Goal: Task Accomplishment & Management: Use online tool/utility

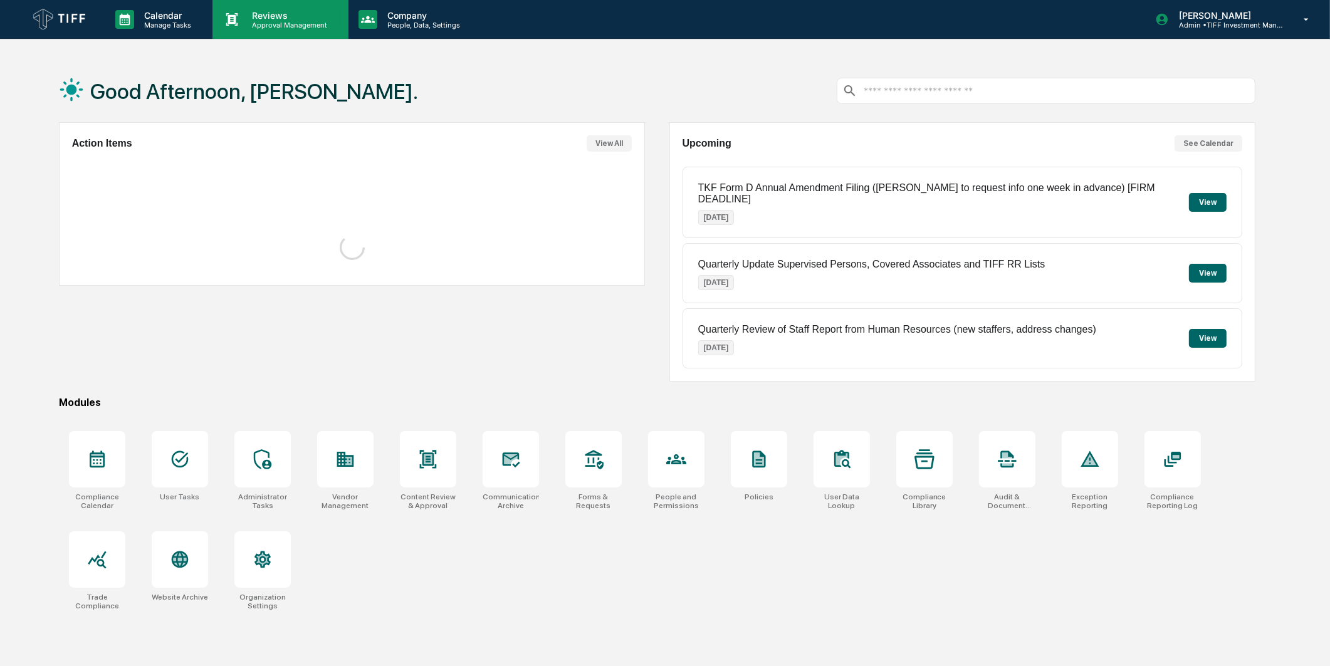
click at [298, 28] on p "Approval Management" at bounding box center [288, 25] width 92 height 9
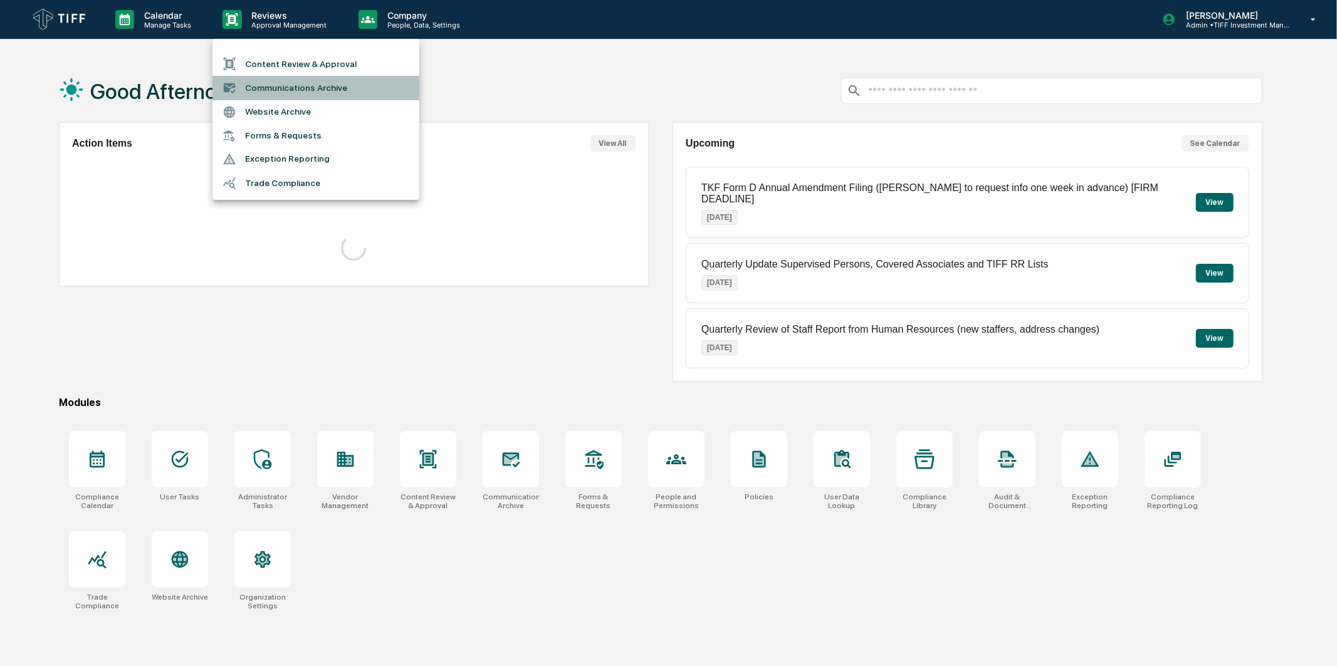
click at [291, 92] on li "Communications Archive" at bounding box center [315, 88] width 207 height 24
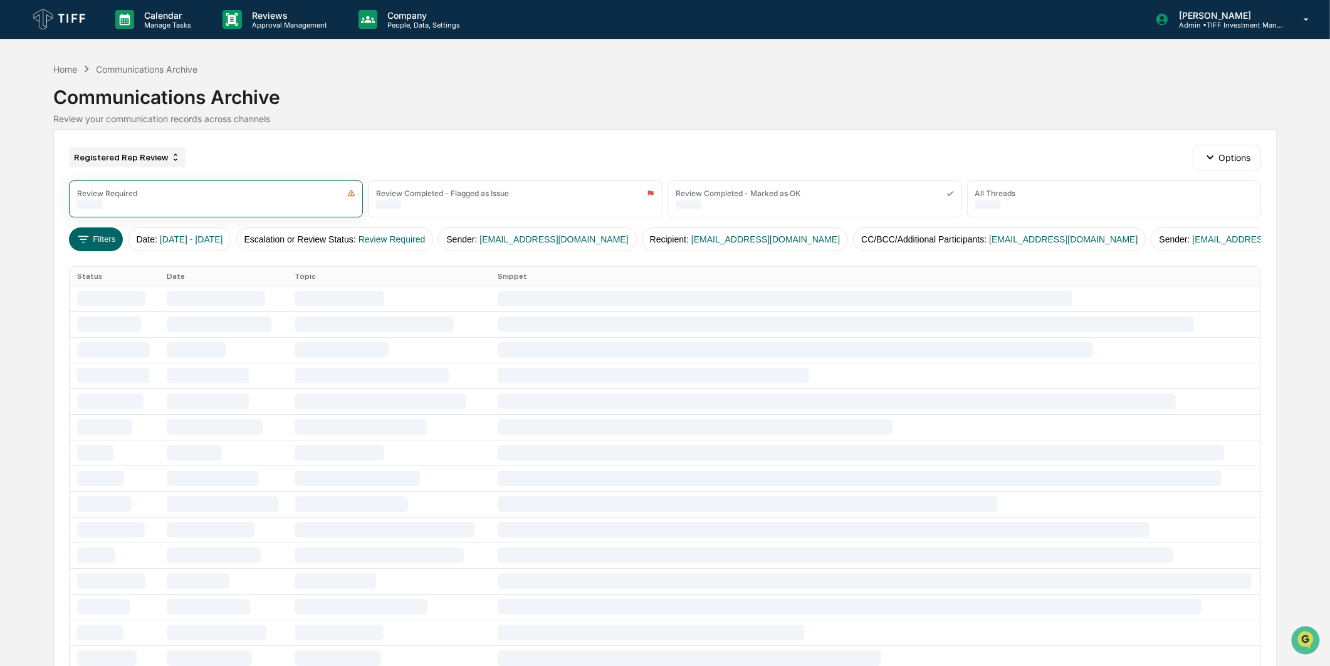
drag, startPoint x: 104, startPoint y: 239, endPoint x: 122, endPoint y: 154, distance: 87.6
click at [122, 154] on div "Registered Rep Review" at bounding box center [127, 157] width 117 height 20
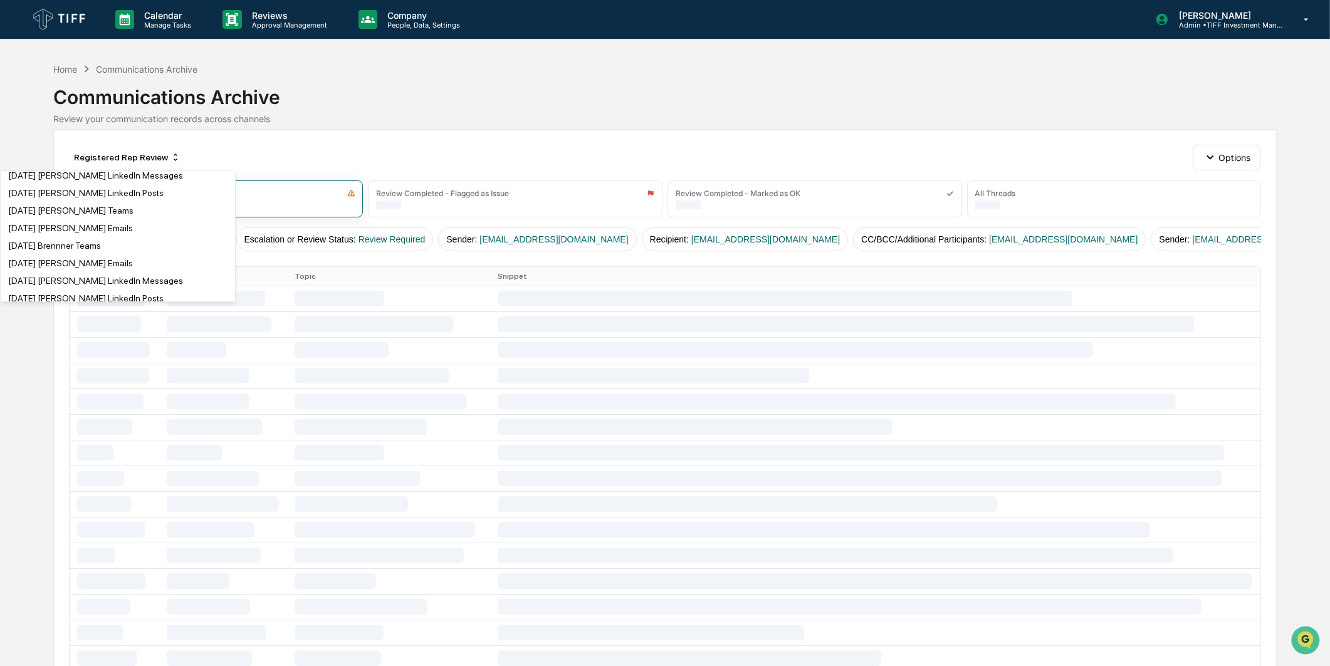
scroll to position [2298, 0]
click at [75, 152] on div "September 2025 AI Search" at bounding box center [41, 147] width 66 height 10
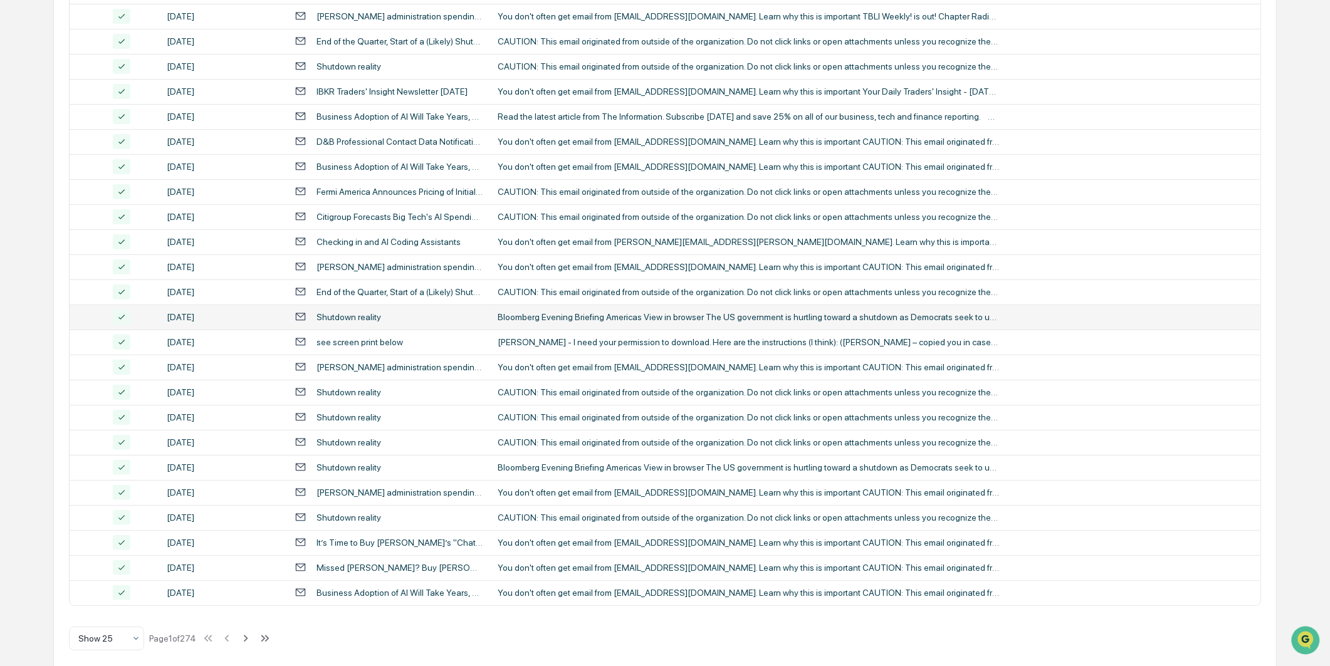
scroll to position [326, 0]
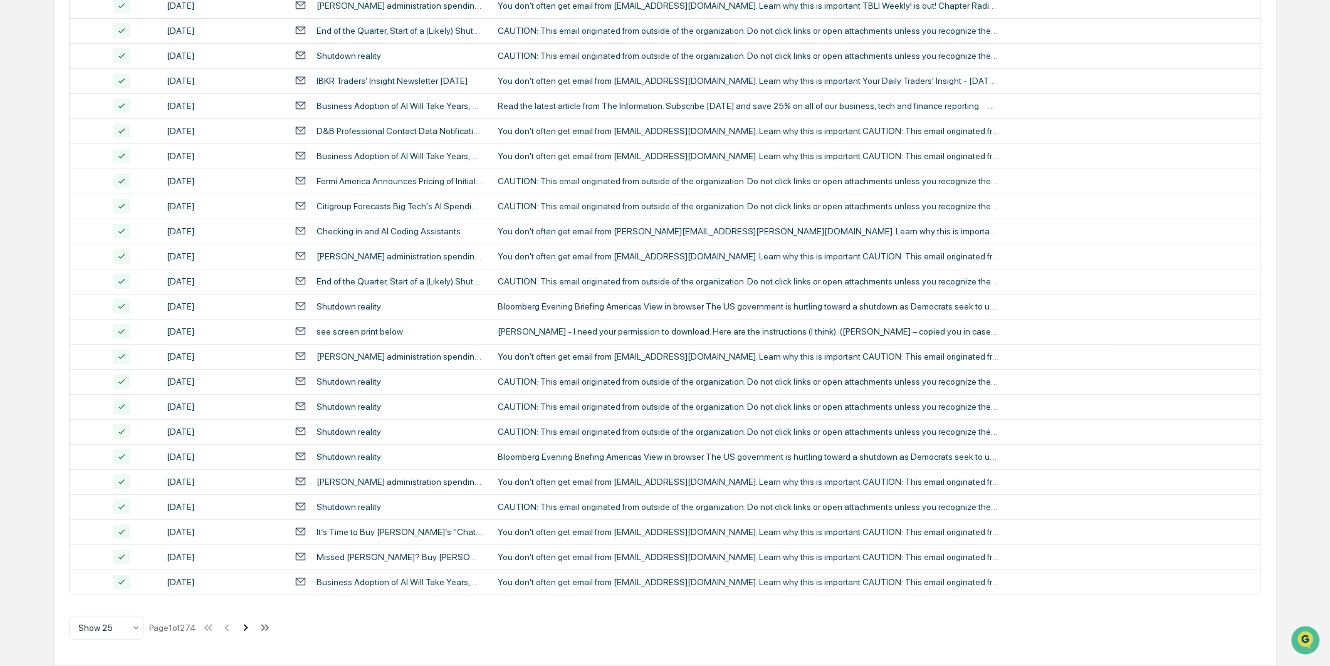
click at [244, 631] on icon at bounding box center [246, 628] width 14 height 14
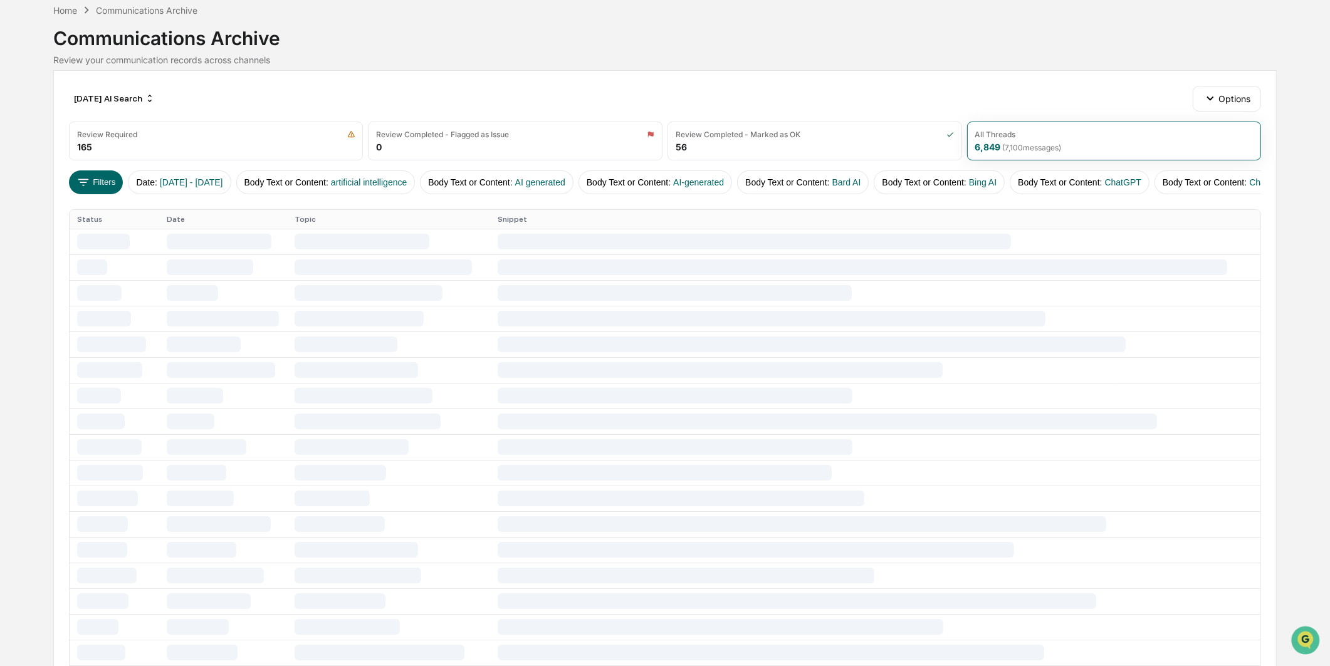
scroll to position [0, 0]
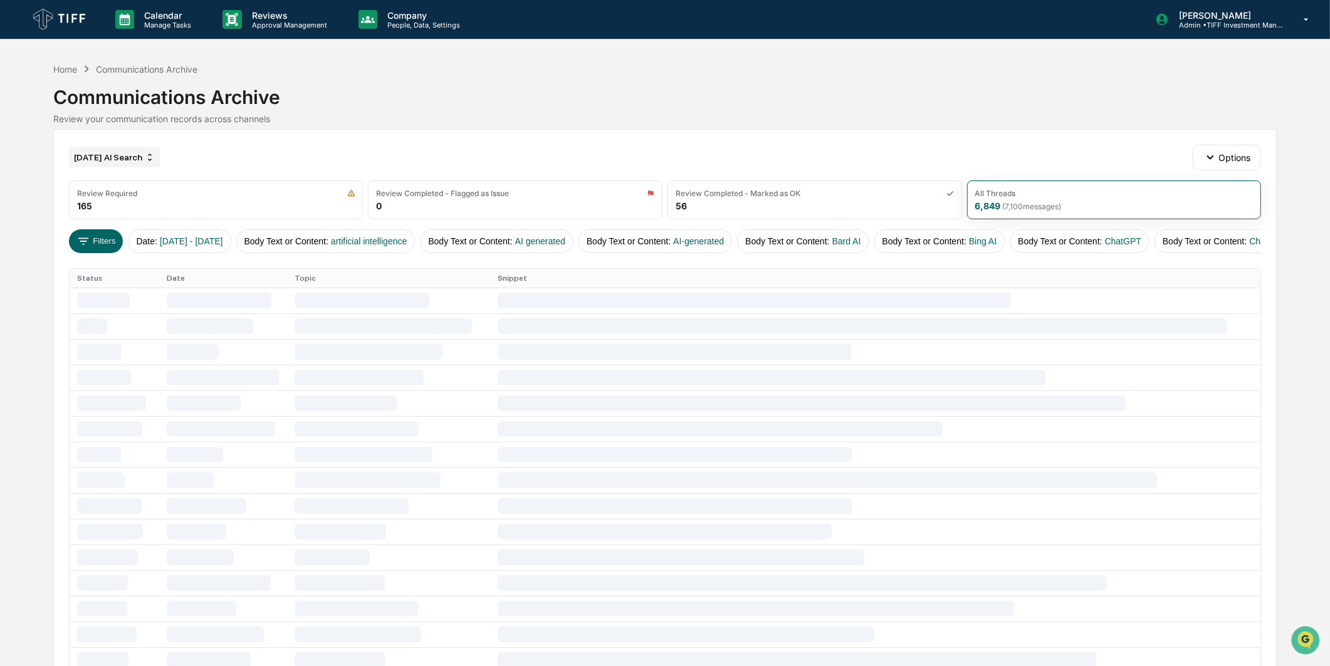
click at [136, 158] on div "September 2025 AI Search" at bounding box center [114, 157] width 91 height 20
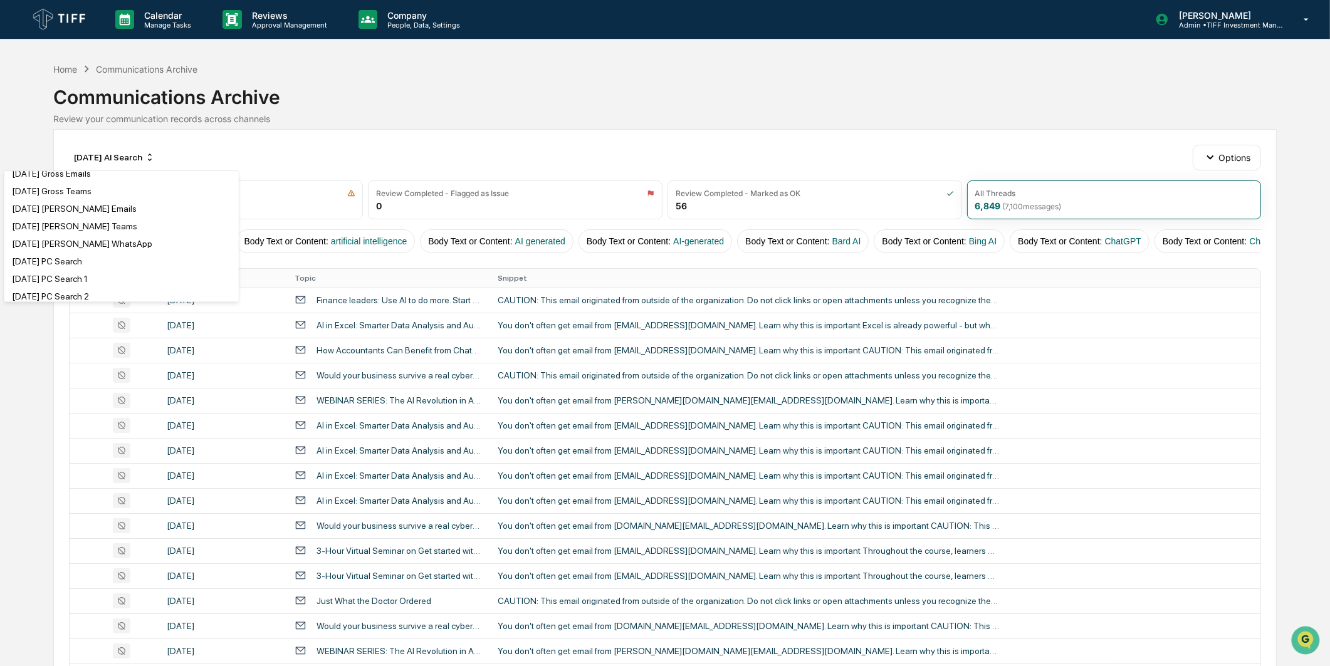
scroll to position [1323, 0]
click at [126, 199] on div "July 2025 PC Search" at bounding box center [121, 191] width 229 height 15
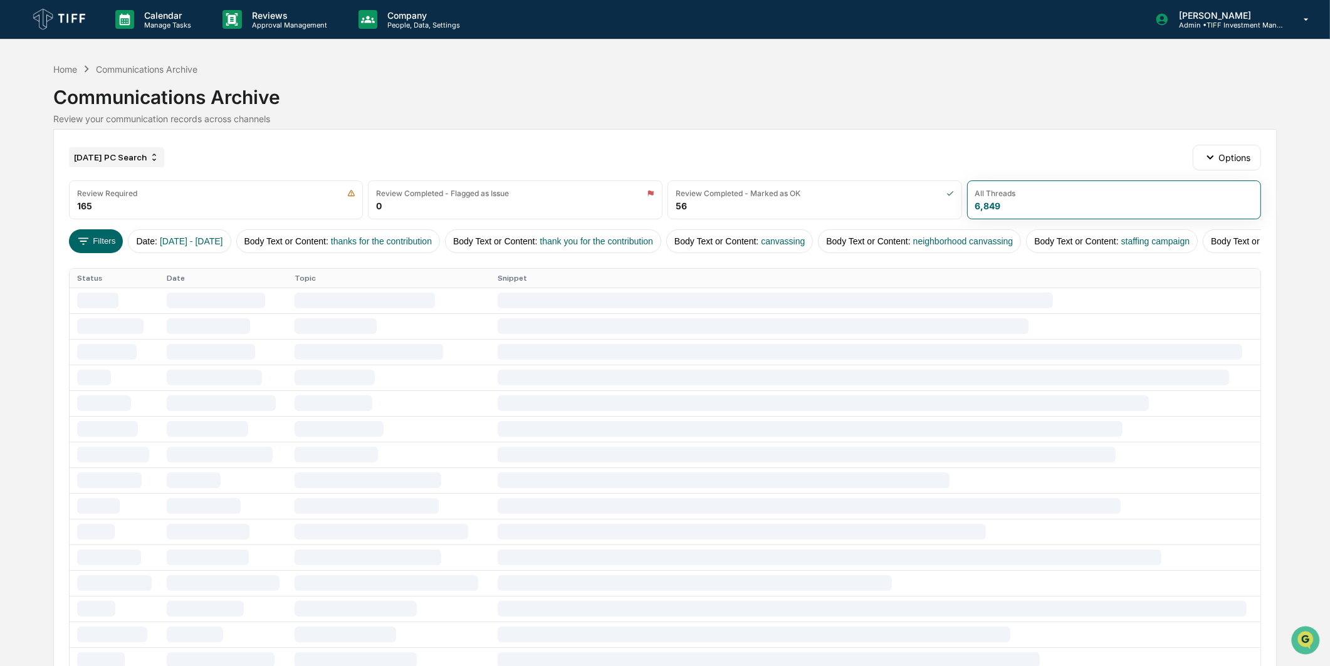
click at [117, 159] on div "July 2025 PC Search" at bounding box center [116, 157] width 95 height 20
click at [43, 135] on div "Calendar Manage Tasks Reviews Approval Management Company People, Data, Setting…" at bounding box center [665, 501] width 1330 height 1002
click at [105, 246] on button "Filters" at bounding box center [96, 241] width 55 height 24
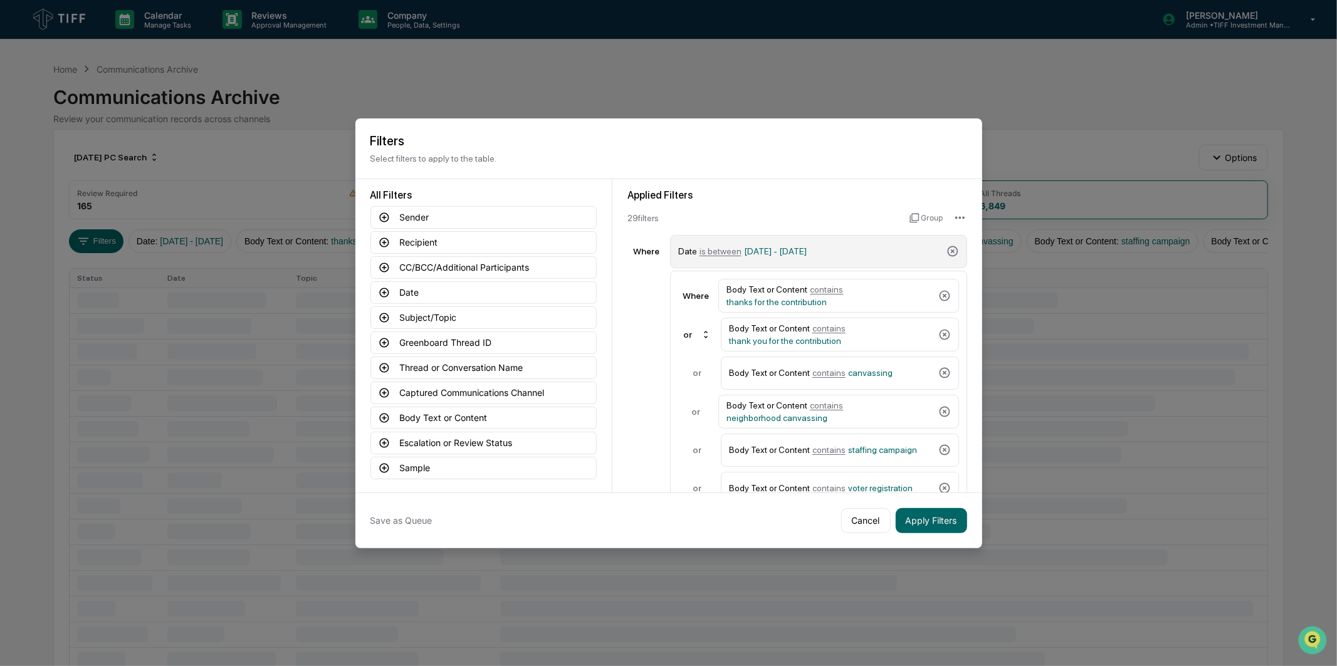
click at [777, 248] on span "07/01/2025 - 07/31/2025" at bounding box center [775, 251] width 63 height 10
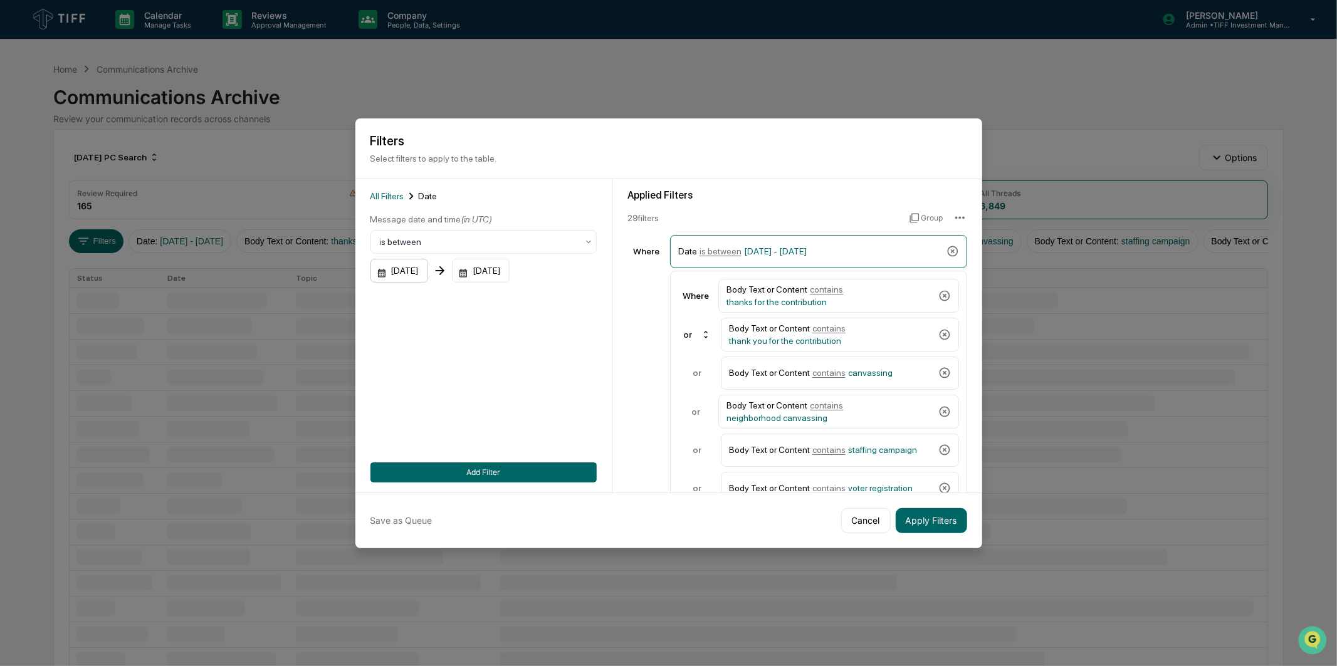
click at [398, 260] on div "07/01/2025" at bounding box center [399, 271] width 58 height 24
click at [543, 297] on icon "Next month" at bounding box center [548, 300] width 14 height 14
click at [411, 350] on button "1" at bounding box center [417, 351] width 23 height 23
click at [496, 272] on div "07/31/2025" at bounding box center [481, 271] width 58 height 24
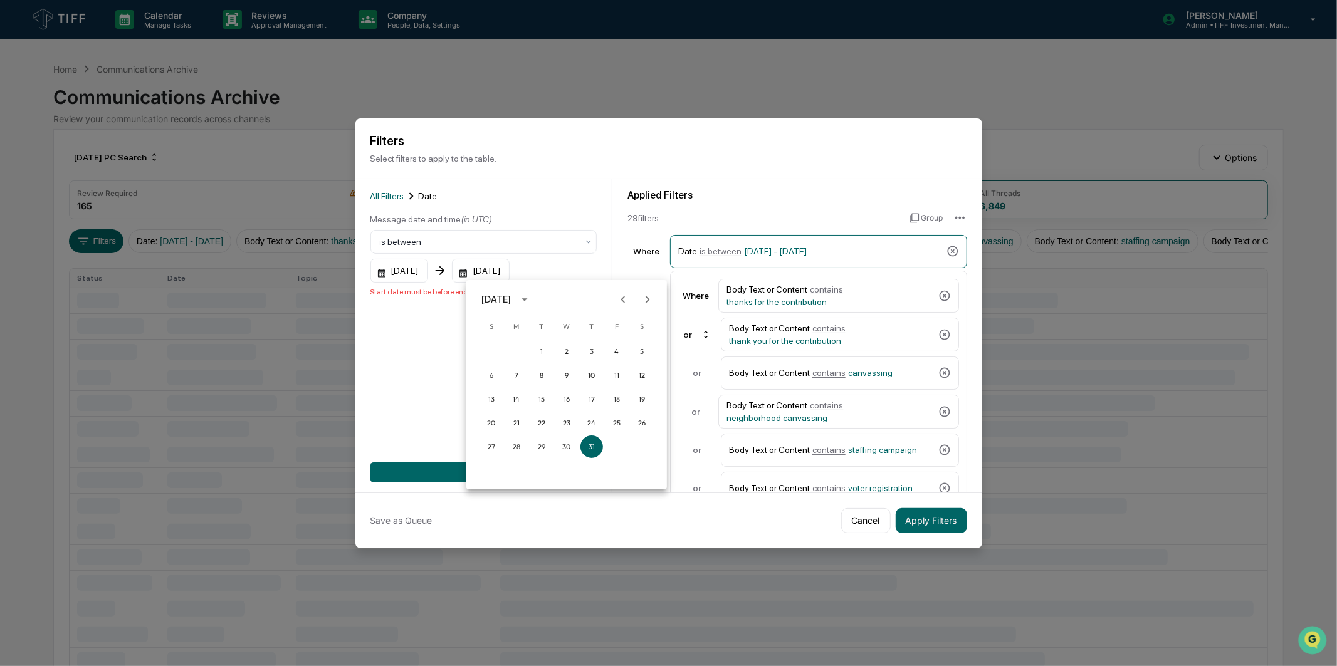
click at [654, 302] on icon "Next month" at bounding box center [648, 300] width 14 height 14
click at [543, 448] on button "30" at bounding box center [541, 447] width 23 height 23
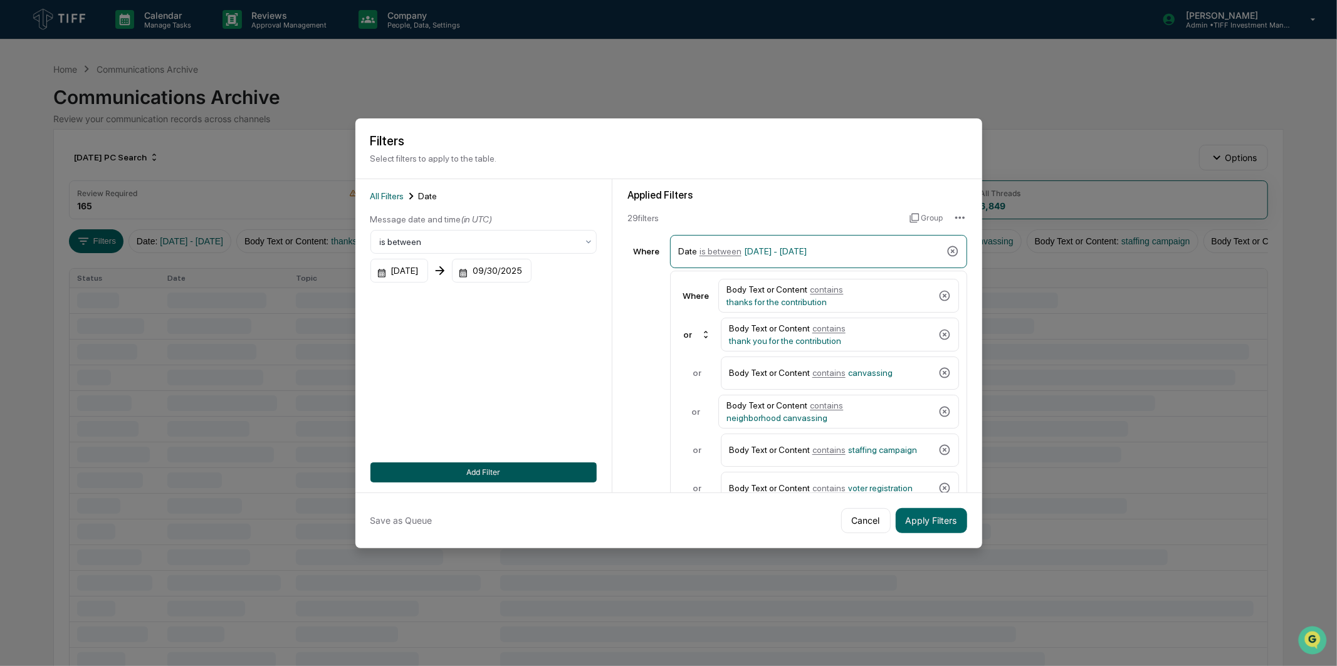
click at [535, 467] on button "Add Filter" at bounding box center [483, 473] width 226 height 20
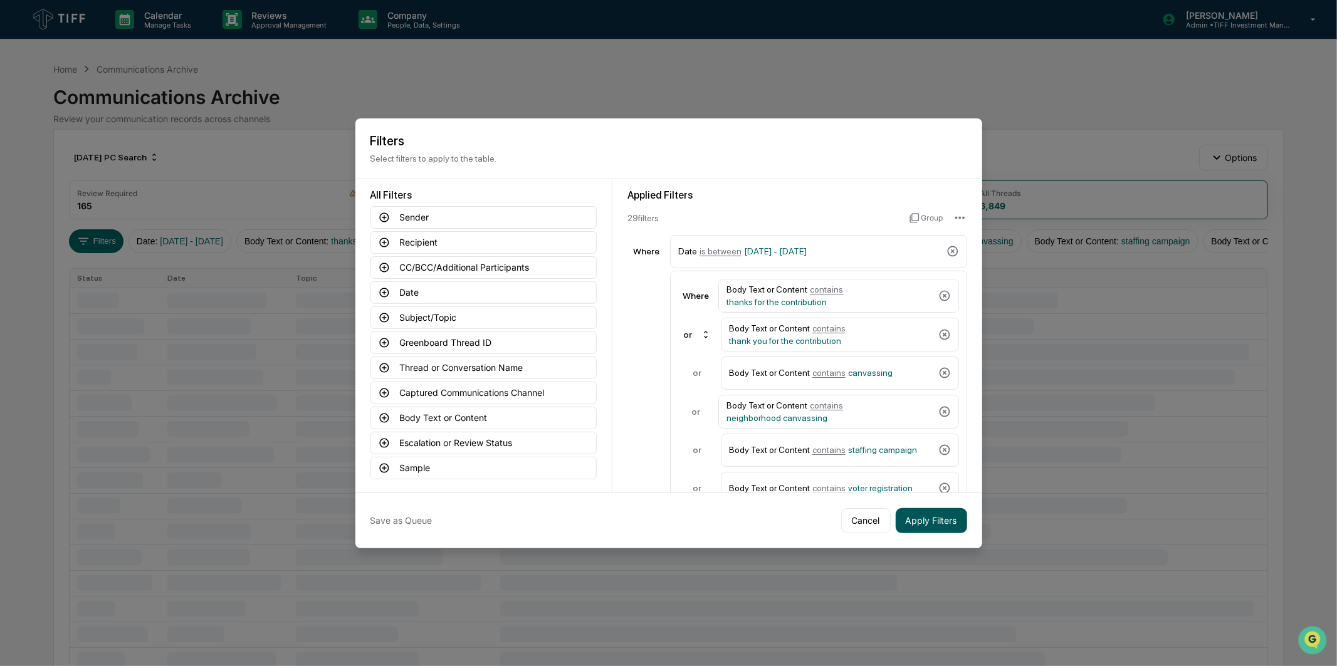
click at [925, 511] on button "Apply Filters" at bounding box center [931, 520] width 71 height 25
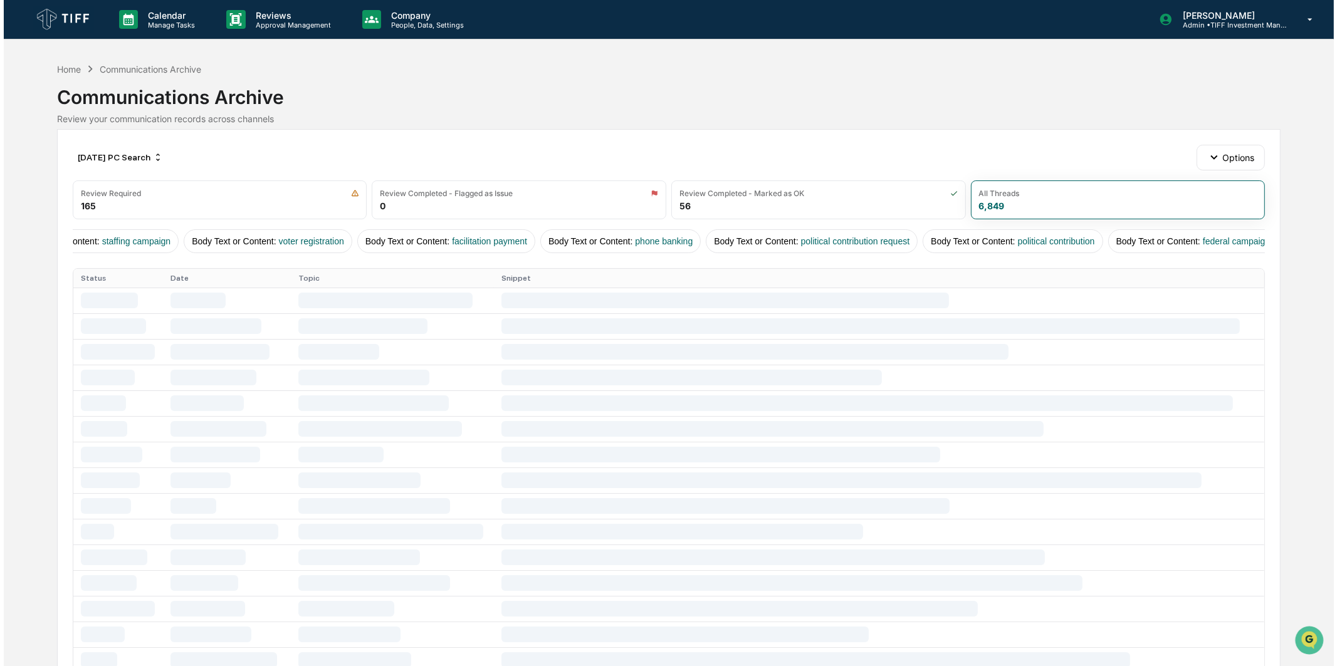
scroll to position [0, 0]
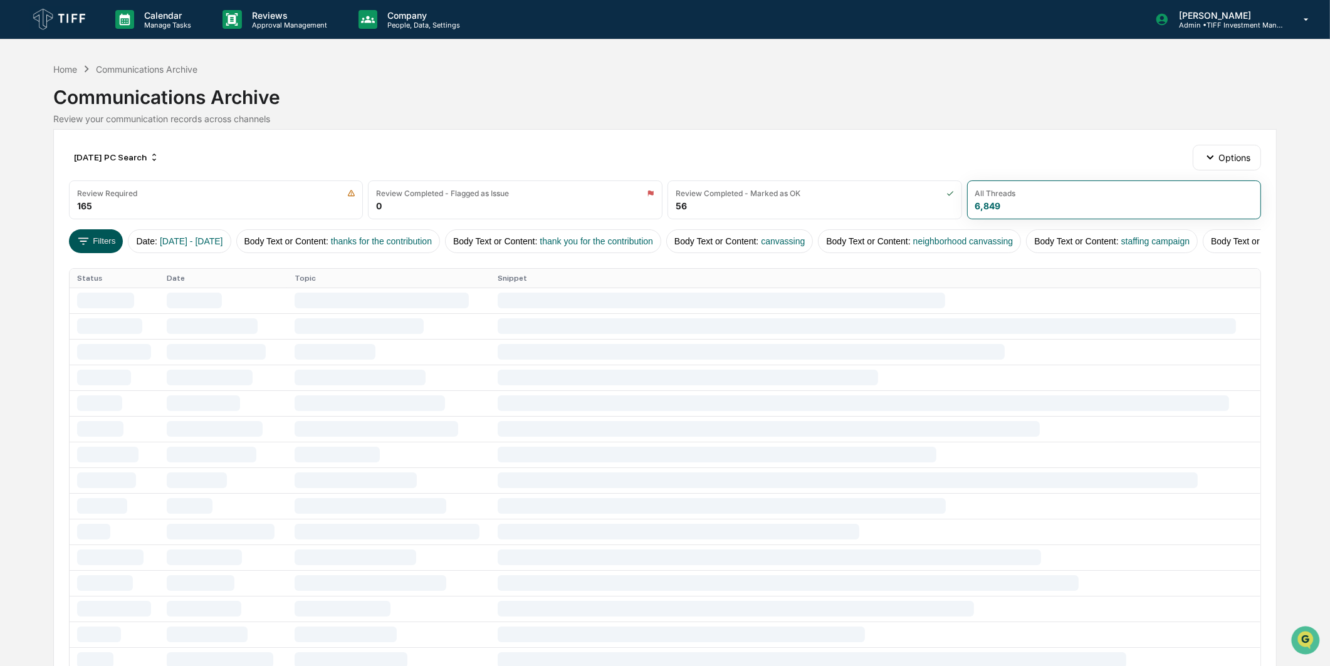
click at [101, 236] on button "Filters" at bounding box center [96, 241] width 55 height 24
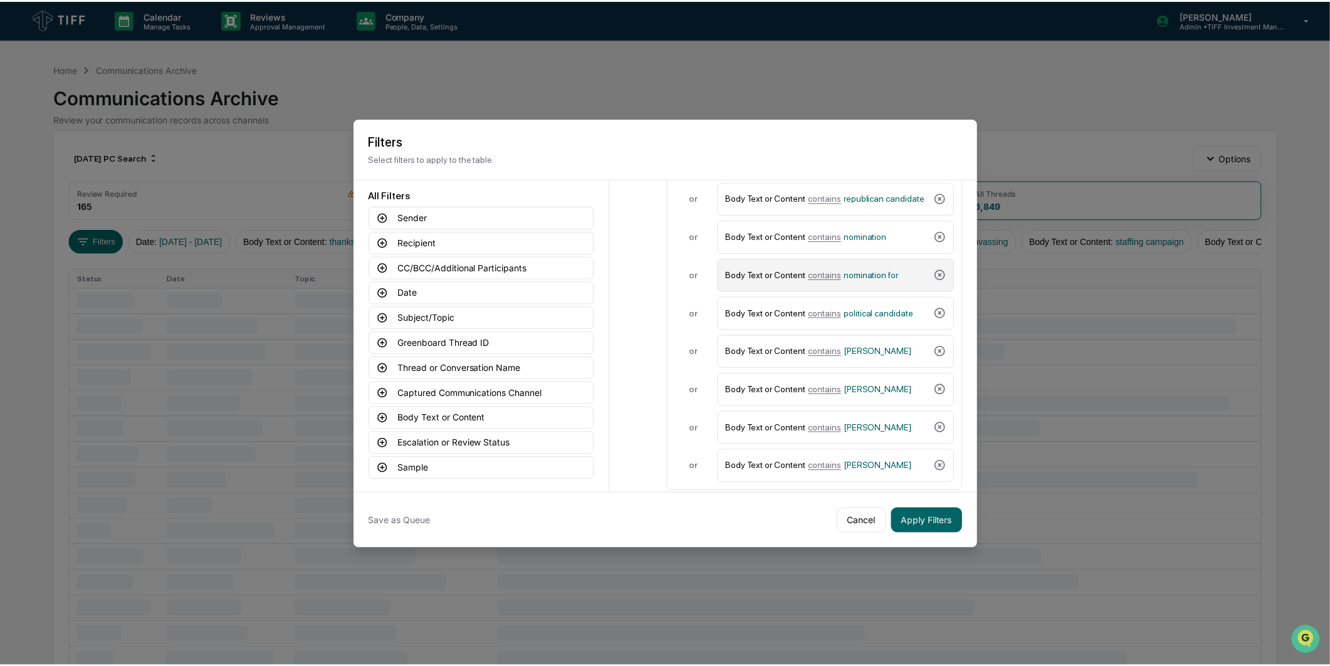
scroll to position [880, 0]
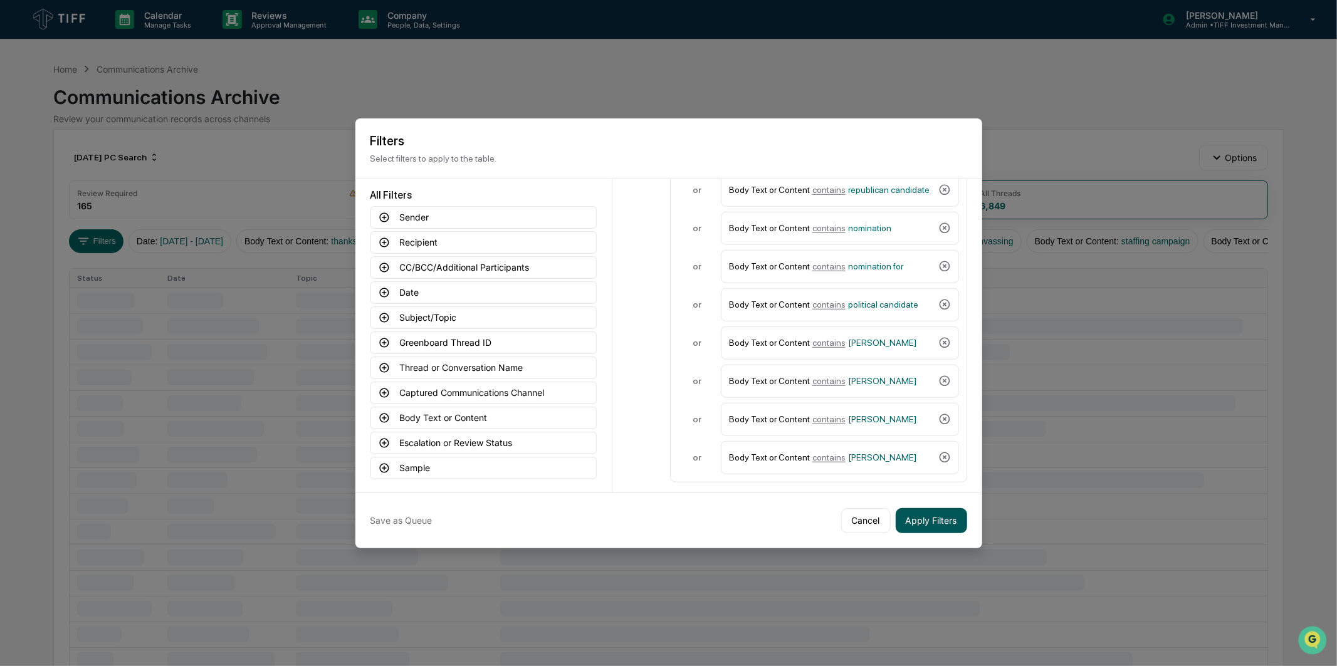
click at [934, 515] on button "Apply Filters" at bounding box center [931, 520] width 71 height 25
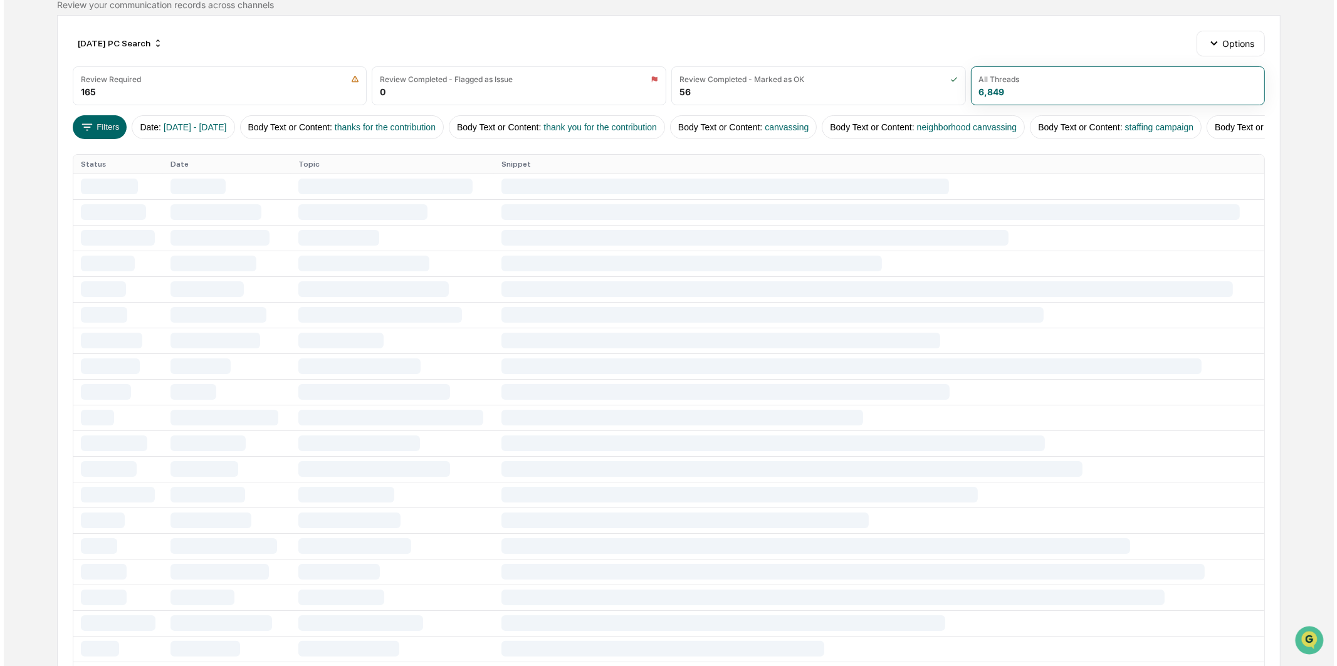
scroll to position [139, 0]
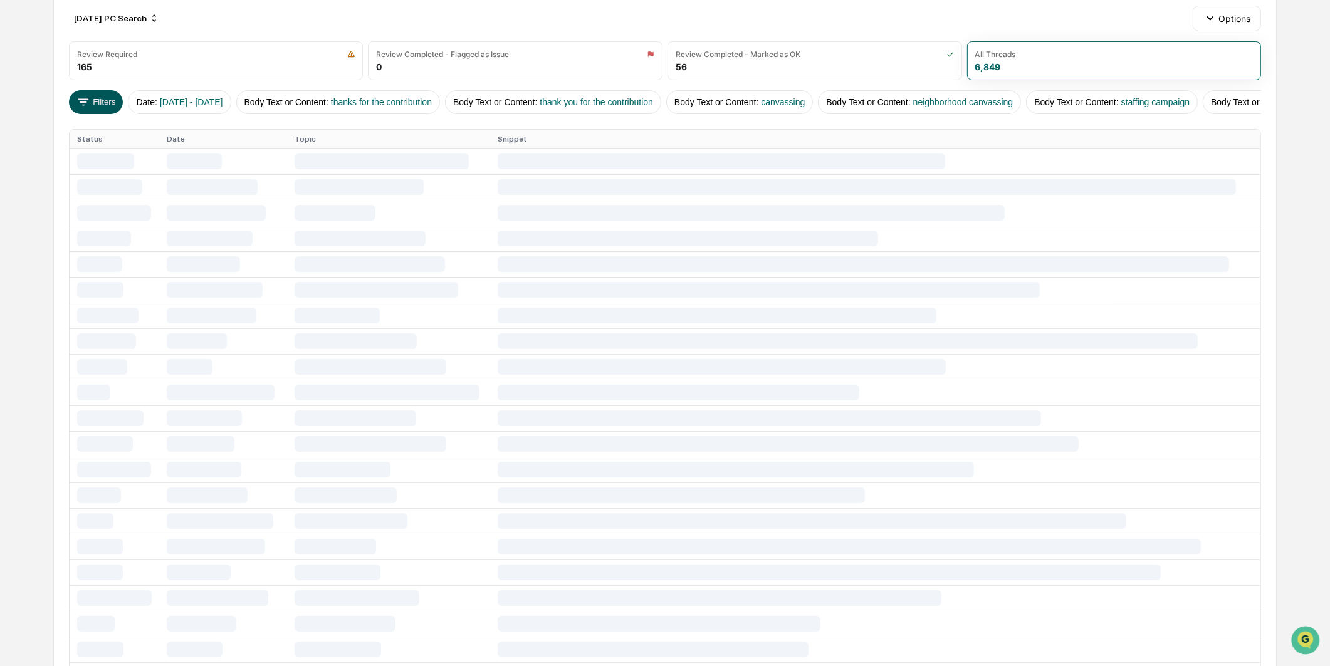
click at [100, 108] on button "Filters" at bounding box center [96, 102] width 55 height 24
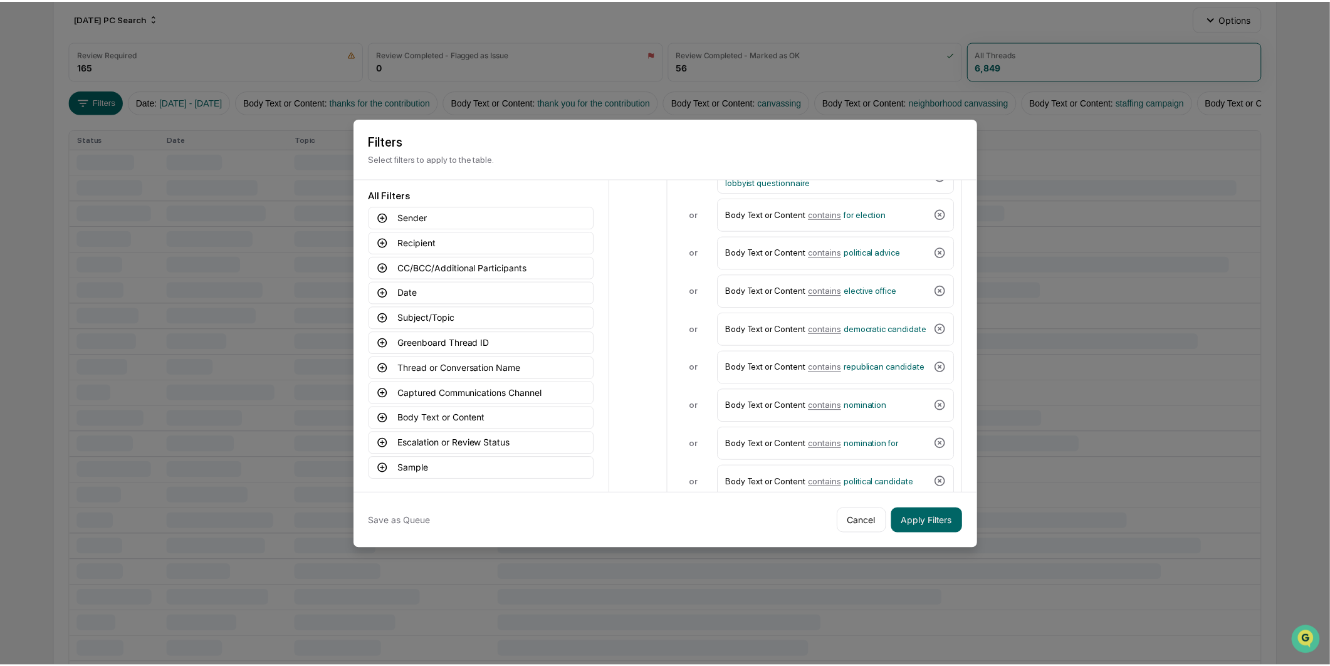
scroll to position [880, 0]
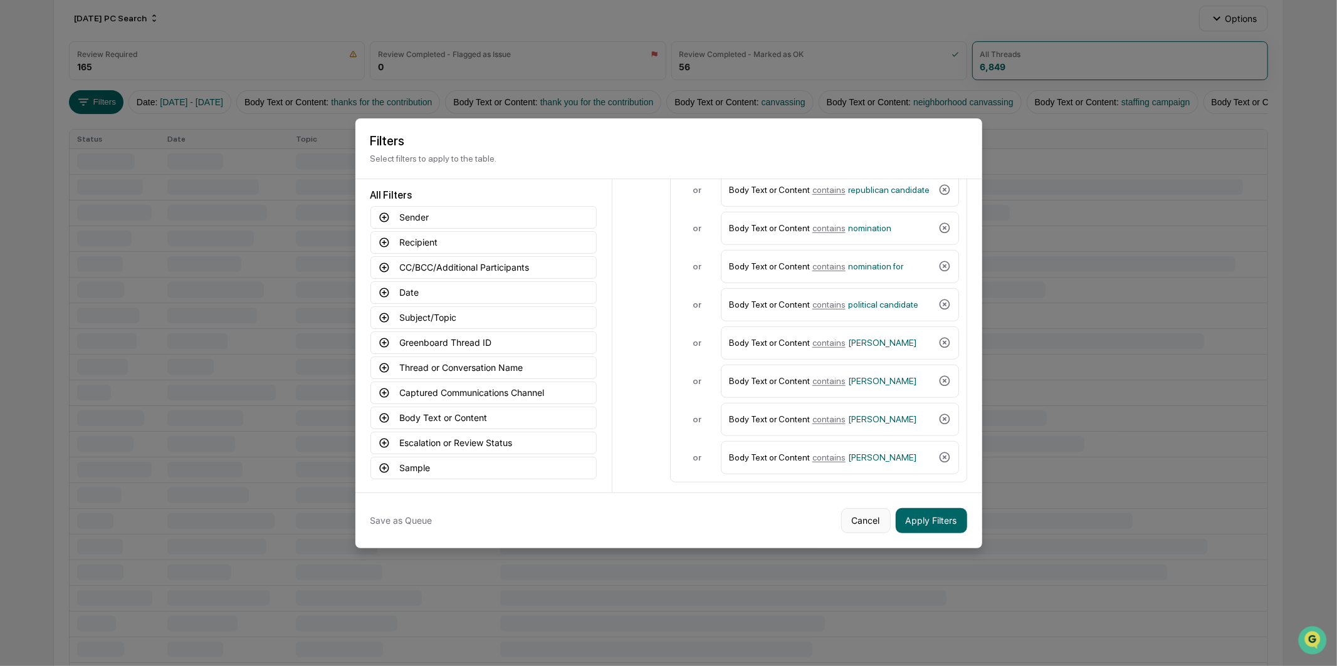
click at [859, 529] on button "Cancel" at bounding box center [866, 520] width 50 height 25
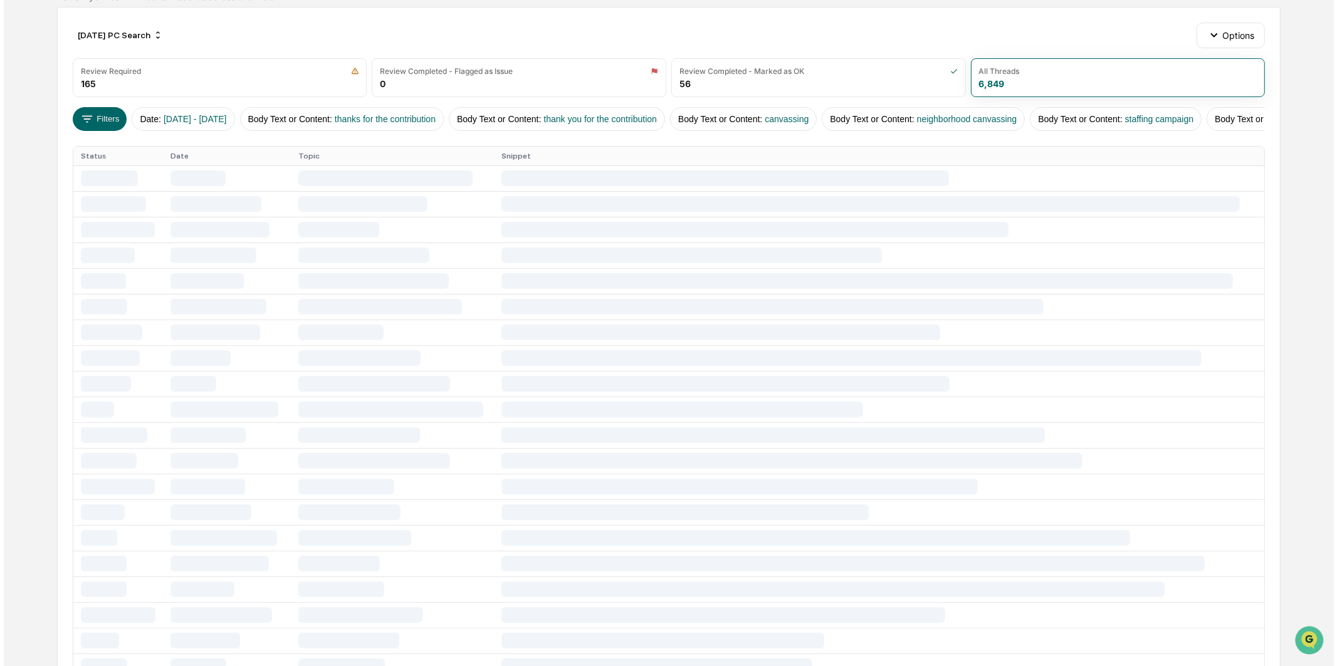
scroll to position [0, 0]
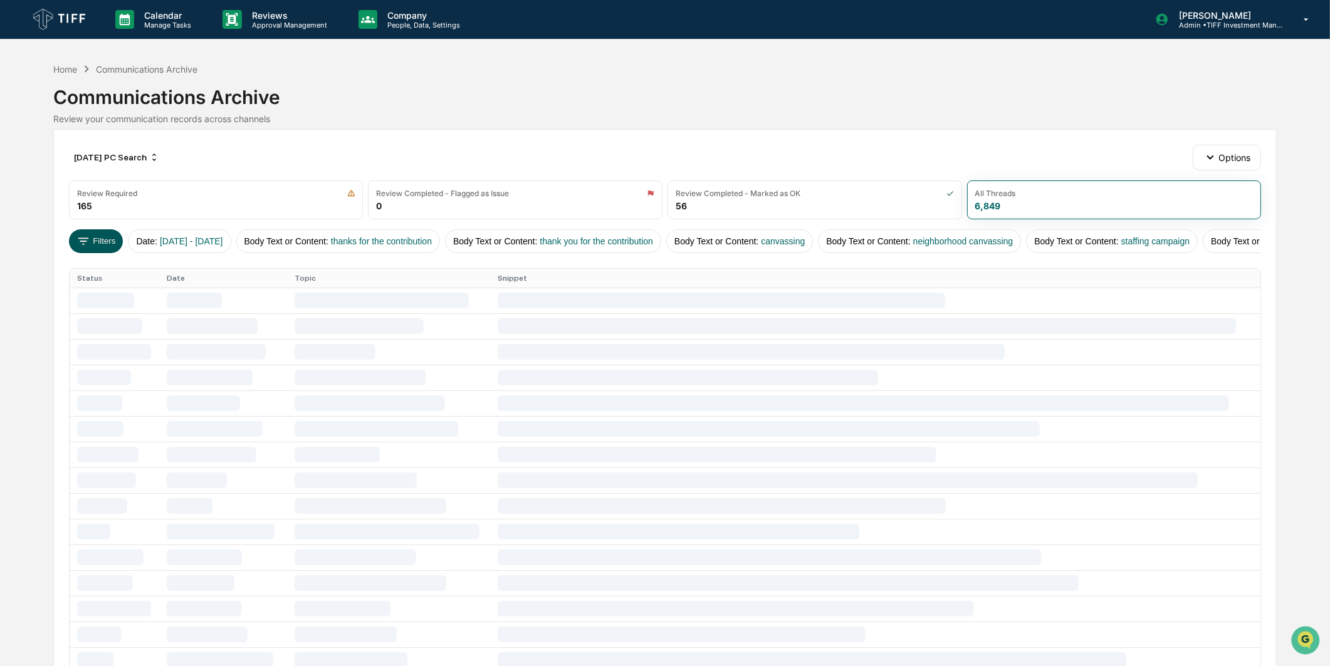
click at [104, 243] on button "Filters" at bounding box center [96, 241] width 55 height 24
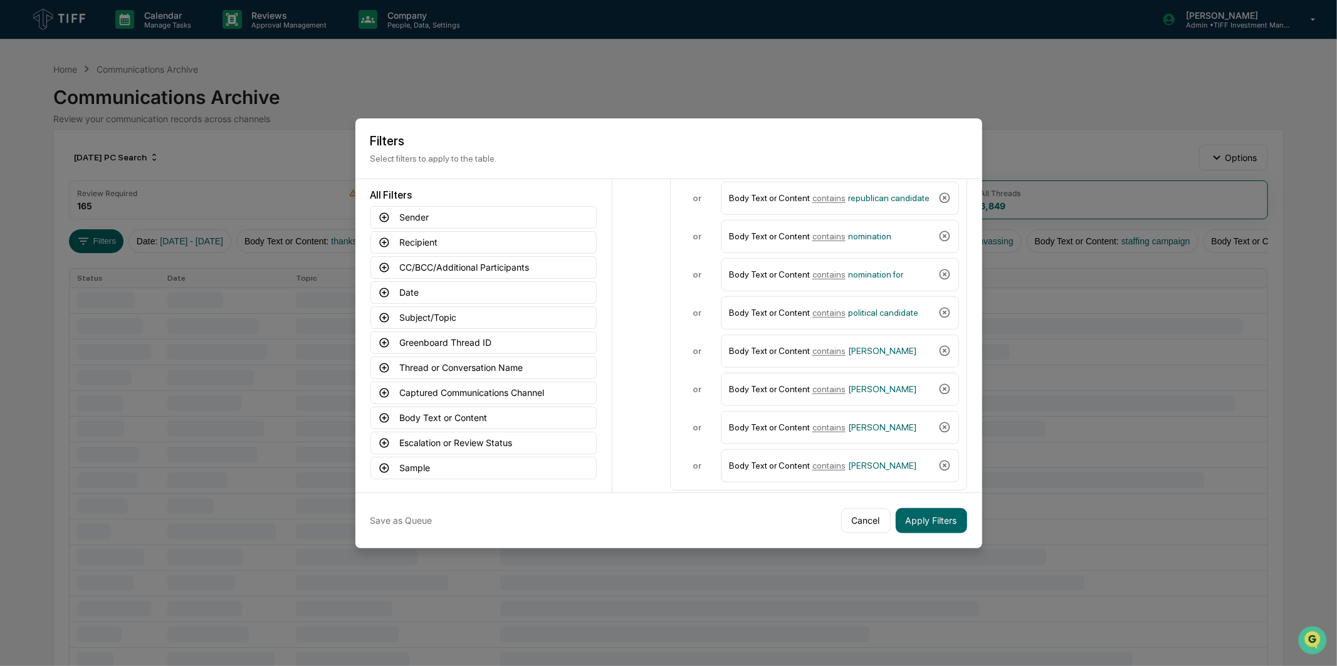
scroll to position [880, 0]
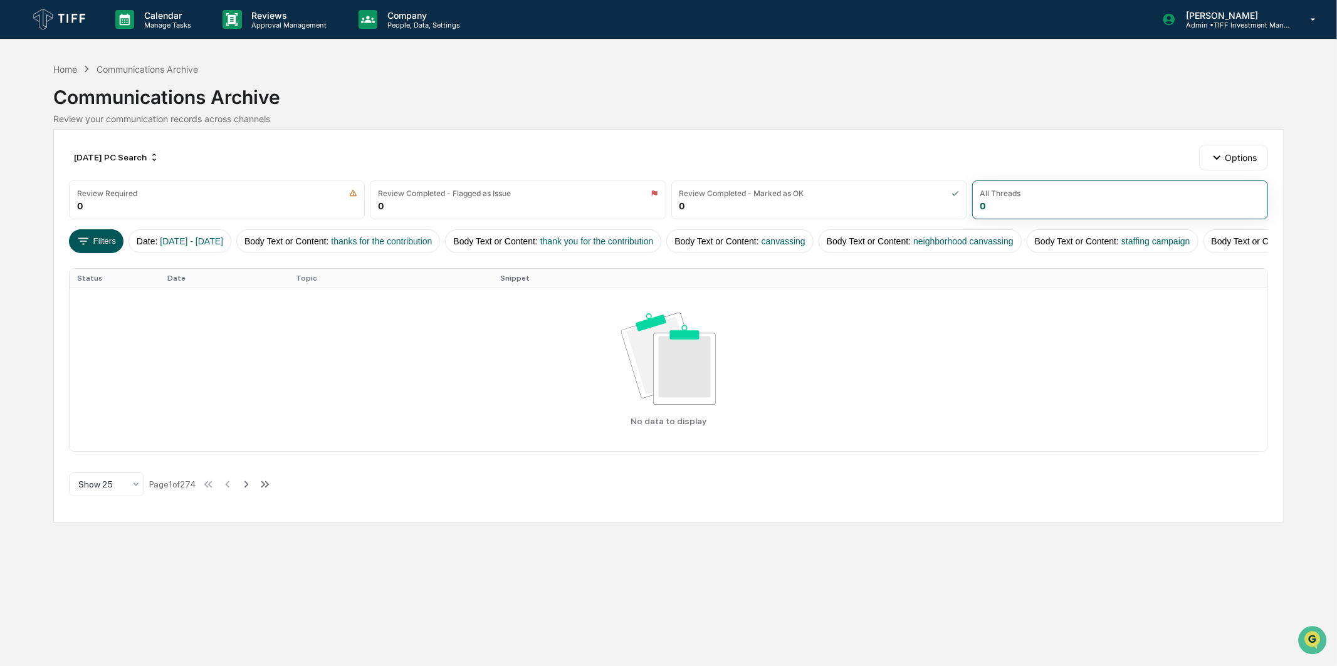
click at [110, 246] on button "Filters" at bounding box center [96, 241] width 55 height 24
click at [120, 157] on div "July 2025 PC Search" at bounding box center [116, 157] width 95 height 20
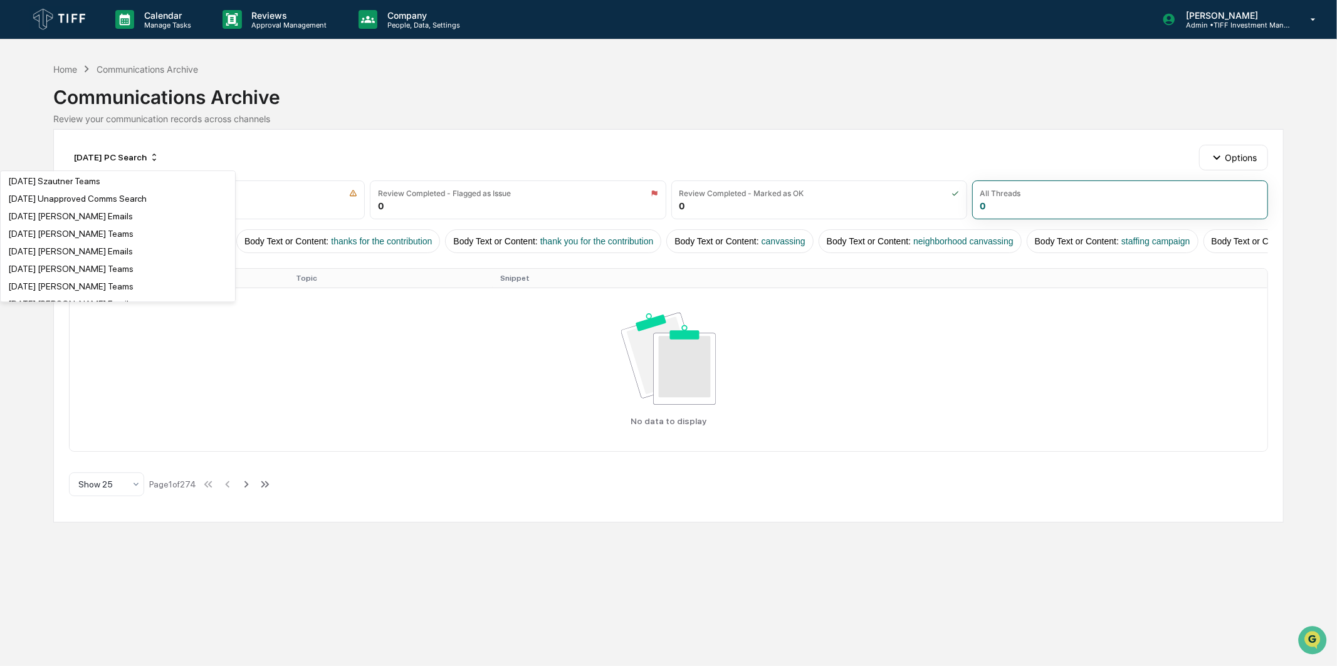
scroll to position [1602, 0]
click at [95, 234] on div "July 2025 Unapproved Comms Search" at bounding box center [77, 229] width 139 height 10
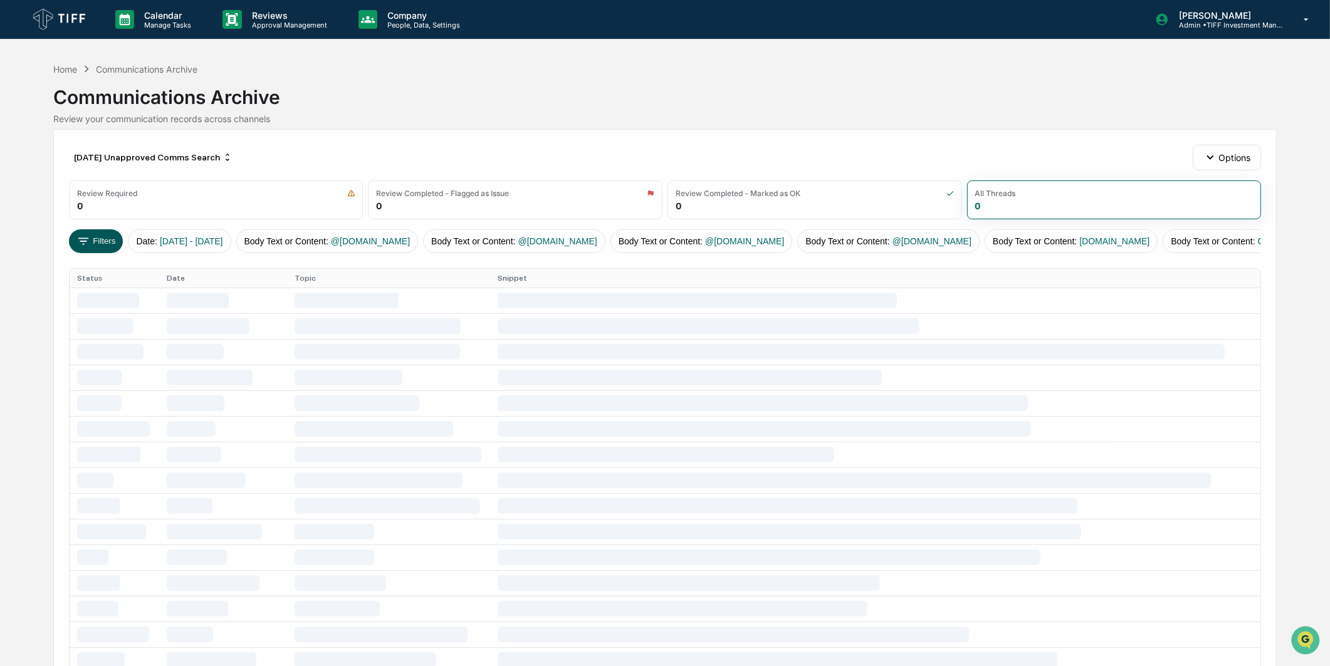
click at [95, 237] on button "Filters" at bounding box center [96, 241] width 55 height 24
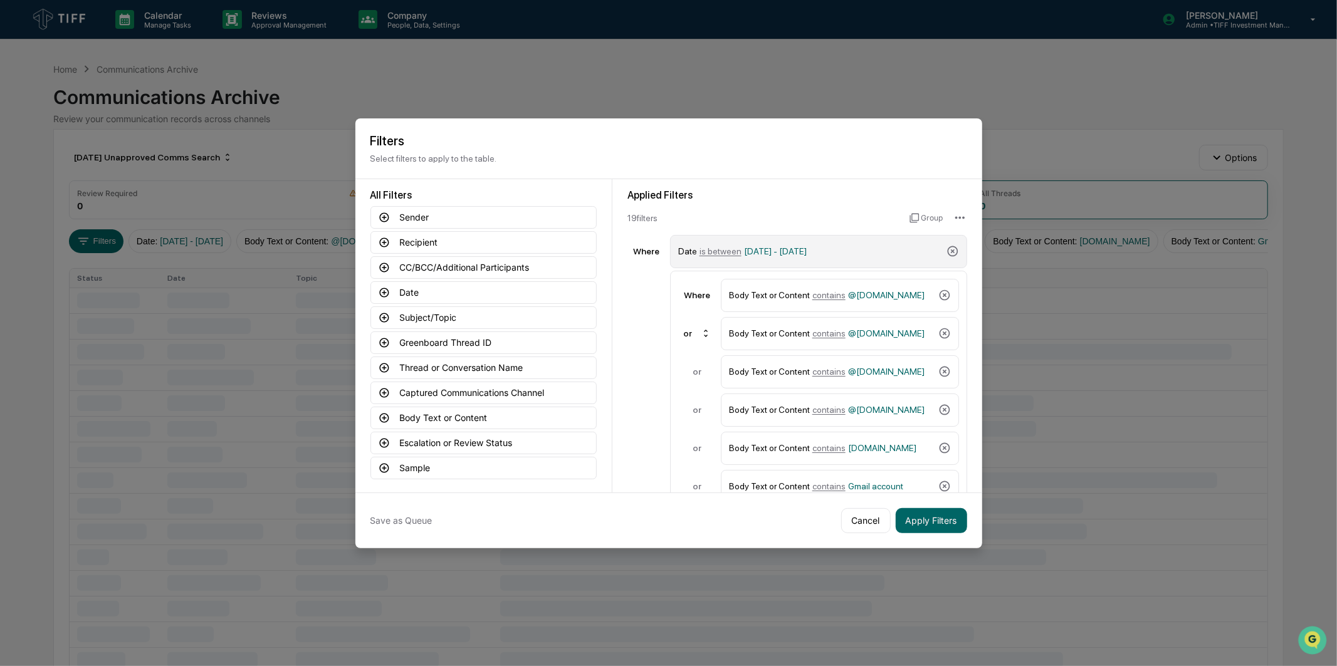
click at [775, 248] on span "07/01/2025 - 07/31/2025" at bounding box center [775, 251] width 63 height 10
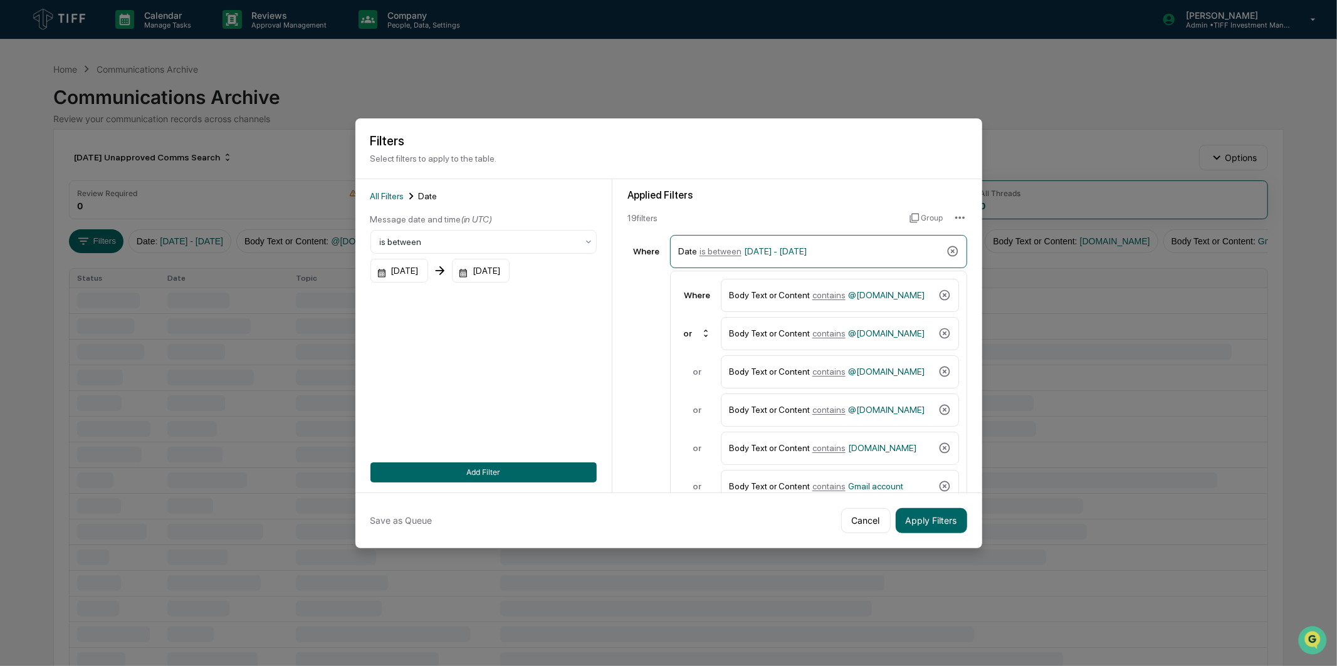
click at [364, 277] on div "All Filters Date Message date and time (in UTC) is between 07/01/2025 07/31/202…" at bounding box center [483, 335] width 257 height 313
click at [384, 277] on div "07/01/2025" at bounding box center [399, 271] width 58 height 24
click at [550, 296] on icon "Next month" at bounding box center [548, 299] width 14 height 14
click at [411, 352] on button "1" at bounding box center [417, 351] width 23 height 23
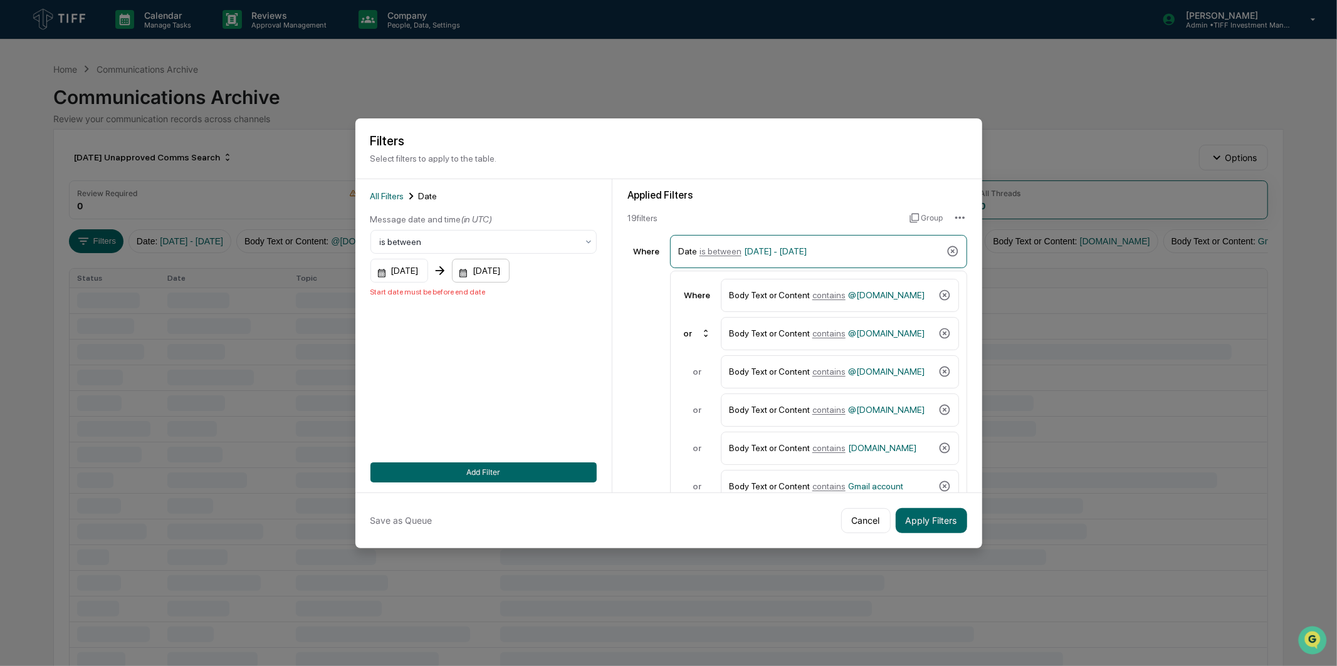
click at [503, 276] on div "07/31/2025" at bounding box center [481, 271] width 58 height 24
click at [641, 298] on icon "Next month" at bounding box center [648, 299] width 14 height 14
click at [544, 445] on button "30" at bounding box center [541, 446] width 23 height 23
click at [522, 469] on button "Add Filter" at bounding box center [483, 473] width 226 height 20
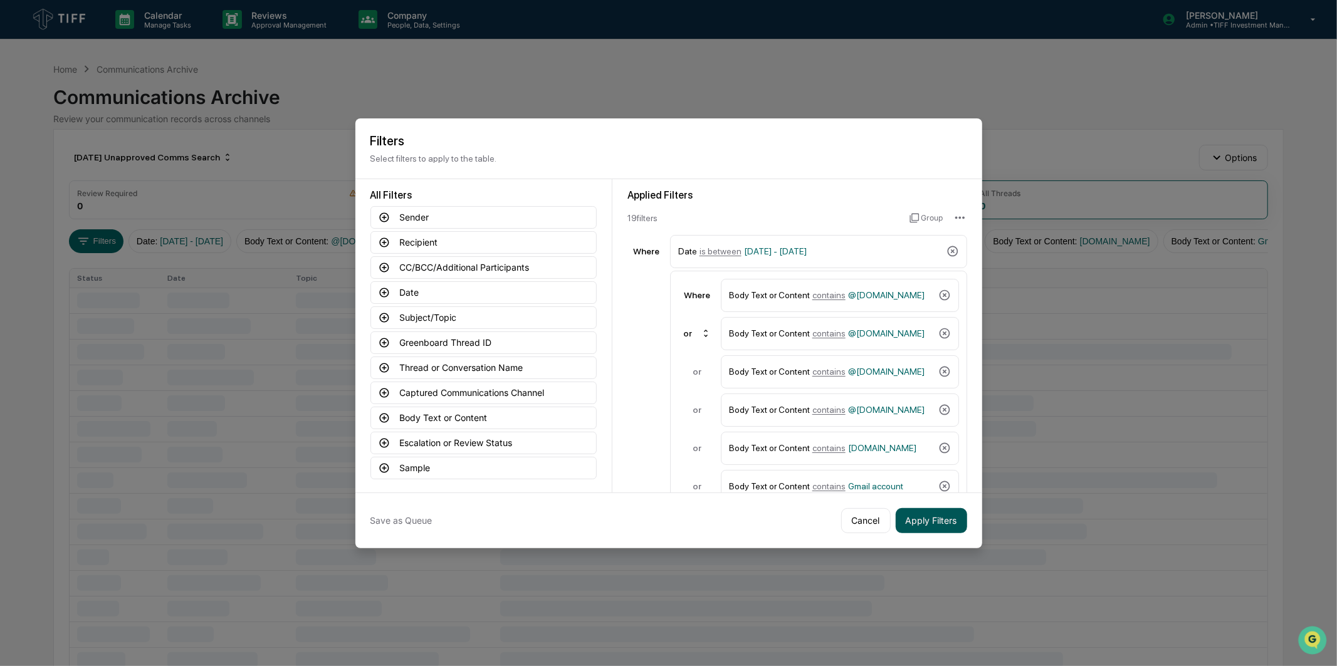
click at [933, 509] on button "Apply Filters" at bounding box center [931, 520] width 71 height 25
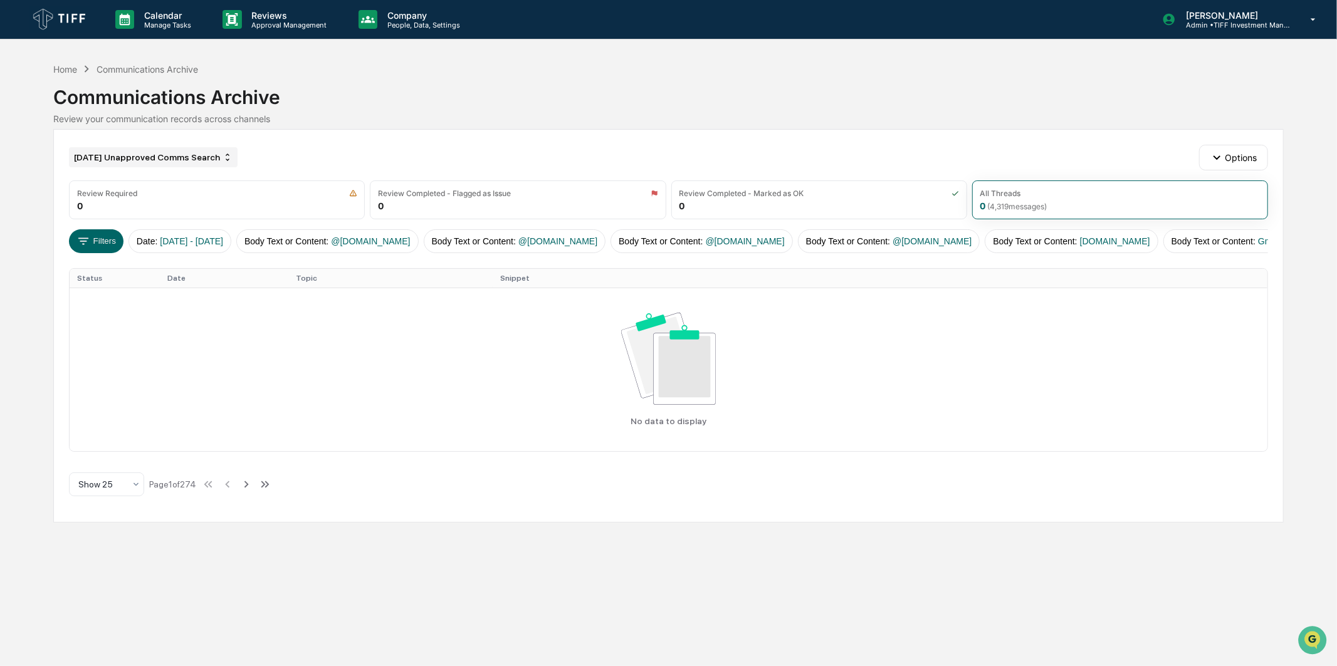
click at [115, 151] on div "July 2025 Unapproved Comms Search" at bounding box center [153, 157] width 169 height 20
click at [318, 78] on div "Communications Archive" at bounding box center [668, 92] width 1230 height 33
click at [224, 155] on icon at bounding box center [228, 157] width 10 height 10
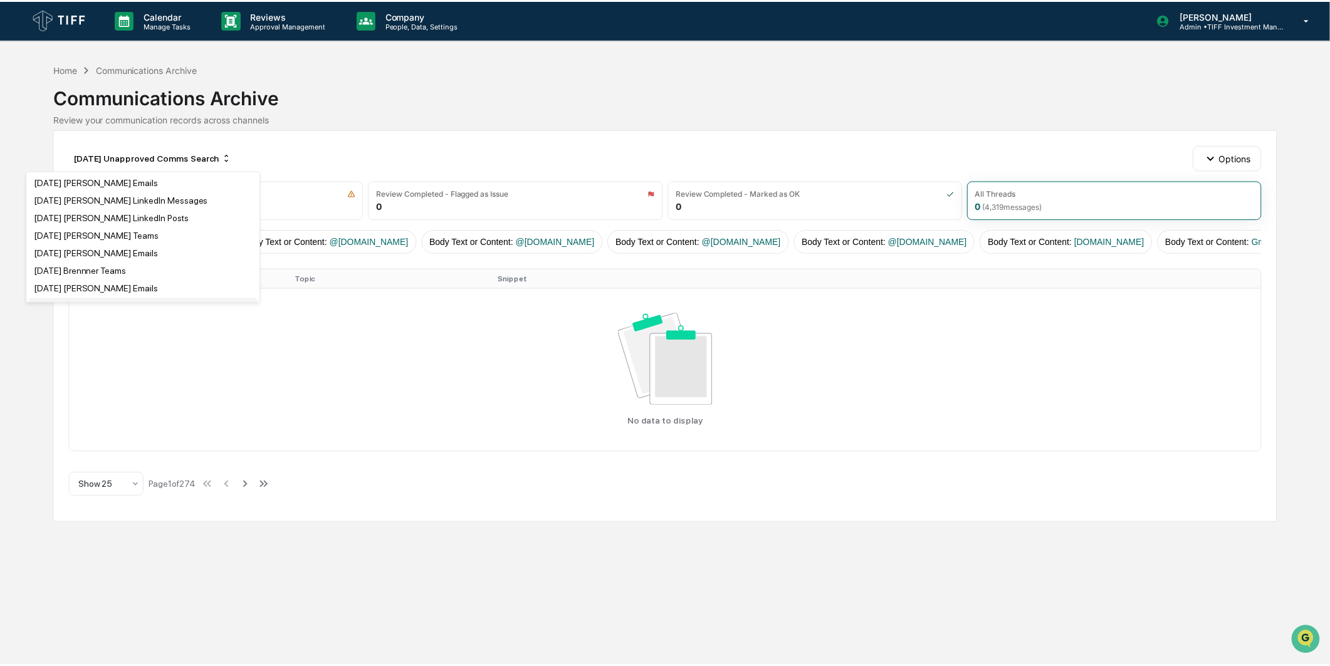
scroll to position [2228, 0]
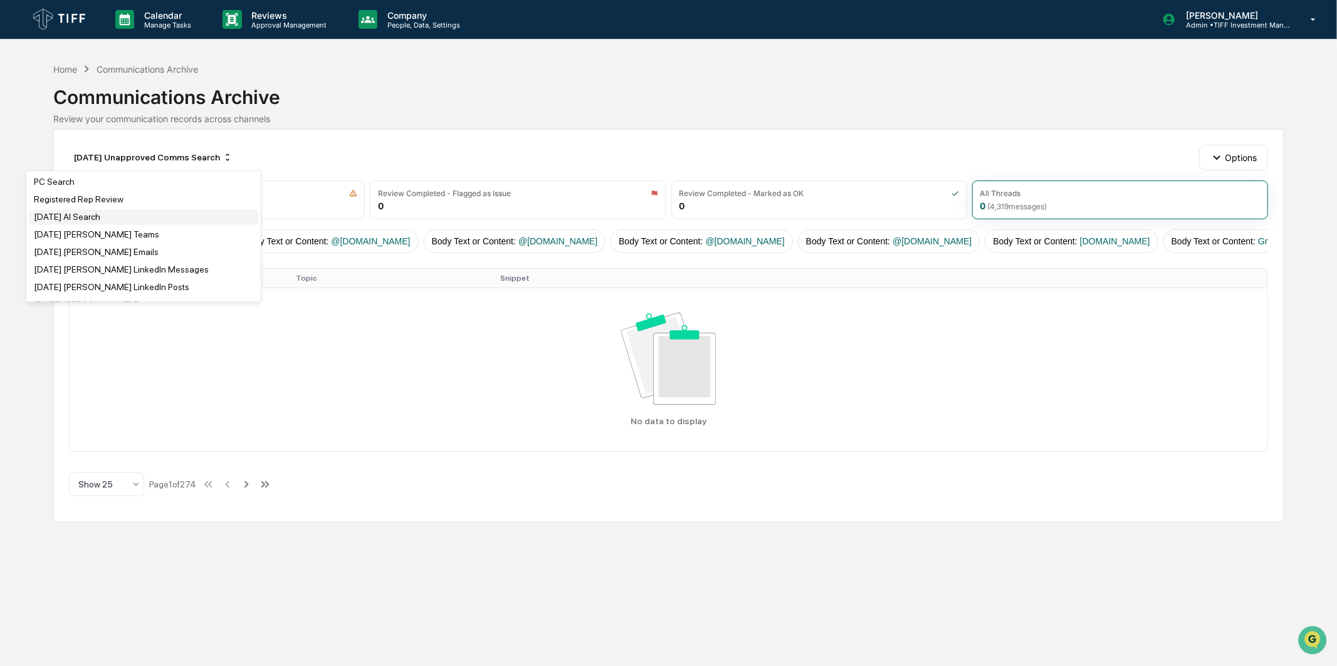
click at [100, 222] on div "September 2025 AI Search" at bounding box center [67, 217] width 66 height 10
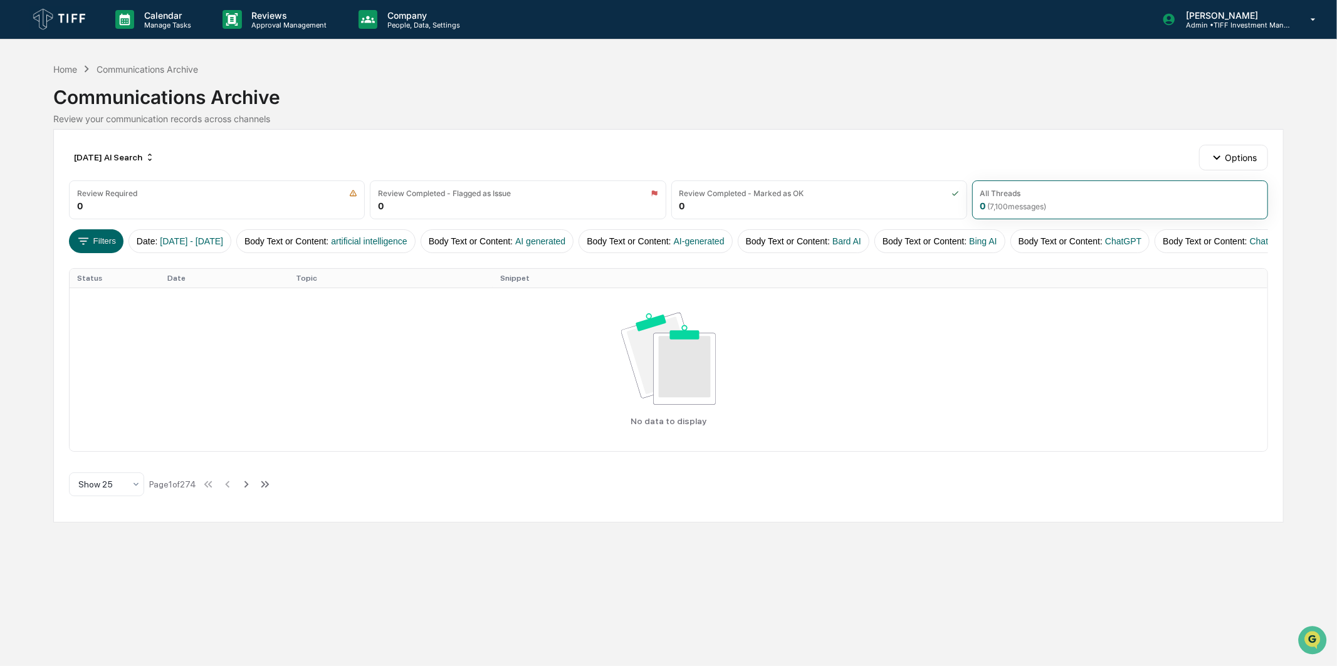
click at [859, 565] on div "Calendar Manage Tasks Reviews Approval Management Company People, Data, Setting…" at bounding box center [668, 333] width 1337 height 666
click at [29, 427] on div "Calendar Manage Tasks Reviews Approval Management Company People, Data, Setting…" at bounding box center [668, 333] width 1337 height 666
click at [160, 163] on div "September 2025 AI Search" at bounding box center [114, 157] width 91 height 20
click at [164, 210] on div "AI Search (1)" at bounding box center [121, 216] width 229 height 15
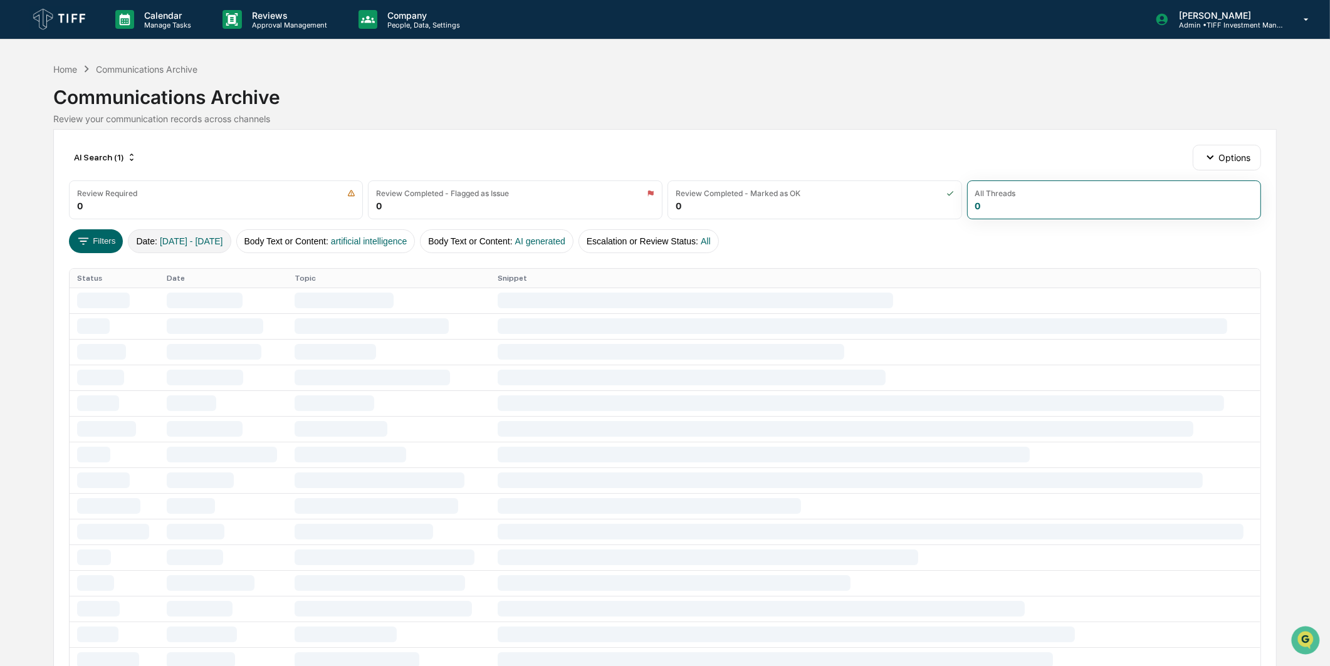
click at [155, 239] on button "Date : 05/01/2025 - 05/31/2025" at bounding box center [179, 241] width 103 height 24
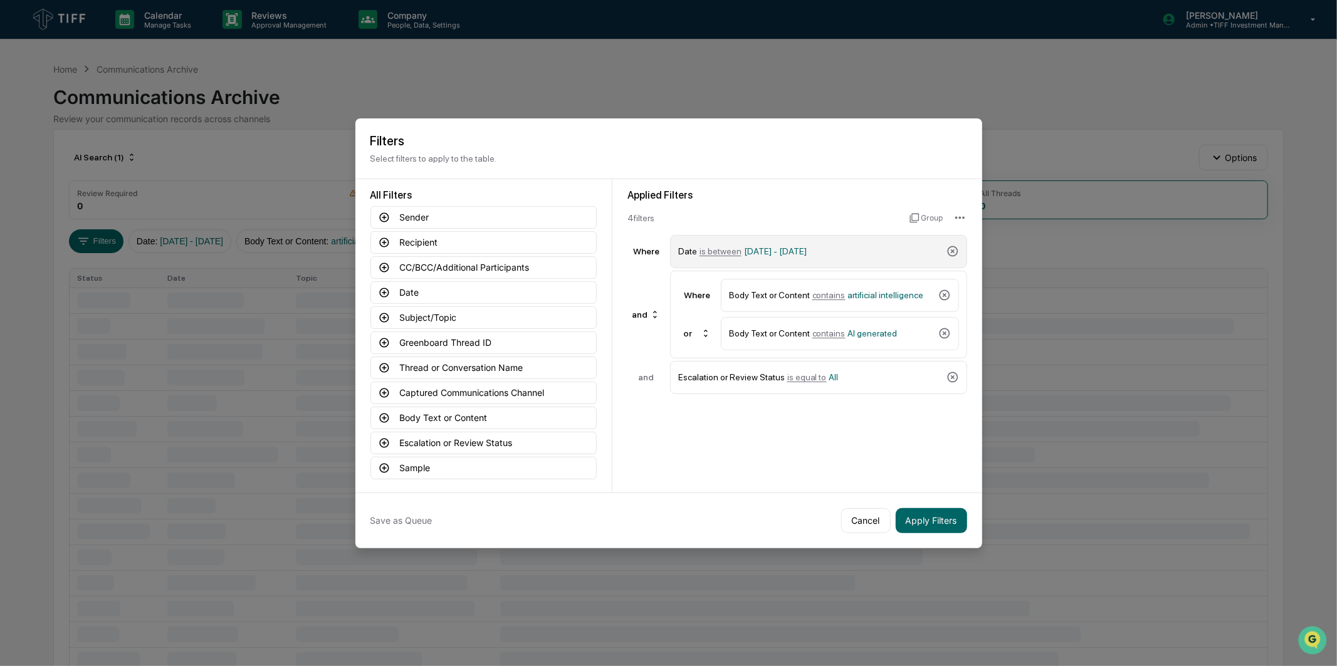
click at [811, 255] on div "Date is between 05/01/2025 - 05/31/2025" at bounding box center [809, 252] width 263 height 22
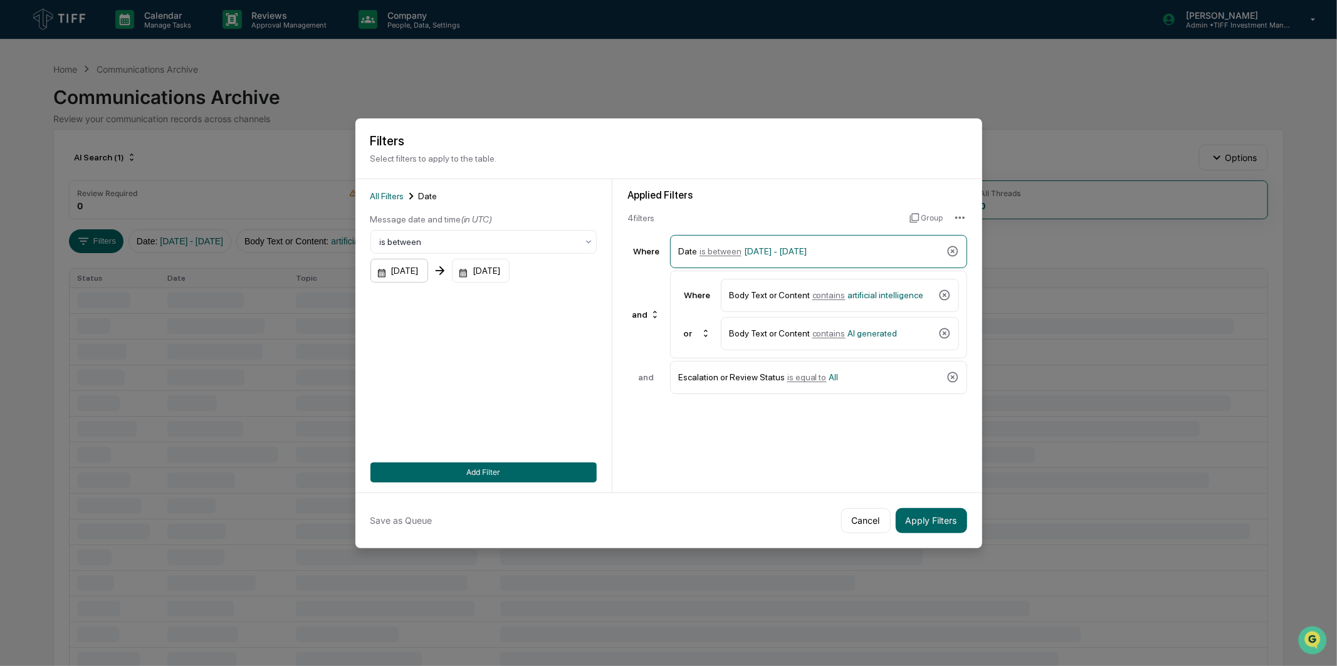
click at [411, 266] on div "05/01/2025" at bounding box center [399, 271] width 58 height 24
click at [539, 295] on button "Next month" at bounding box center [548, 299] width 24 height 24
click at [515, 349] on button "1" at bounding box center [517, 351] width 23 height 23
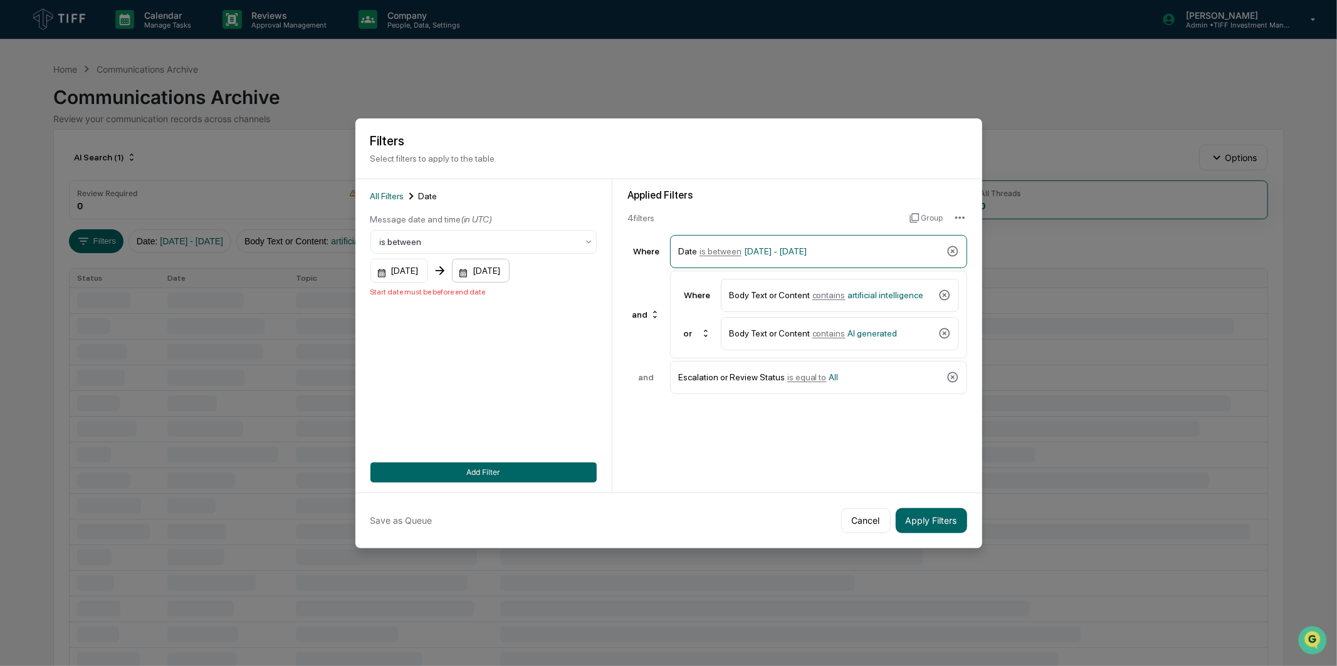
click at [503, 259] on div "05/31/2025" at bounding box center [481, 271] width 58 height 24
click at [648, 296] on icon "Next month" at bounding box center [648, 299] width 14 height 14
click at [648, 298] on icon "Next month" at bounding box center [648, 298] width 4 height 7
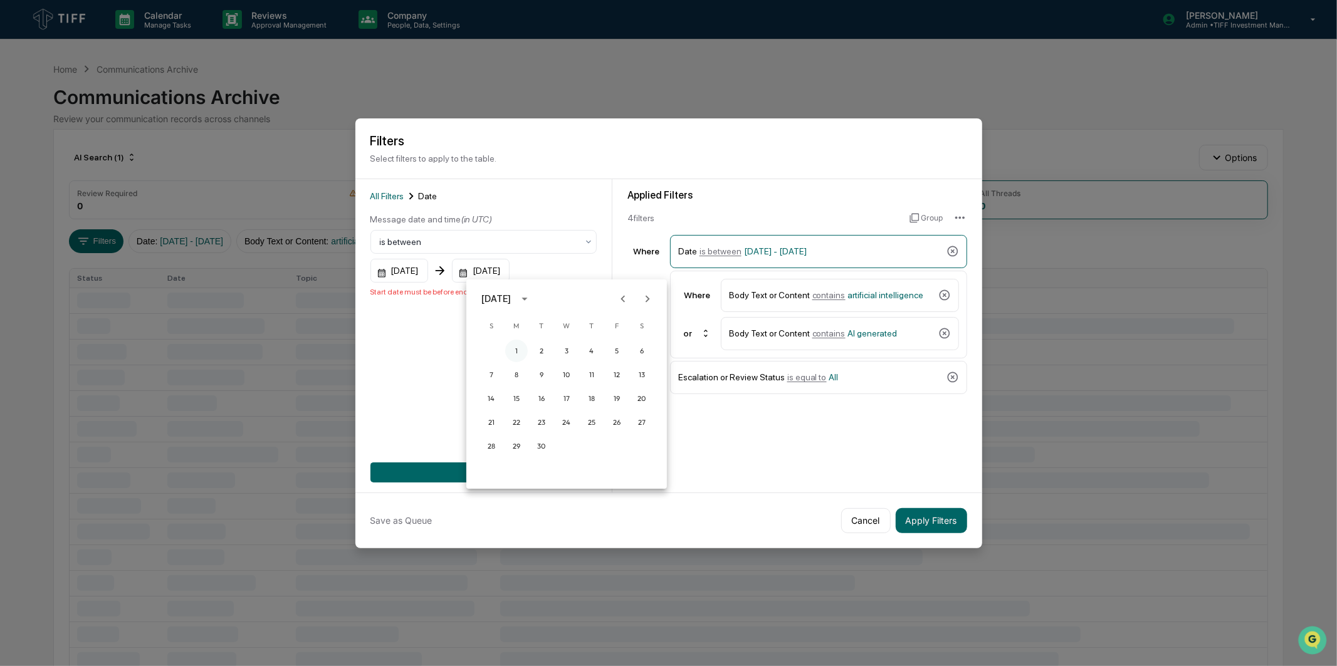
click at [521, 348] on button "1" at bounding box center [516, 351] width 23 height 23
click at [419, 265] on div "08/01/2025" at bounding box center [399, 271] width 58 height 24
click at [542, 301] on icon "Next month" at bounding box center [548, 299] width 14 height 14
click at [422, 346] on button "1" at bounding box center [417, 351] width 23 height 23
click at [488, 264] on div "09/01/2025" at bounding box center [481, 271] width 58 height 24
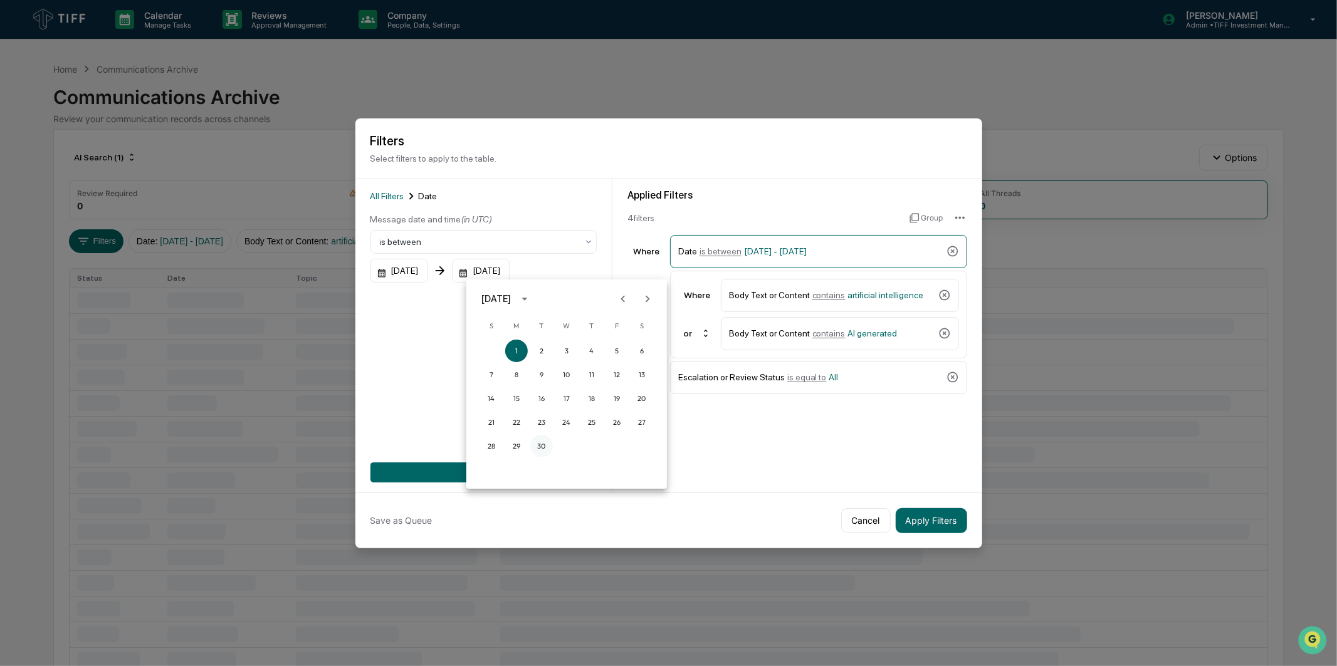
click at [543, 446] on button "30" at bounding box center [541, 446] width 23 height 23
click at [516, 465] on button "Add Filter" at bounding box center [483, 473] width 226 height 20
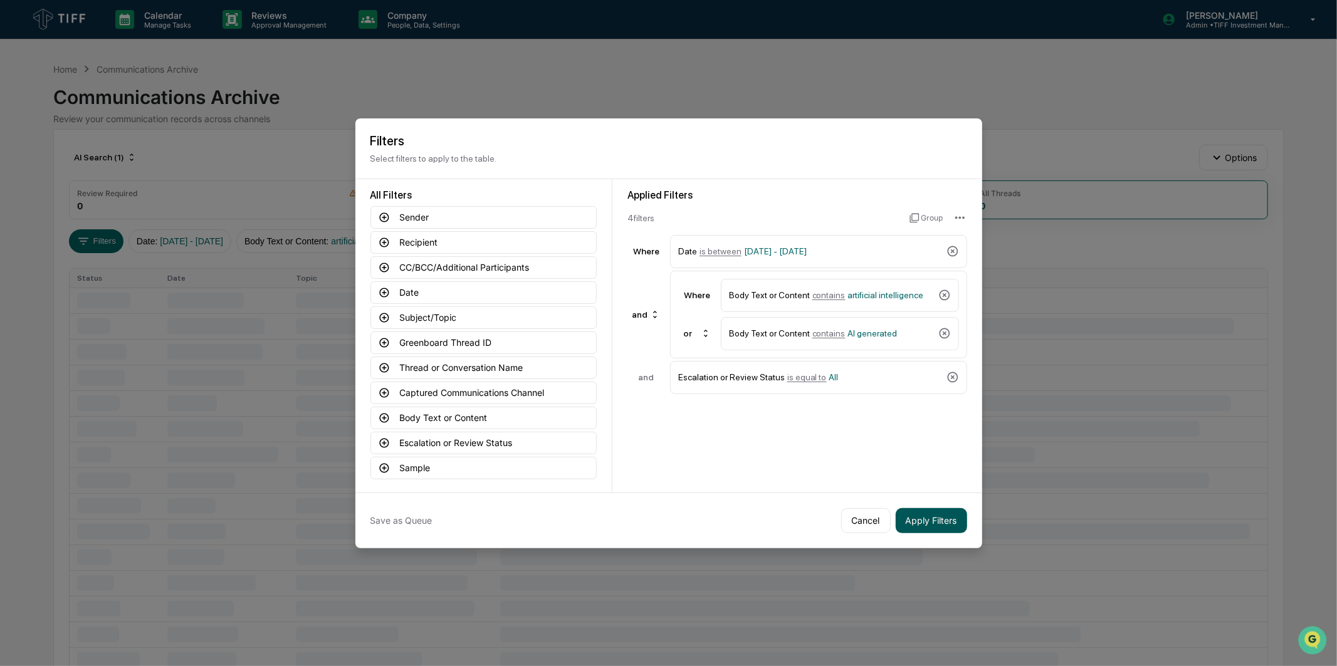
click at [943, 512] on button "Apply Filters" at bounding box center [931, 520] width 71 height 25
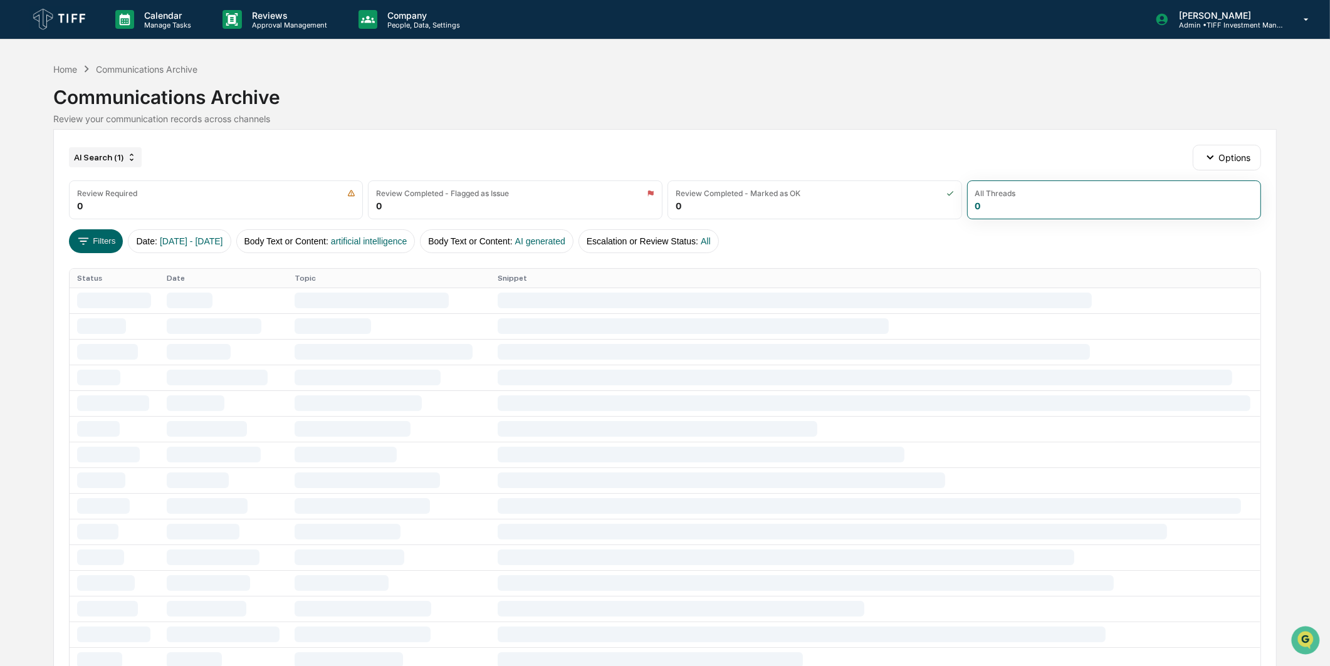
click at [114, 157] on div "AI Search (1)" at bounding box center [105, 157] width 73 height 20
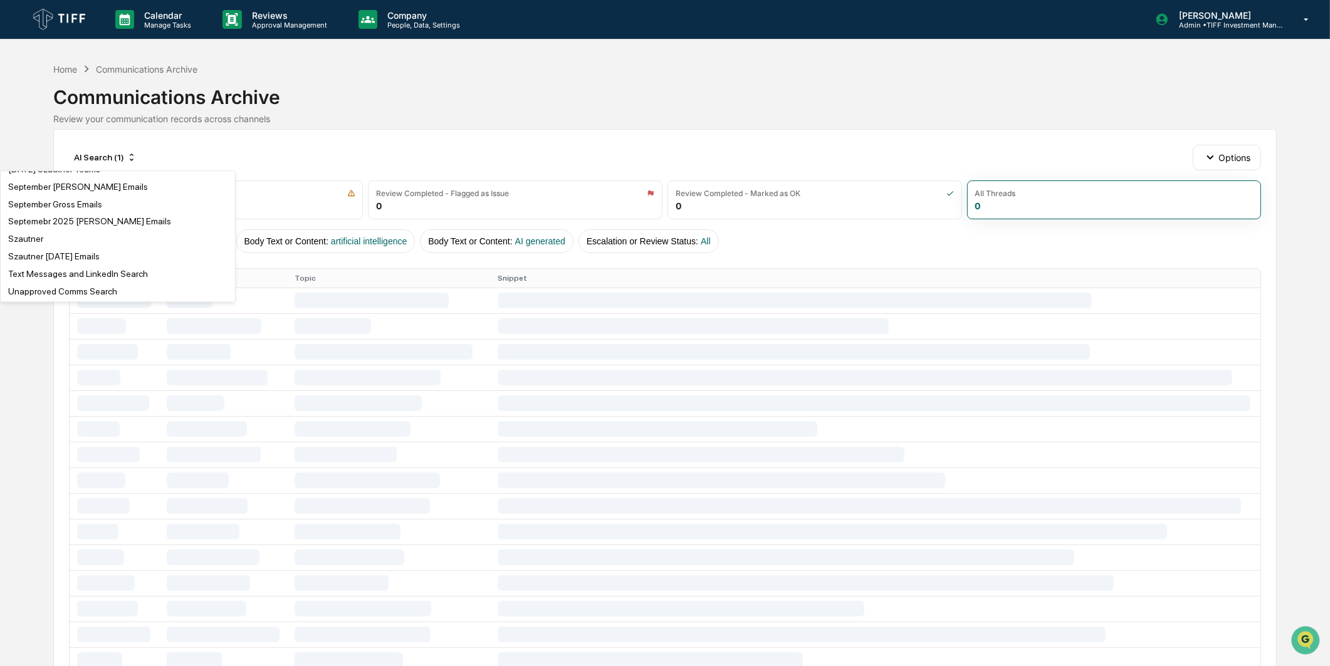
scroll to position [3014, 0]
click at [458, 80] on div "Communications Archive" at bounding box center [665, 92] width 1224 height 33
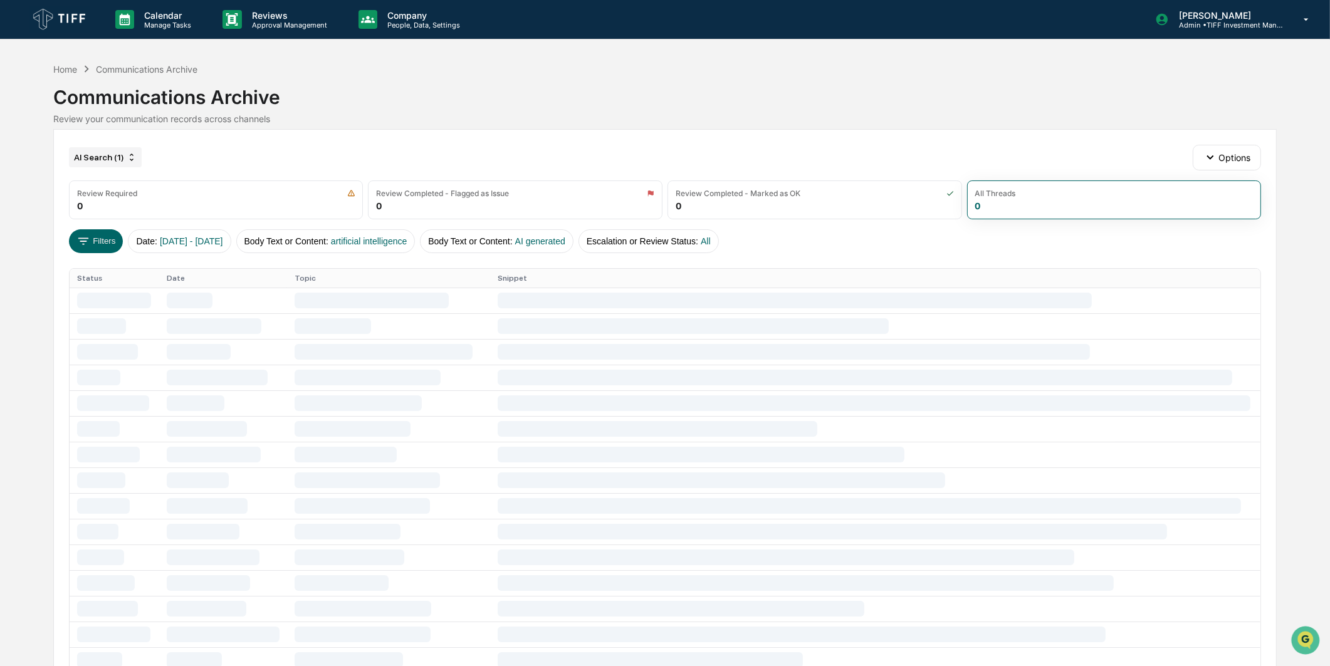
click at [103, 155] on div "AI Search (1)" at bounding box center [105, 157] width 73 height 20
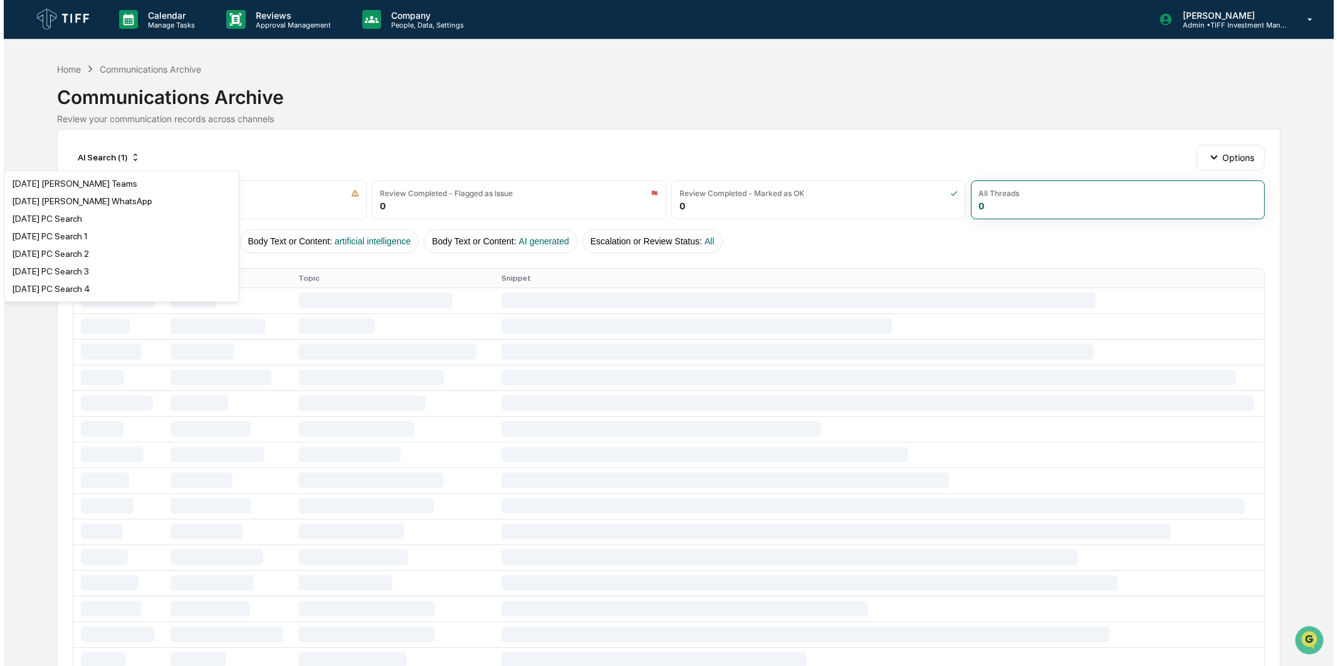
scroll to position [1356, 0]
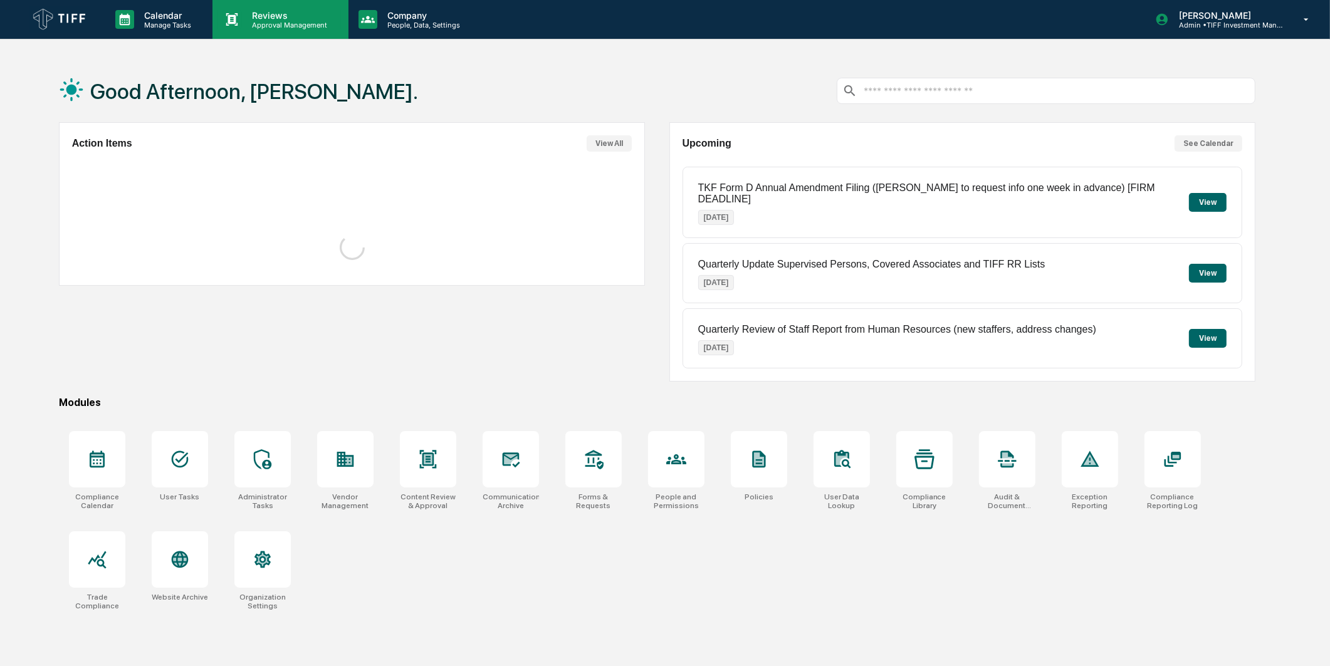
click at [278, 21] on p "Approval Management" at bounding box center [288, 25] width 92 height 9
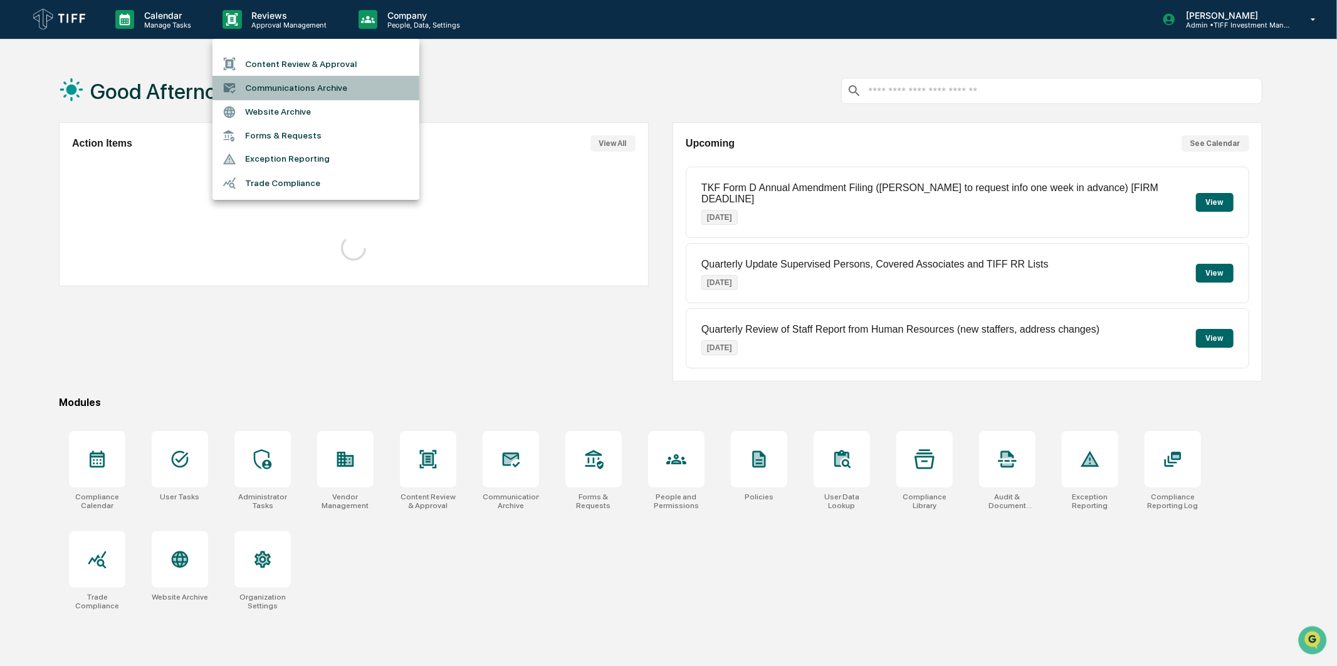
click at [293, 92] on li "Communications Archive" at bounding box center [315, 88] width 207 height 24
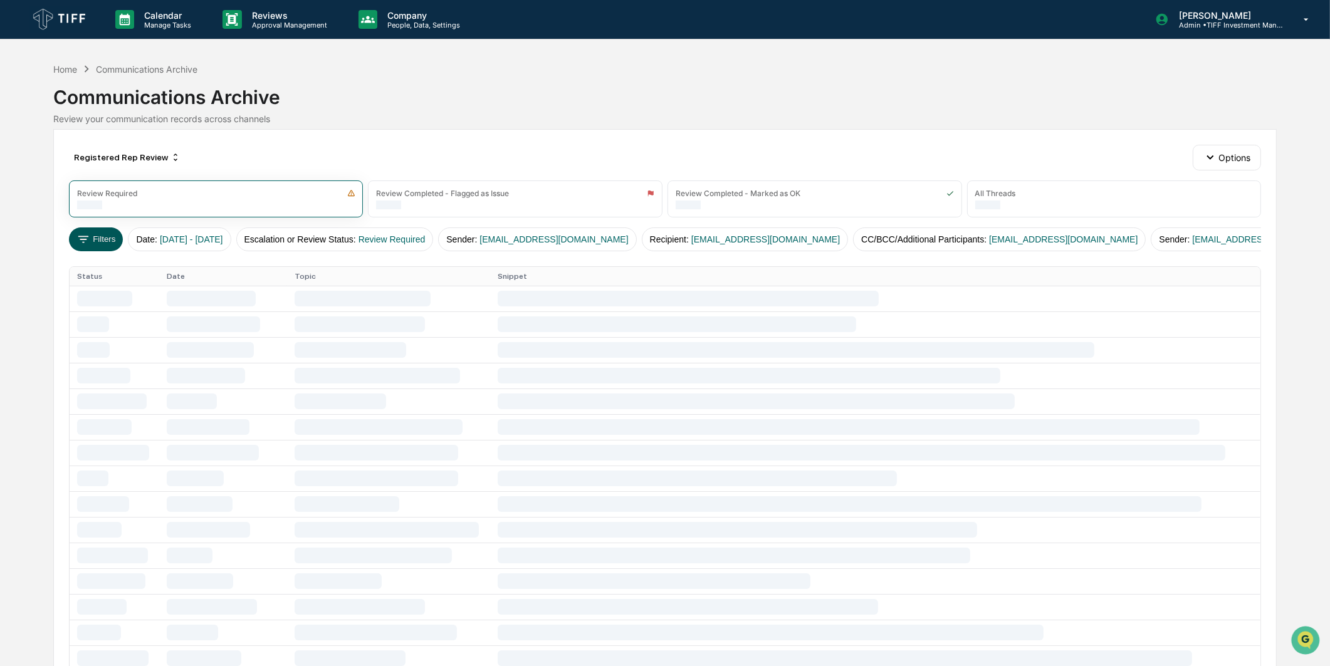
click at [110, 234] on button "Filters" at bounding box center [96, 240] width 55 height 24
click at [108, 157] on div "Registered Rep Review" at bounding box center [127, 157] width 117 height 20
click at [97, 213] on div "AI Search (1)" at bounding box center [117, 216] width 229 height 15
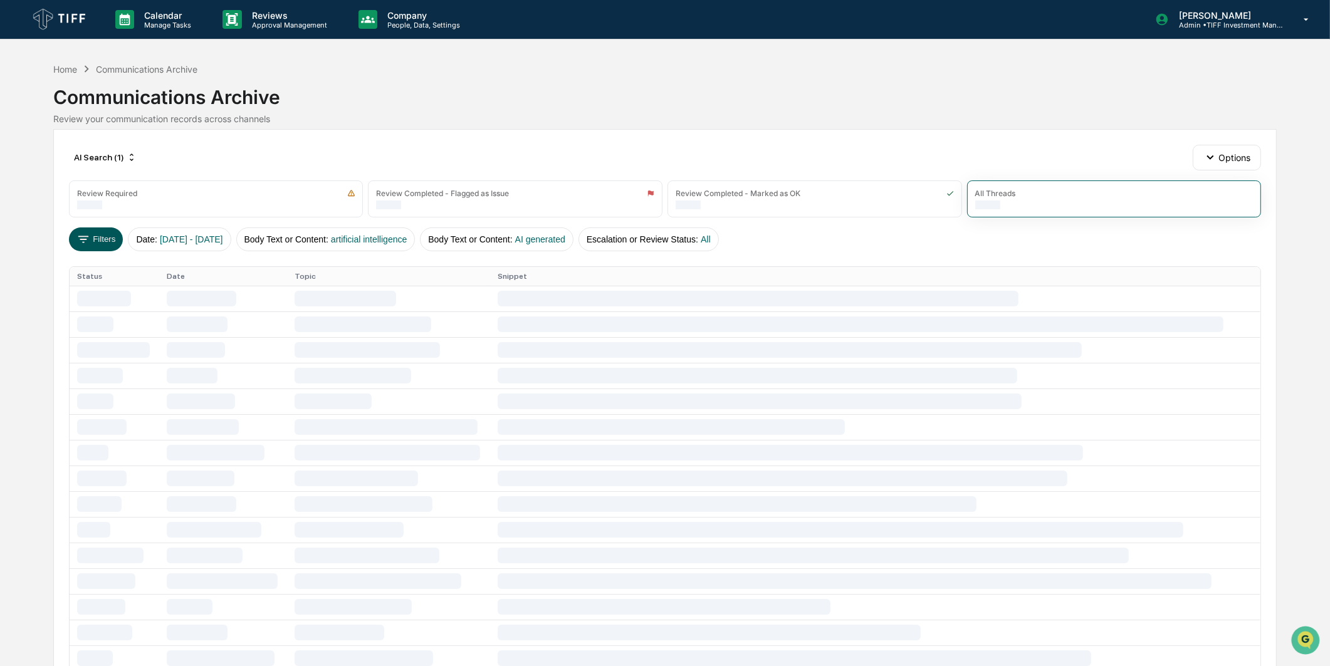
click at [110, 239] on button "Filters" at bounding box center [96, 240] width 55 height 24
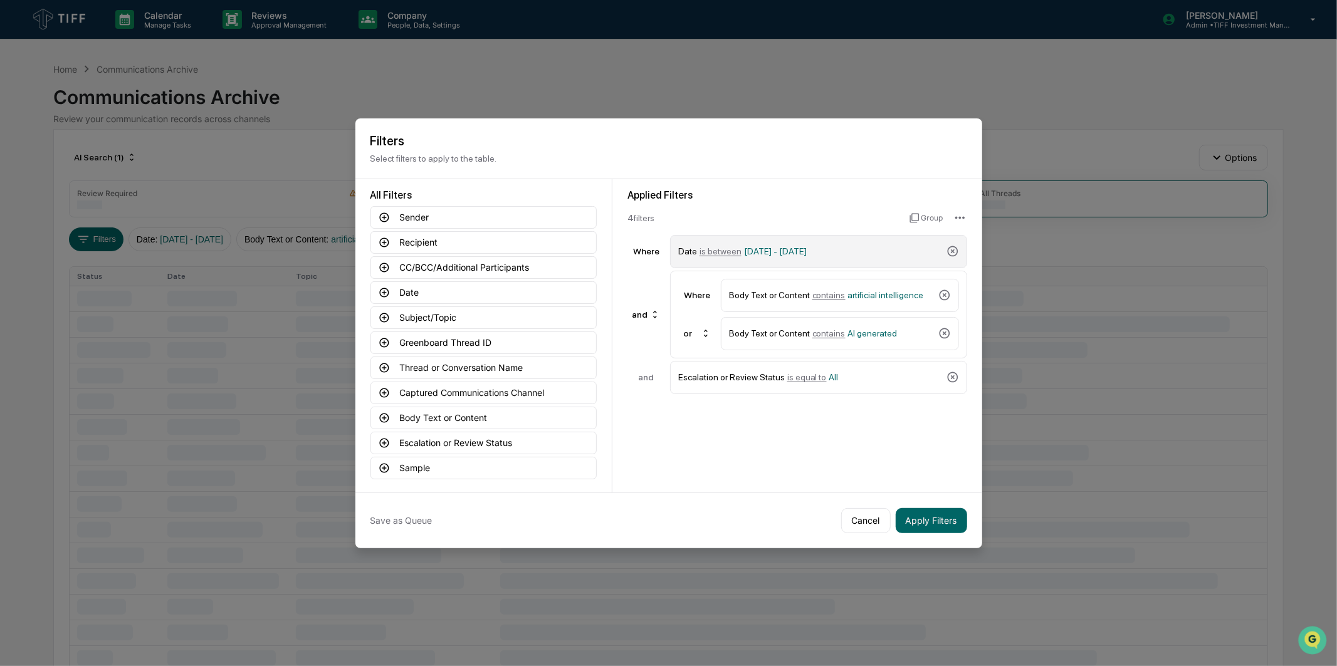
click at [780, 246] on span "[DATE] - [DATE]" at bounding box center [775, 251] width 63 height 10
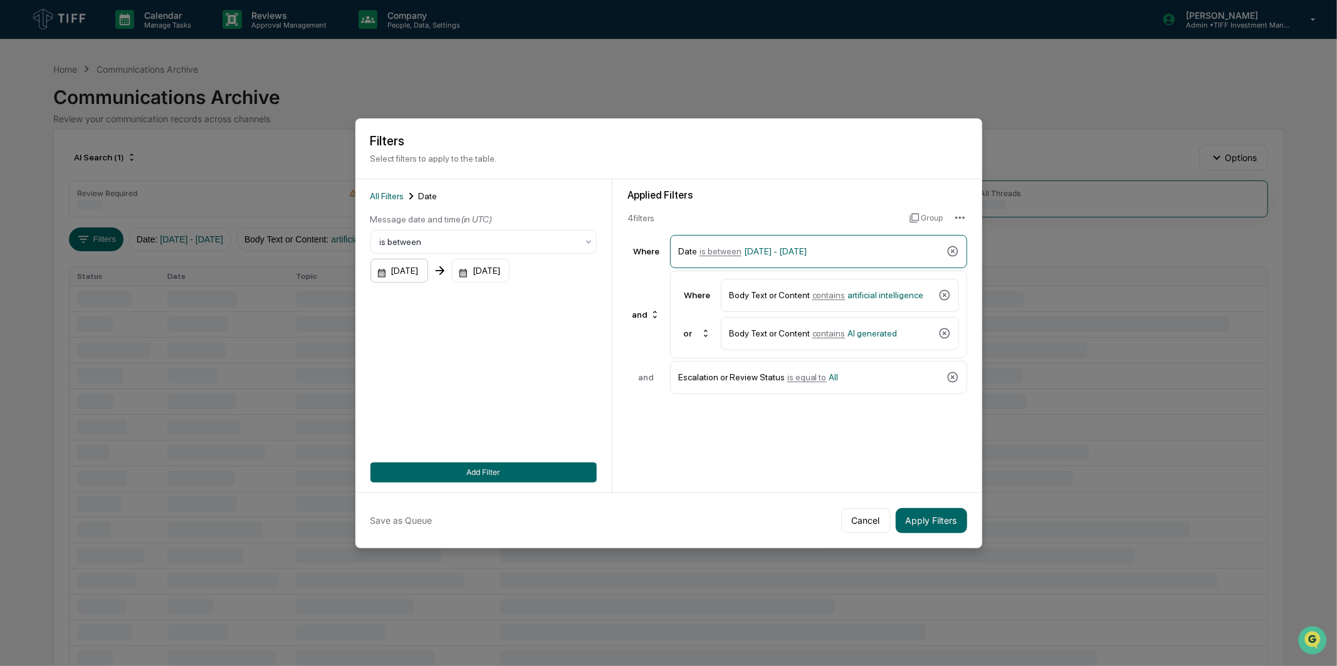
click at [421, 264] on div "[DATE]" at bounding box center [399, 271] width 58 height 24
click at [541, 292] on icon "Next month" at bounding box center [548, 299] width 14 height 14
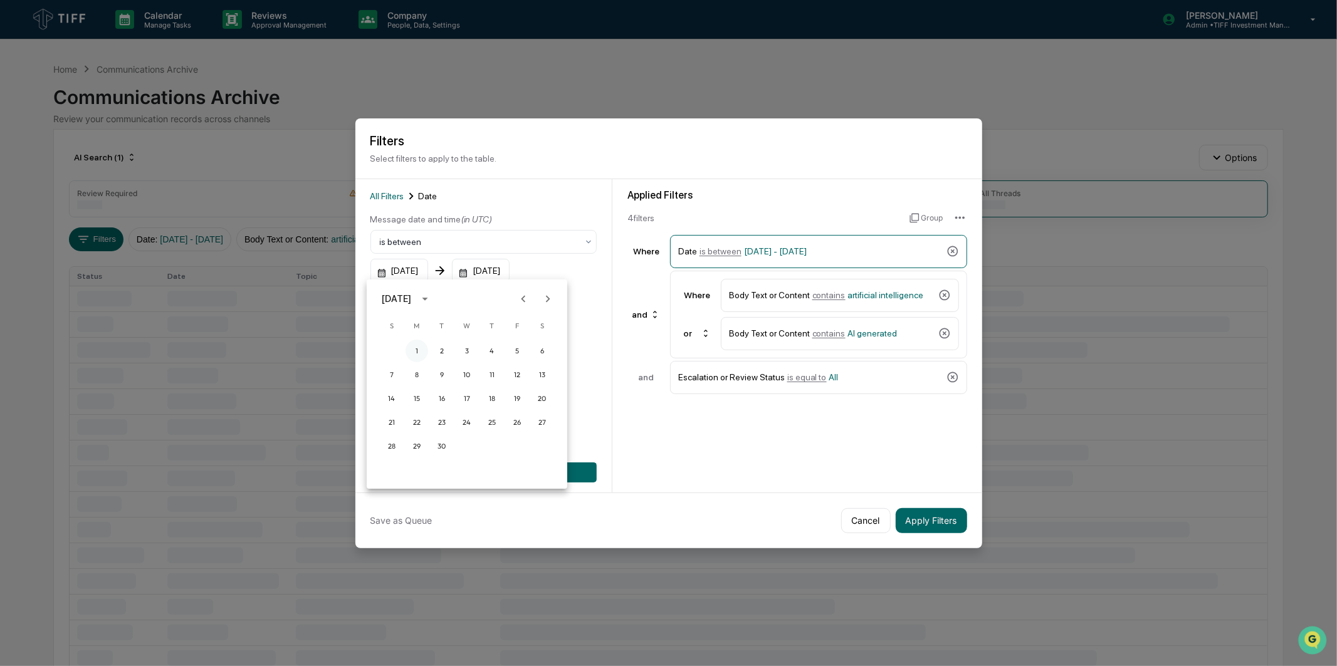
click at [412, 351] on button "1" at bounding box center [417, 351] width 23 height 23
click at [493, 272] on div "[DATE]" at bounding box center [481, 271] width 58 height 24
click at [641, 300] on icon "Next month" at bounding box center [648, 299] width 14 height 14
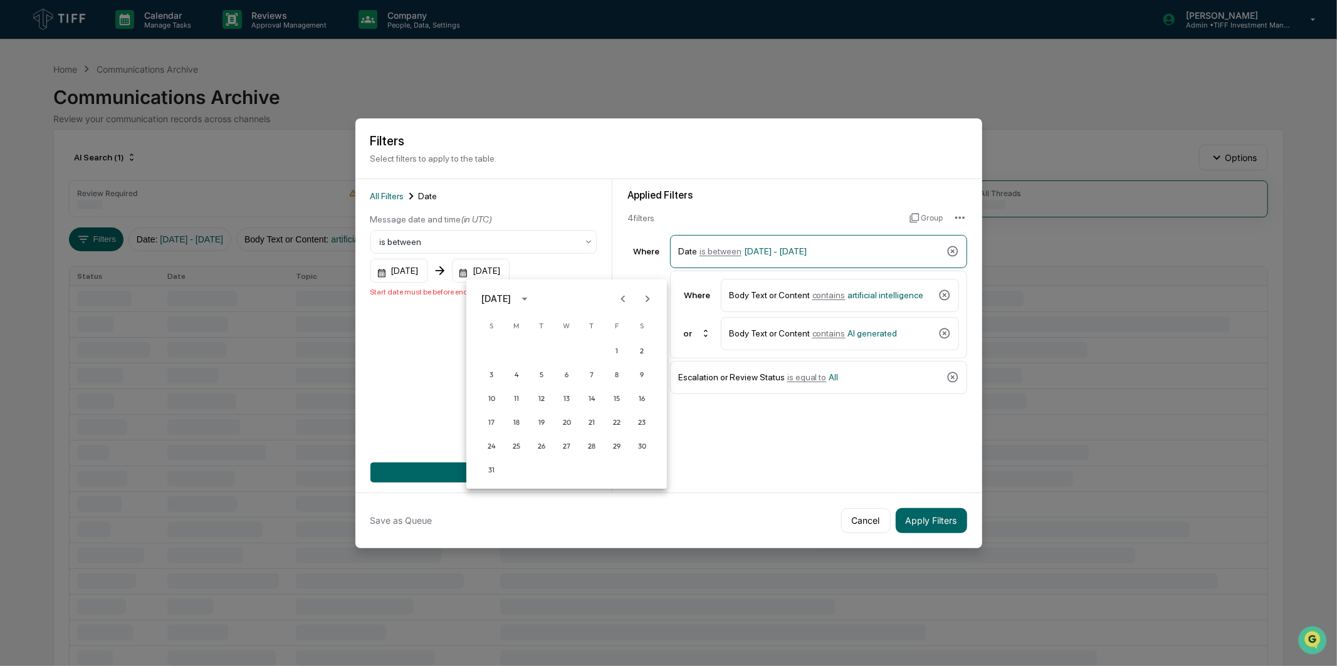
click at [641, 300] on icon "Next month" at bounding box center [648, 299] width 14 height 14
click at [542, 441] on button "30" at bounding box center [541, 446] width 23 height 23
click at [951, 512] on button "Apply Filters" at bounding box center [931, 520] width 71 height 25
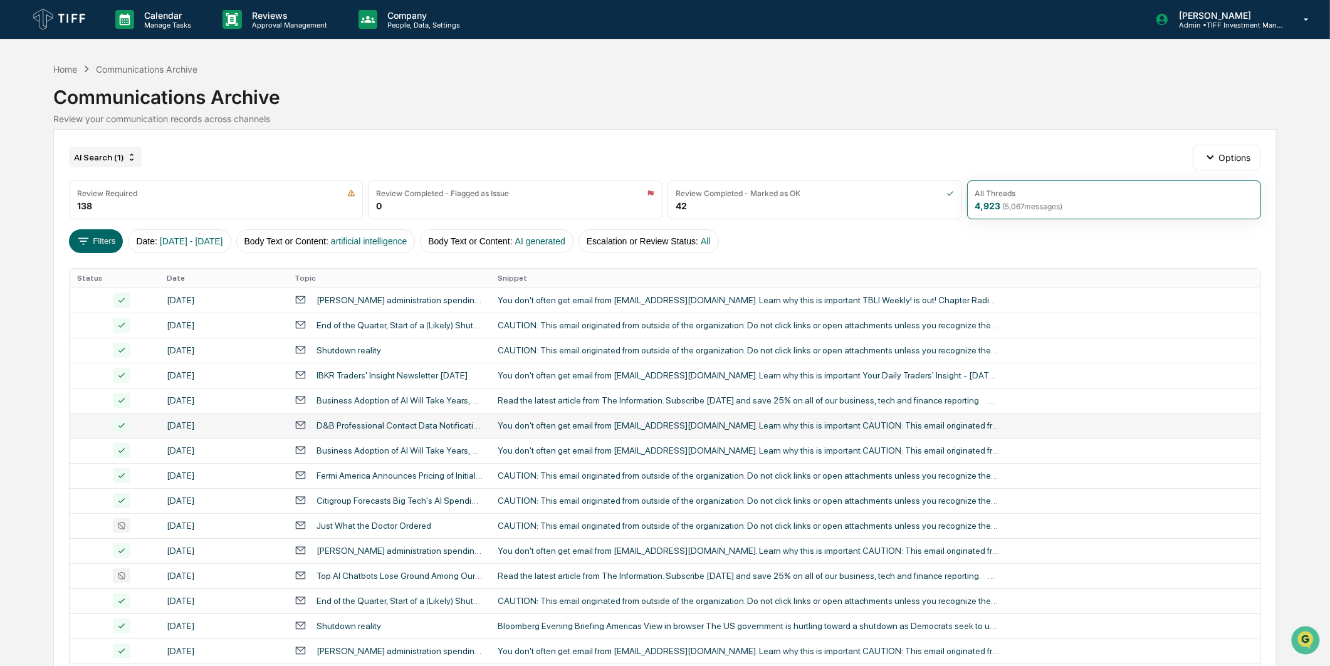
click at [105, 155] on div "AI Search (1)" at bounding box center [105, 157] width 73 height 20
click at [39, 144] on div "Calendar Manage Tasks Reviews Approval Management Company People, Data, Setting…" at bounding box center [665, 493] width 1330 height 986
click at [96, 159] on div "AI Search (1)" at bounding box center [105, 157] width 73 height 20
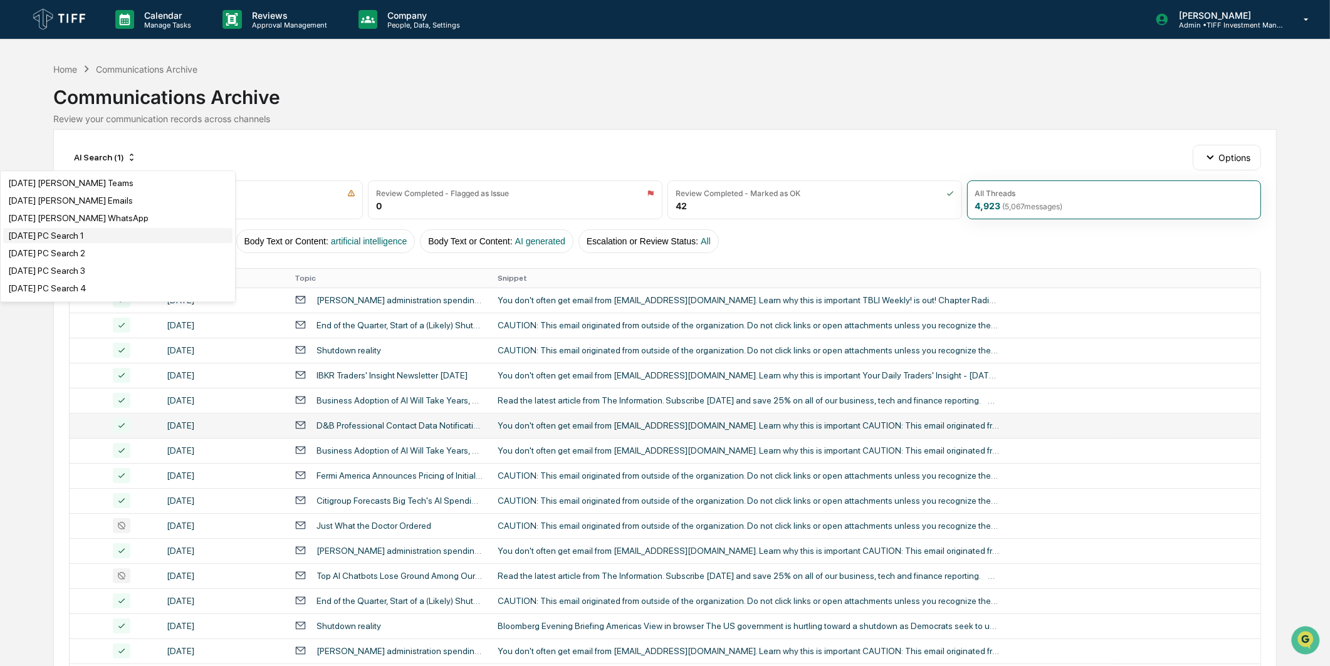
click at [115, 243] on div "[DATE] PC Search 1" at bounding box center [117, 235] width 229 height 15
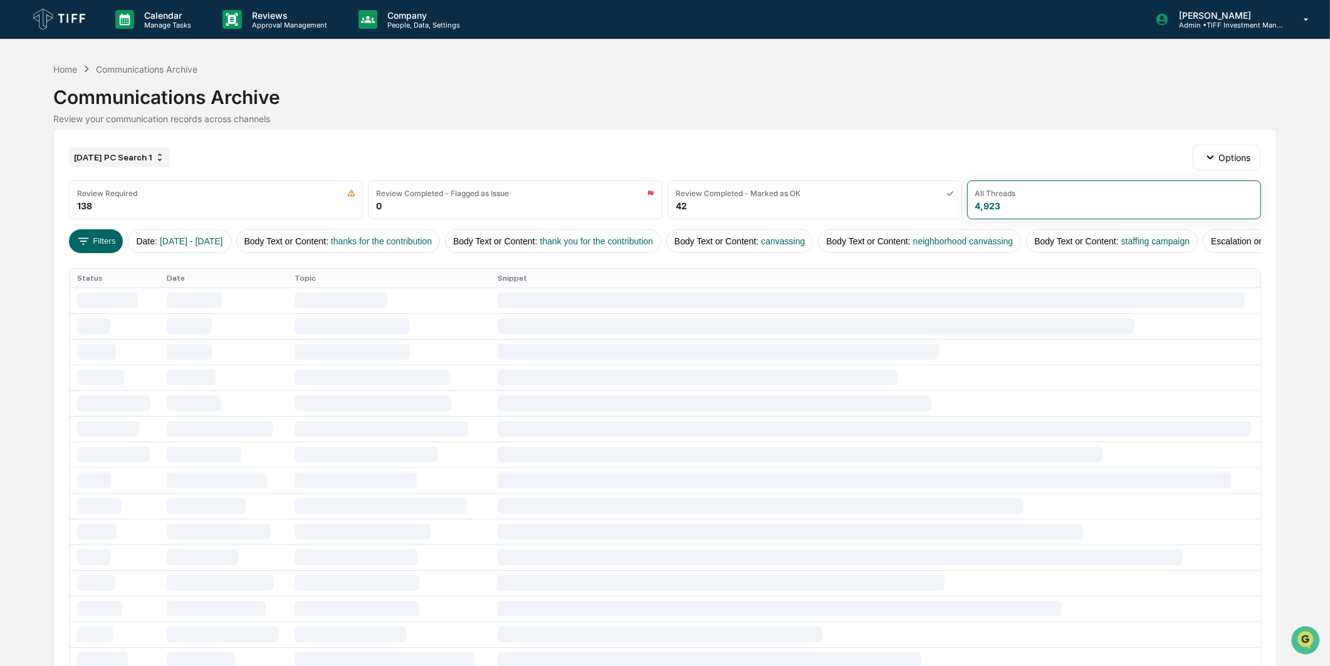
click at [155, 155] on div "[DATE] PC Search 1" at bounding box center [119, 157] width 101 height 20
click at [151, 216] on div "AI Search (1)" at bounding box center [118, 216] width 229 height 15
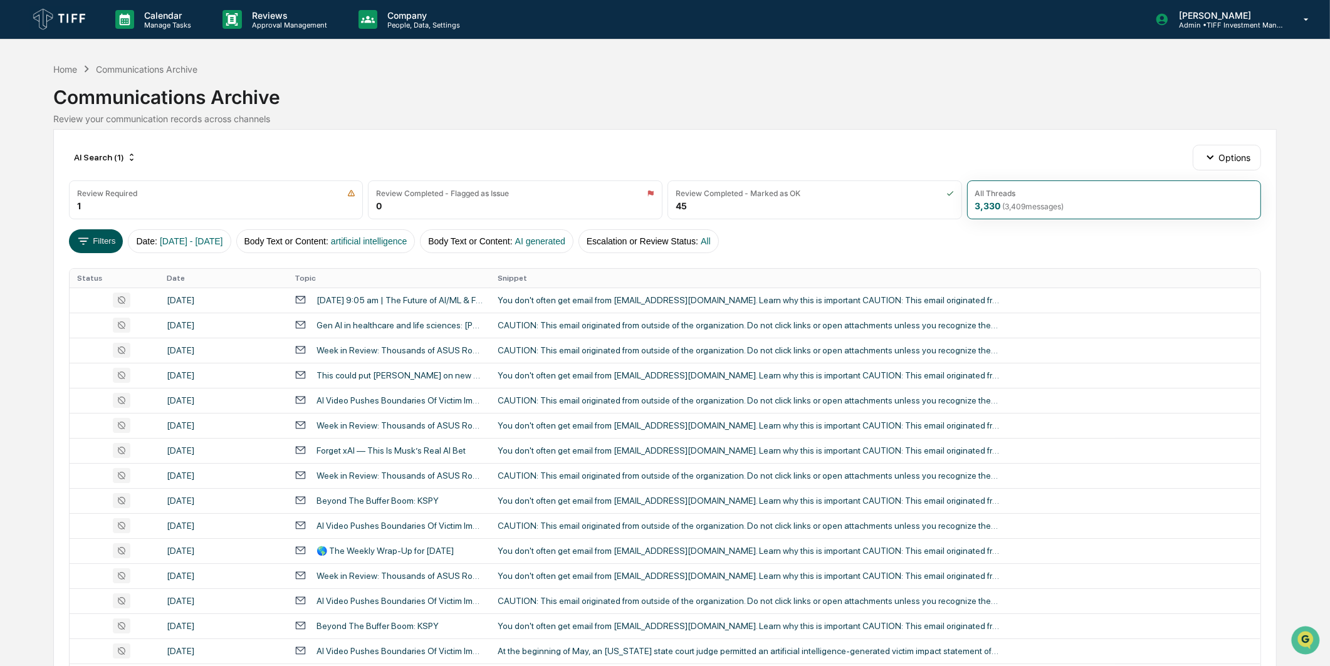
click at [101, 246] on button "Filters" at bounding box center [96, 241] width 55 height 24
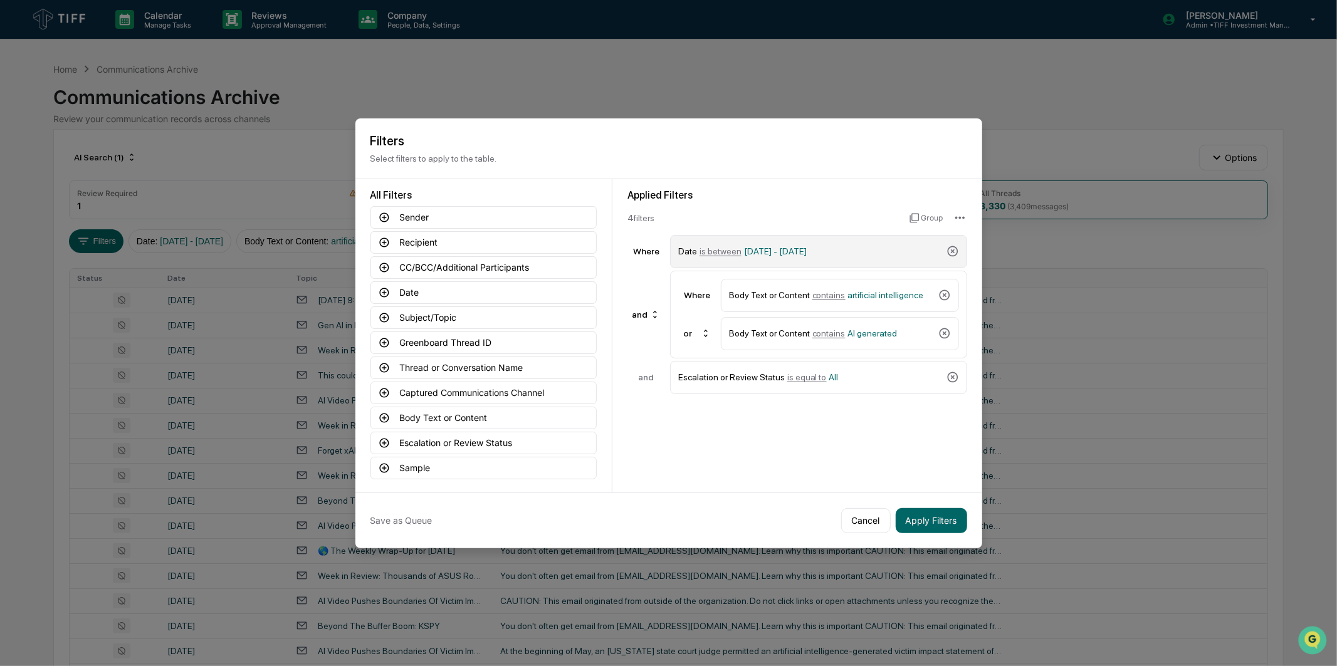
click at [721, 249] on span "is between" at bounding box center [721, 251] width 42 height 10
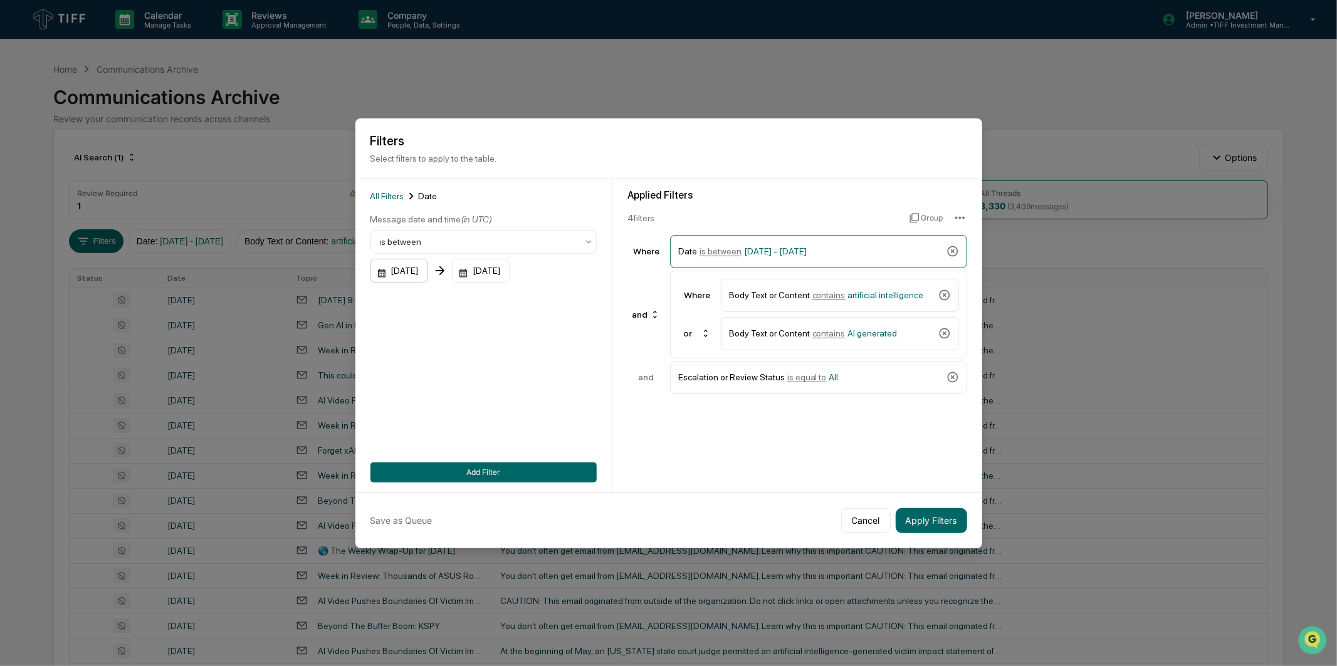
click at [403, 271] on div "[DATE]" at bounding box center [399, 271] width 58 height 24
click at [552, 298] on icon "Next month" at bounding box center [548, 299] width 14 height 14
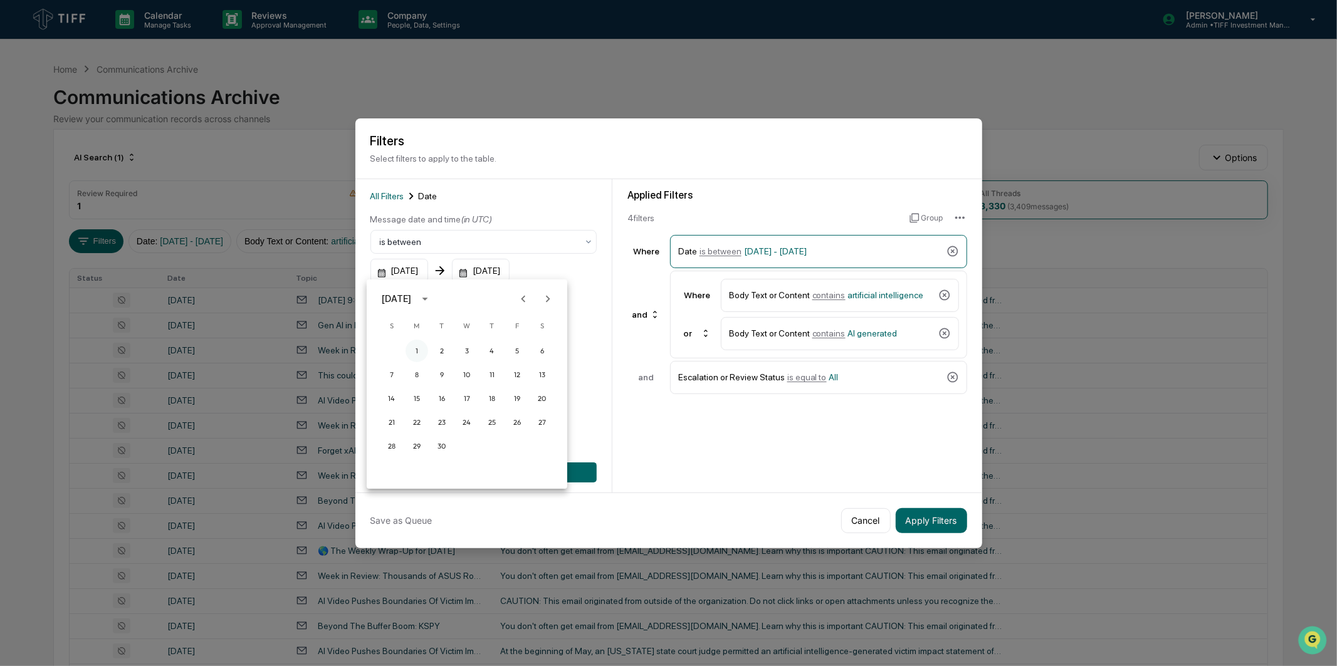
click at [422, 347] on button "1" at bounding box center [417, 351] width 23 height 23
click at [508, 273] on div "[DATE]" at bounding box center [481, 271] width 58 height 24
click at [637, 296] on button "Next month" at bounding box center [648, 299] width 24 height 24
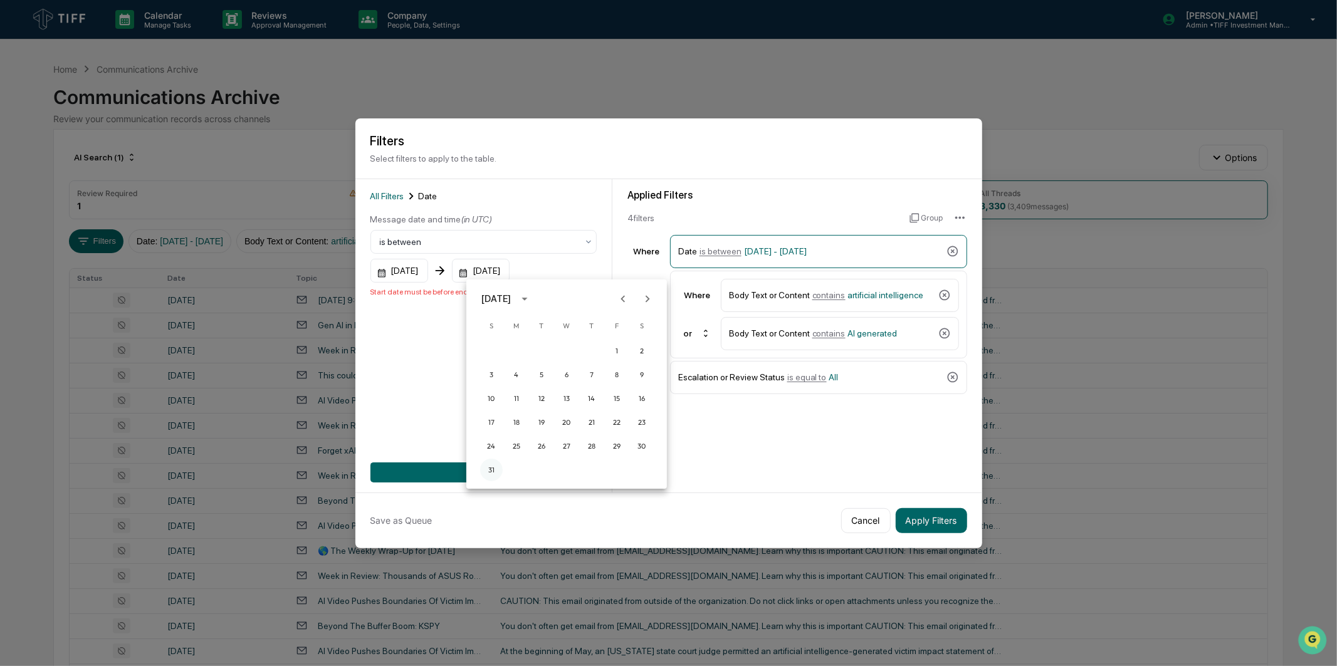
click at [493, 470] on button "31" at bounding box center [491, 470] width 23 height 23
click at [510, 273] on div "08/31/2025" at bounding box center [481, 271] width 58 height 24
click at [641, 298] on icon "Next month" at bounding box center [648, 299] width 14 height 14
click at [545, 449] on button "30" at bounding box center [541, 446] width 23 height 23
click at [535, 466] on button "Add Filter" at bounding box center [483, 473] width 226 height 20
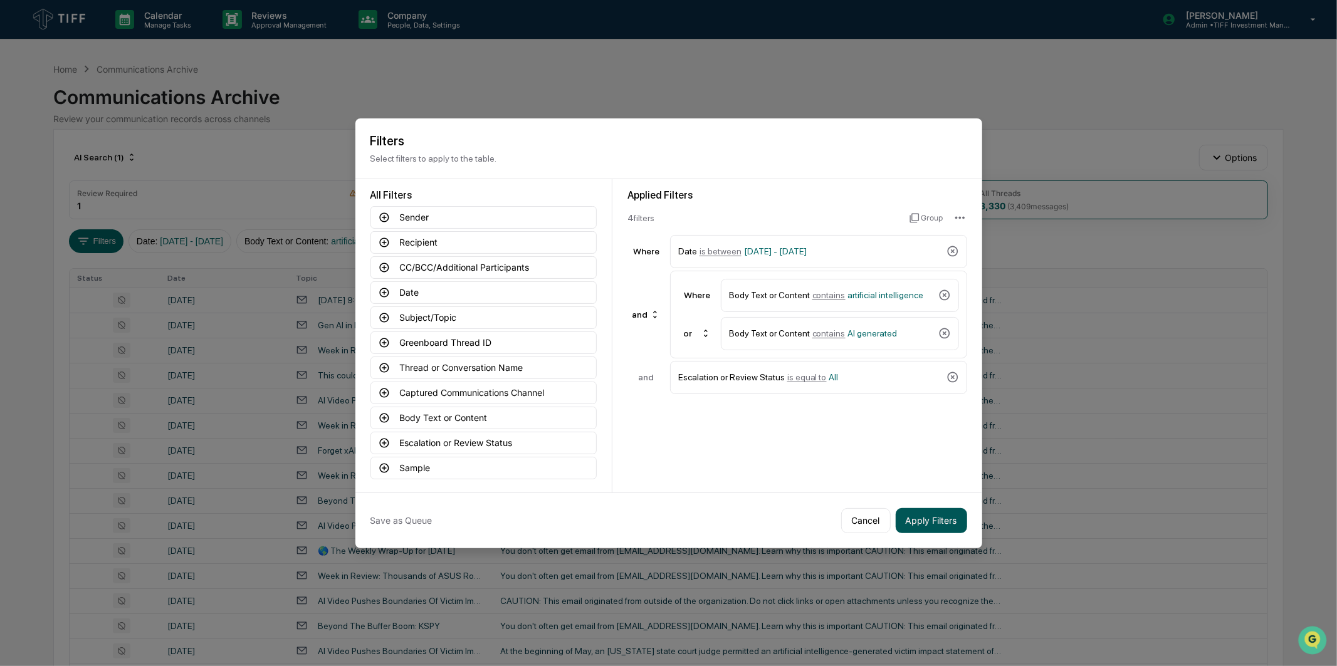
click at [917, 516] on button "Apply Filters" at bounding box center [931, 520] width 71 height 25
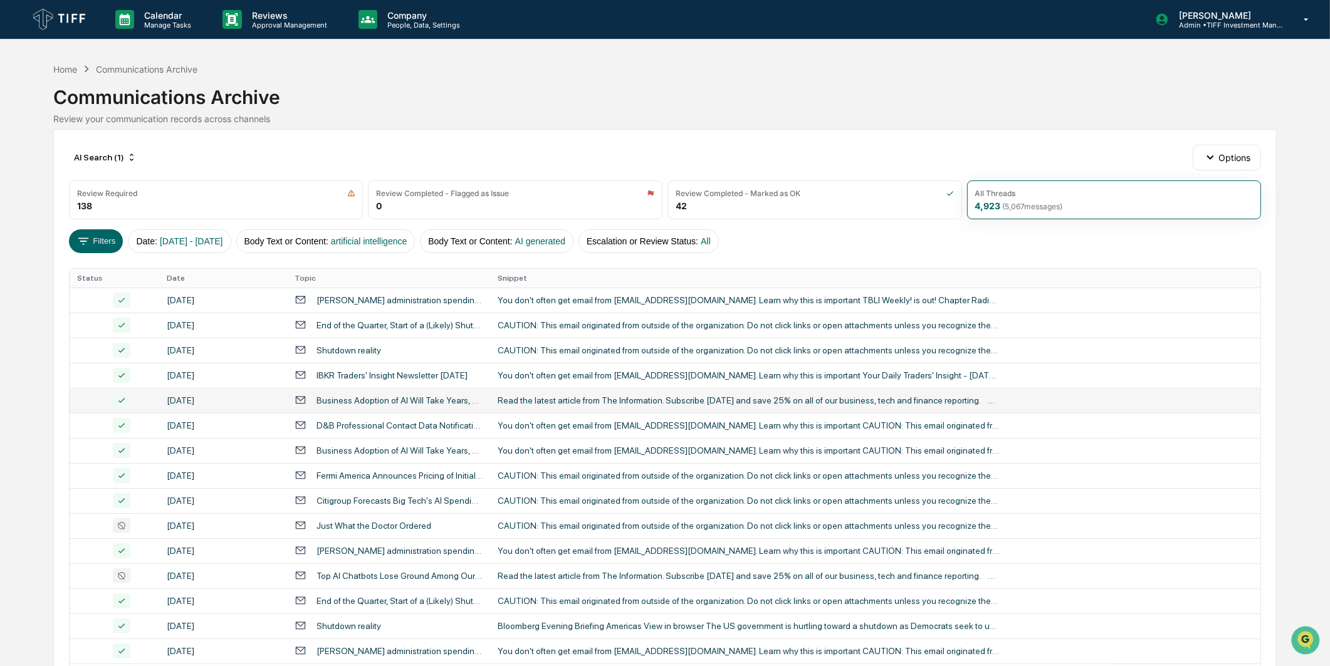
scroll to position [70, 0]
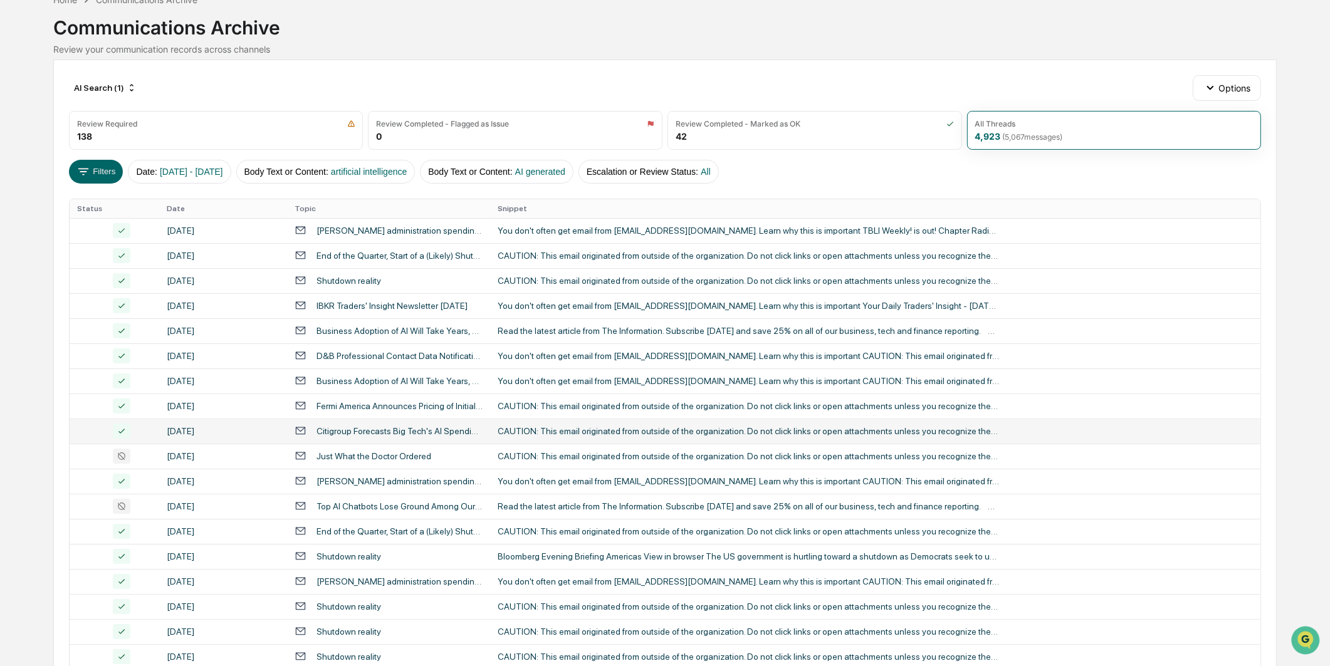
click at [546, 427] on div "CAUTION: This email originated from outside of the organization. Do not click l…" at bounding box center [748, 431] width 501 height 10
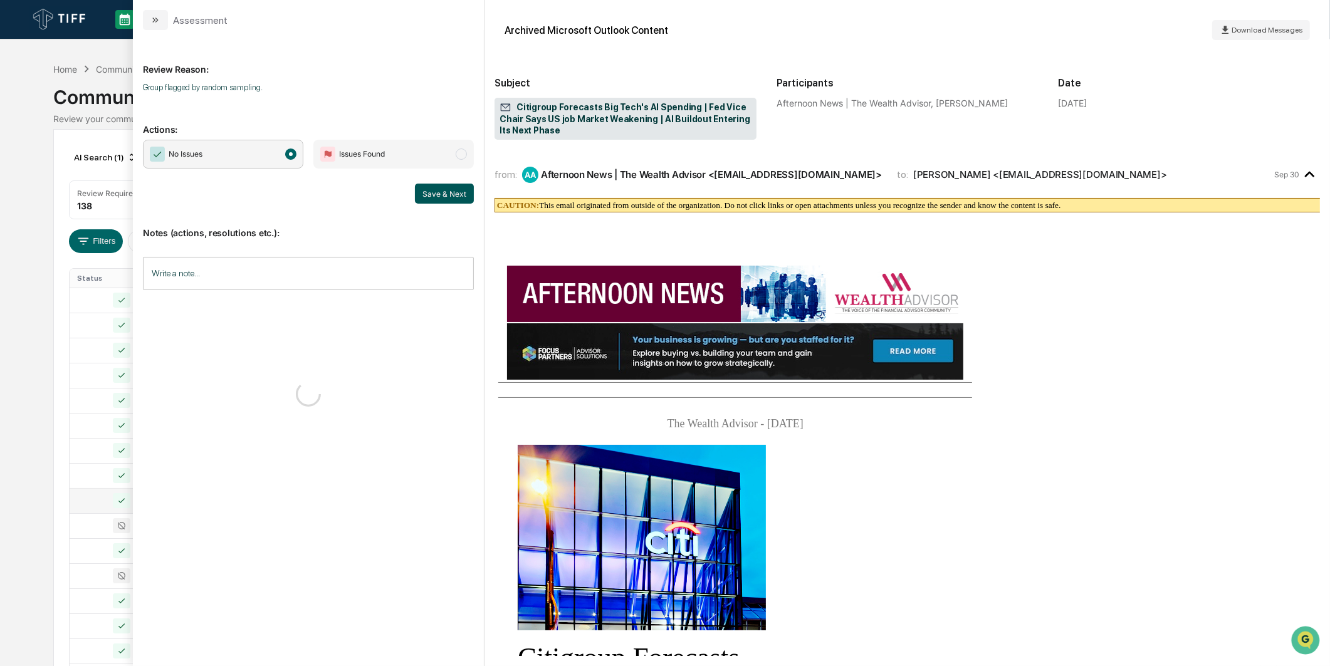
click at [459, 202] on button "Save & Next" at bounding box center [444, 194] width 59 height 20
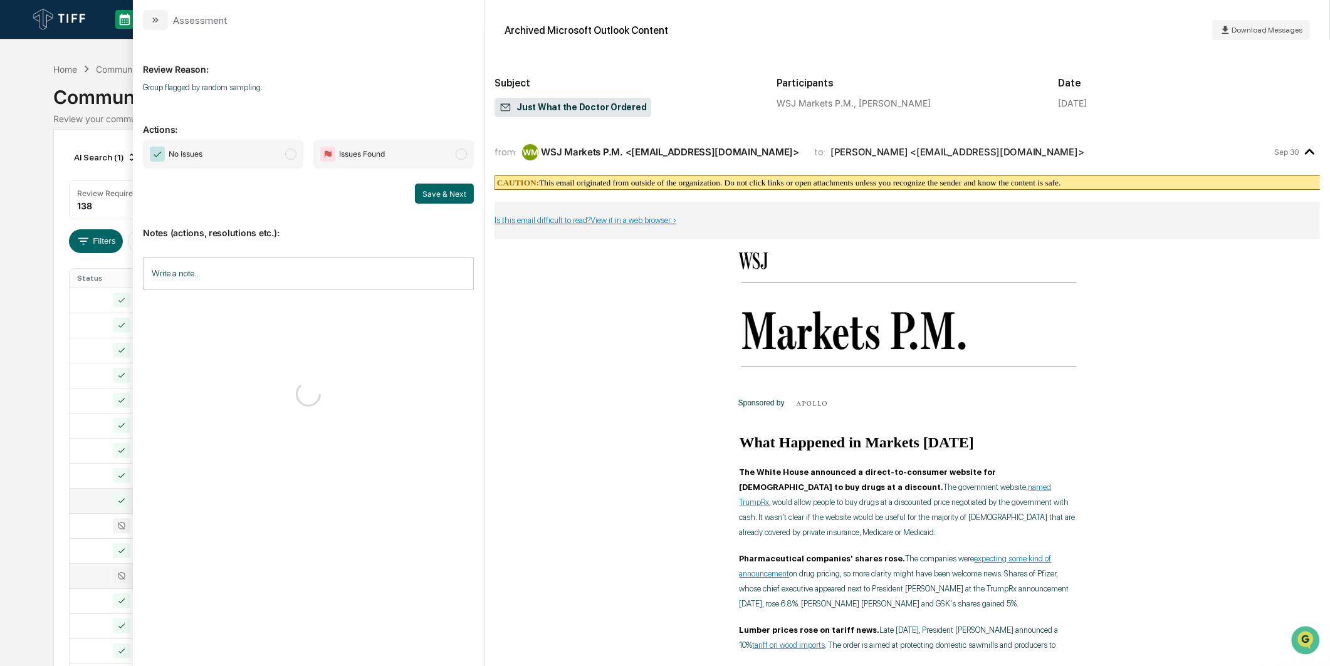
click at [95, 574] on div at bounding box center [114, 576] width 75 height 15
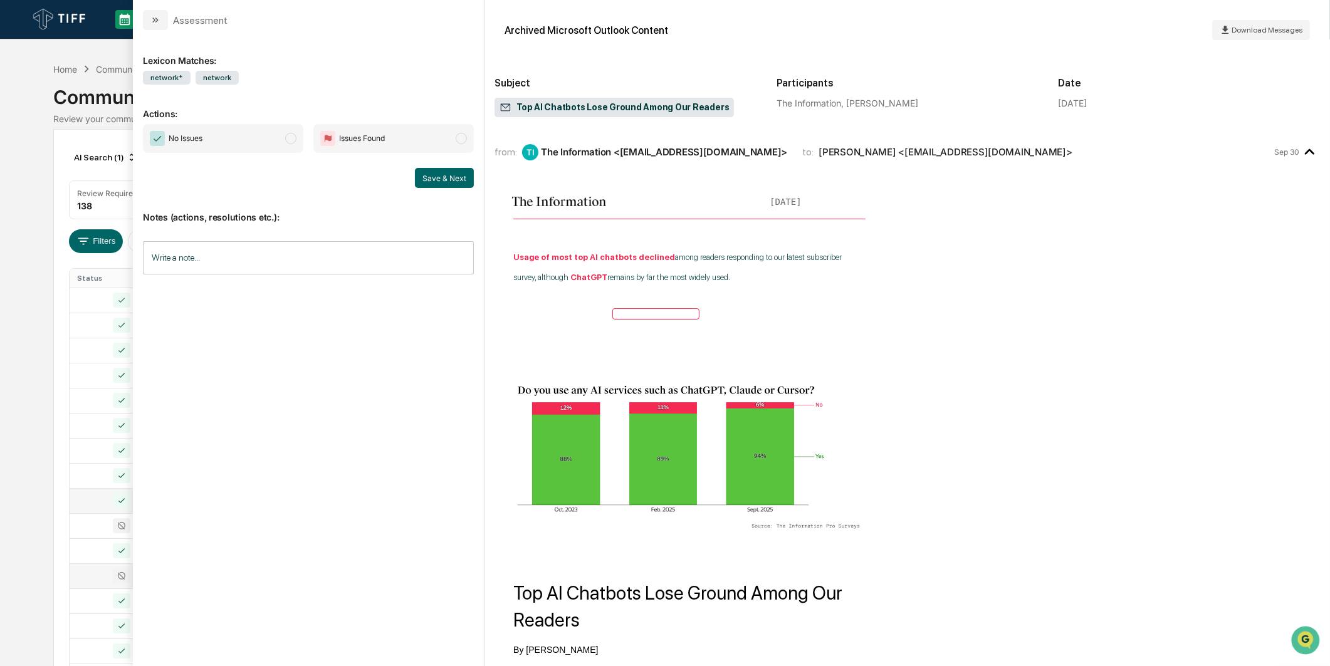
click at [270, 146] on span "No Issues" at bounding box center [223, 138] width 160 height 29
click at [420, 182] on button "Save & Next" at bounding box center [444, 178] width 59 height 20
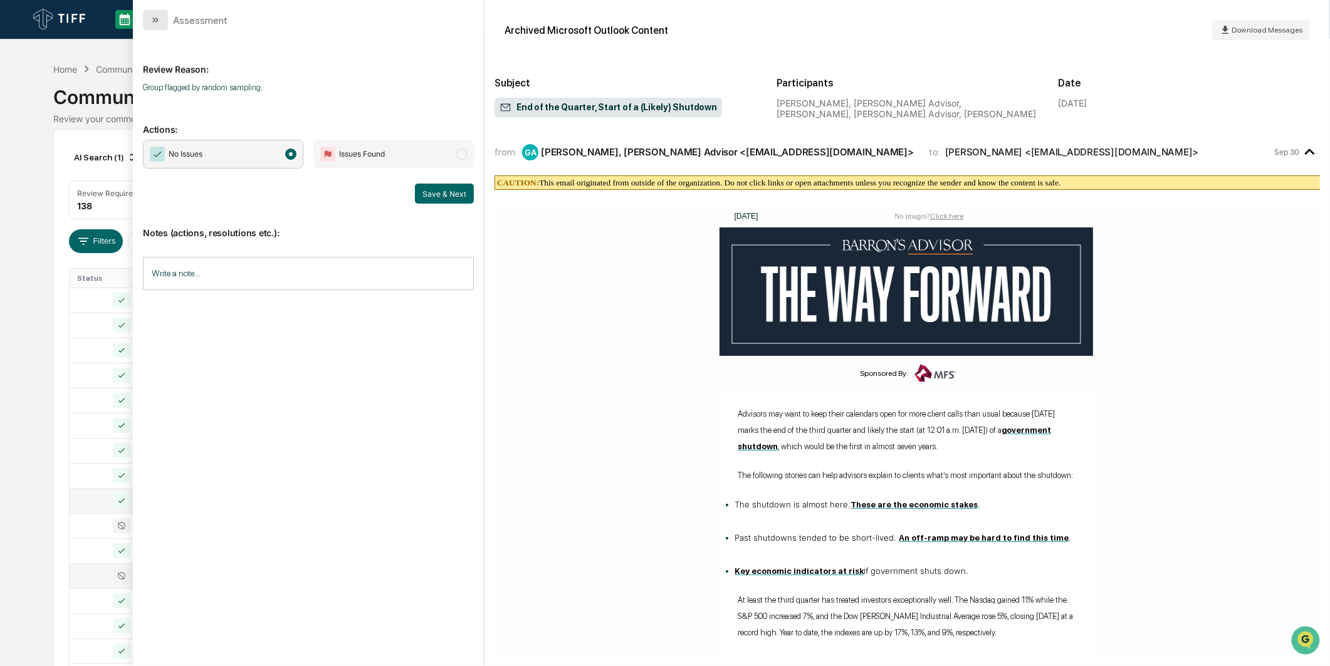
click at [160, 19] on icon "modal" at bounding box center [155, 20] width 10 height 10
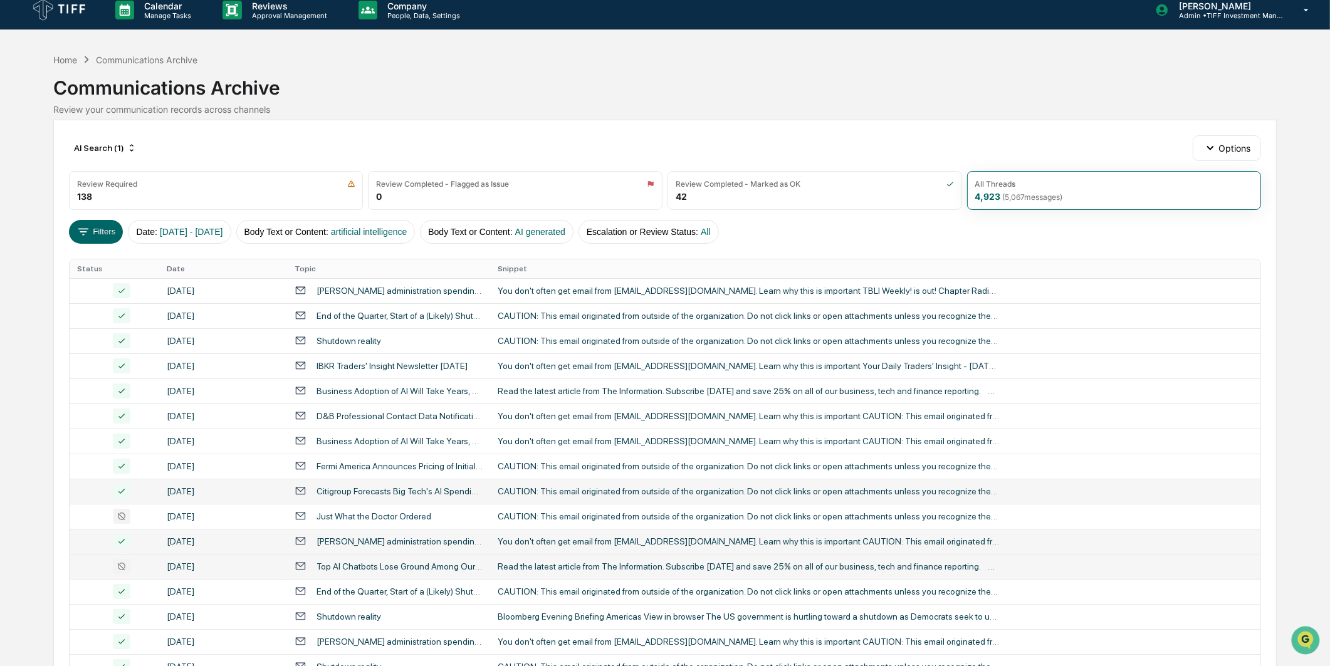
scroll to position [139, 0]
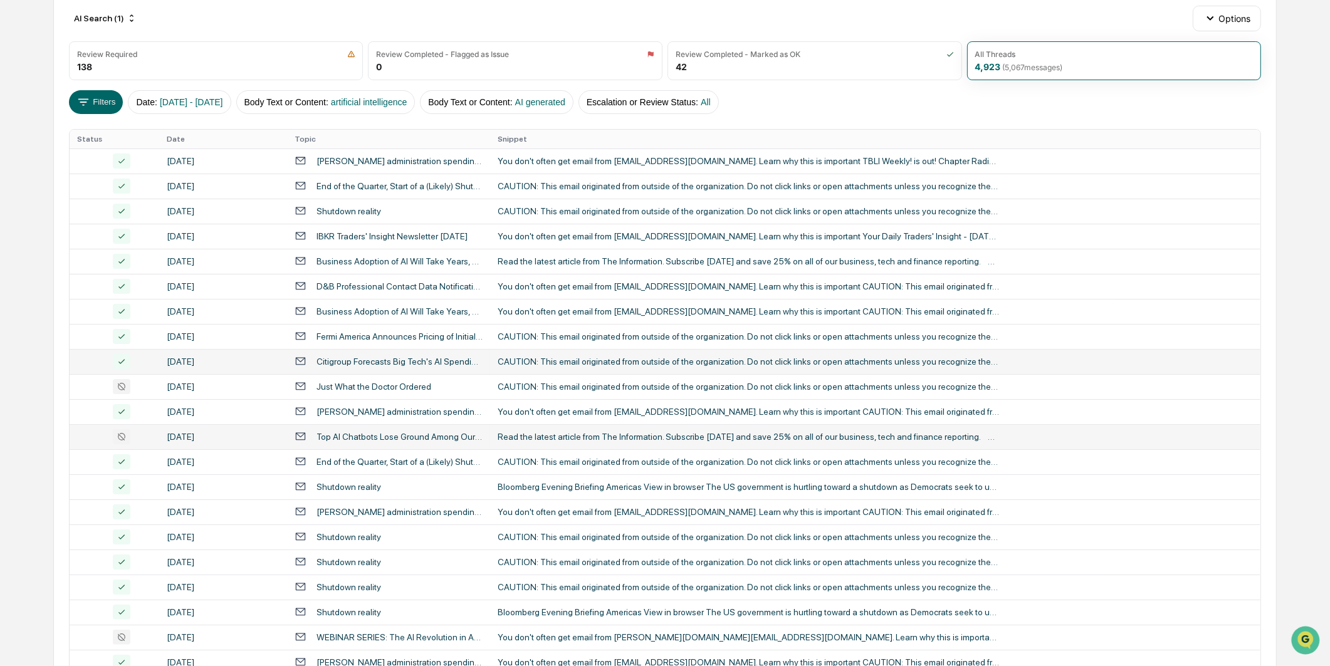
click at [160, 434] on td "[DATE]" at bounding box center [223, 436] width 128 height 25
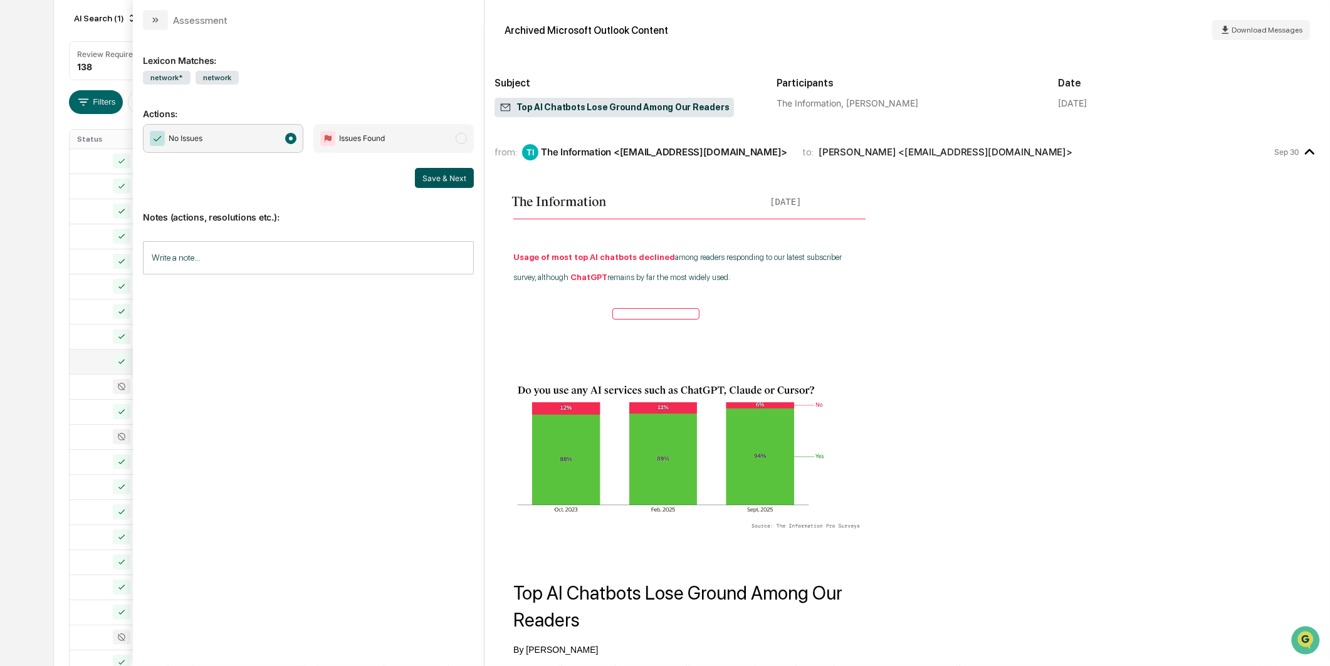
click at [444, 179] on button "Save & Next" at bounding box center [444, 178] width 59 height 20
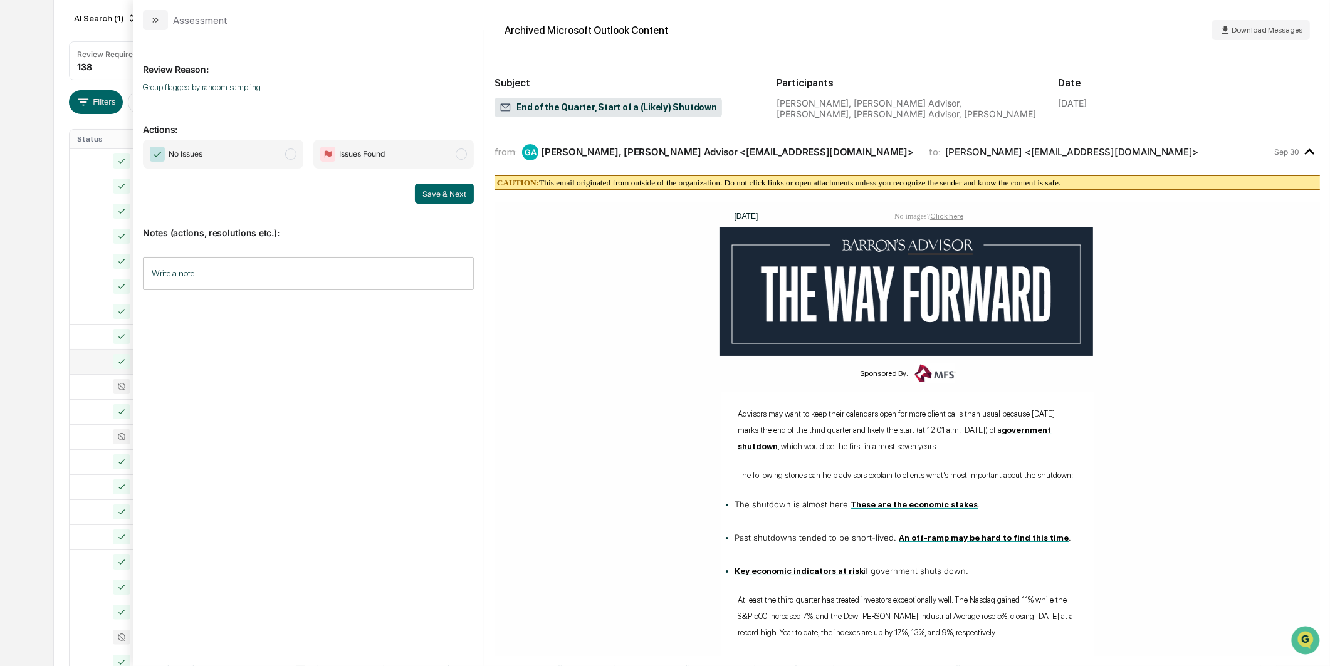
click at [295, 155] on span "modal" at bounding box center [290, 154] width 11 height 11
click at [414, 193] on div "Save & Next" at bounding box center [308, 194] width 331 height 20
click at [433, 196] on button "Save & Next" at bounding box center [444, 194] width 59 height 20
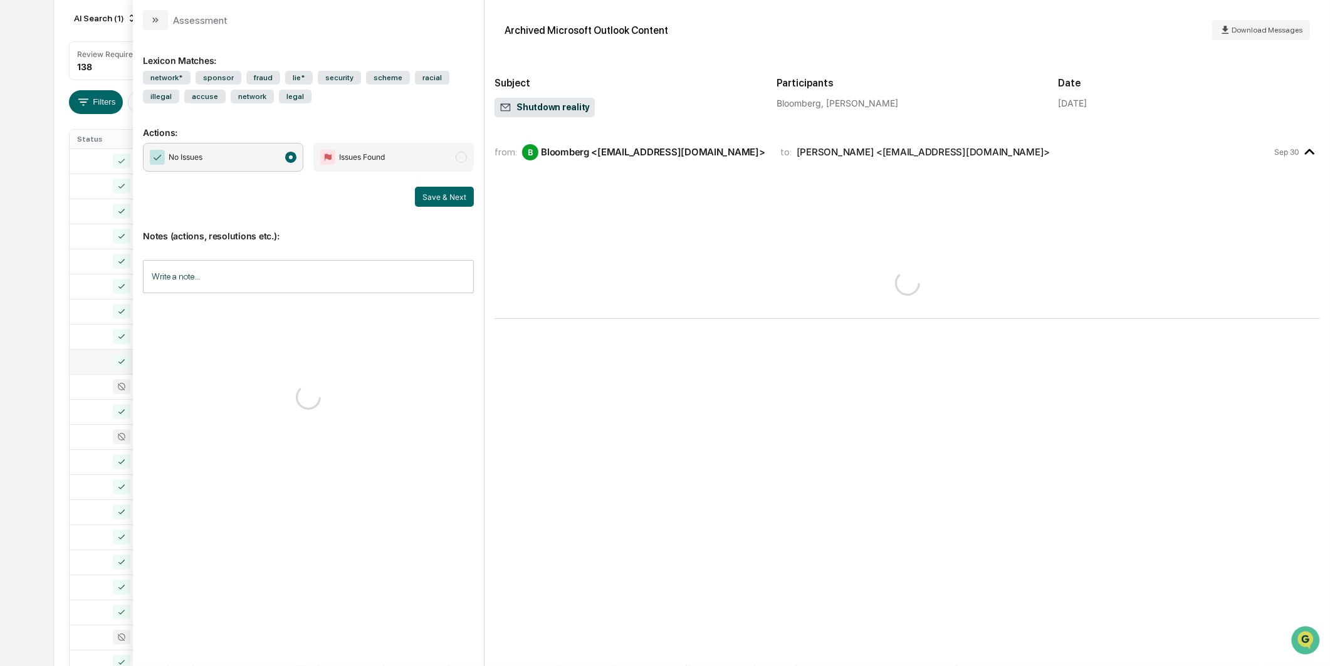
click at [32, 278] on div "Calendar Manage Tasks Reviews Approval Management Company People, Data, Setting…" at bounding box center [665, 354] width 1330 height 986
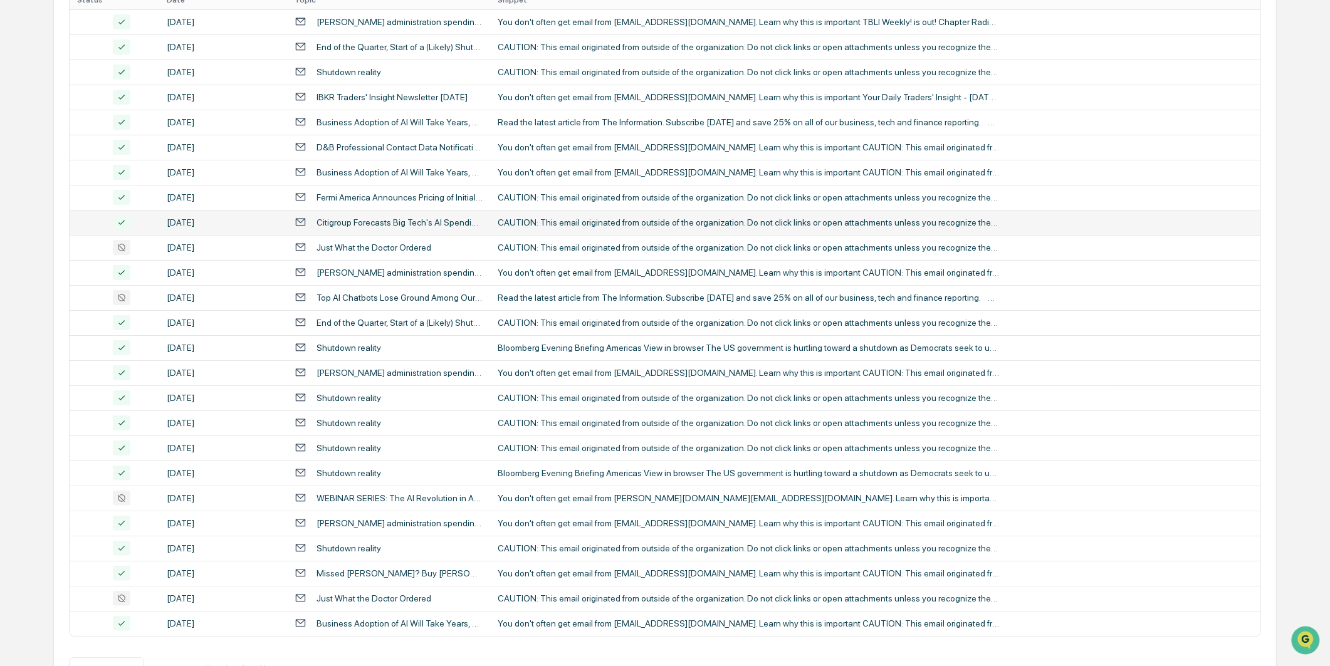
scroll to position [318, 0]
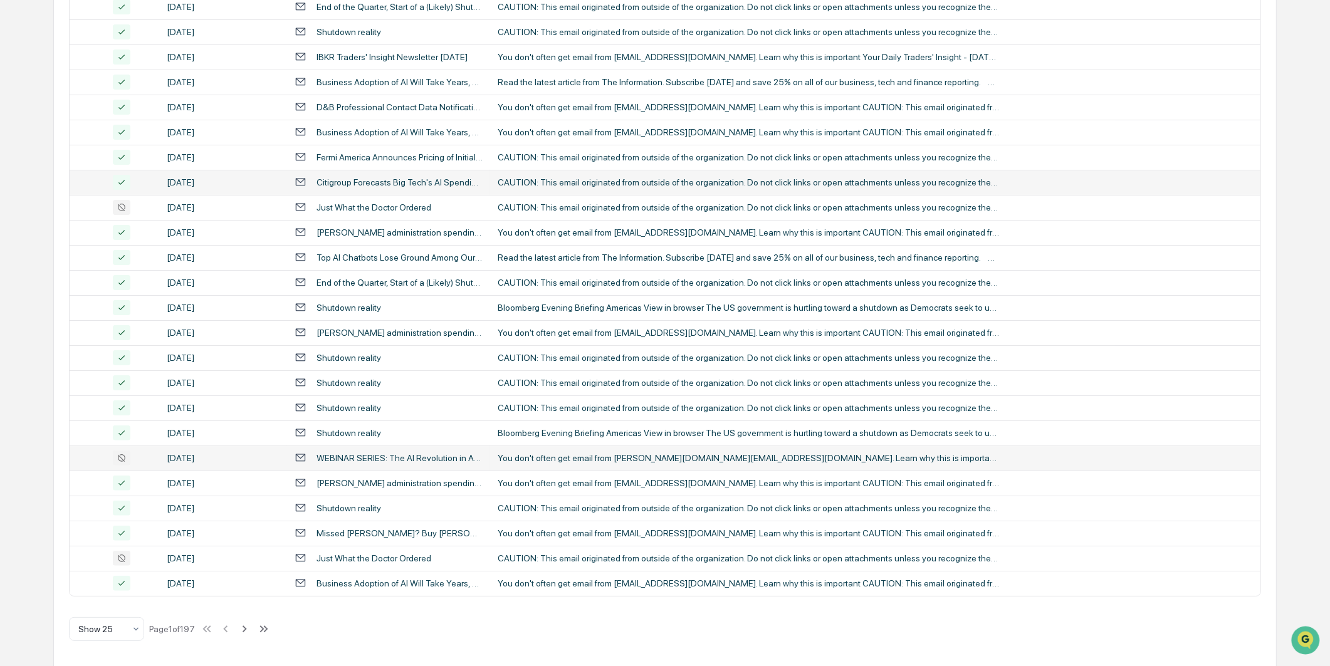
click at [204, 454] on div "[DATE]" at bounding box center [223, 458] width 113 height 10
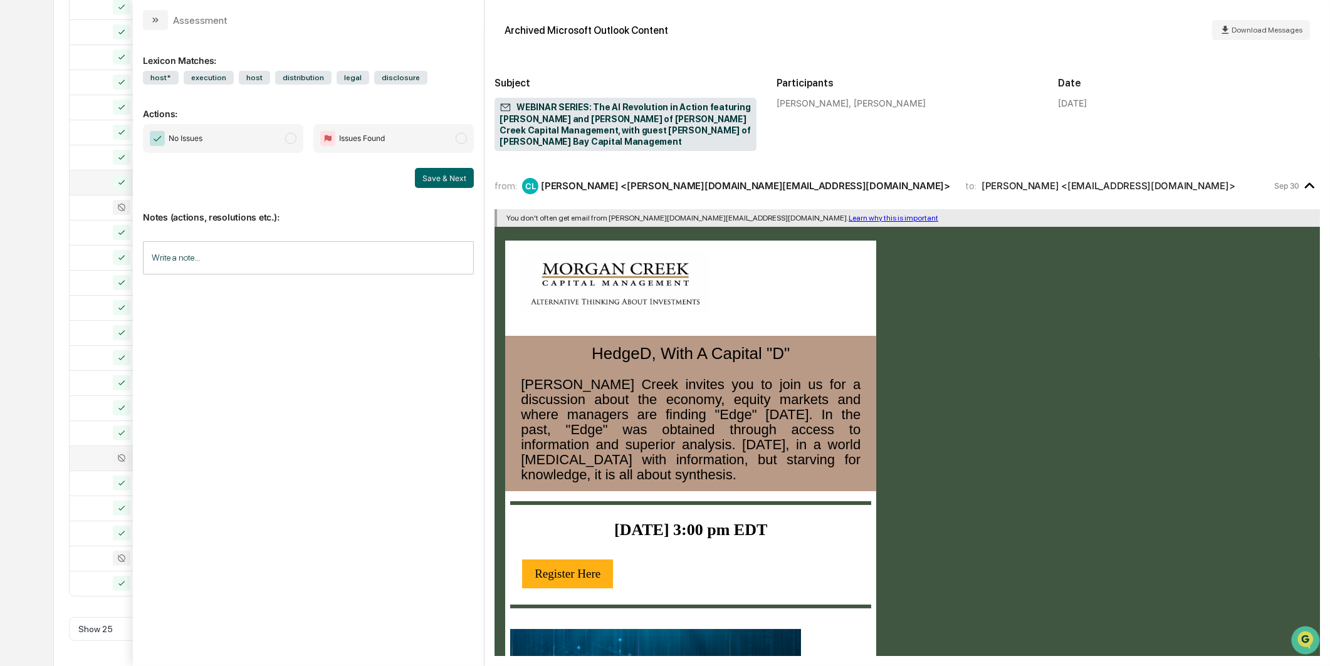
click at [276, 142] on span "No Issues" at bounding box center [223, 138] width 160 height 29
click at [42, 243] on div "Calendar Manage Tasks Reviews Approval Management Company People, Data, Setting…" at bounding box center [665, 175] width 1330 height 986
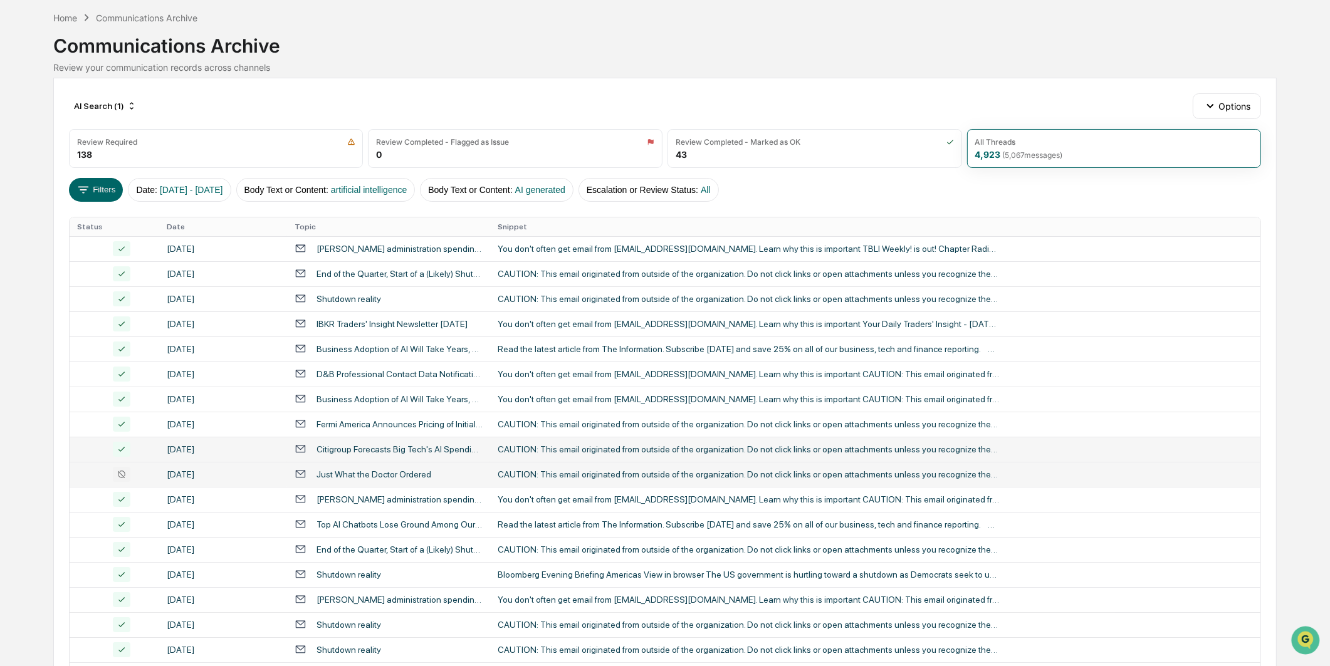
scroll to position [209, 0]
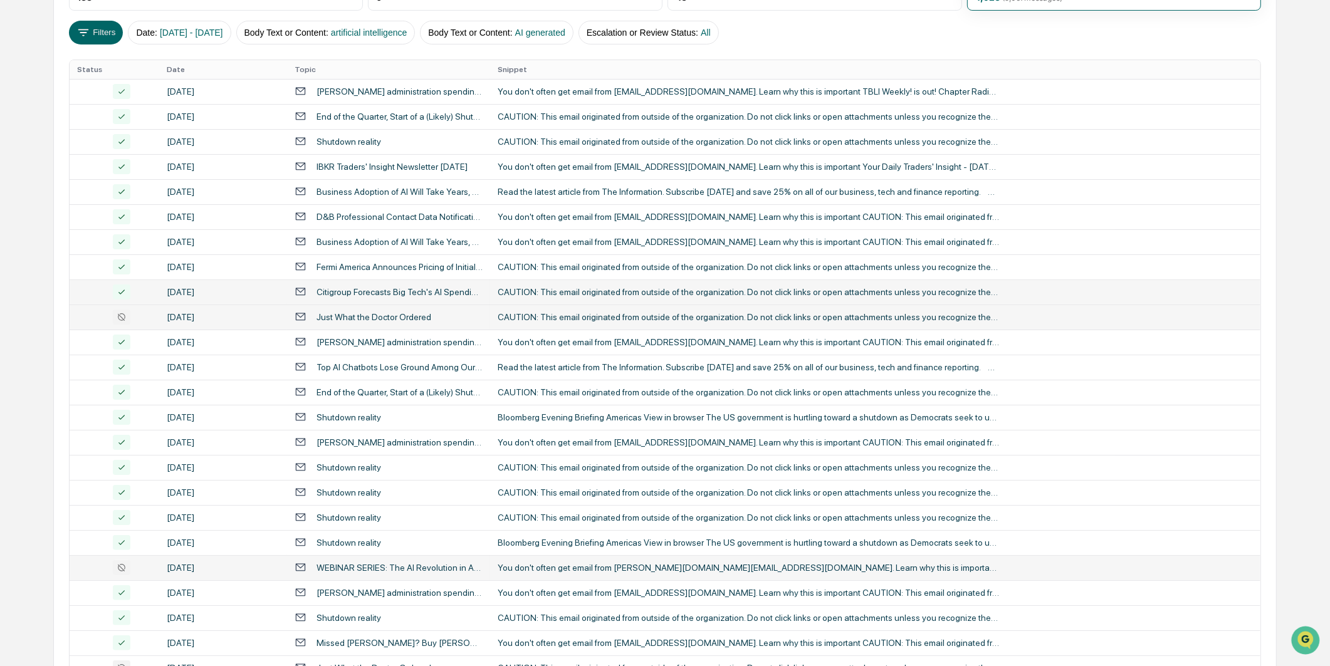
click at [172, 309] on td "[DATE]" at bounding box center [223, 317] width 128 height 25
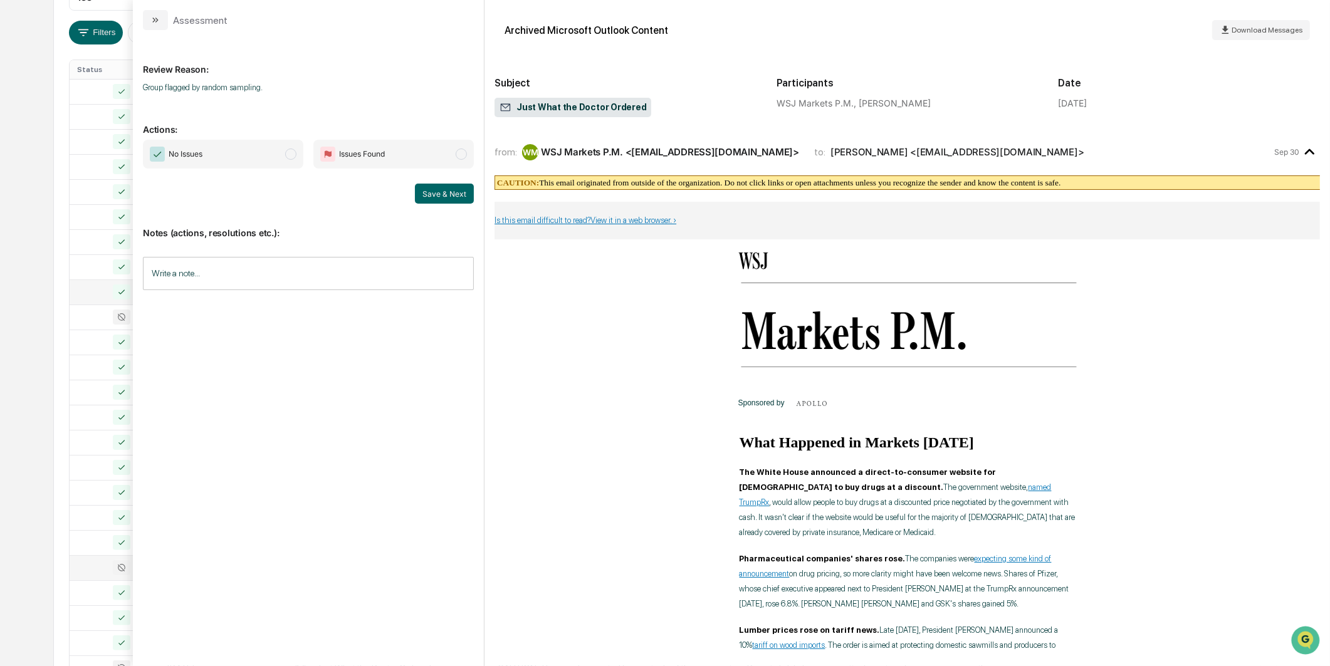
click at [267, 152] on span "No Issues" at bounding box center [223, 154] width 160 height 29
drag, startPoint x: 412, startPoint y: 185, endPoint x: 426, endPoint y: 192, distance: 16.0
click at [416, 188] on div "Save & Next" at bounding box center [308, 194] width 331 height 20
click at [433, 192] on button "Save & Next" at bounding box center [444, 194] width 59 height 20
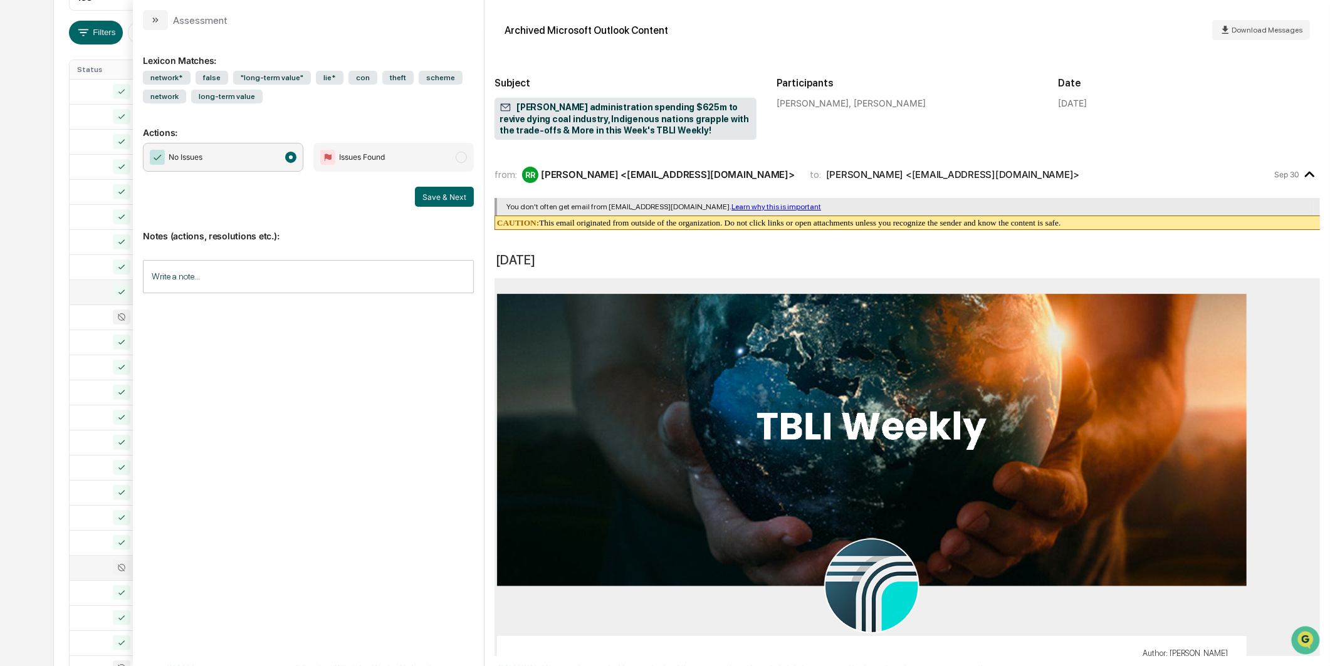
click at [118, 565] on icon at bounding box center [122, 568] width 8 height 8
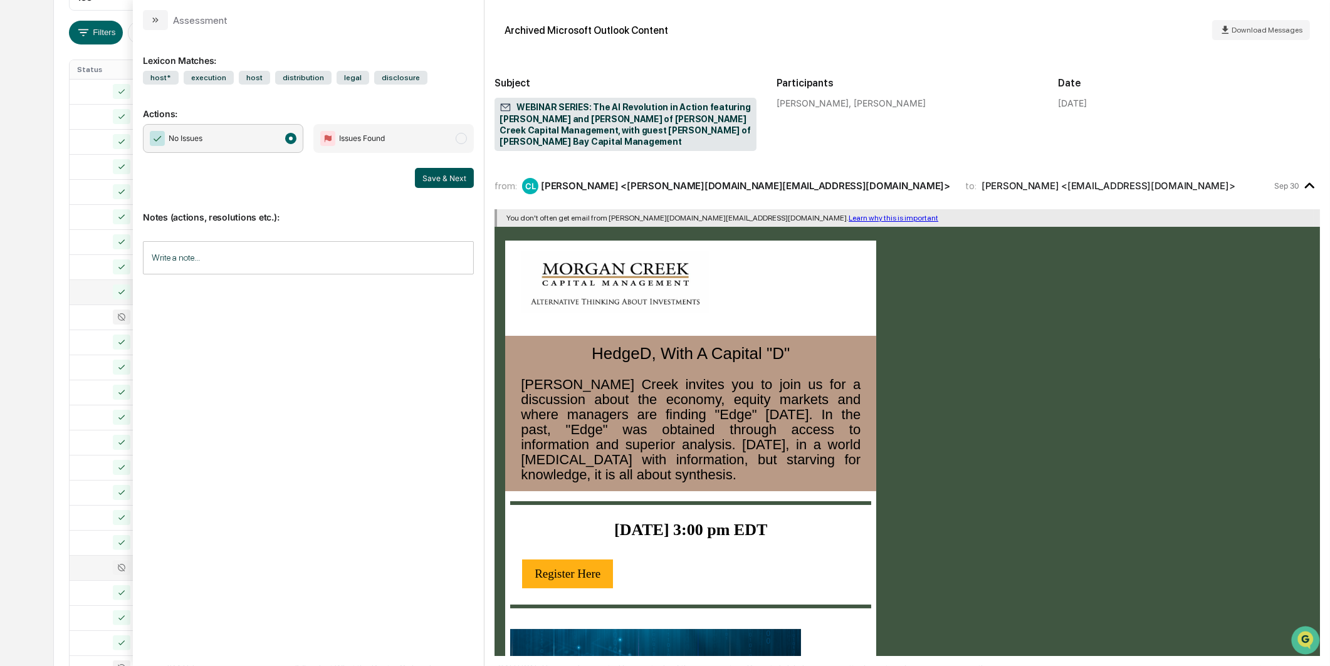
click at [439, 172] on button "Save & Next" at bounding box center [444, 178] width 59 height 20
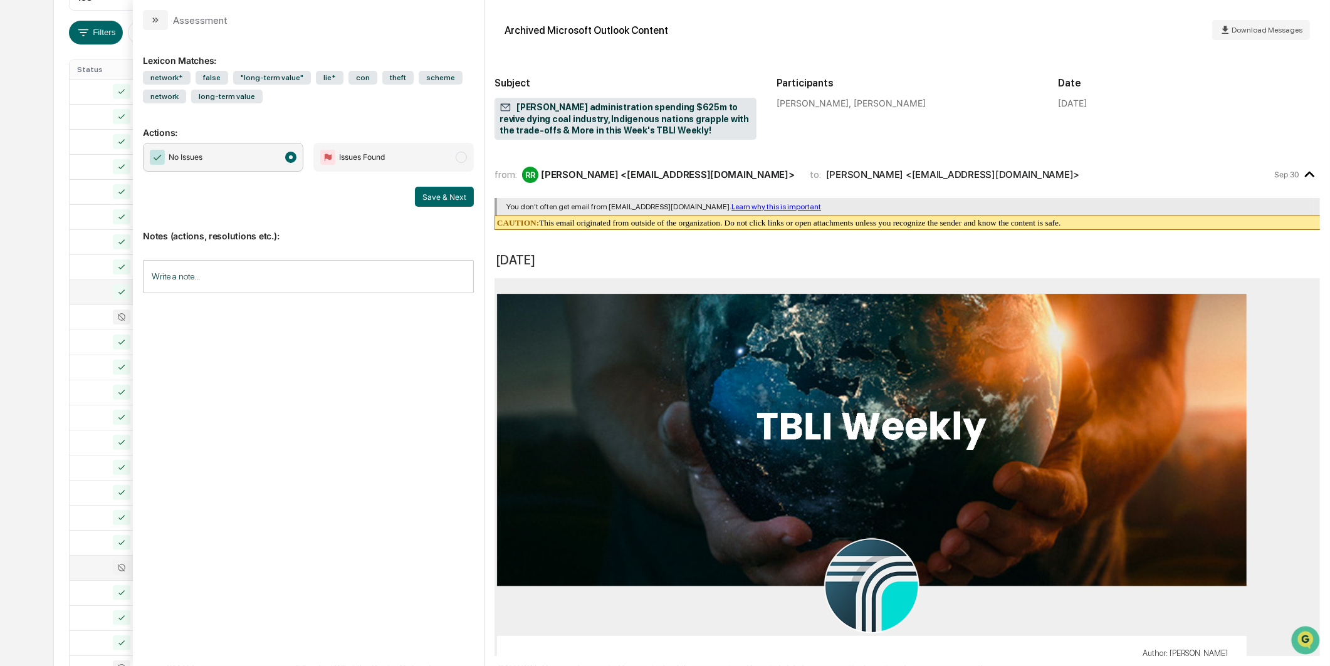
click at [107, 560] on div at bounding box center [114, 567] width 75 height 15
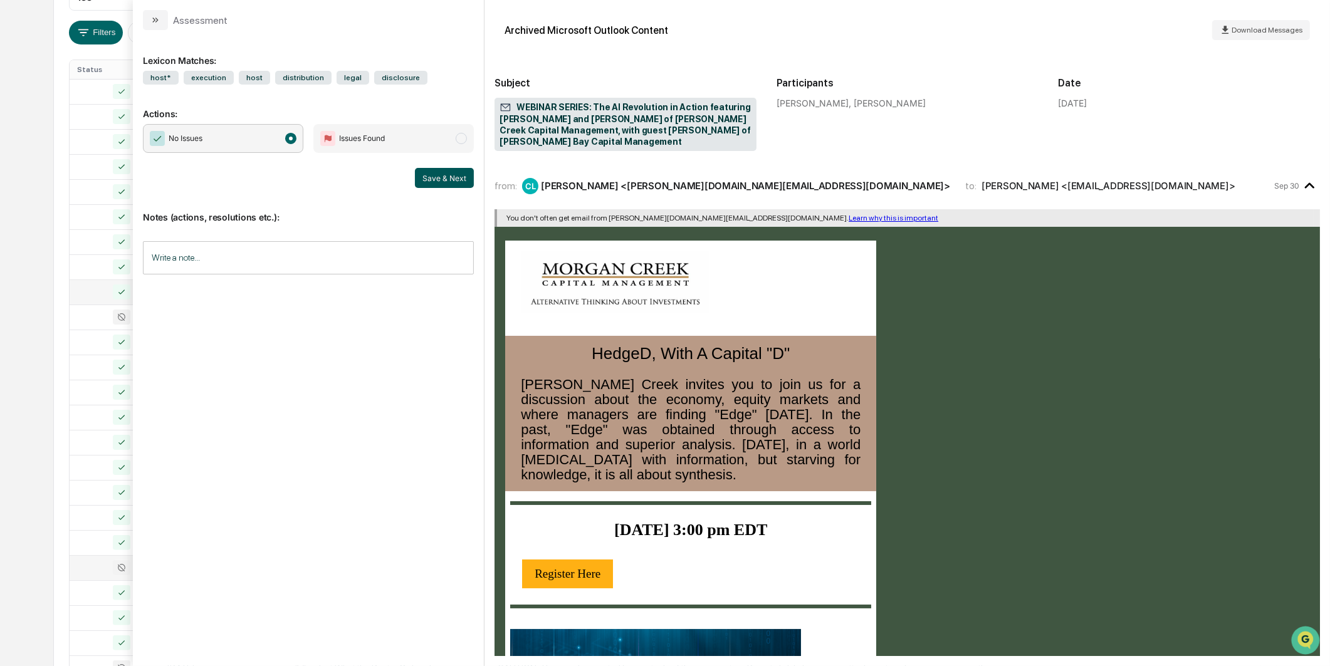
click at [454, 176] on button "Save & Next" at bounding box center [444, 178] width 59 height 20
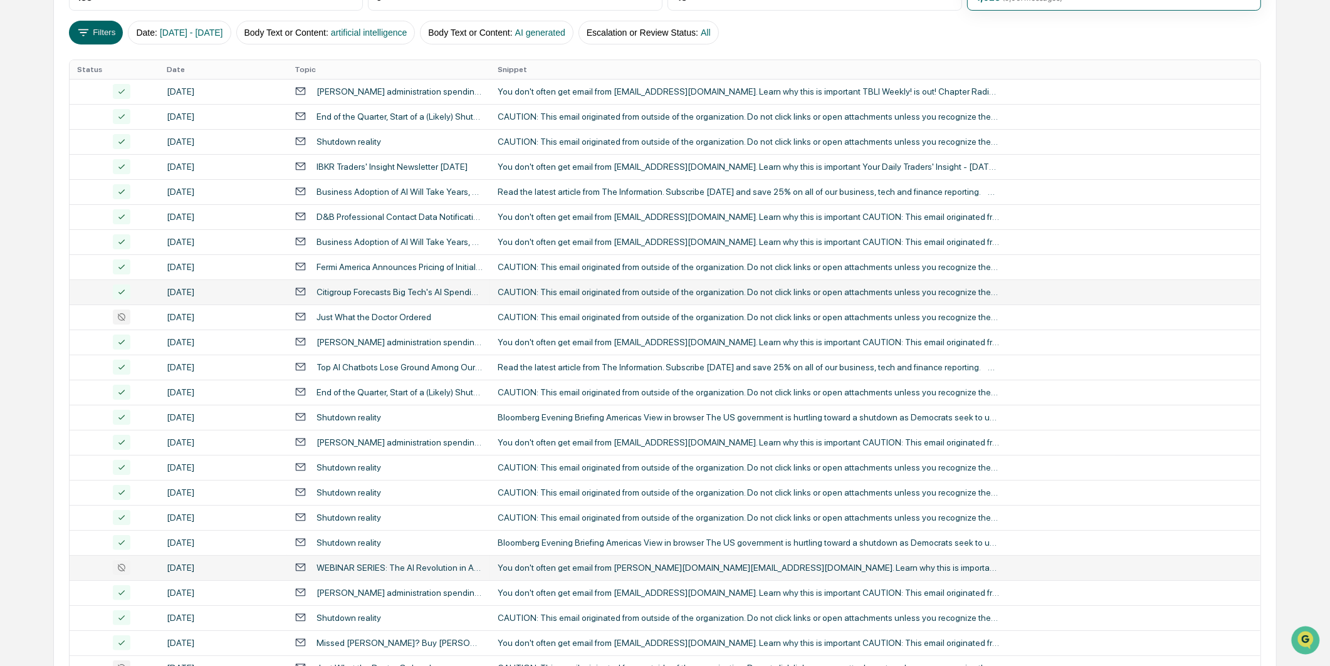
click at [24, 278] on div "Calendar Manage Tasks Reviews Approval Management Company People, Data, Setting…" at bounding box center [665, 284] width 1330 height 986
click at [192, 312] on div "[DATE]" at bounding box center [223, 317] width 113 height 10
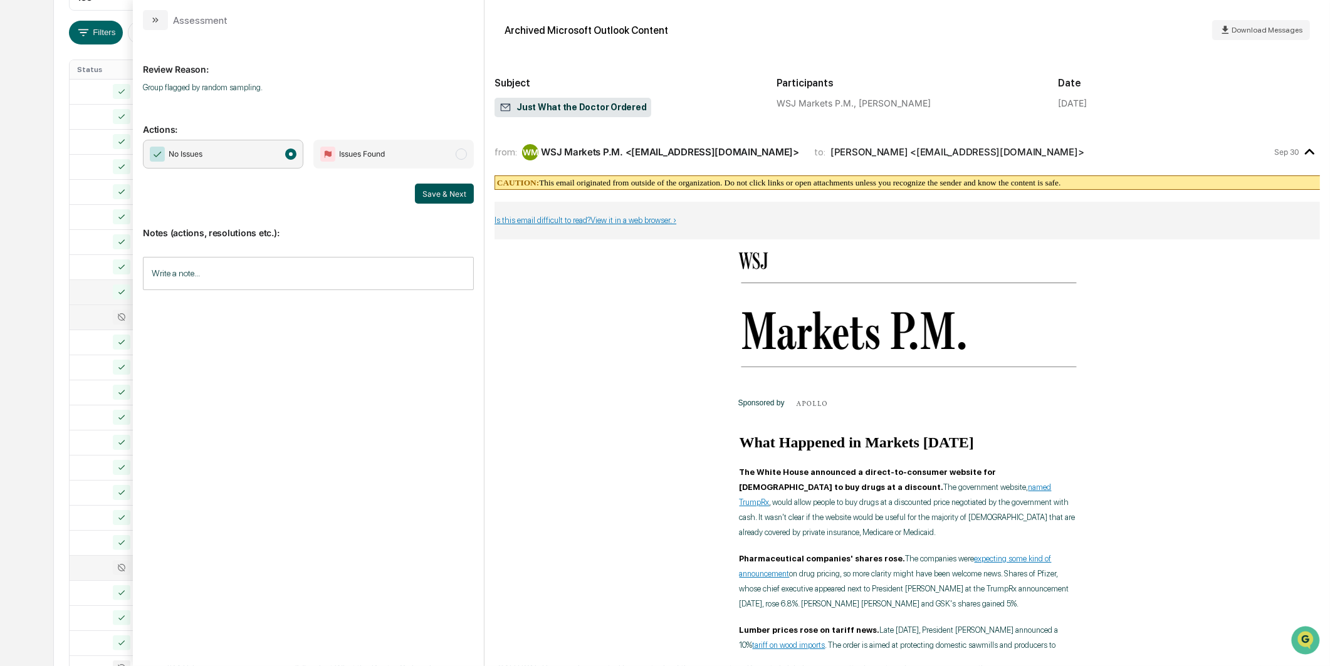
click at [448, 196] on button "Save & Next" at bounding box center [444, 194] width 59 height 20
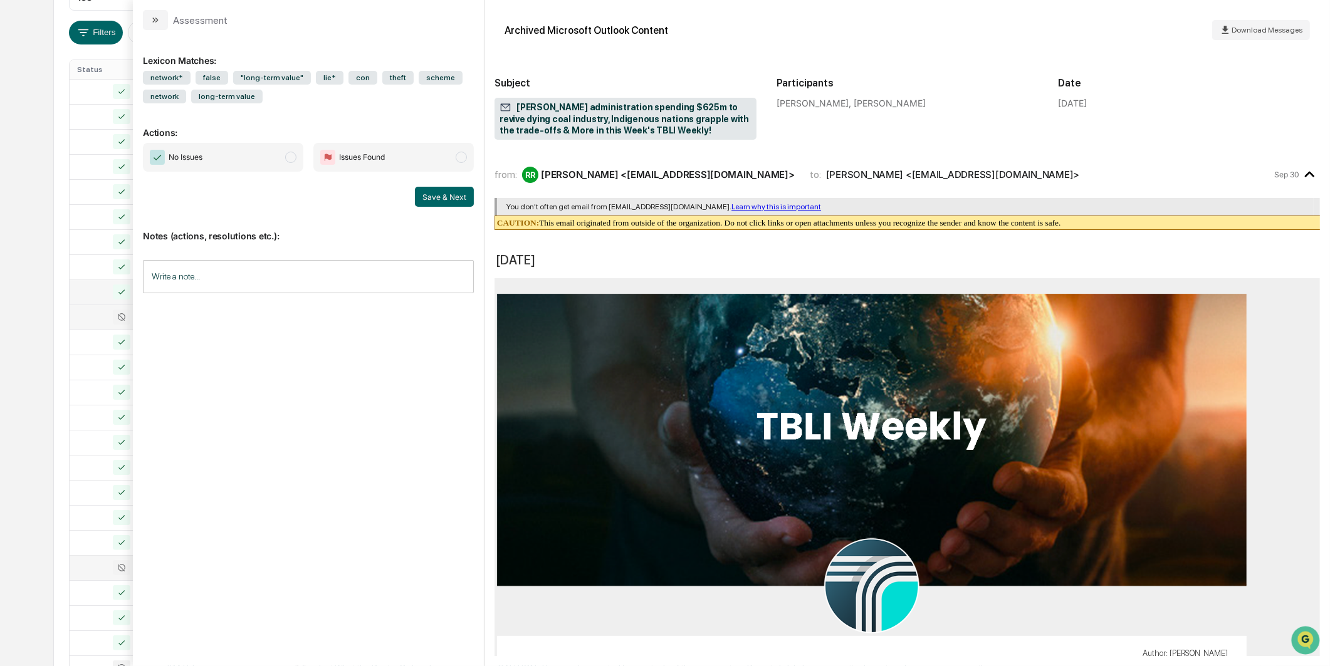
click at [25, 292] on div "Calendar Manage Tasks Reviews Approval Management Company People, Data, Setting…" at bounding box center [665, 284] width 1330 height 986
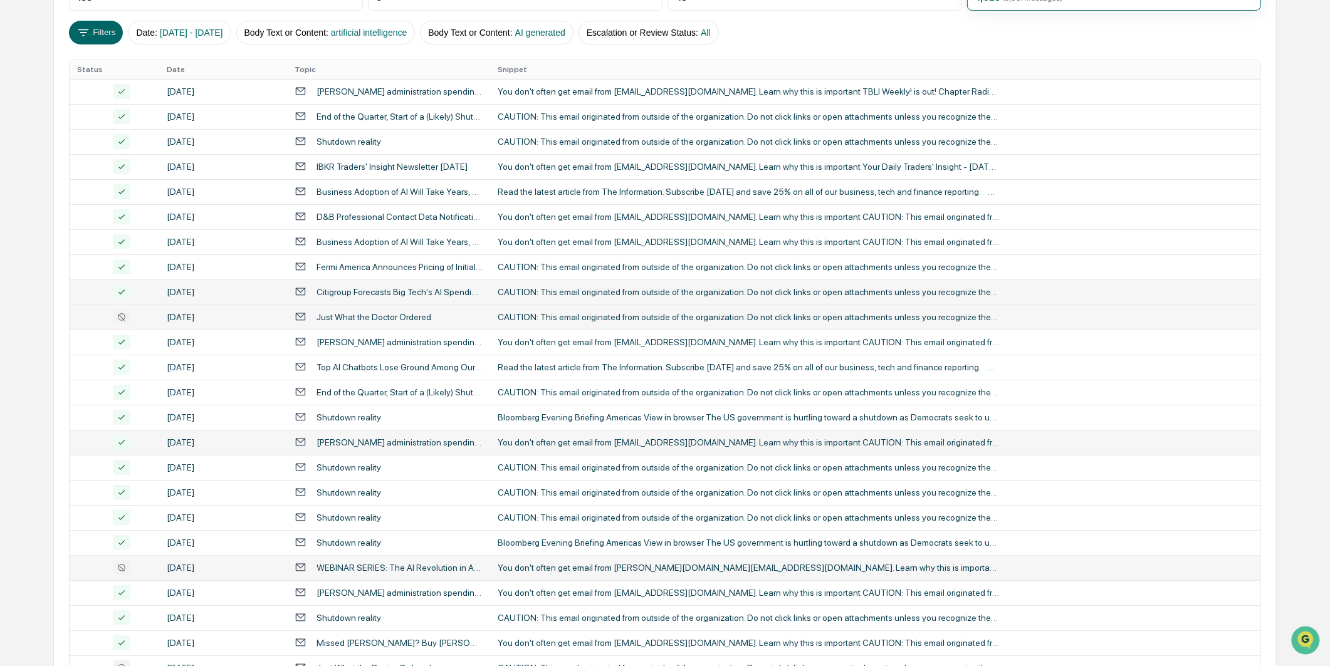
scroll to position [318, 0]
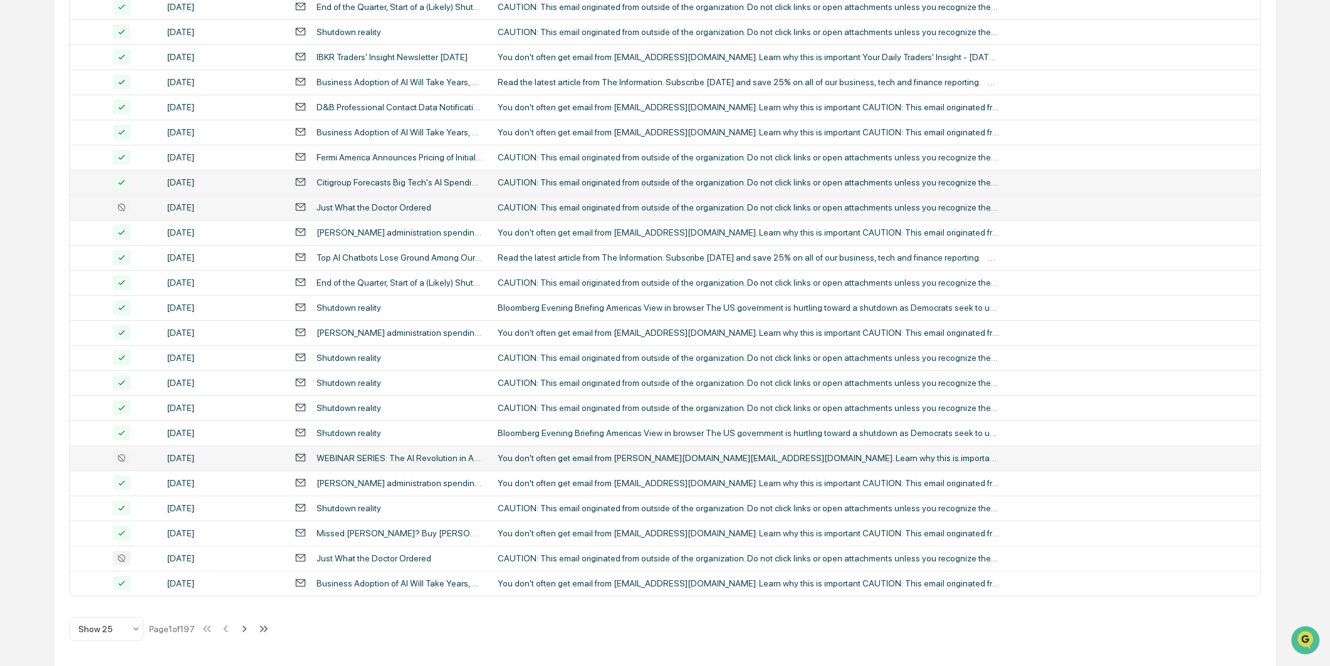
click at [171, 466] on td "[DATE]" at bounding box center [223, 458] width 128 height 25
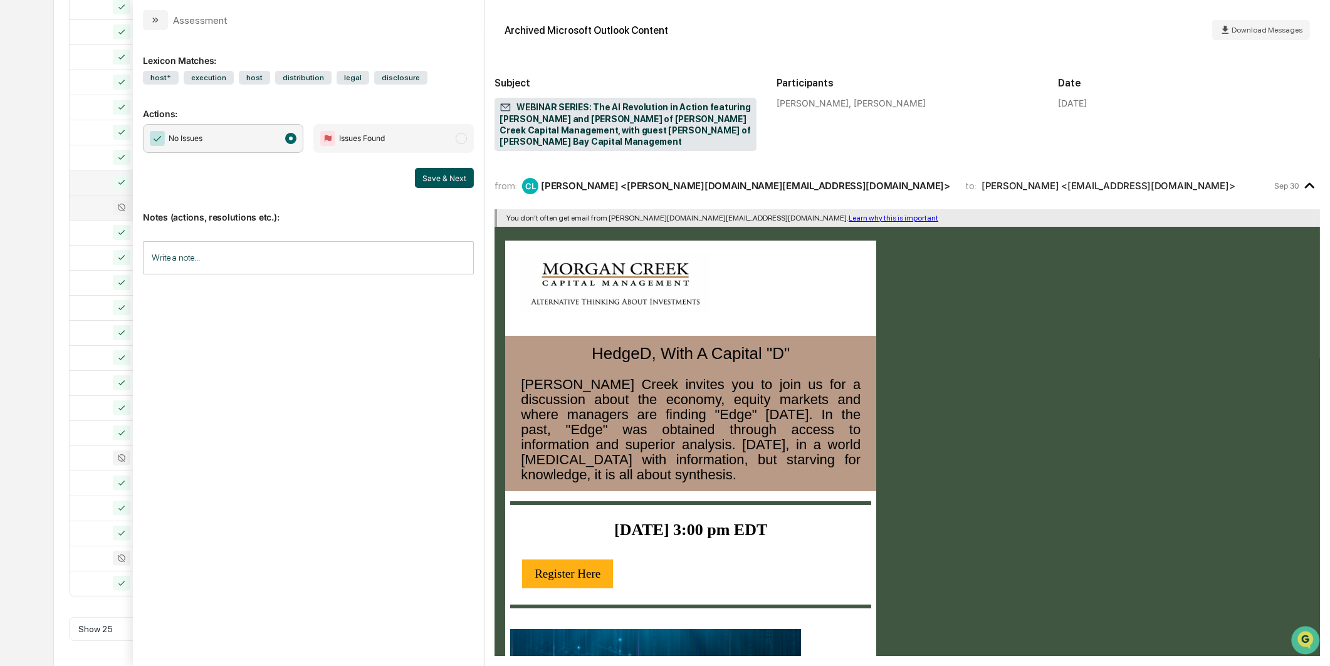
click at [454, 178] on button "Save & Next" at bounding box center [444, 178] width 59 height 20
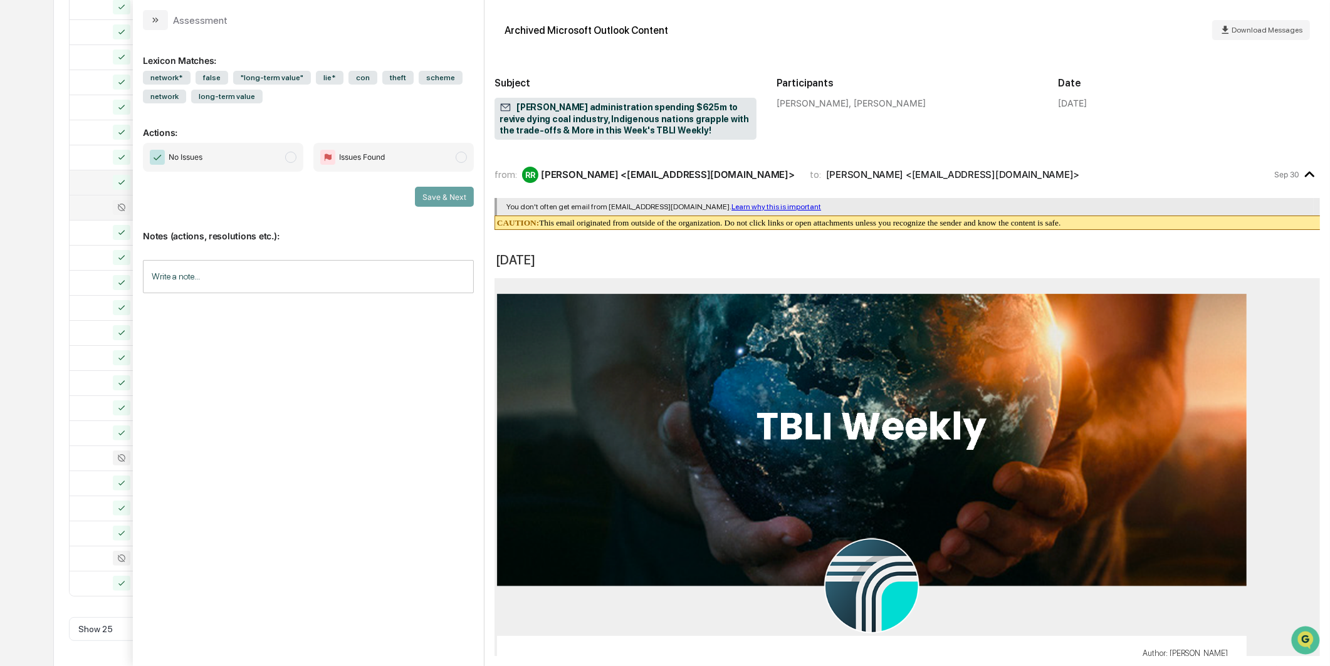
click at [16, 395] on div "Calendar Manage Tasks Reviews Approval Management Company People, Data, Setting…" at bounding box center [665, 175] width 1330 height 986
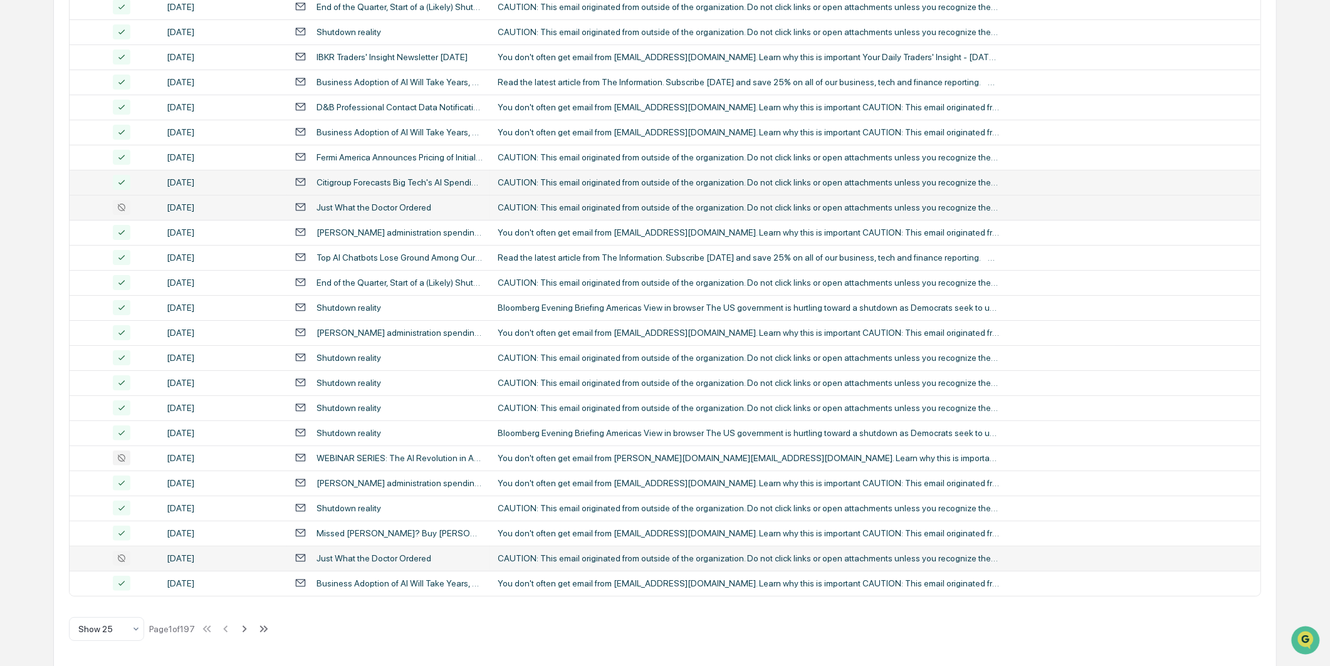
click at [278, 560] on div "[DATE]" at bounding box center [223, 558] width 113 height 10
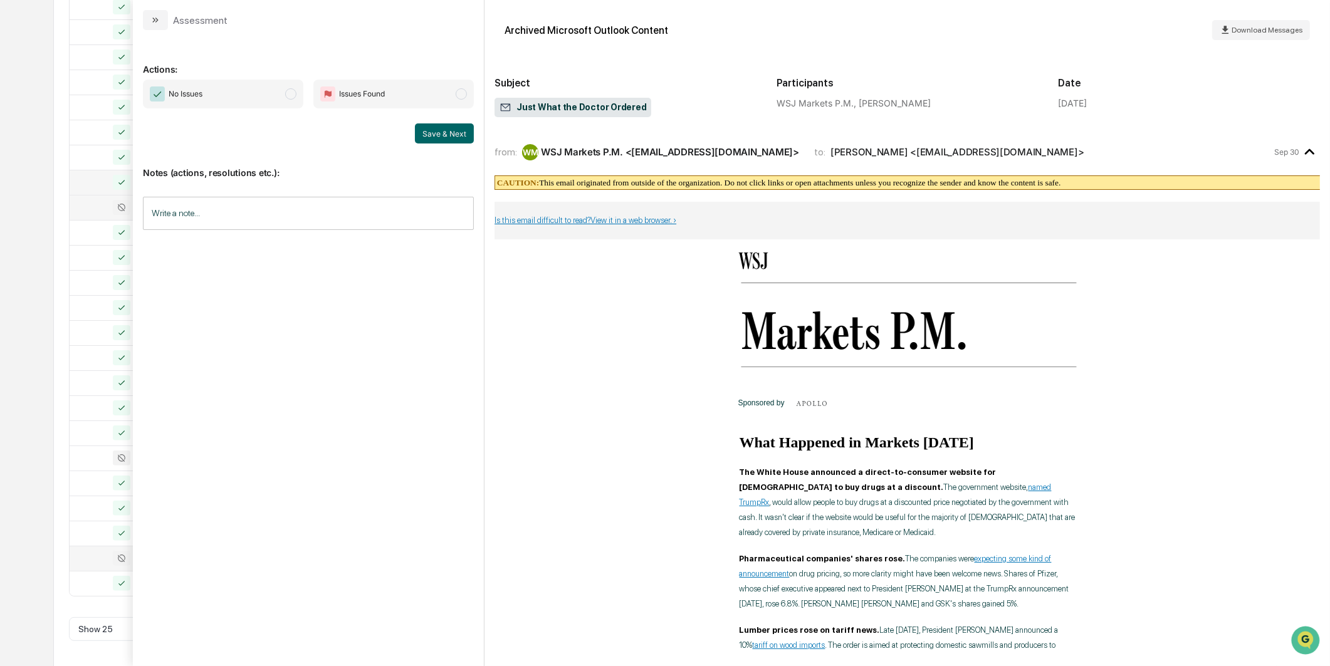
click at [257, 95] on span "No Issues" at bounding box center [223, 94] width 160 height 29
click at [417, 132] on button "Save & Next" at bounding box center [444, 133] width 59 height 20
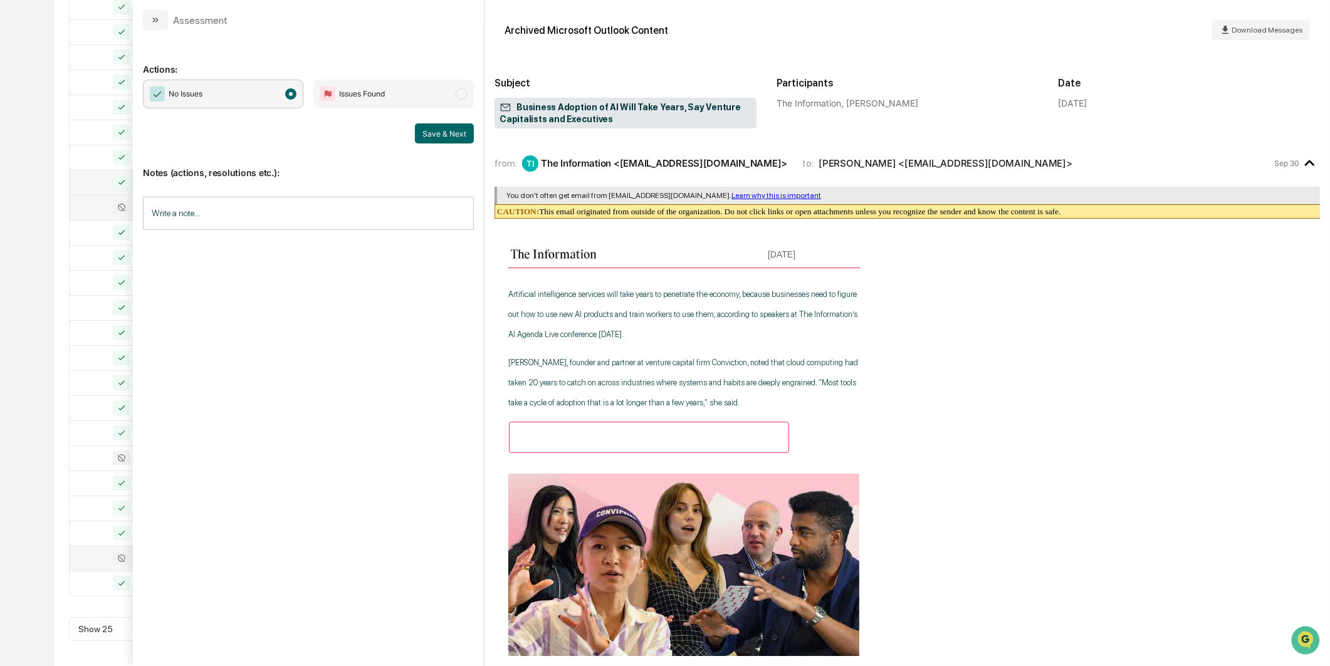
click at [55, 203] on div "AI Search (1) Options Review Required 138 Review Completed - Flagged as Issue 0…" at bounding box center [665, 239] width 1224 height 857
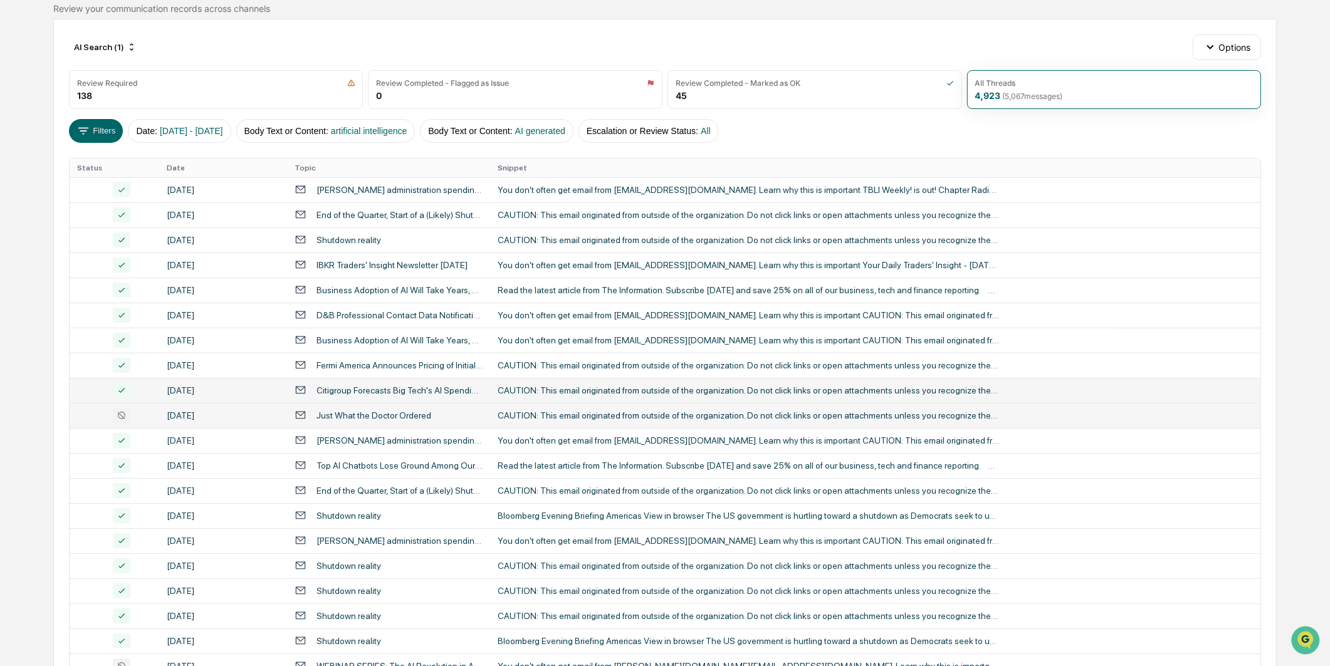
scroll to position [110, 0]
click at [335, 411] on div "Just What the Doctor Ordered" at bounding box center [374, 416] width 115 height 10
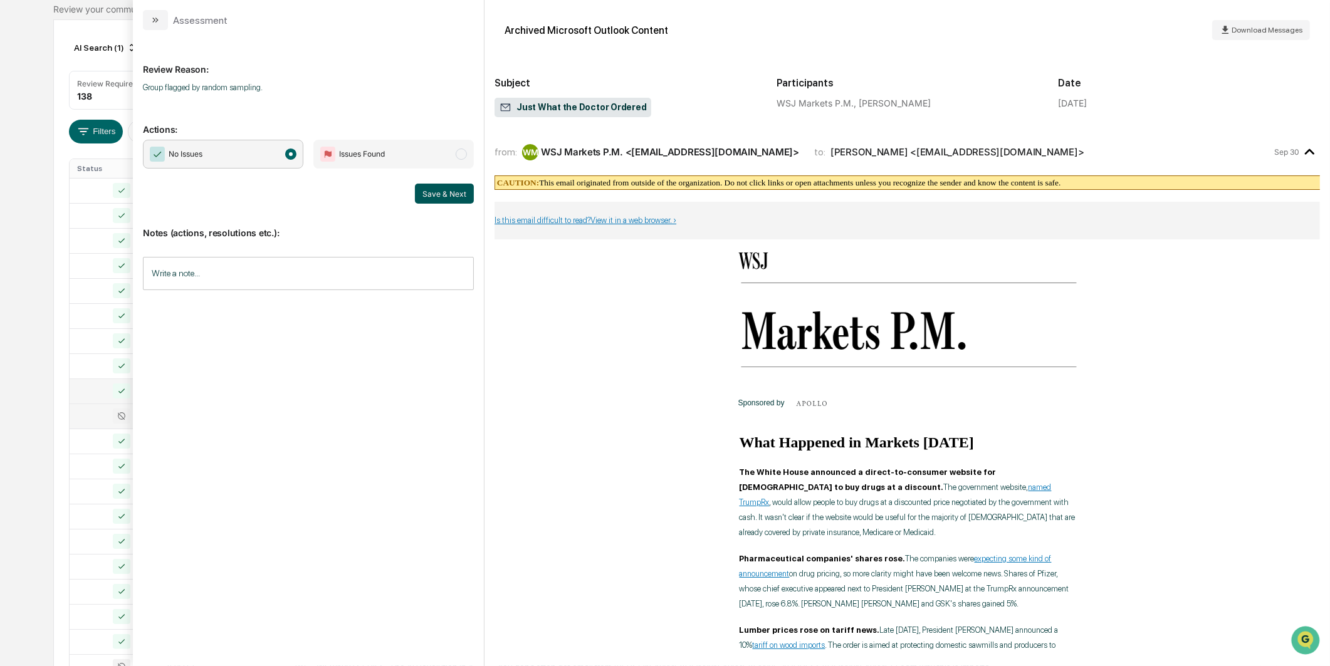
click at [449, 192] on button "Save & Next" at bounding box center [444, 194] width 59 height 20
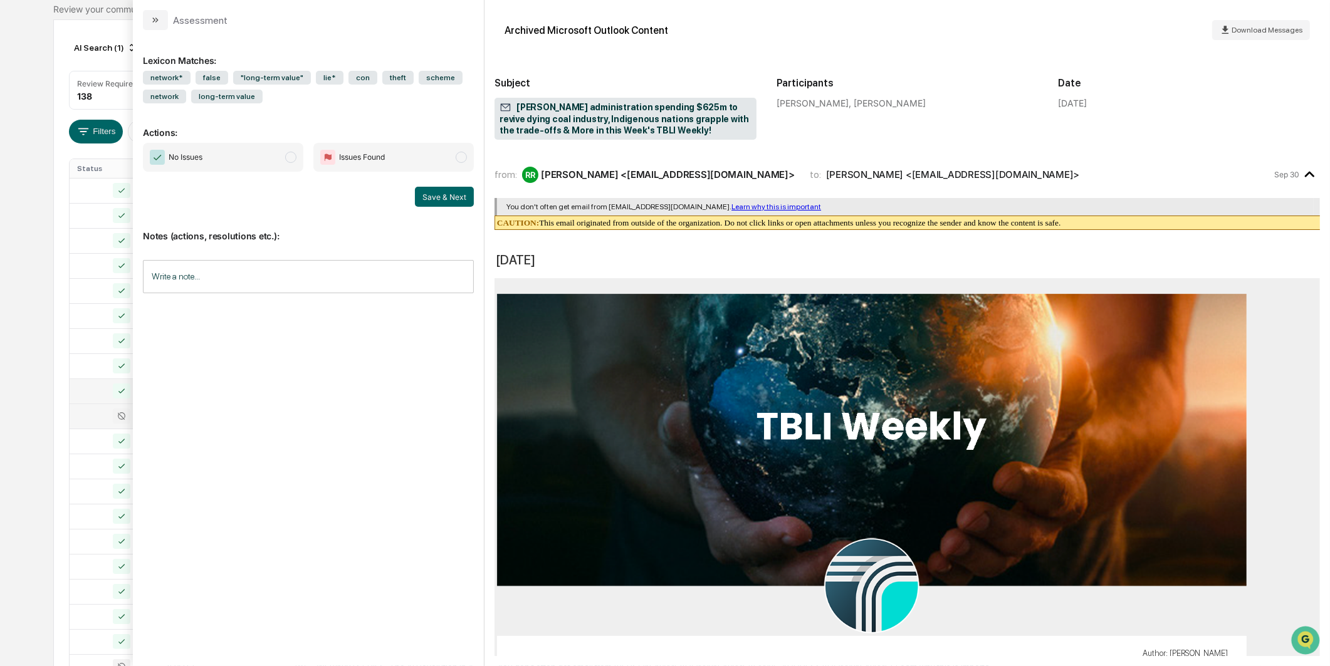
click at [276, 152] on span "No Issues" at bounding box center [223, 157] width 160 height 29
click at [446, 203] on button "Save & Next" at bounding box center [444, 197] width 59 height 20
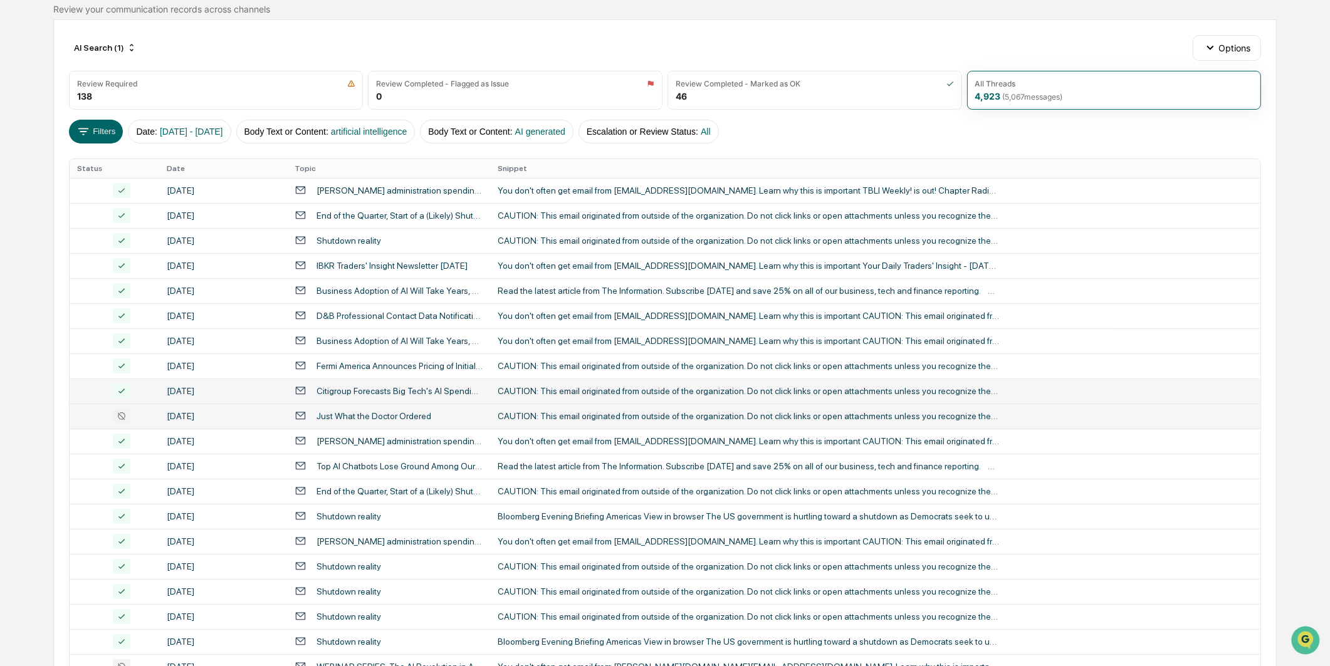
click at [13, 292] on div "Calendar Manage Tasks Reviews Approval Management Company People, Data, Setting…" at bounding box center [665, 383] width 1330 height 986
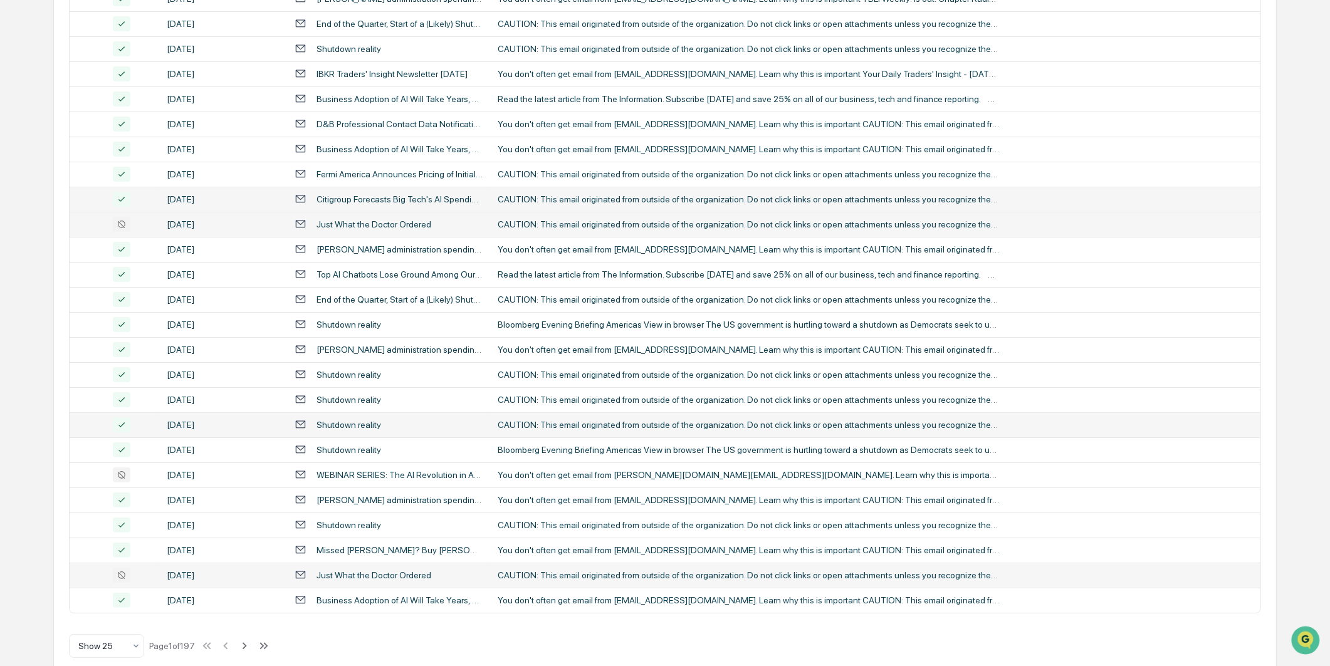
scroll to position [318, 0]
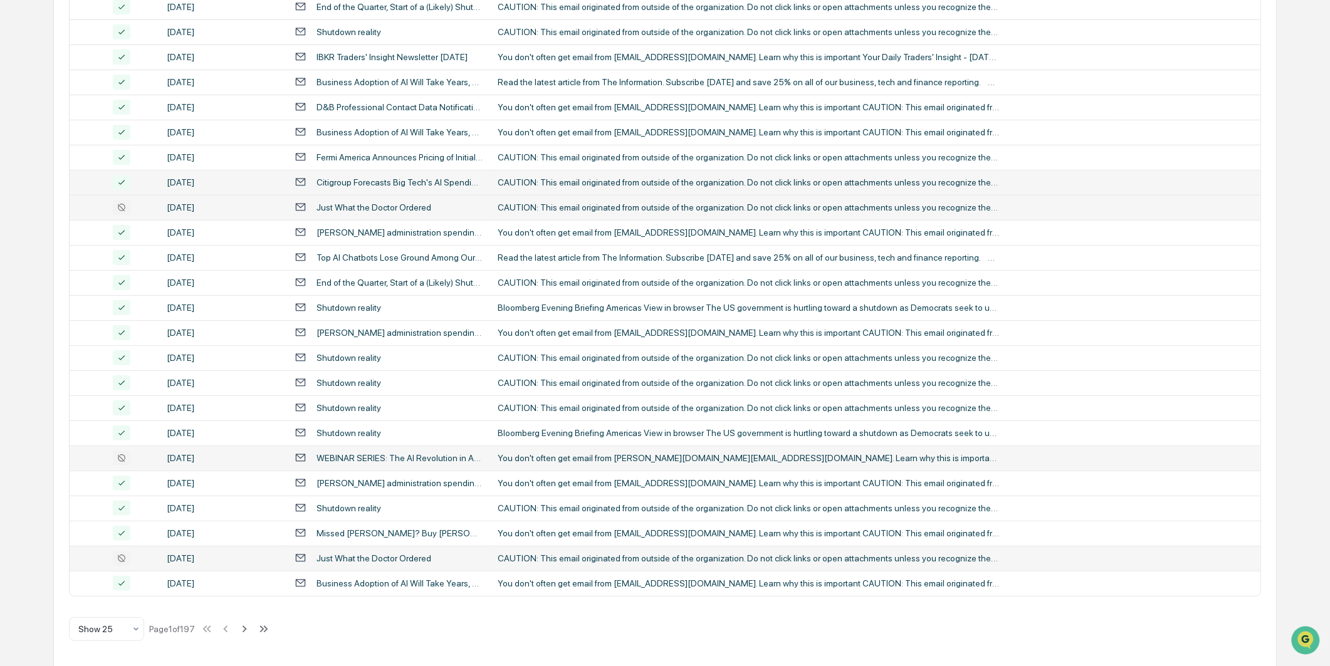
click at [197, 447] on td "[DATE]" at bounding box center [223, 458] width 128 height 25
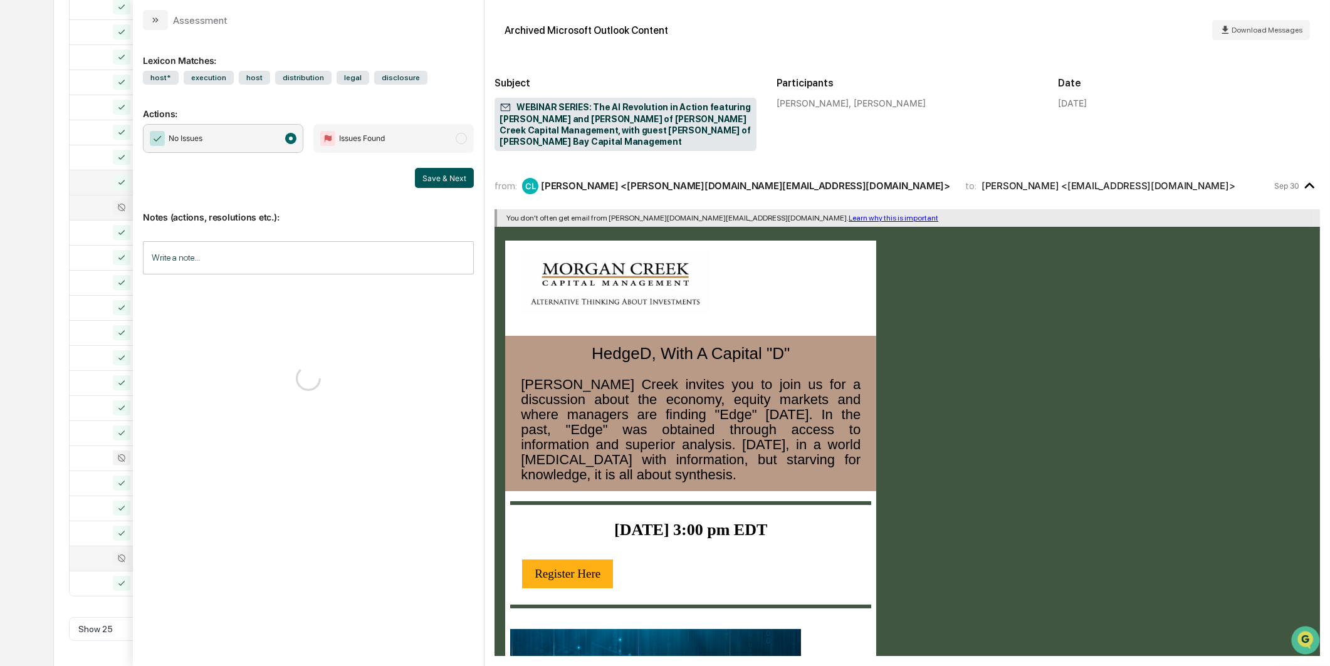
click at [456, 186] on button "Save & Next" at bounding box center [444, 178] width 59 height 20
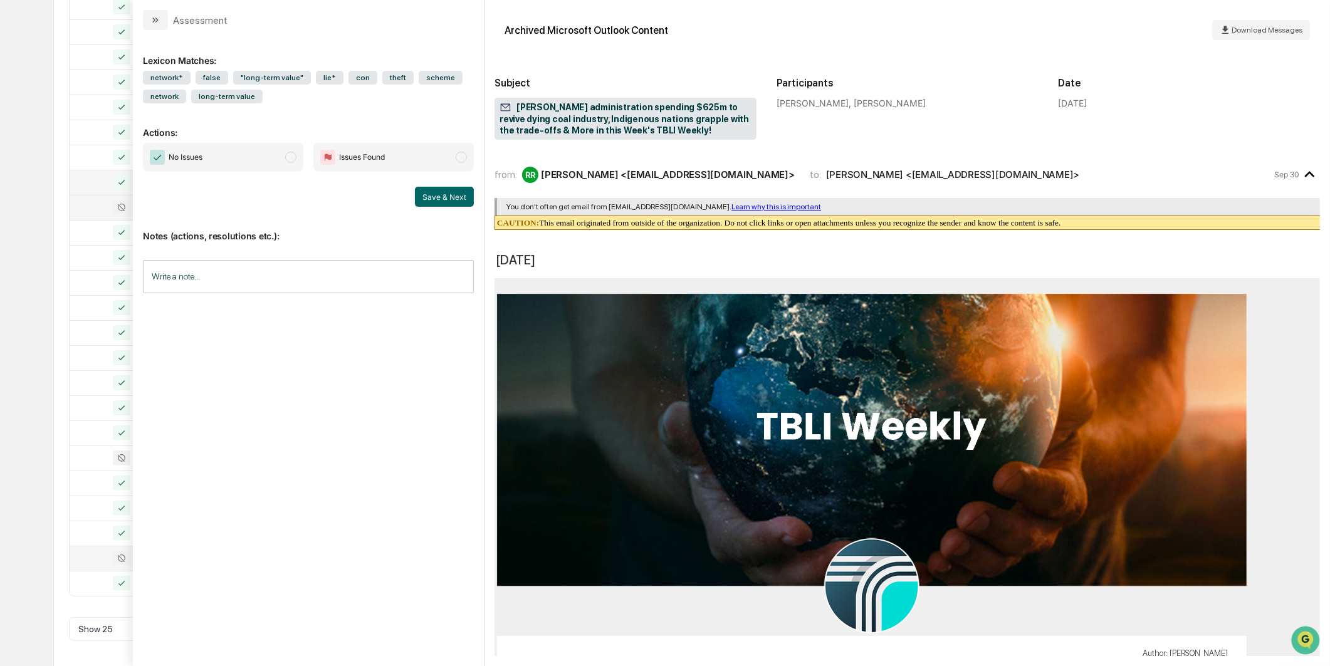
click at [56, 367] on div "AI Search (1) Options Review Required 138 Review Completed - Flagged as Issue 0…" at bounding box center [665, 239] width 1224 height 857
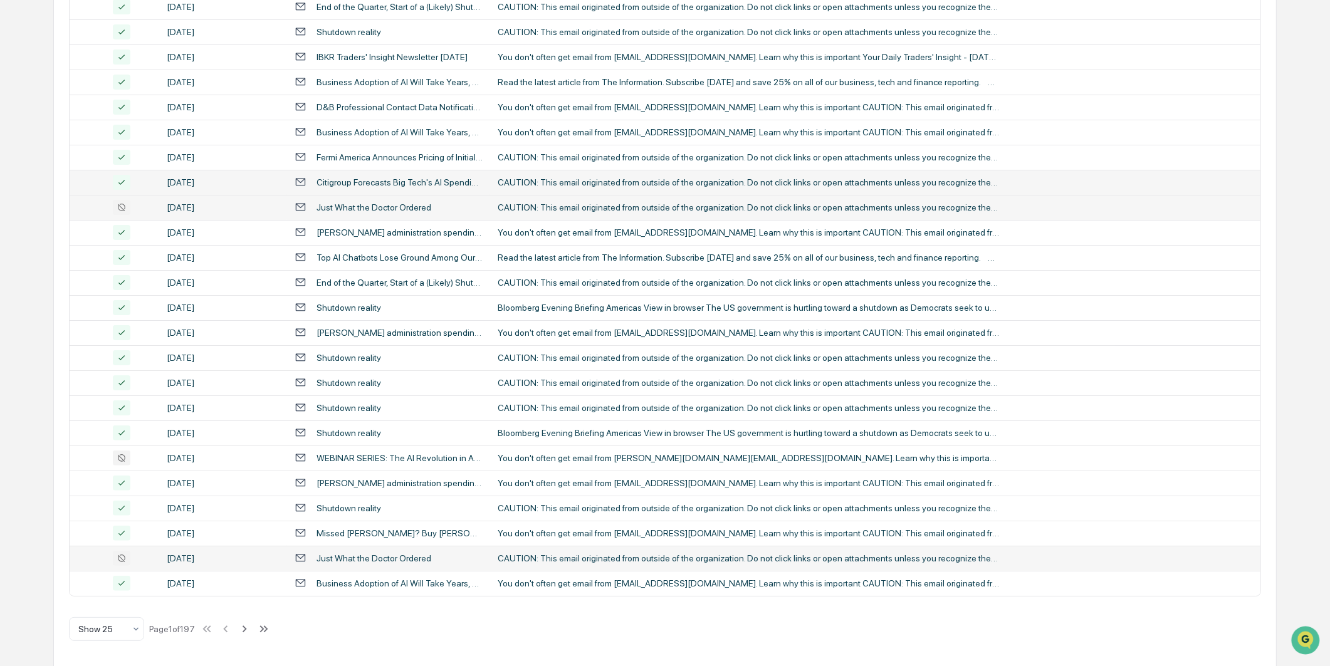
click at [235, 560] on div "[DATE]" at bounding box center [223, 558] width 113 height 10
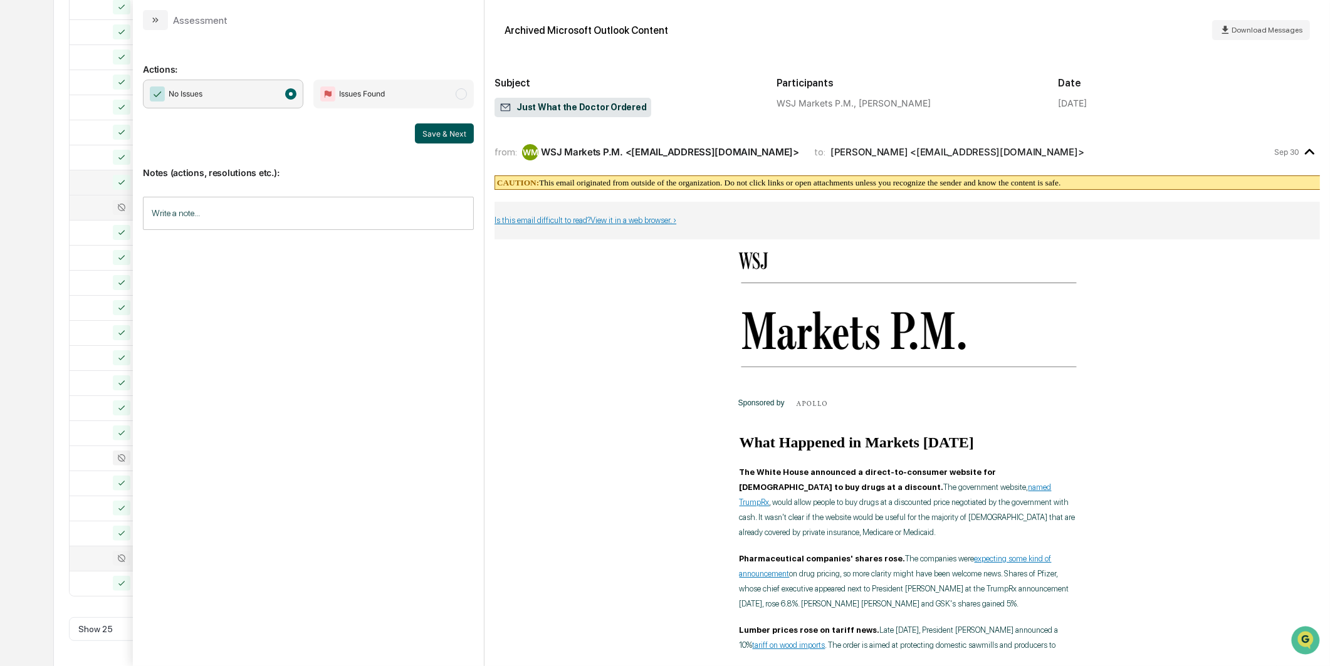
click at [430, 137] on button "Save & Next" at bounding box center [444, 133] width 59 height 20
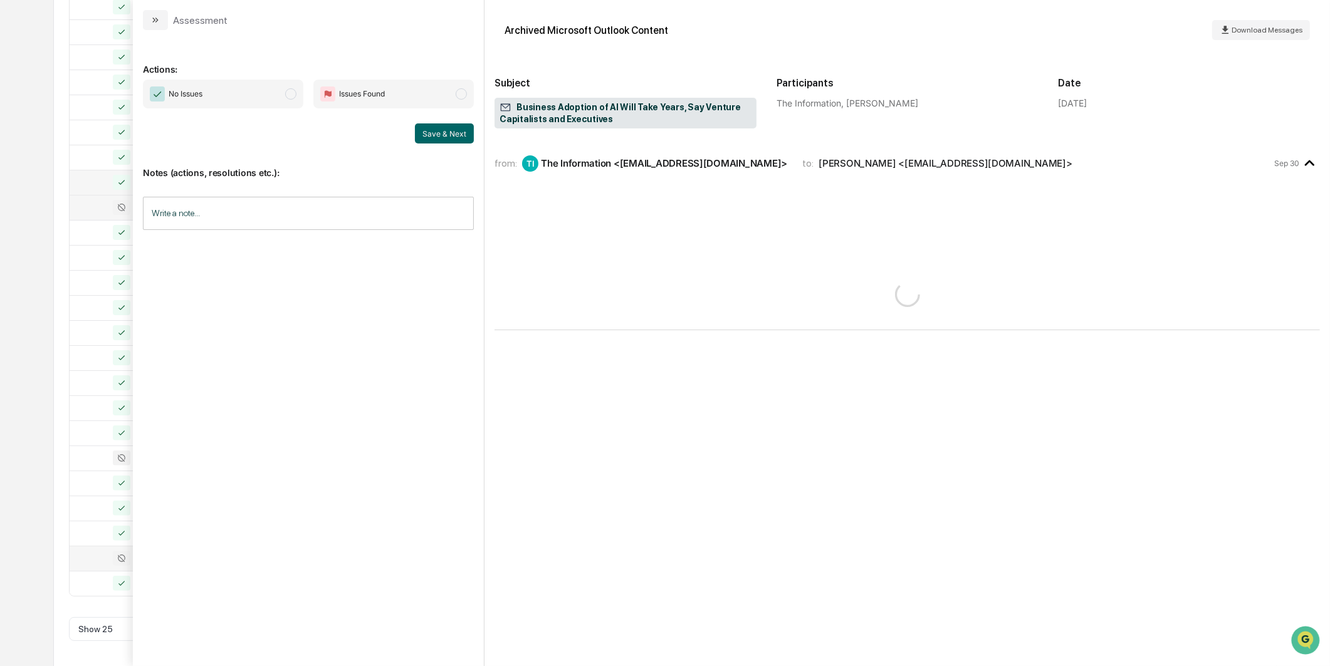
click at [39, 220] on div "Calendar Manage Tasks Reviews Approval Management Company People, Data, Setting…" at bounding box center [665, 175] width 1330 height 986
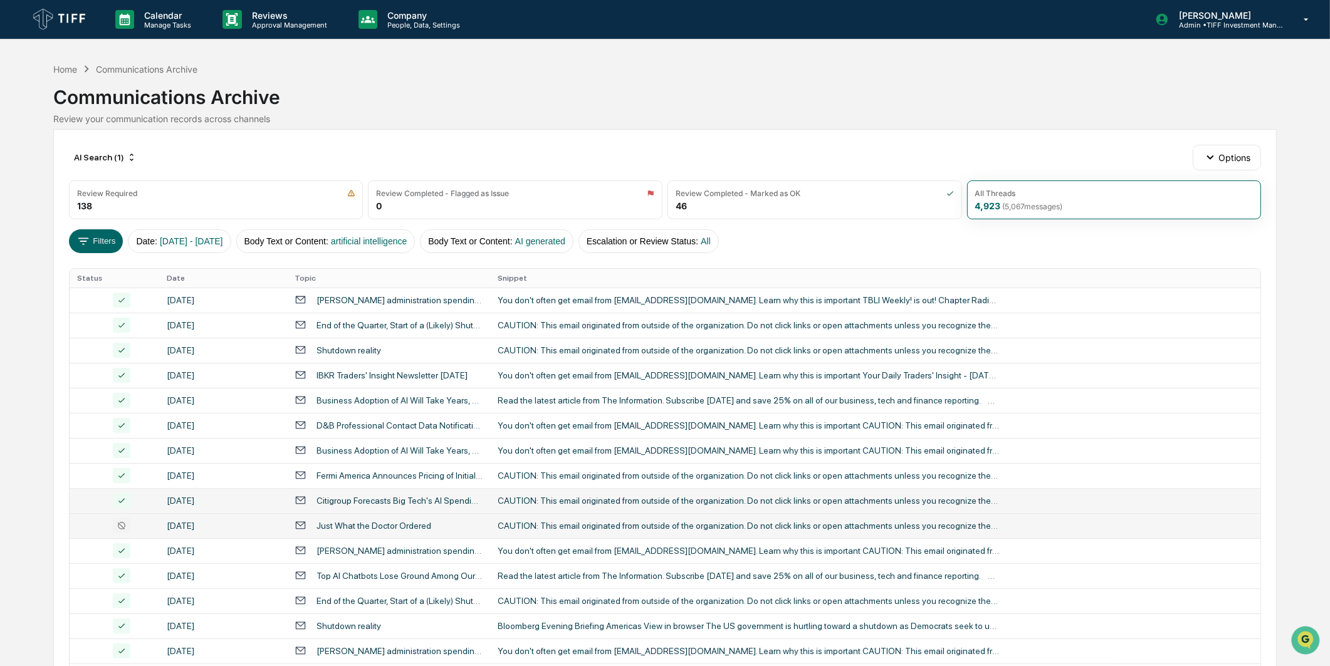
click at [38, 256] on div "Calendar Manage Tasks Reviews Approval Management Company People, Data, Setting…" at bounding box center [665, 493] width 1330 height 986
click at [91, 162] on div "AI Search (1)" at bounding box center [105, 157] width 73 height 20
click at [61, 235] on div "AI Search (2)" at bounding box center [117, 233] width 229 height 15
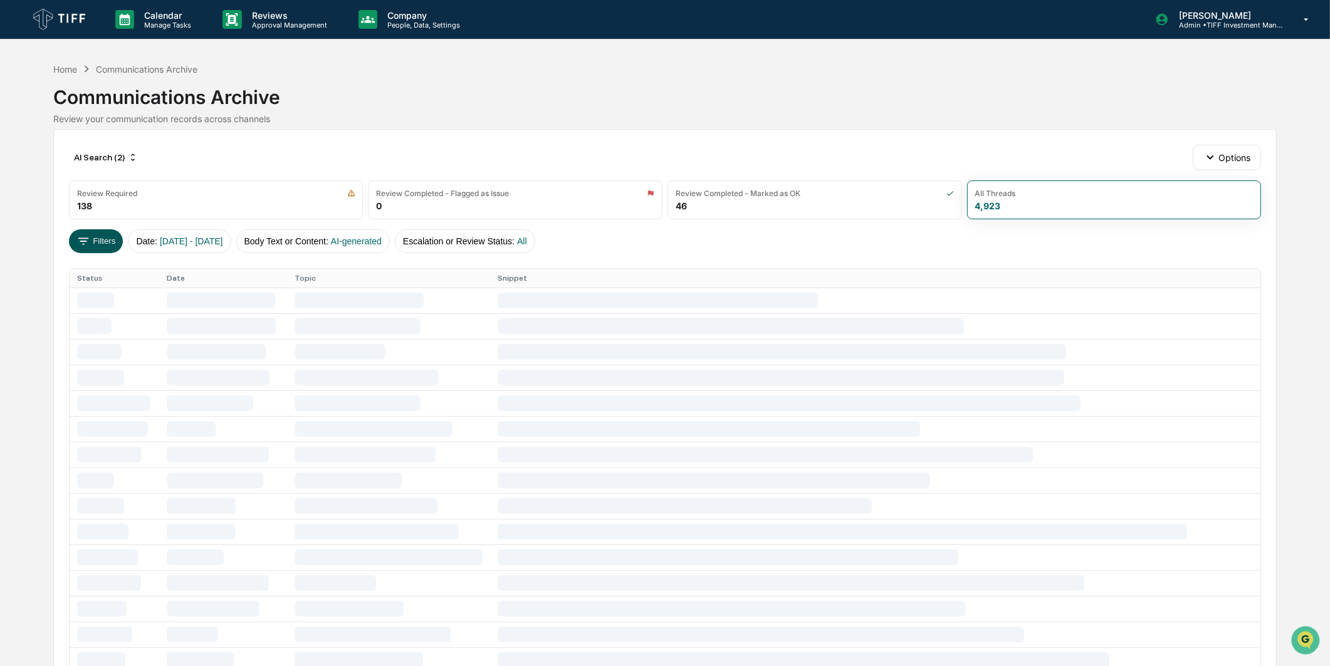
click at [96, 233] on button "Filters" at bounding box center [96, 241] width 55 height 24
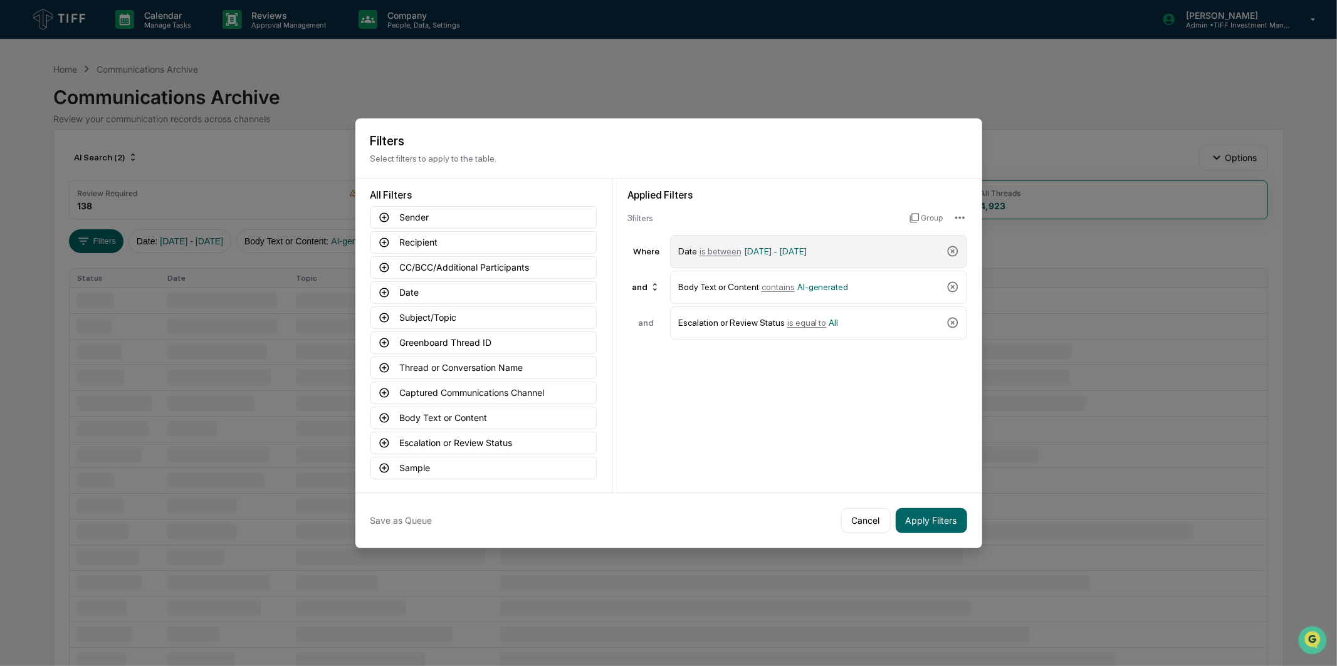
click at [768, 246] on span "05/01/2025 - 05/31/2025" at bounding box center [775, 251] width 63 height 10
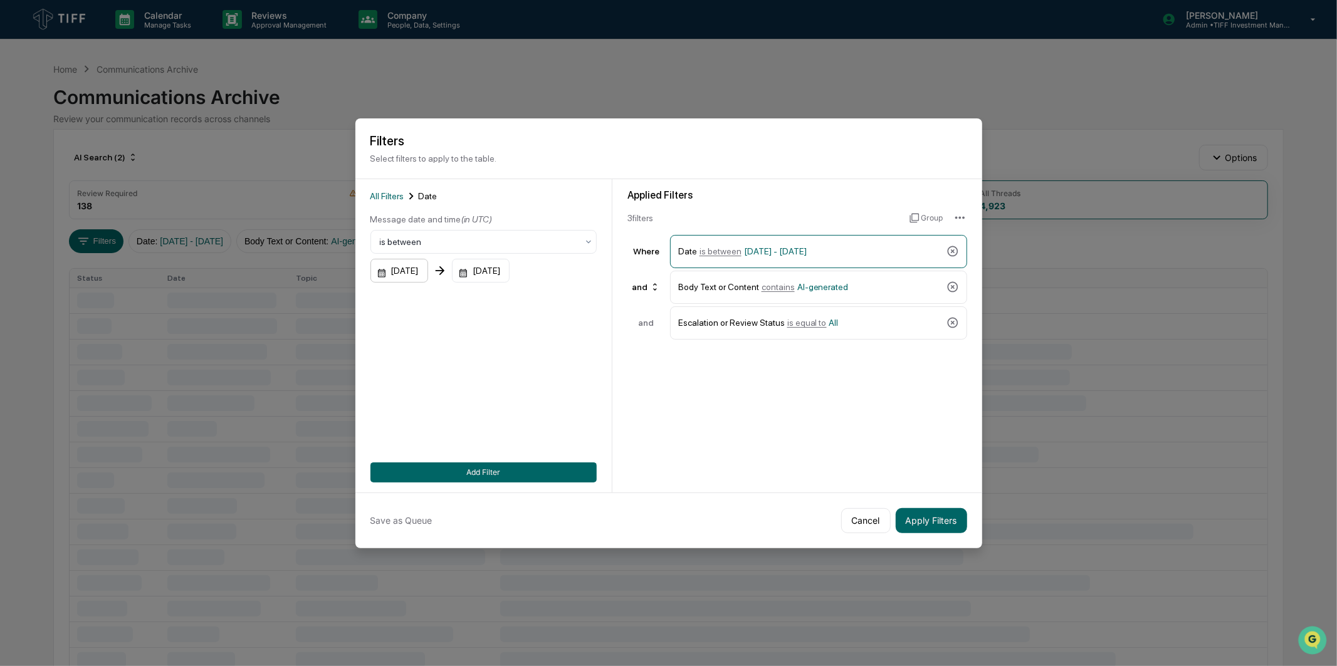
click at [406, 265] on div "05/01/2025" at bounding box center [399, 271] width 58 height 24
click at [541, 299] on icon "Next month" at bounding box center [548, 299] width 14 height 14
click at [543, 300] on icon "Next month" at bounding box center [548, 299] width 14 height 14
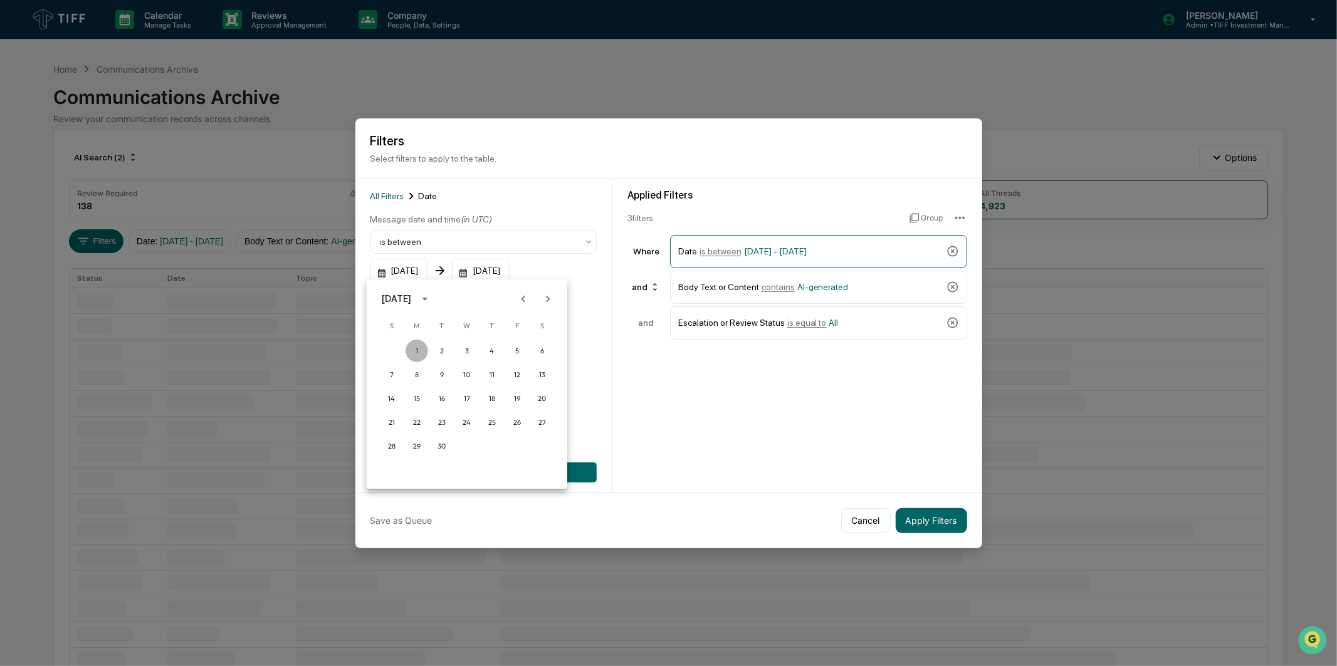
click at [417, 349] on button "1" at bounding box center [417, 351] width 23 height 23
click at [518, 253] on div "Message date and time (in UTC) is between 09/01/2025 05/31/2025 Start date must…" at bounding box center [483, 254] width 226 height 83
click at [510, 265] on div "05/31/2025" at bounding box center [481, 271] width 58 height 24
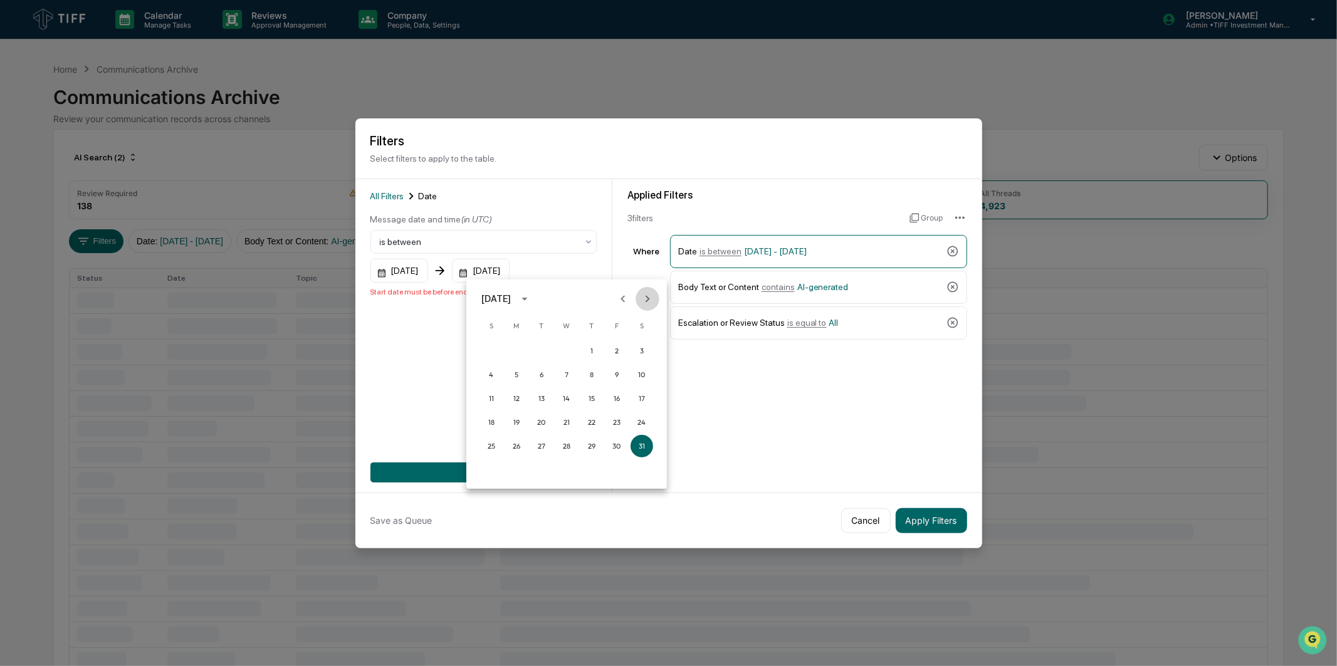
click at [641, 301] on icon "Next month" at bounding box center [648, 299] width 14 height 14
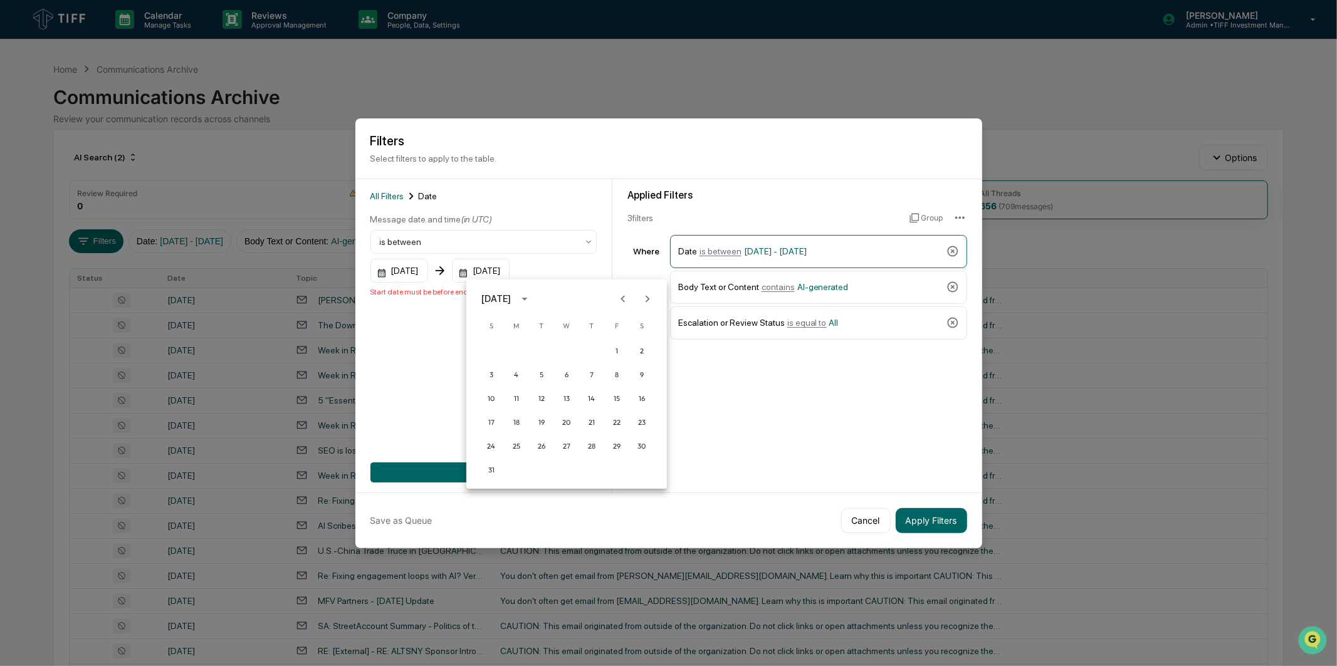
click at [649, 297] on icon "Next month" at bounding box center [648, 299] width 14 height 14
click at [540, 445] on button "30" at bounding box center [541, 446] width 23 height 23
click at [531, 467] on button "Add Filter" at bounding box center [483, 473] width 226 height 20
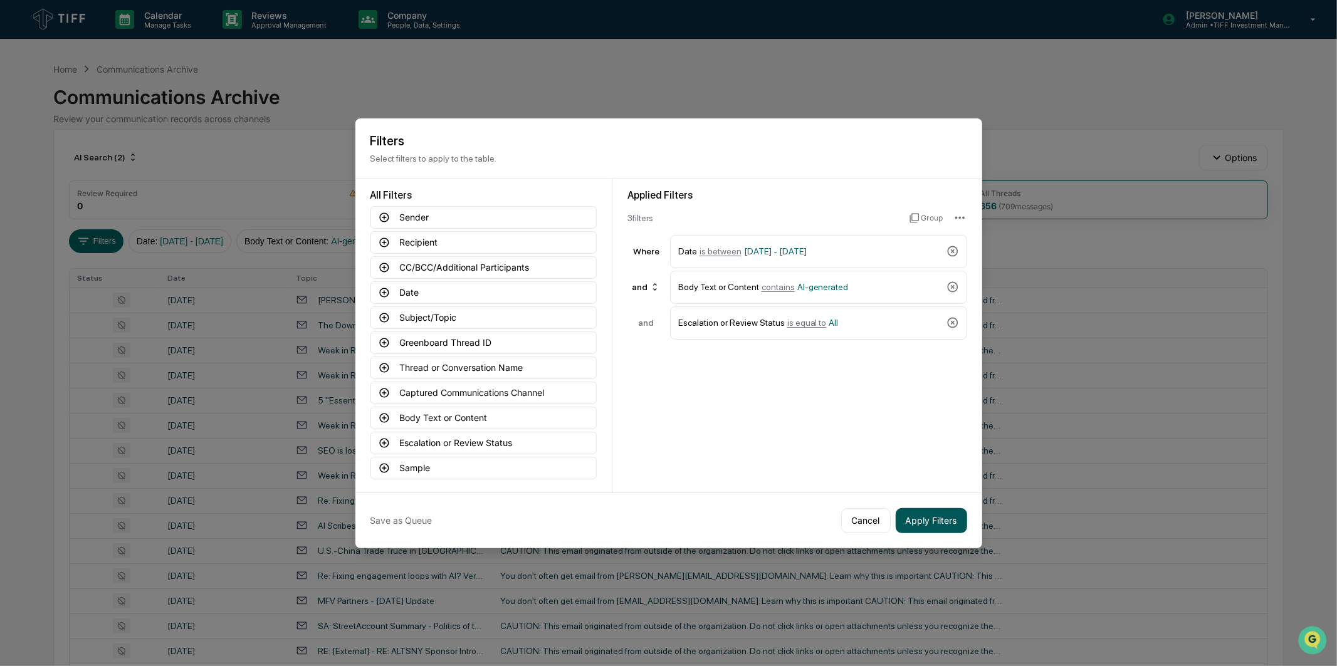
click at [933, 517] on button "Apply Filters" at bounding box center [931, 520] width 71 height 25
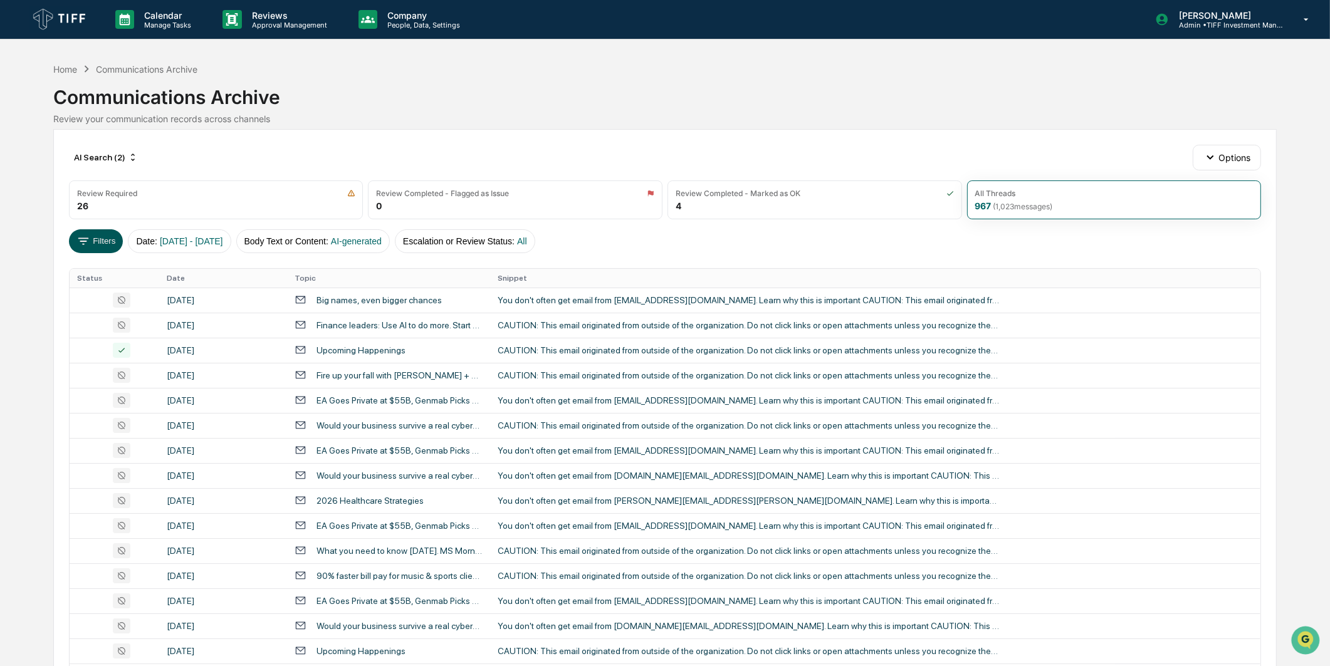
click at [108, 241] on button "Filters" at bounding box center [96, 241] width 55 height 24
click at [85, 164] on div "AI Search (2)" at bounding box center [106, 157] width 74 height 20
click at [83, 214] on div "AI Search (1)" at bounding box center [117, 216] width 229 height 15
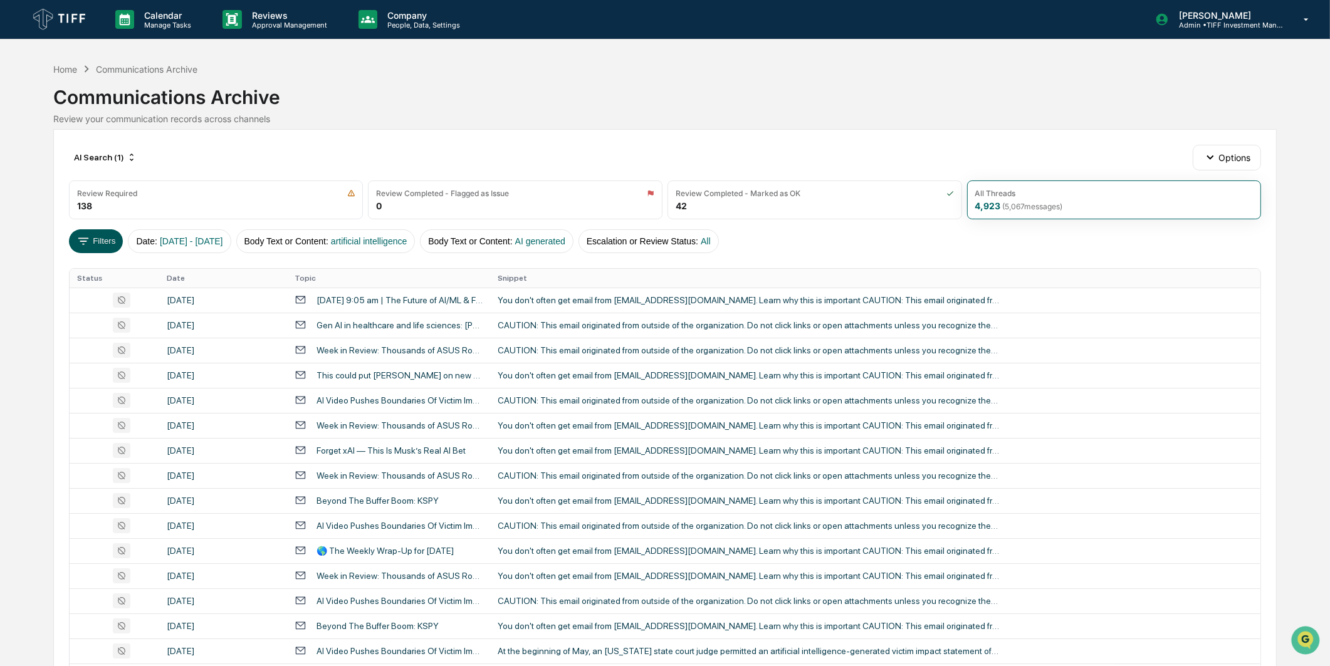
click at [110, 238] on button "Filters" at bounding box center [96, 241] width 55 height 24
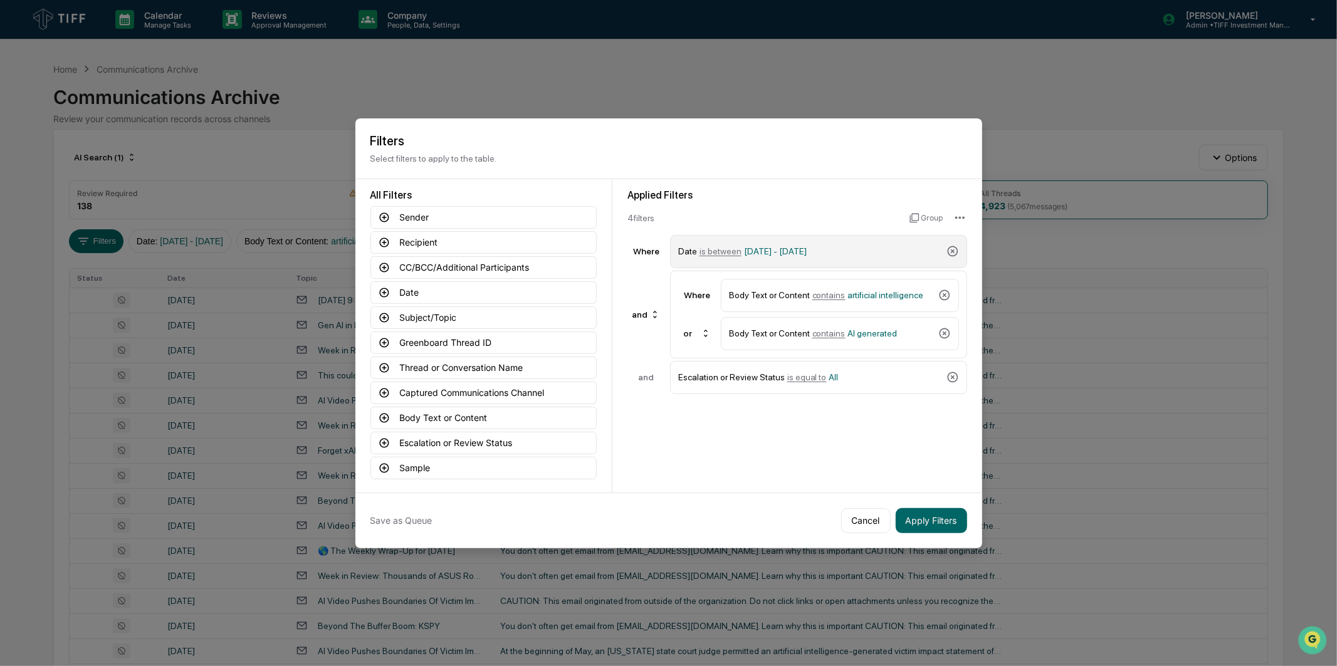
click at [790, 241] on div "Date is between 05/01/2025 - 05/31/2025" at bounding box center [809, 252] width 263 height 22
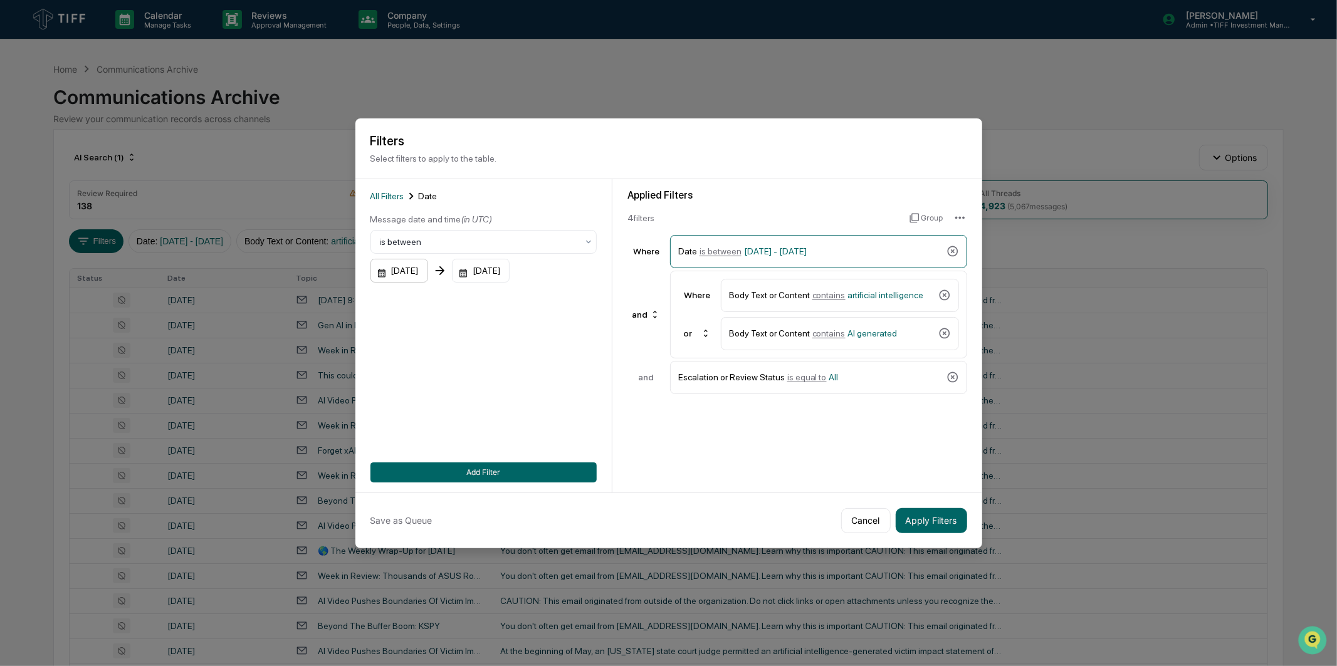
click at [428, 270] on div "05/01/2025" at bounding box center [399, 271] width 58 height 24
click at [544, 298] on icon "Next month" at bounding box center [548, 299] width 14 height 14
click at [540, 305] on button "Next month" at bounding box center [548, 299] width 24 height 24
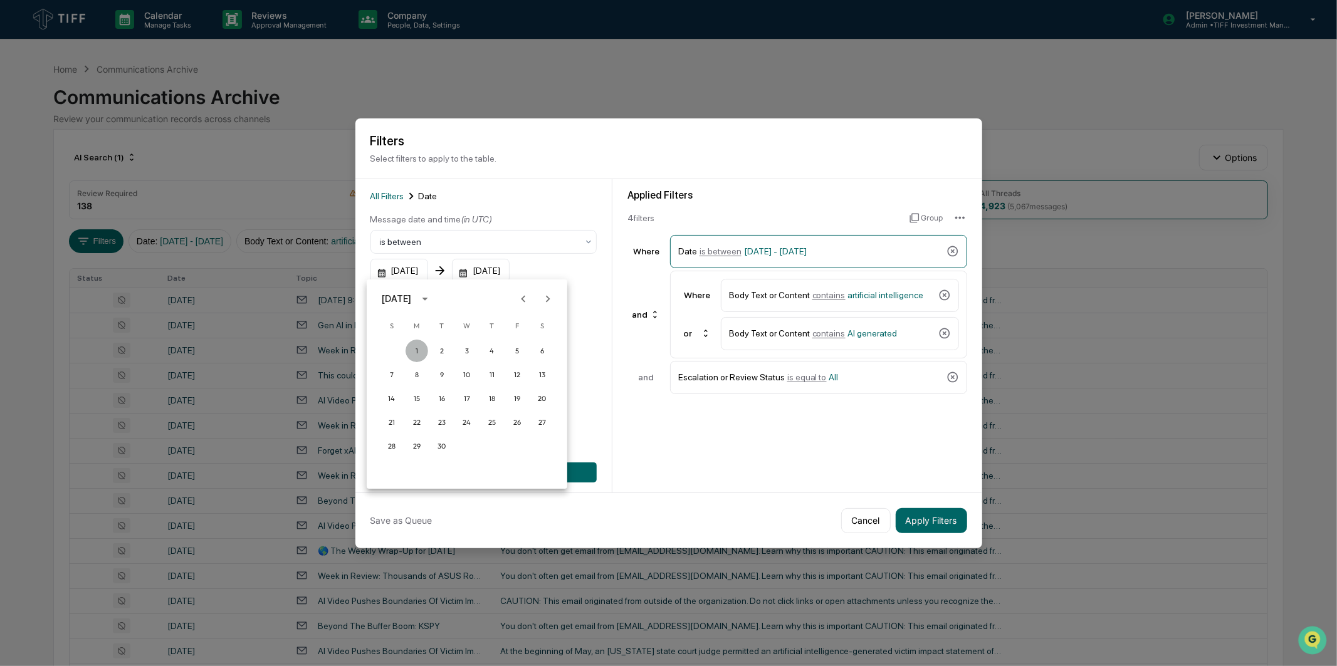
click at [414, 348] on button "1" at bounding box center [417, 351] width 23 height 23
click at [510, 268] on div "05/31/2025" at bounding box center [481, 271] width 58 height 24
click at [644, 298] on icon "Next month" at bounding box center [648, 299] width 14 height 14
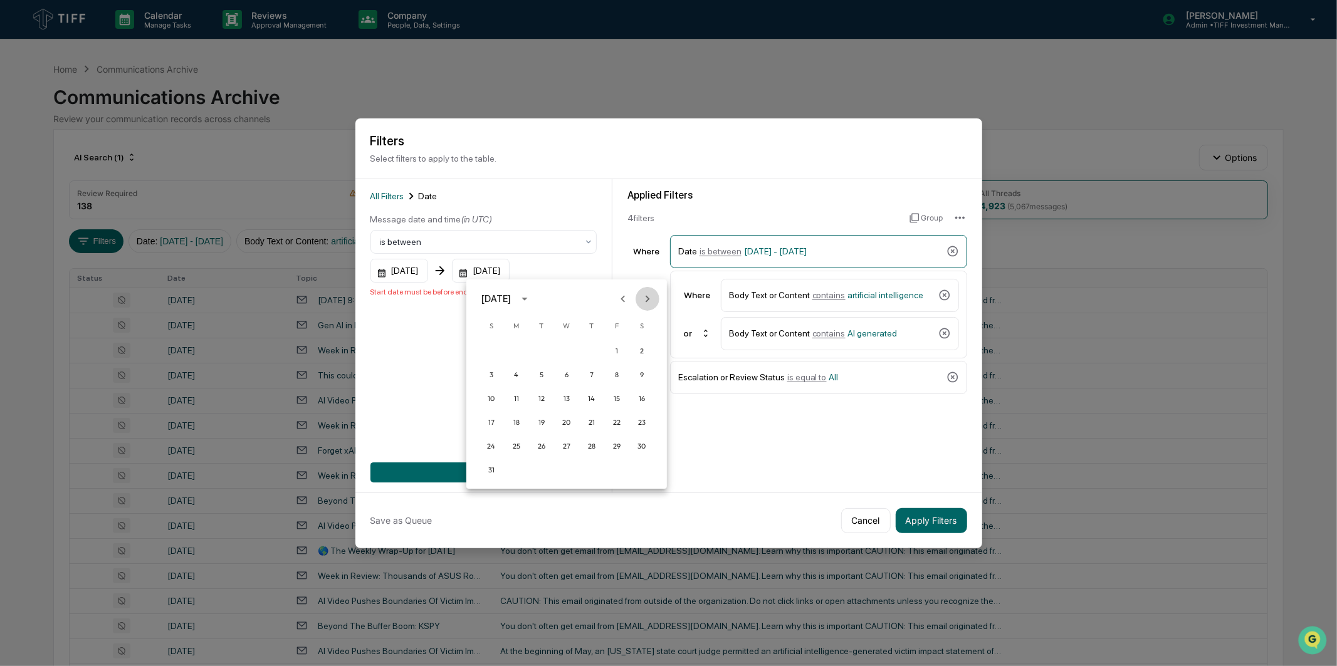
click at [653, 297] on icon "Next month" at bounding box center [648, 299] width 14 height 14
click at [534, 439] on button "30" at bounding box center [541, 446] width 23 height 23
click at [516, 464] on button "Add Filter" at bounding box center [483, 473] width 226 height 20
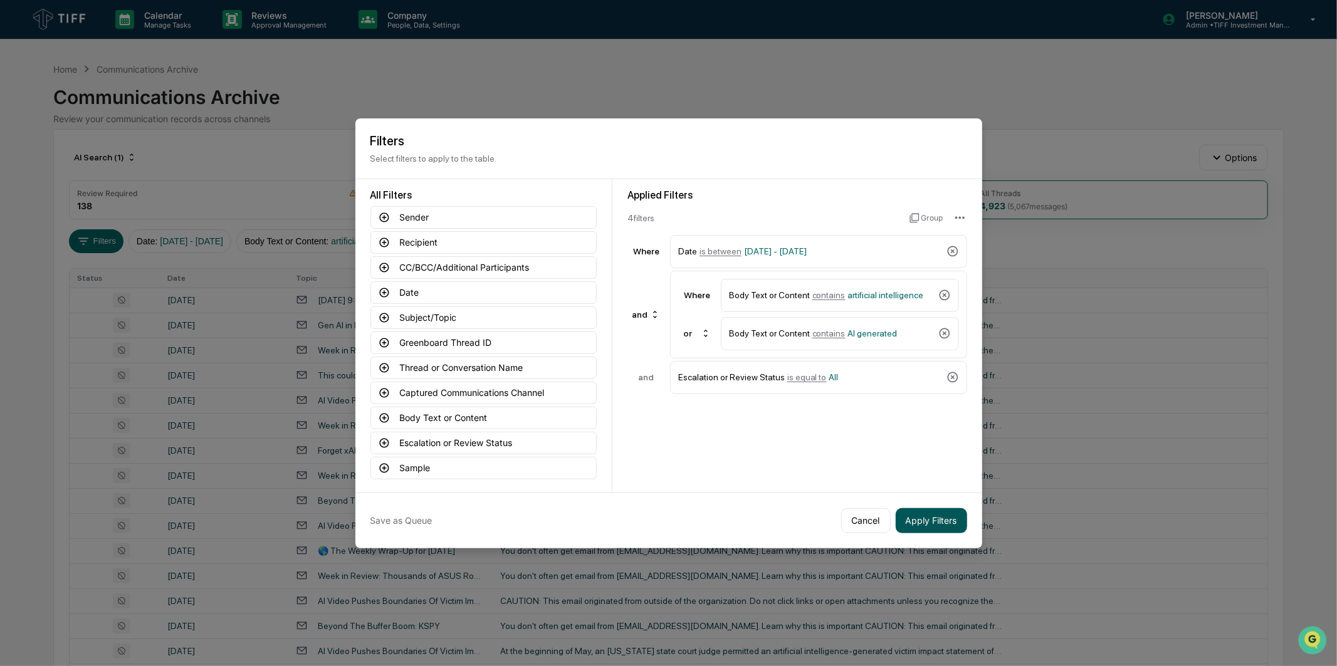
click at [904, 508] on button "Apply Filters" at bounding box center [931, 520] width 71 height 25
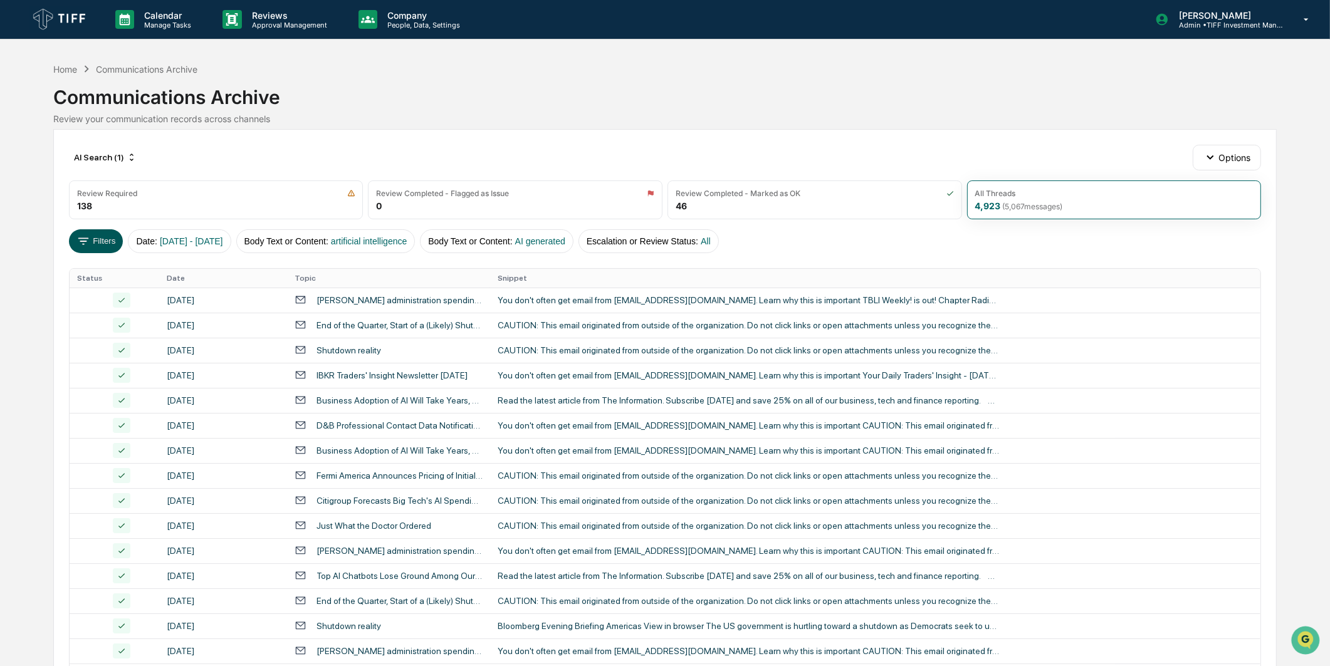
click at [109, 243] on button "Filters" at bounding box center [96, 241] width 55 height 24
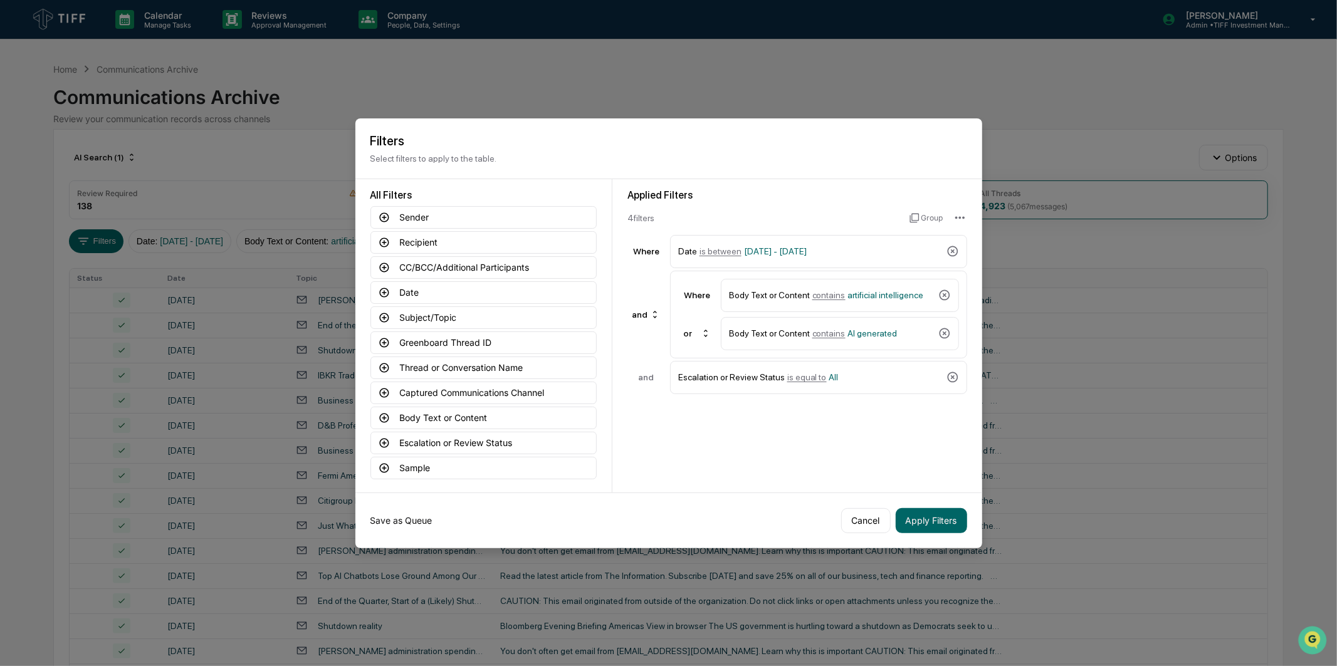
click at [410, 516] on button "Save as Queue" at bounding box center [401, 520] width 62 height 25
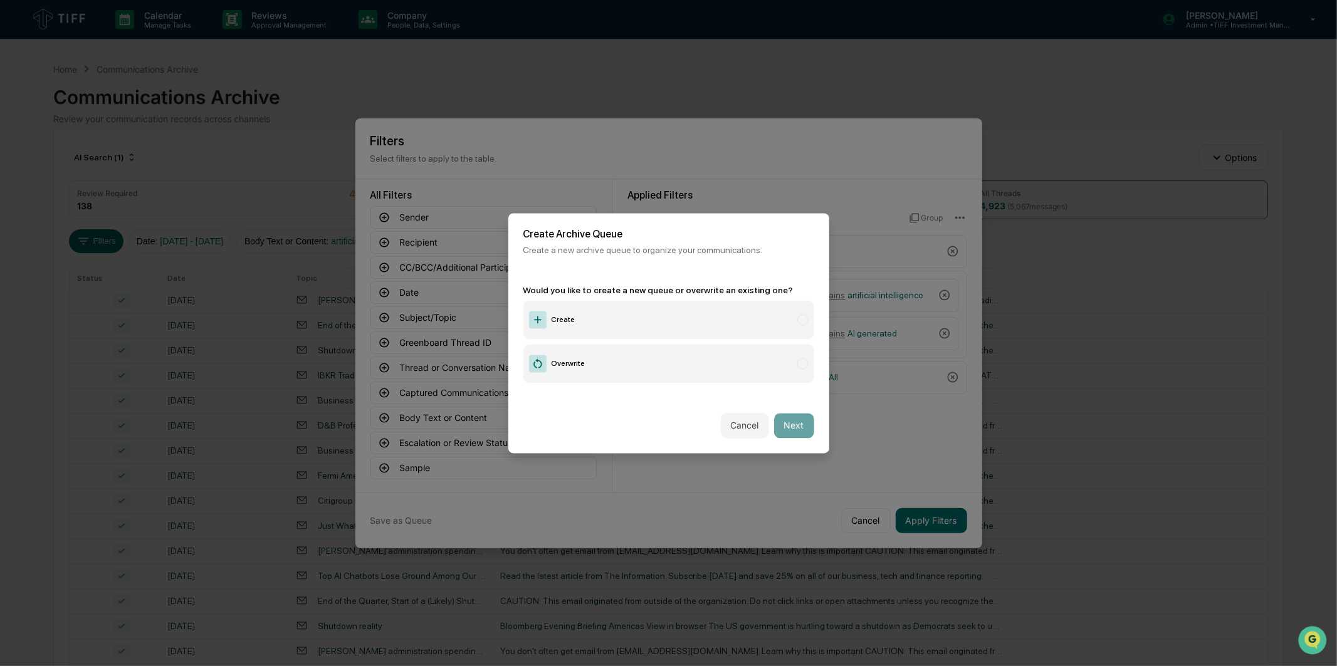
click at [572, 354] on label "Overwrite" at bounding box center [668, 363] width 291 height 39
click at [608, 325] on label "Create" at bounding box center [668, 319] width 291 height 39
click at [779, 421] on button "Next" at bounding box center [794, 425] width 40 height 25
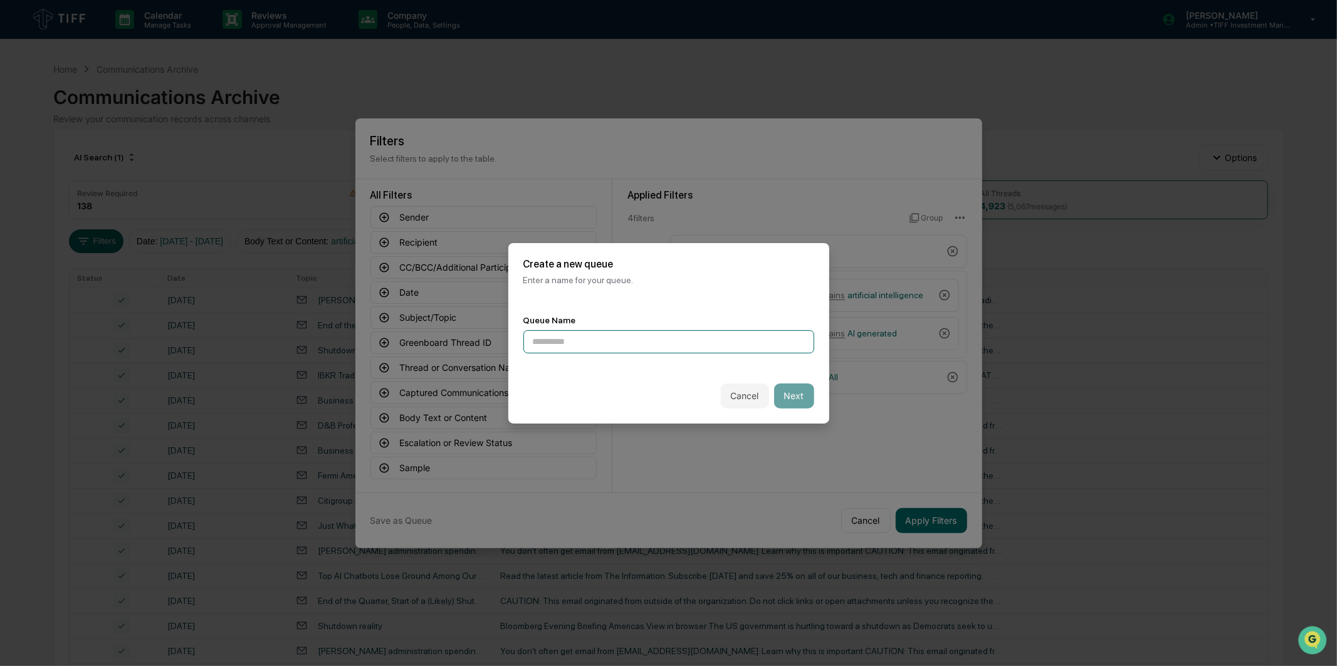
click at [667, 343] on input at bounding box center [668, 341] width 291 height 23
type input "*"
type input "**********"
click at [774, 392] on button "Next" at bounding box center [794, 396] width 40 height 25
click at [762, 374] on div "Back Create" at bounding box center [668, 396] width 321 height 55
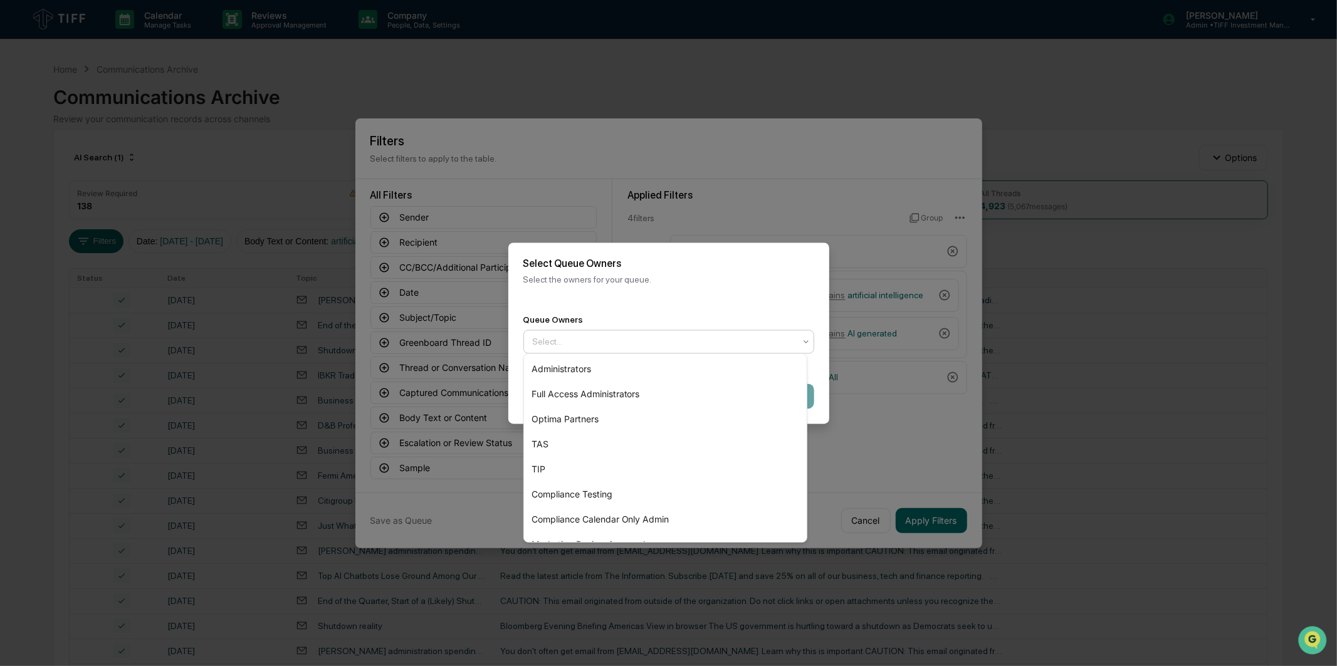
click at [762, 348] on div "Select..." at bounding box center [664, 342] width 275 height 20
click at [725, 415] on div "Optima Partners" at bounding box center [665, 419] width 283 height 25
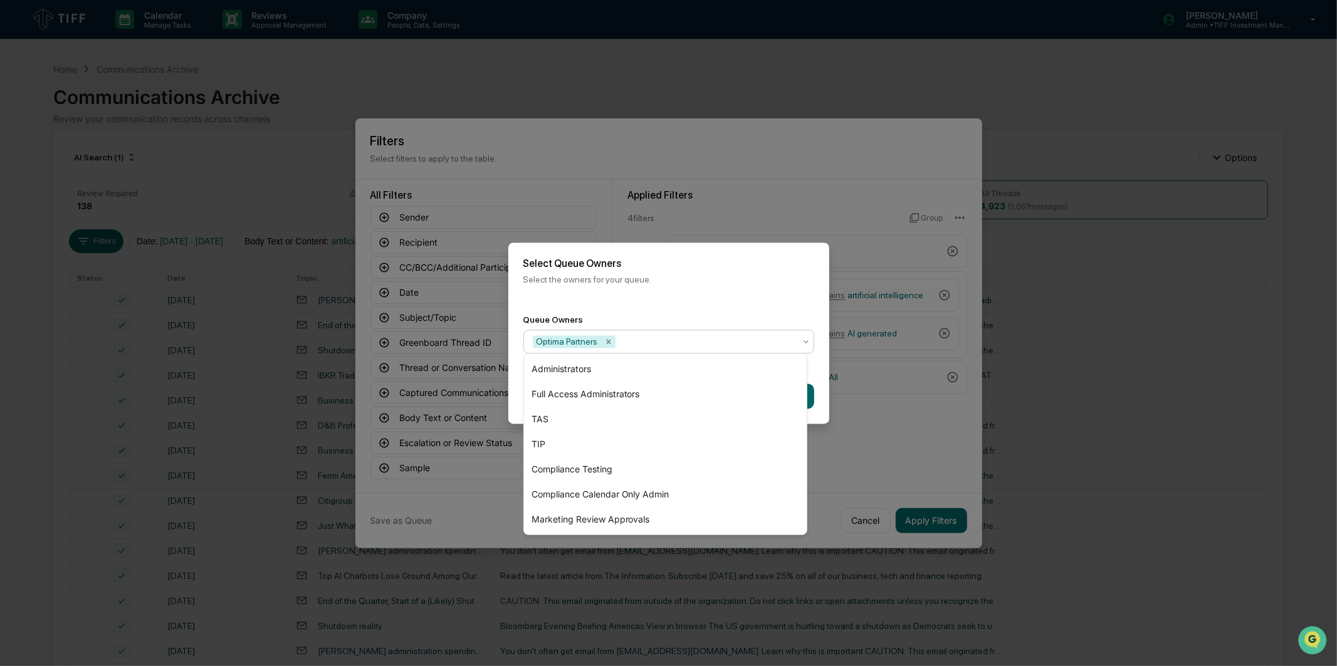
click at [766, 283] on div "Select Queue Owners Select the owners for your queue." at bounding box center [668, 271] width 321 height 57
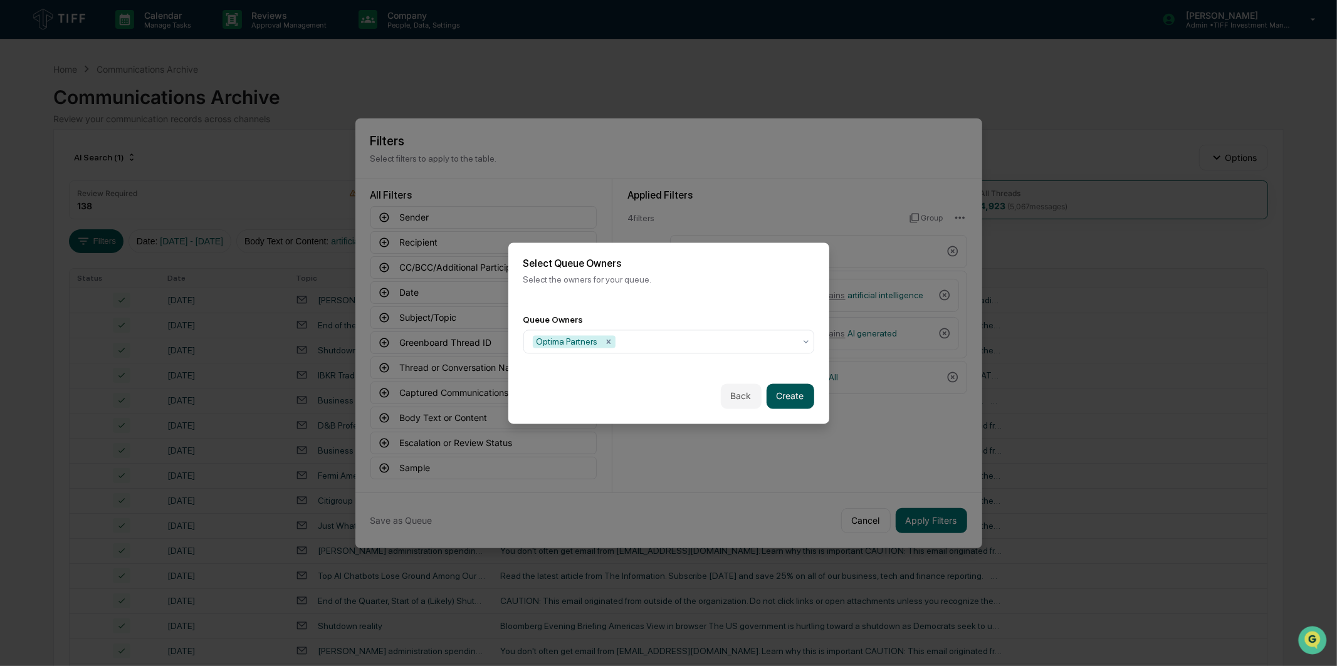
click at [790, 392] on button "Create" at bounding box center [791, 396] width 48 height 25
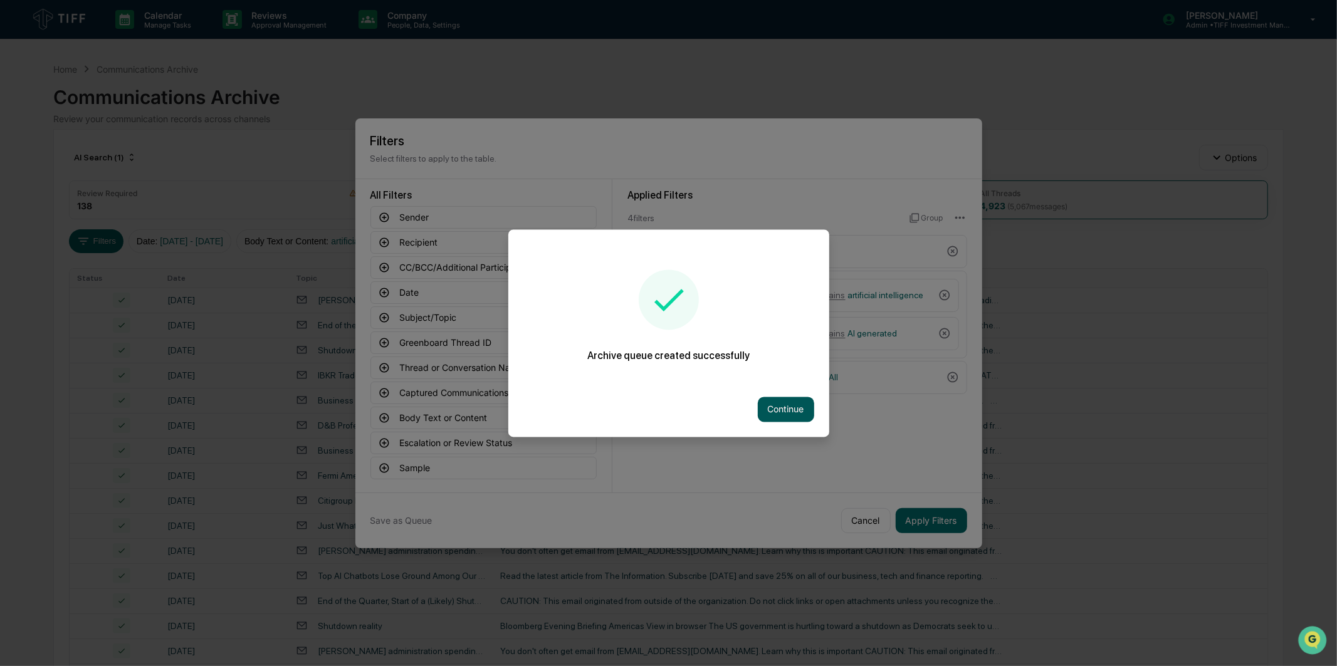
click at [800, 408] on button "Continue" at bounding box center [786, 409] width 56 height 25
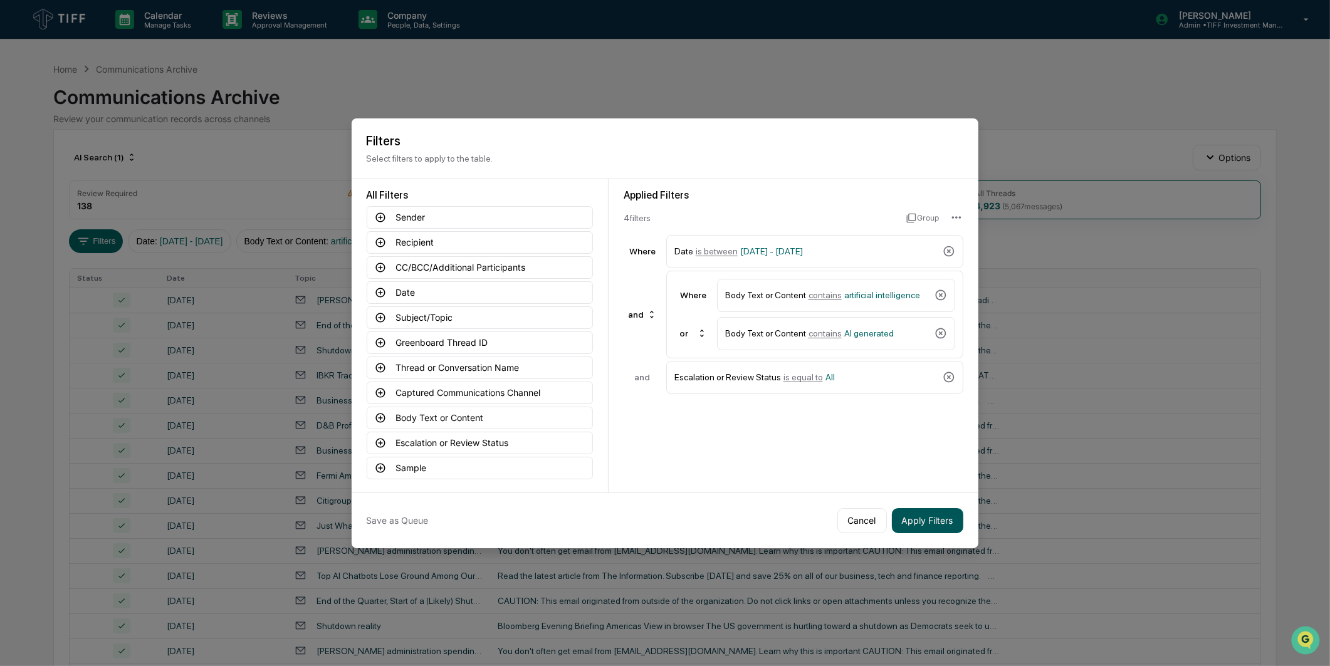
click at [913, 512] on button "Apply Filters" at bounding box center [927, 520] width 71 height 25
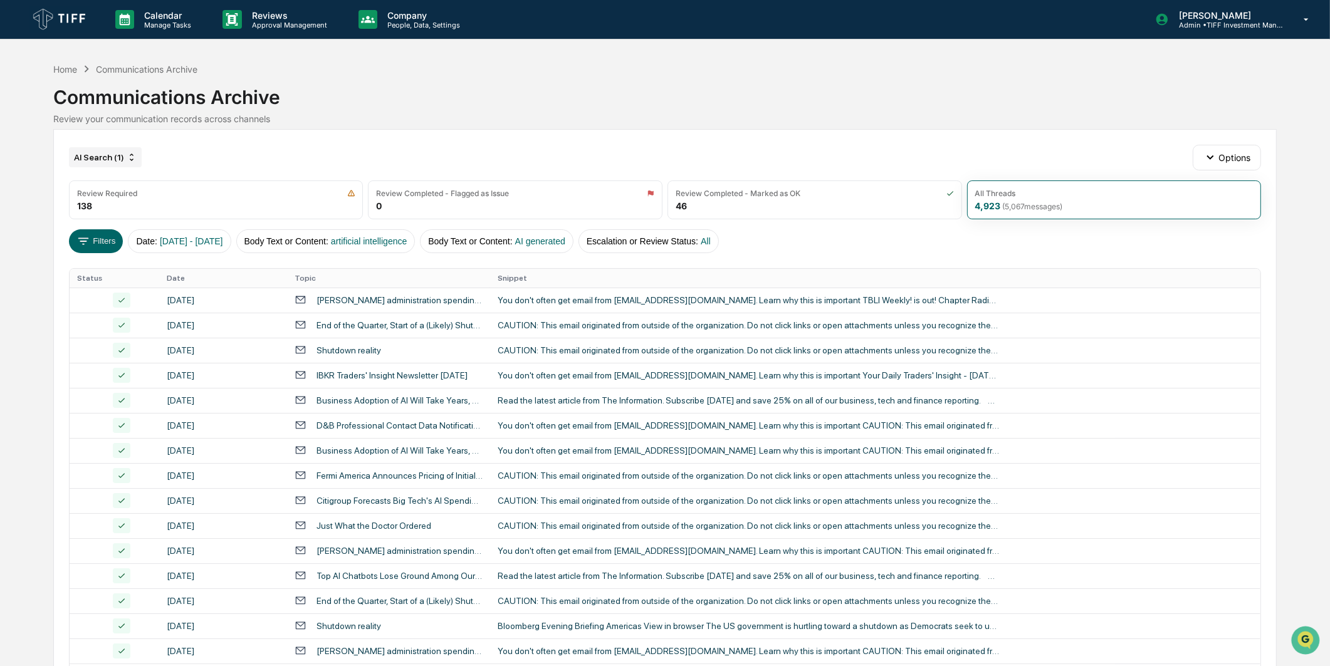
click at [112, 164] on div "AI Search (1)" at bounding box center [105, 157] width 73 height 20
click at [95, 227] on div "AI Search (2)" at bounding box center [117, 233] width 229 height 15
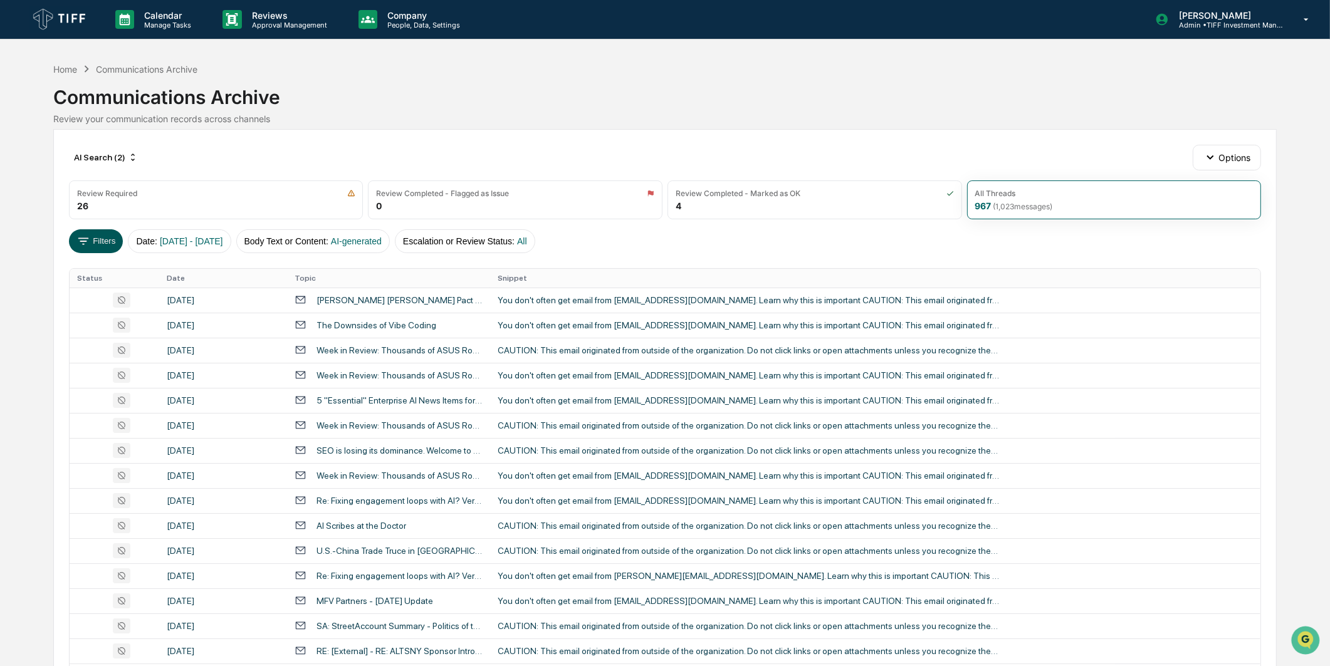
click at [107, 240] on button "Filters" at bounding box center [96, 241] width 55 height 24
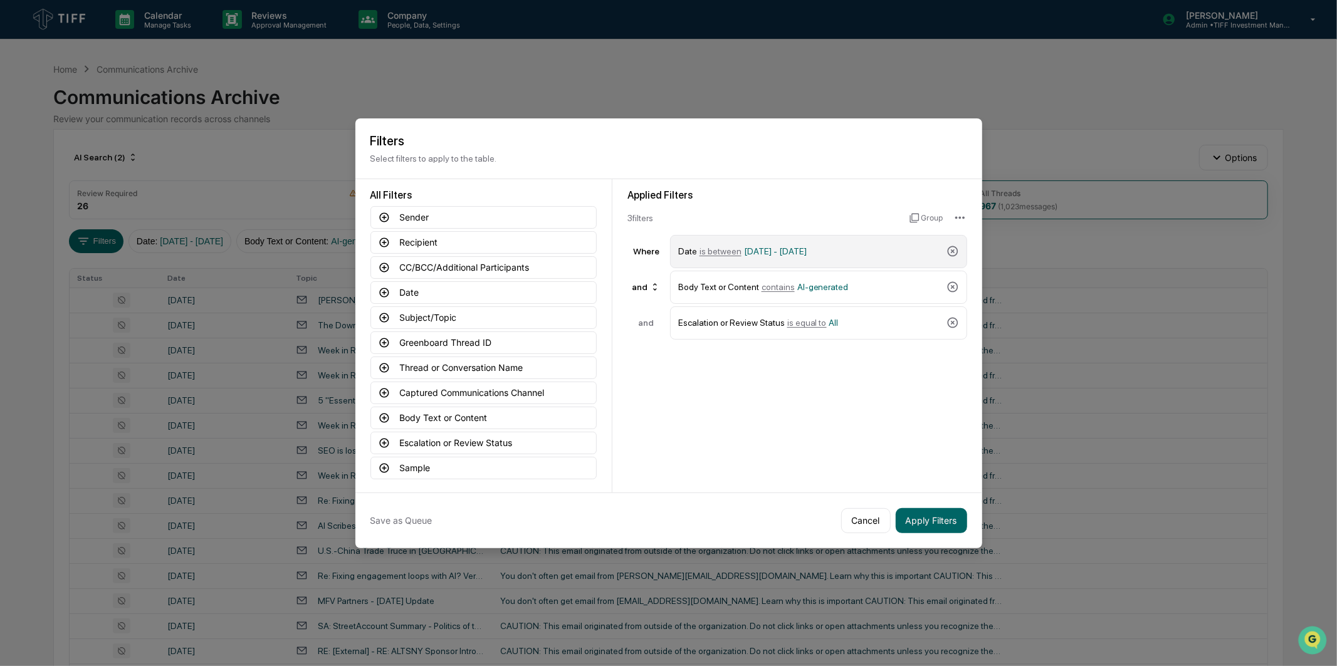
click at [781, 241] on div "Date is between 05/01/2025 - 05/31/2025" at bounding box center [809, 252] width 263 height 22
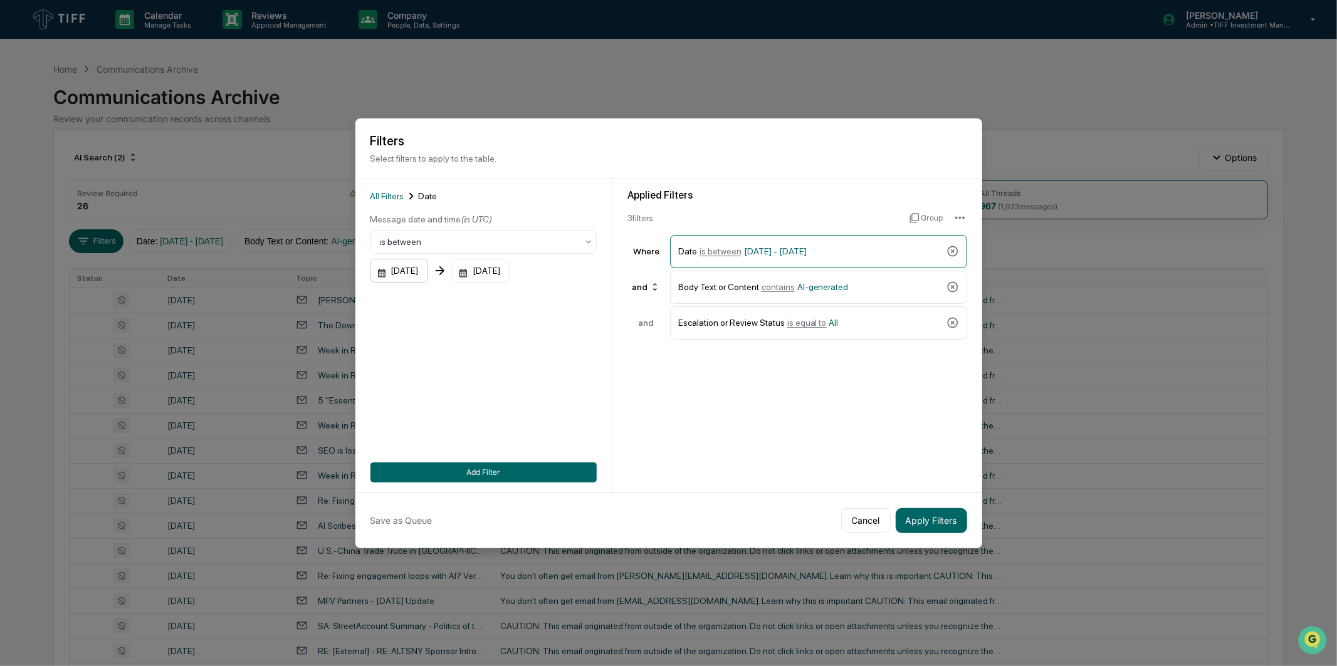
click at [423, 259] on div "05/01/2025" at bounding box center [399, 271] width 58 height 24
click at [547, 299] on icon "Next month" at bounding box center [548, 299] width 14 height 14
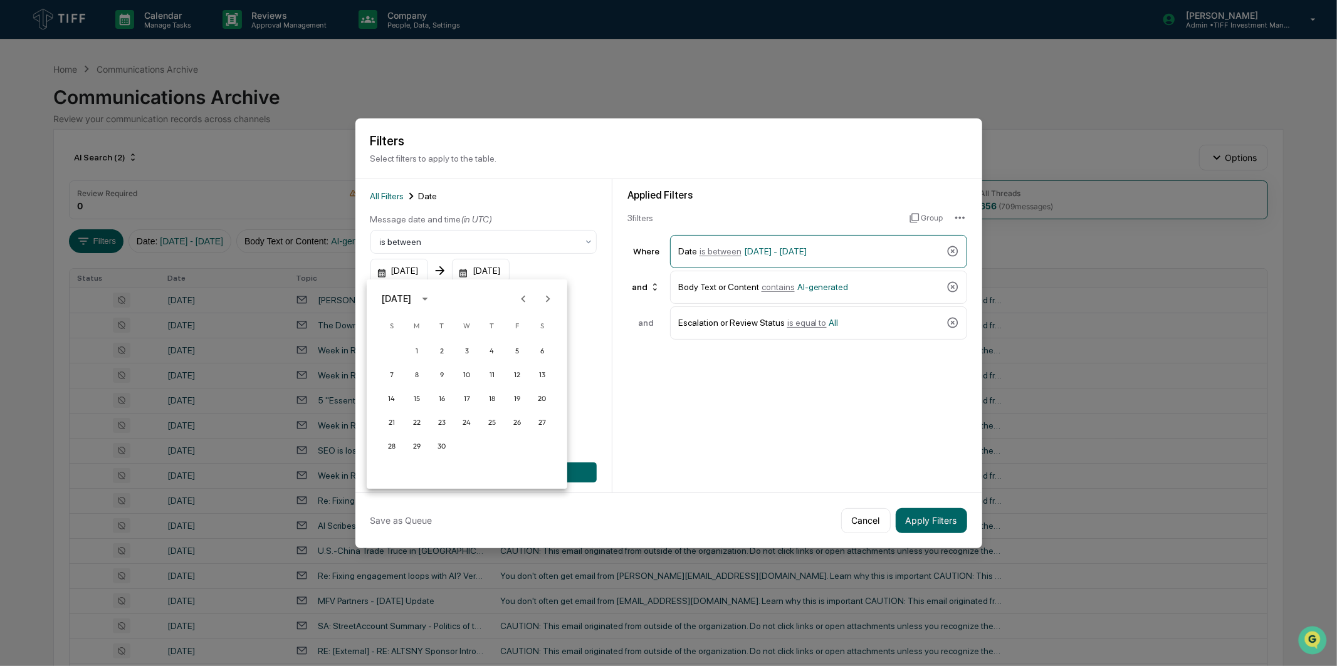
click at [418, 260] on div at bounding box center [668, 333] width 1337 height 666
click at [428, 268] on div "05/01/2025" at bounding box center [399, 271] width 58 height 24
click at [539, 301] on button "Next month" at bounding box center [548, 299] width 24 height 24
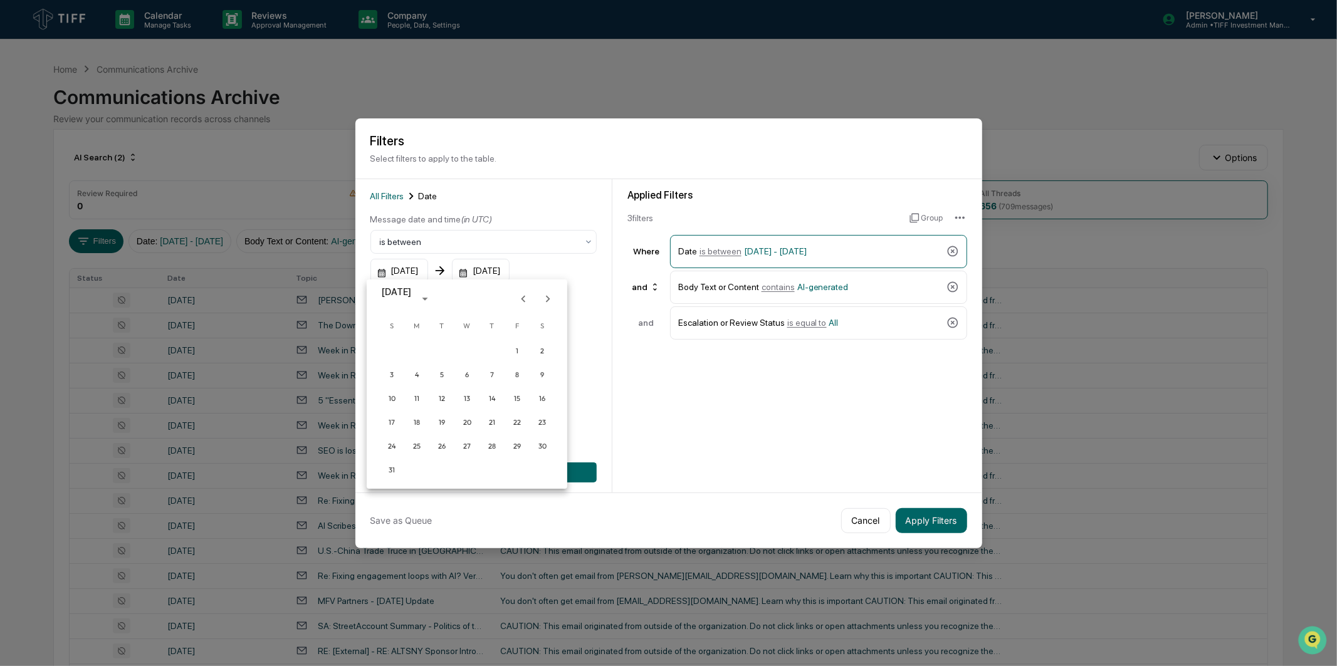
click at [539, 301] on button "Next month" at bounding box center [548, 299] width 24 height 24
click at [420, 347] on button "1" at bounding box center [417, 351] width 23 height 23
click at [493, 265] on div "05/31/2025" at bounding box center [481, 271] width 58 height 24
click at [642, 299] on icon "Next month" at bounding box center [648, 299] width 14 height 14
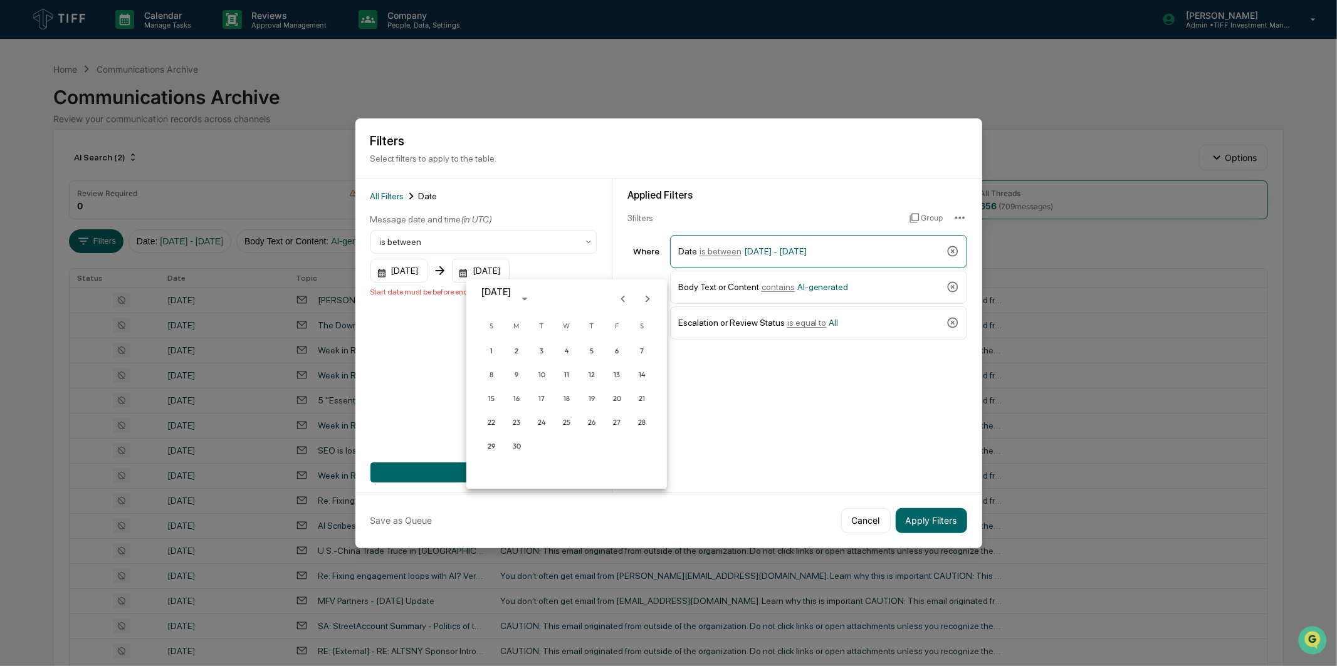
click at [642, 299] on icon "Next month" at bounding box center [648, 299] width 14 height 14
click at [533, 453] on button "30" at bounding box center [541, 446] width 23 height 23
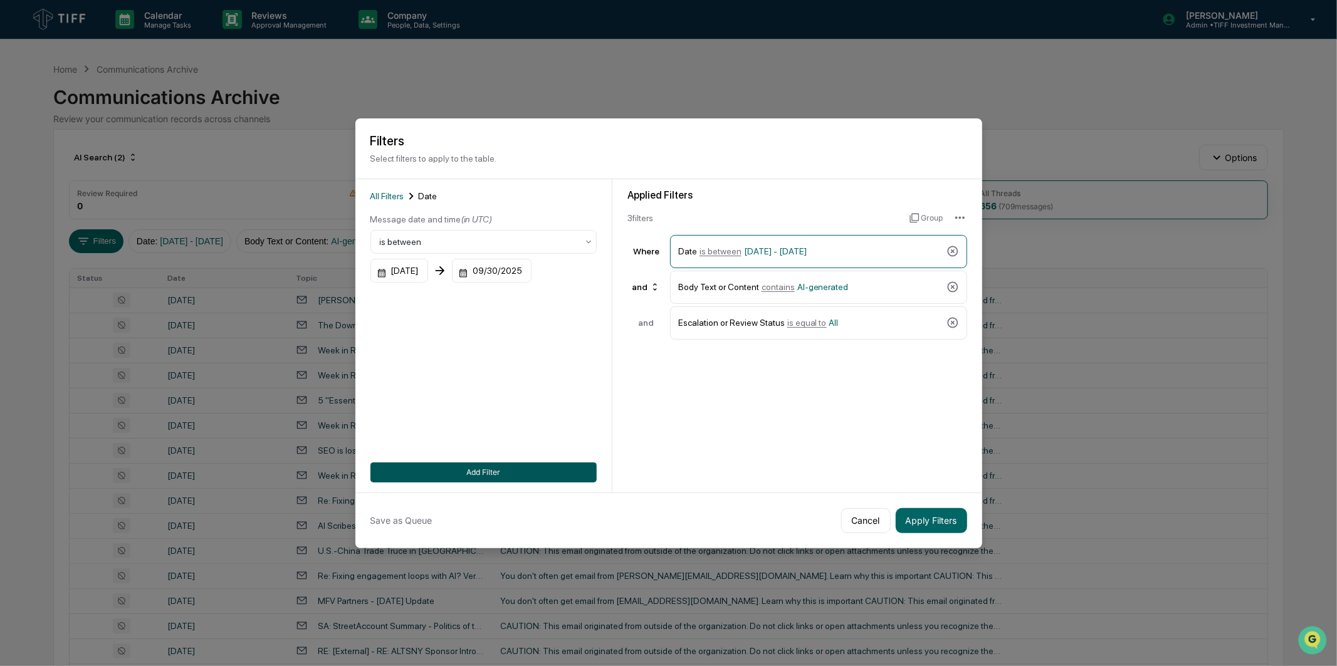
click at [527, 467] on button "Add Filter" at bounding box center [483, 473] width 226 height 20
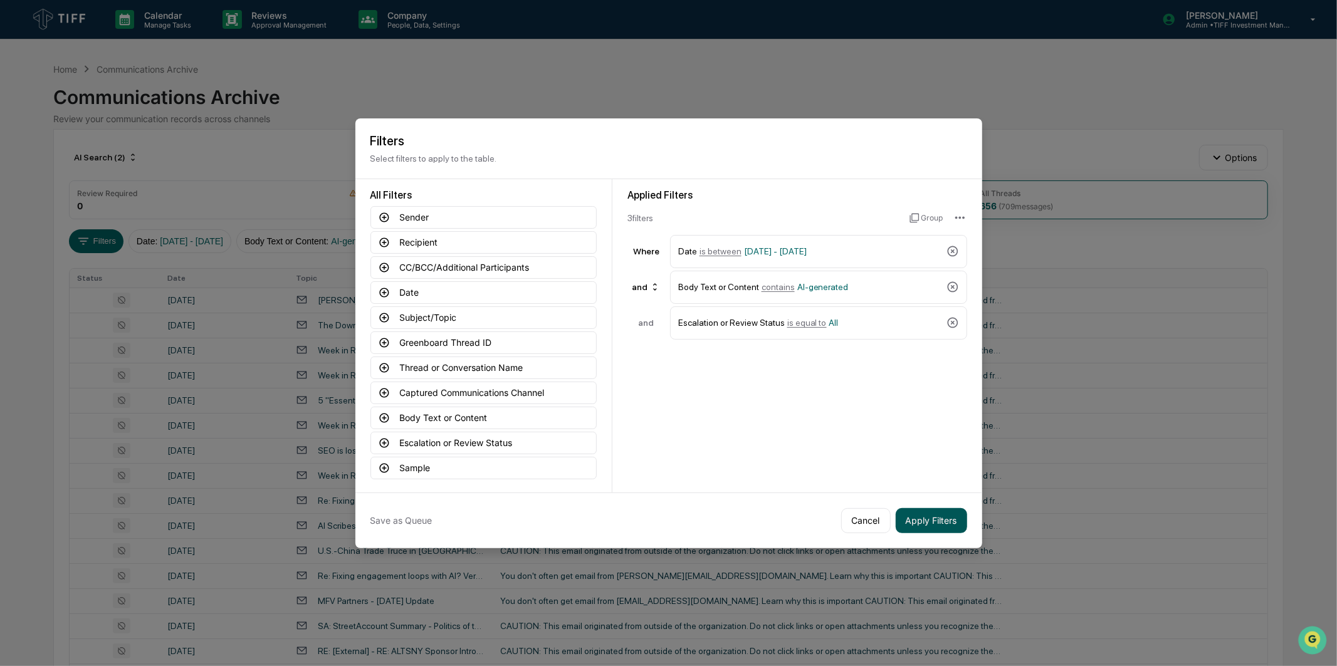
click at [926, 513] on button "Apply Filters" at bounding box center [931, 520] width 71 height 25
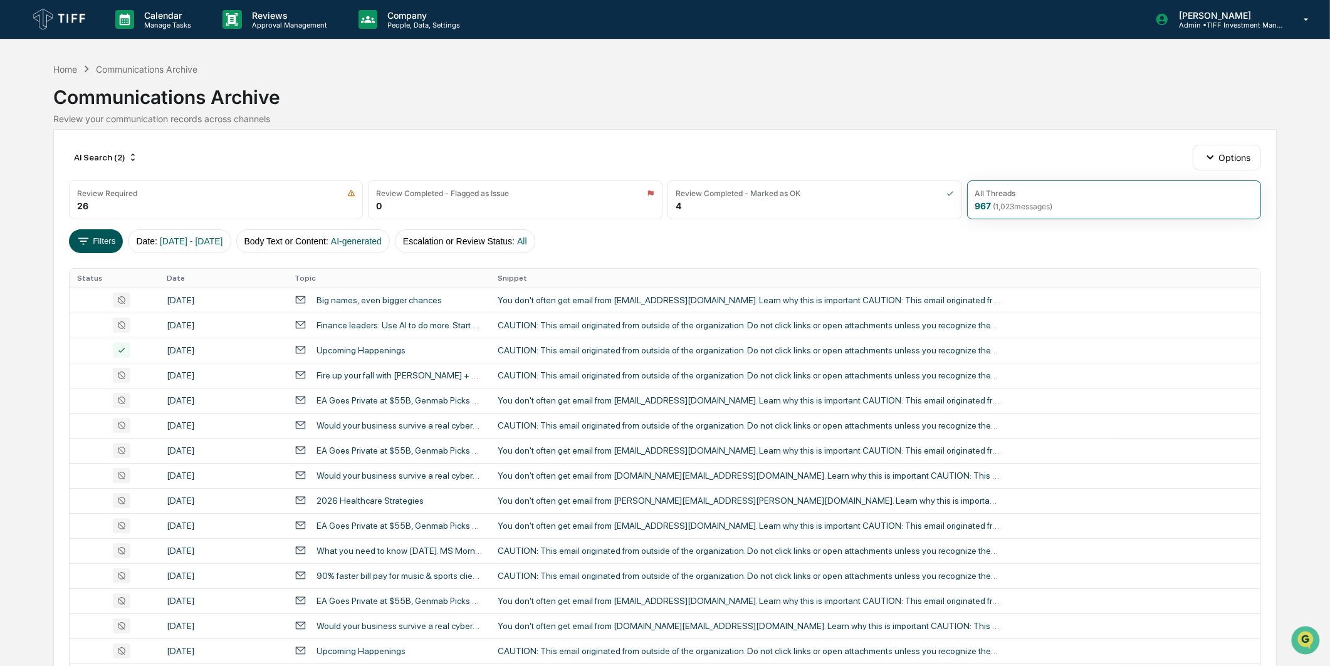
click at [97, 233] on button "Filters" at bounding box center [96, 241] width 55 height 24
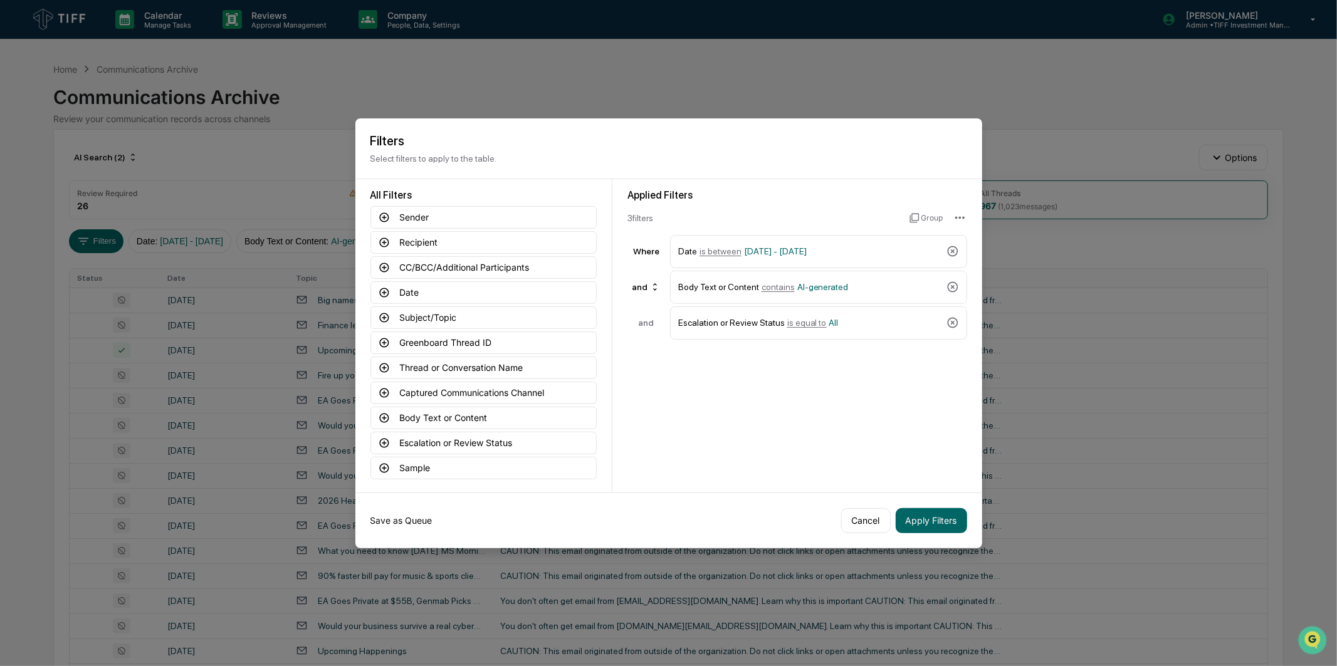
click at [417, 508] on button "Save as Queue" at bounding box center [401, 520] width 62 height 25
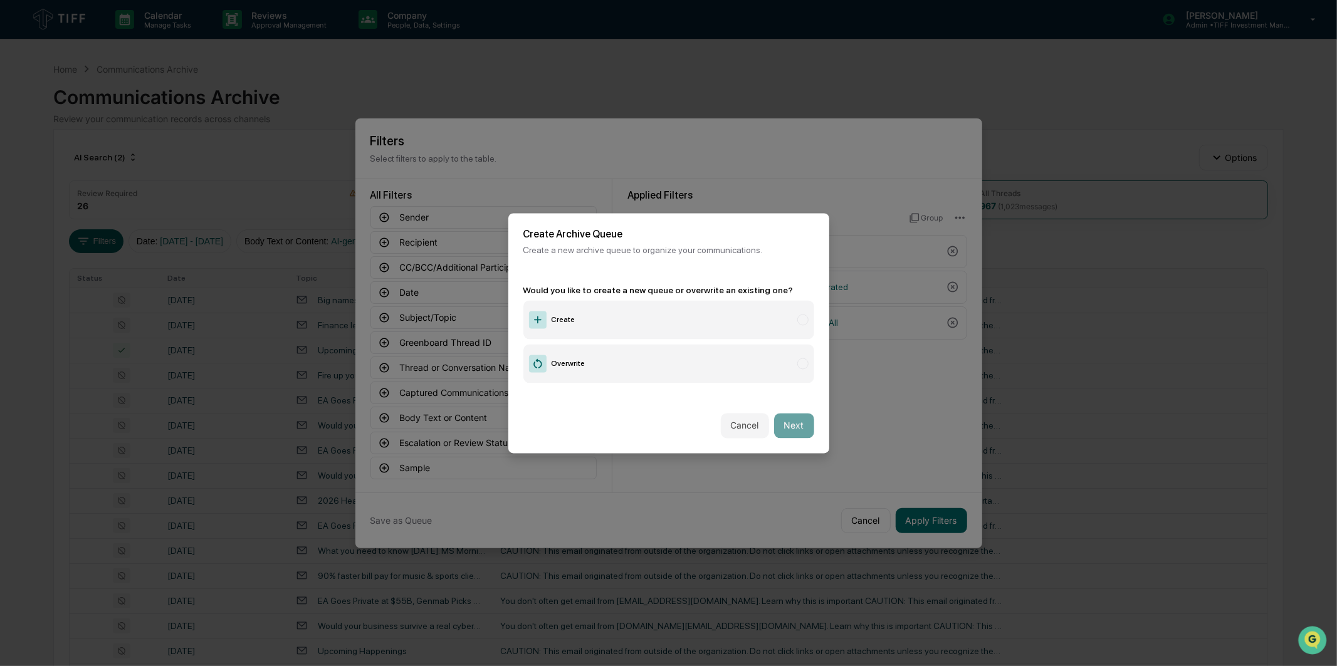
click at [629, 320] on label "Create" at bounding box center [668, 319] width 291 height 39
click at [774, 424] on button "Next" at bounding box center [794, 425] width 40 height 25
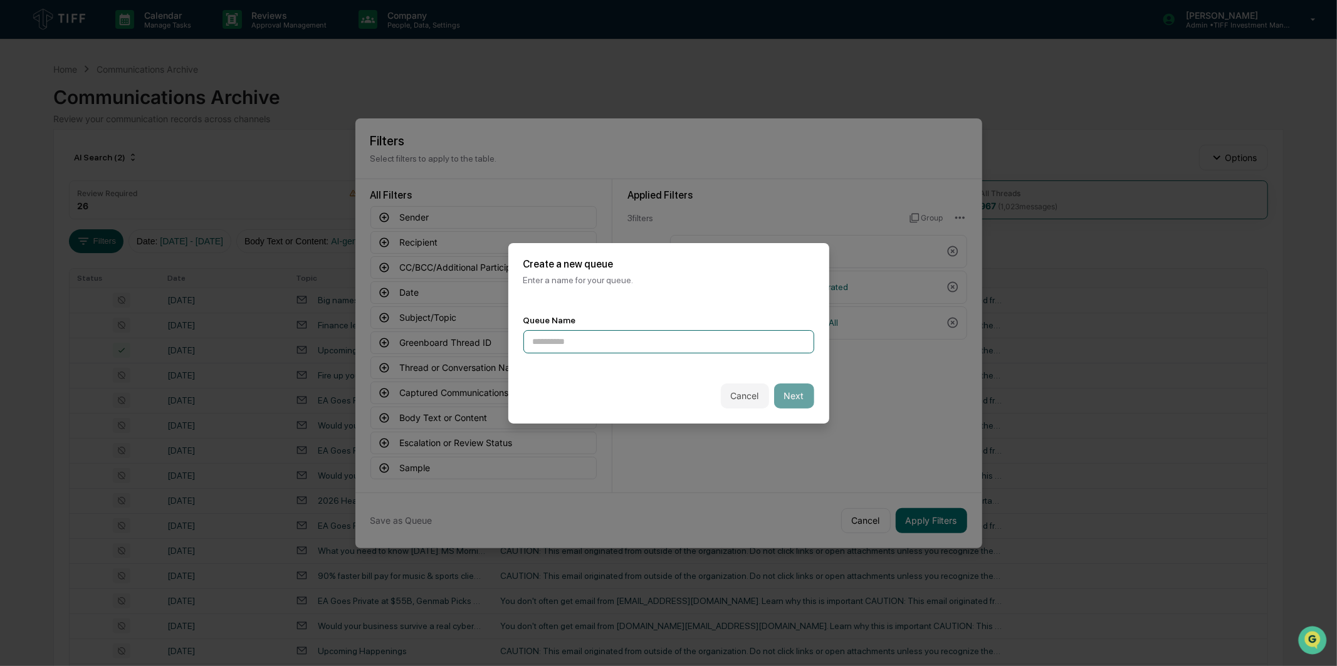
click at [584, 342] on input at bounding box center [668, 341] width 291 height 23
type input "**********"
click at [798, 391] on button "Next" at bounding box center [794, 396] width 40 height 25
click at [734, 335] on div at bounding box center [664, 341] width 262 height 13
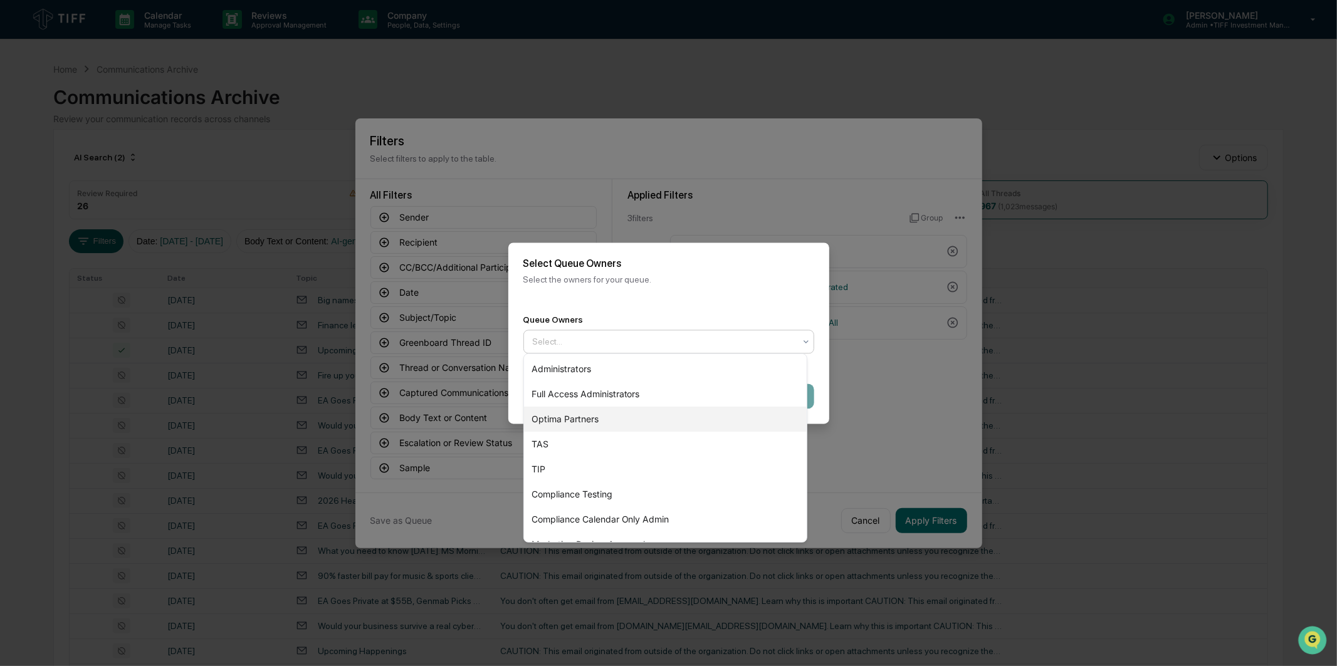
click at [656, 428] on div "Optima Partners" at bounding box center [665, 419] width 283 height 25
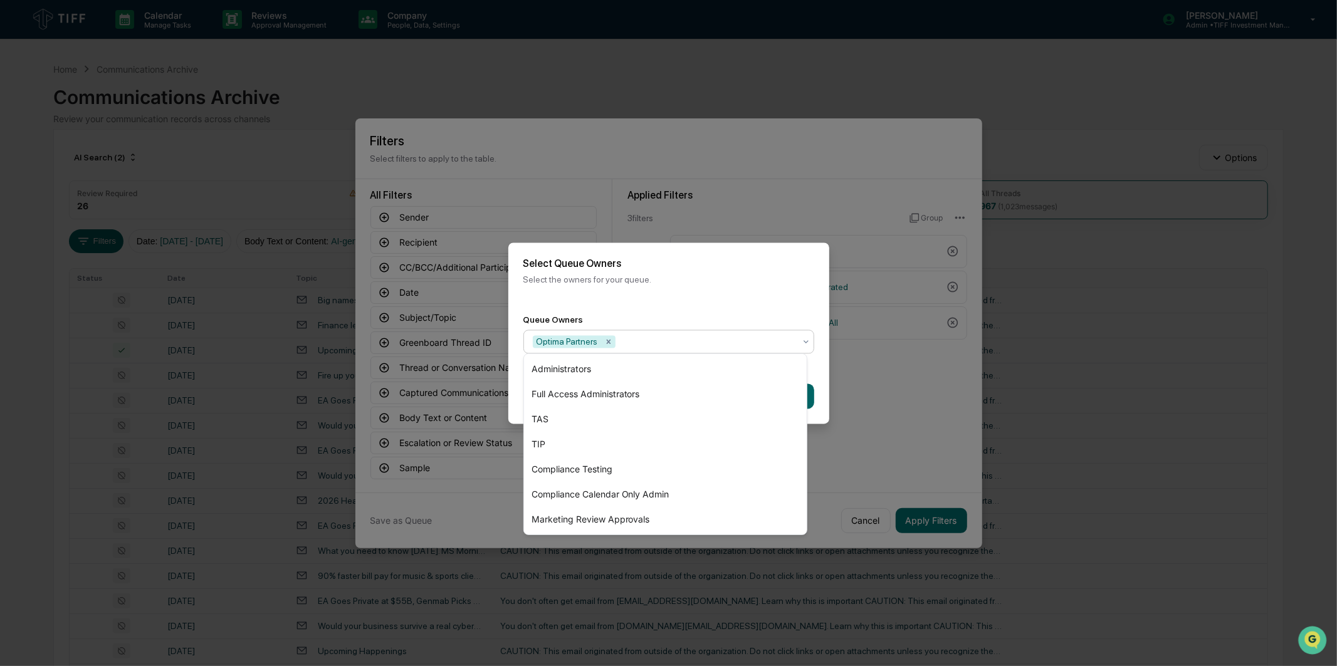
click at [693, 280] on p "Select the owners for your queue." at bounding box center [668, 280] width 291 height 10
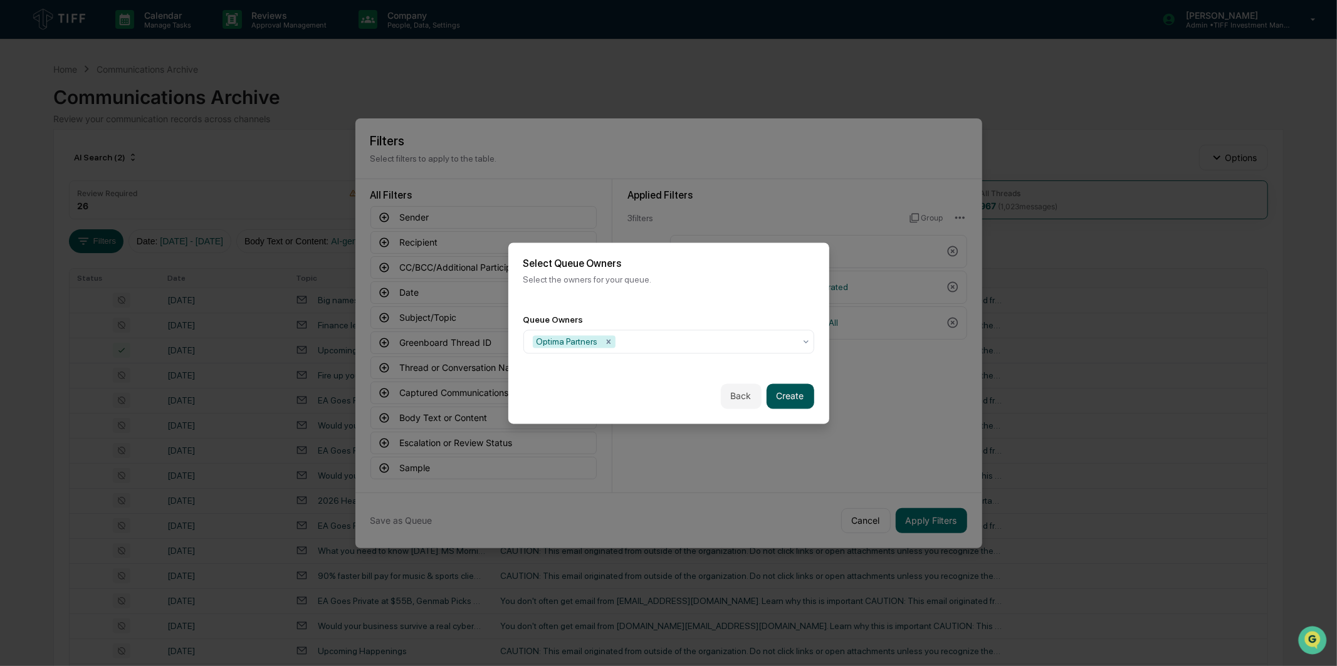
click at [794, 395] on button "Create" at bounding box center [791, 396] width 48 height 25
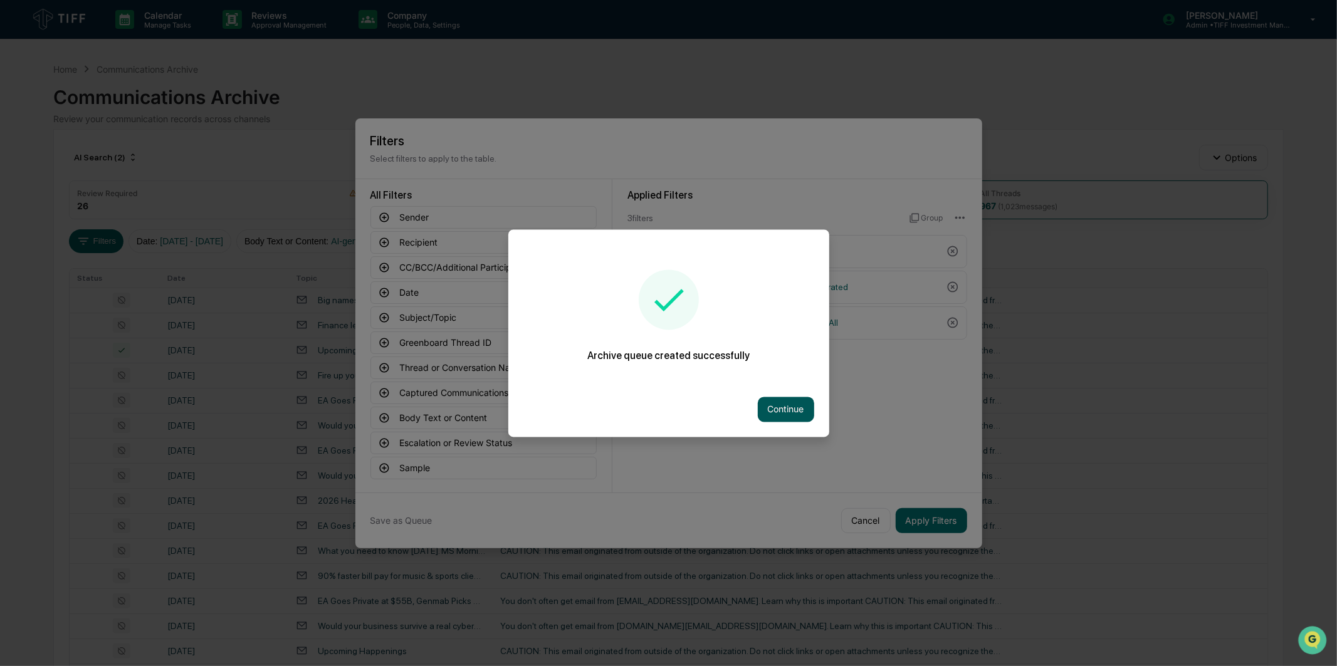
click at [775, 399] on button "Continue" at bounding box center [786, 409] width 56 height 25
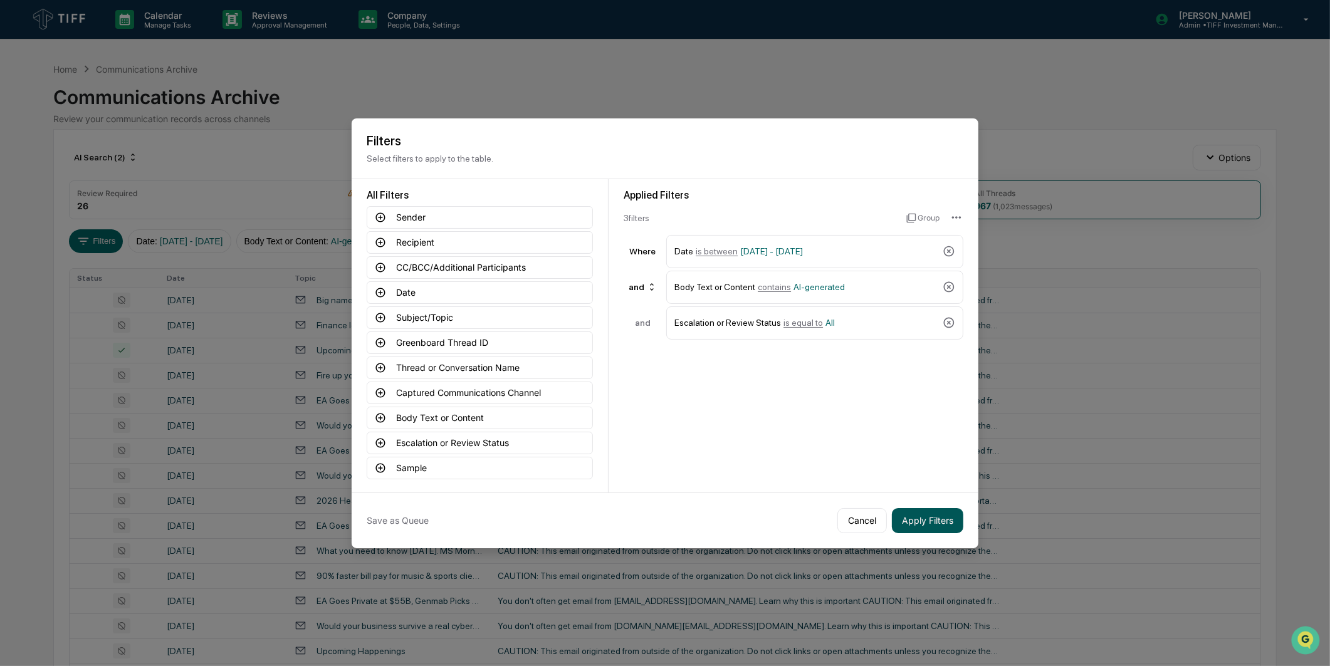
click at [922, 516] on button "Apply Filters" at bounding box center [927, 520] width 71 height 25
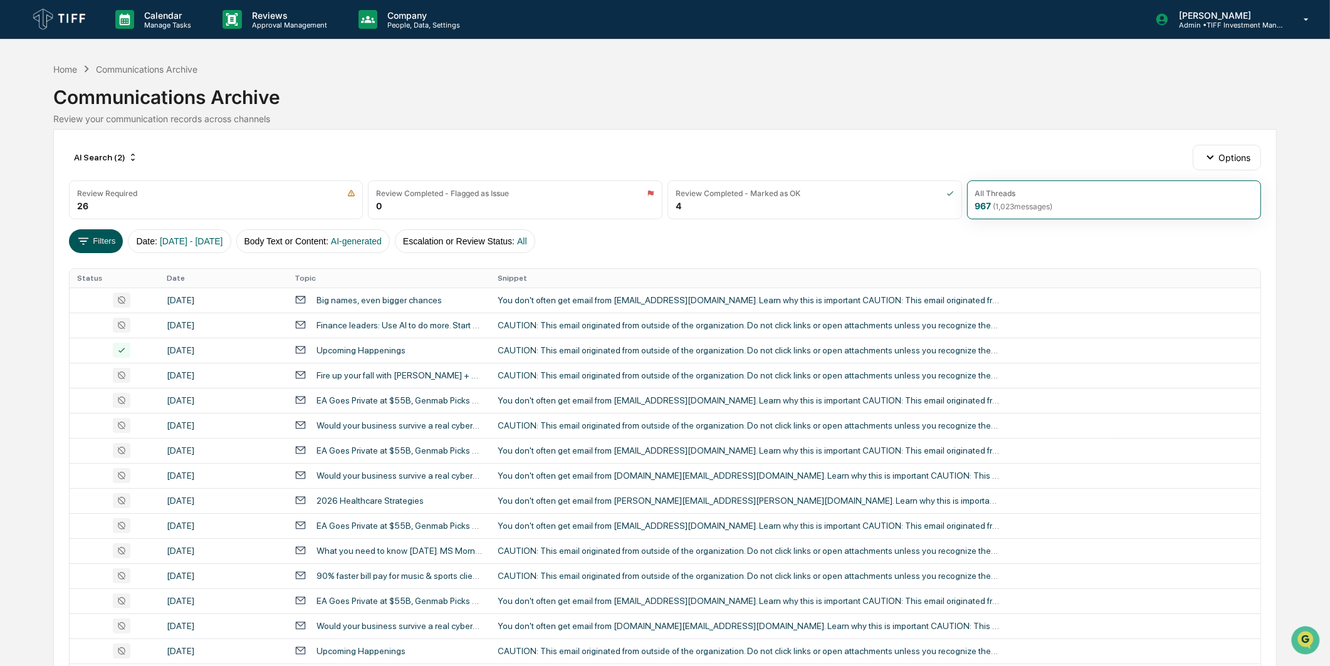
click at [99, 233] on button "Filters" at bounding box center [96, 241] width 55 height 24
click at [112, 161] on div "AI Search (2)" at bounding box center [106, 157] width 74 height 20
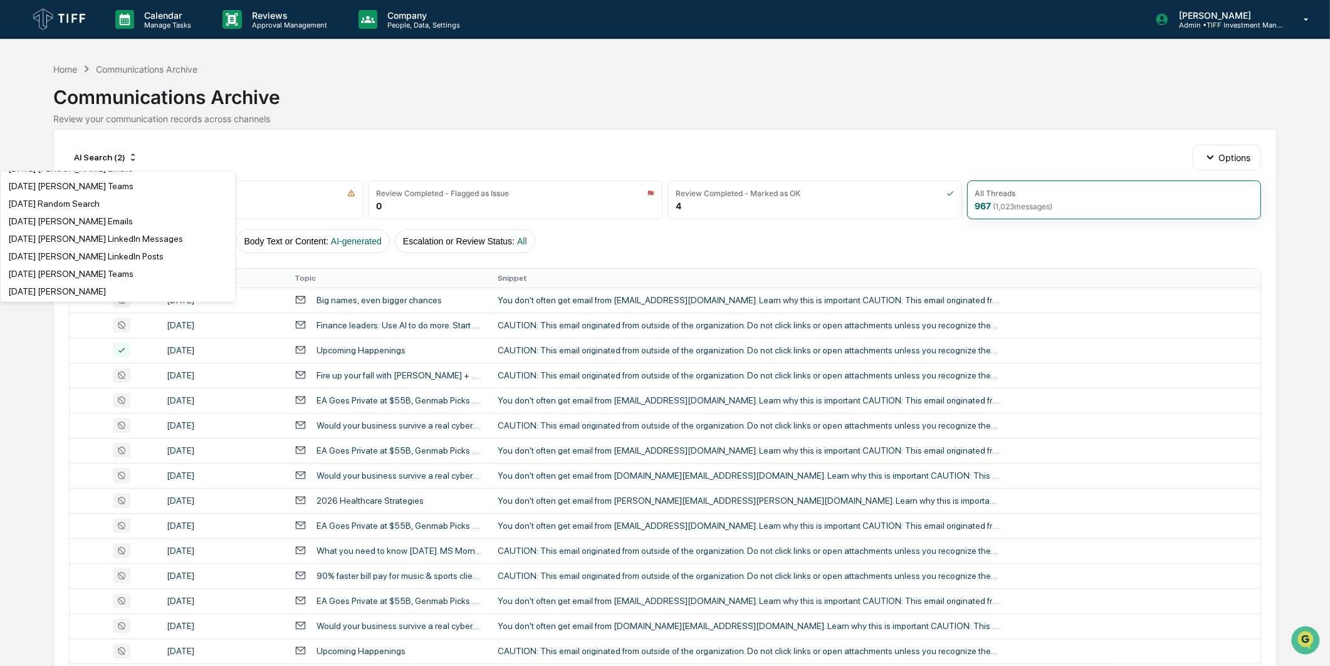
scroll to position [2994, 0]
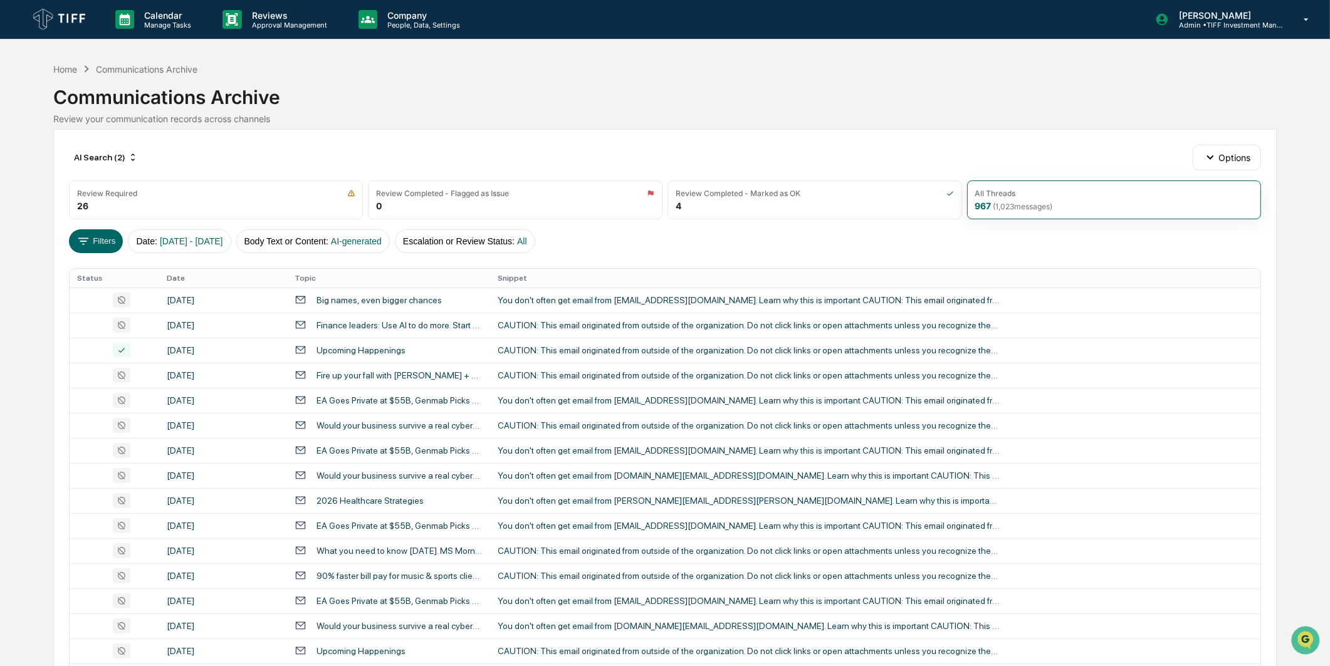
click at [320, 112] on div "Communications Archive Review your communication records across channels" at bounding box center [665, 100] width 1224 height 48
click at [367, 294] on div "Big names, even bigger chances" at bounding box center [389, 300] width 188 height 12
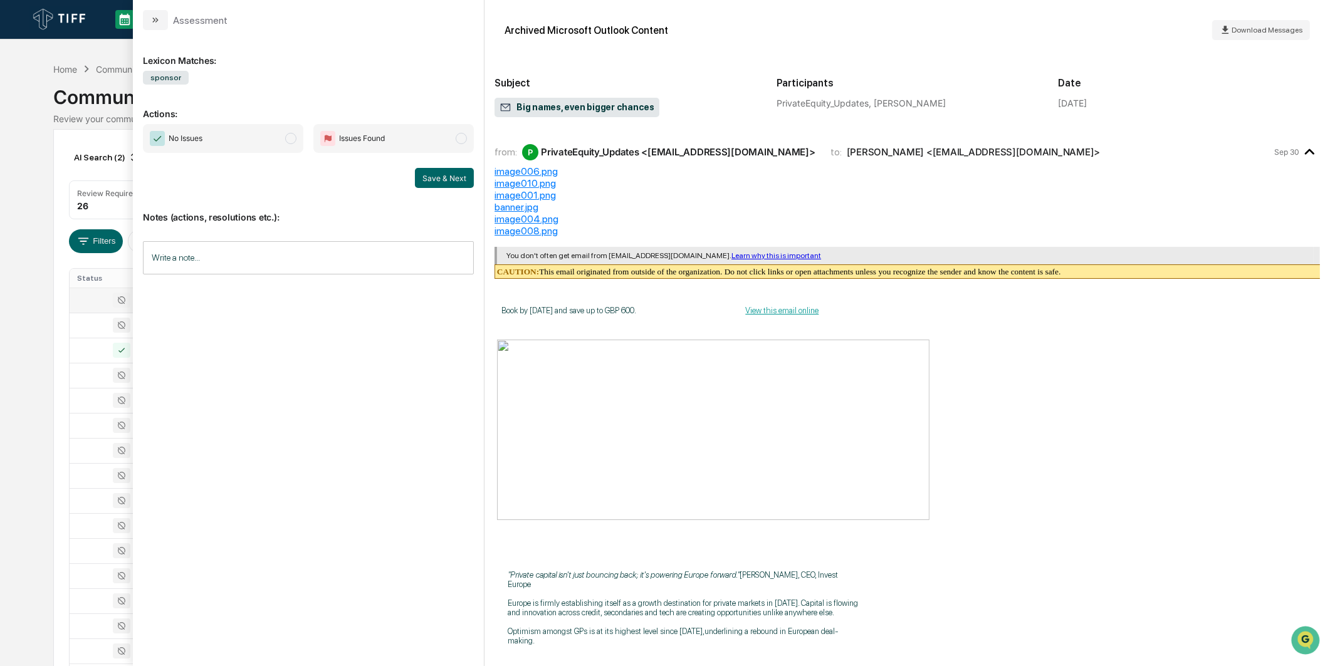
click at [293, 143] on span "No Issues" at bounding box center [223, 138] width 160 height 29
click at [414, 178] on div "Save & Next" at bounding box center [308, 178] width 331 height 20
click at [423, 178] on button "Save & Next" at bounding box center [444, 178] width 59 height 20
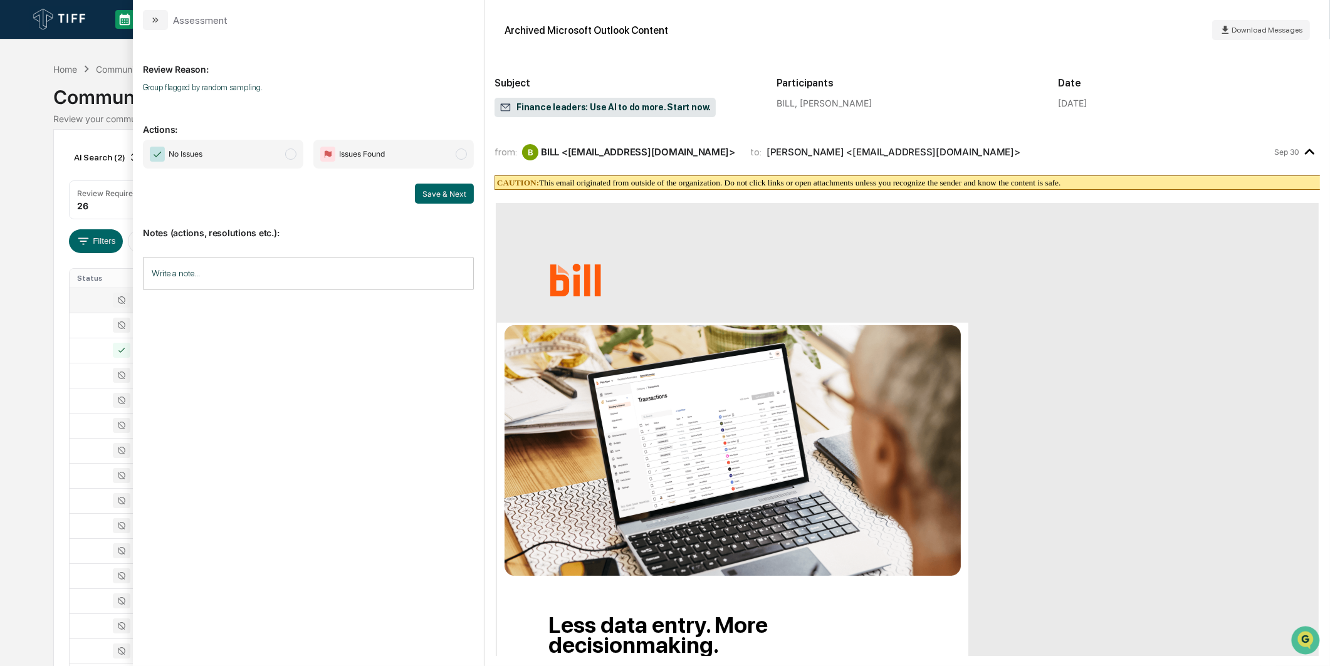
click at [51, 293] on div "Calendar Manage Tasks Reviews Approval Management Company People, Data, Setting…" at bounding box center [665, 493] width 1330 height 986
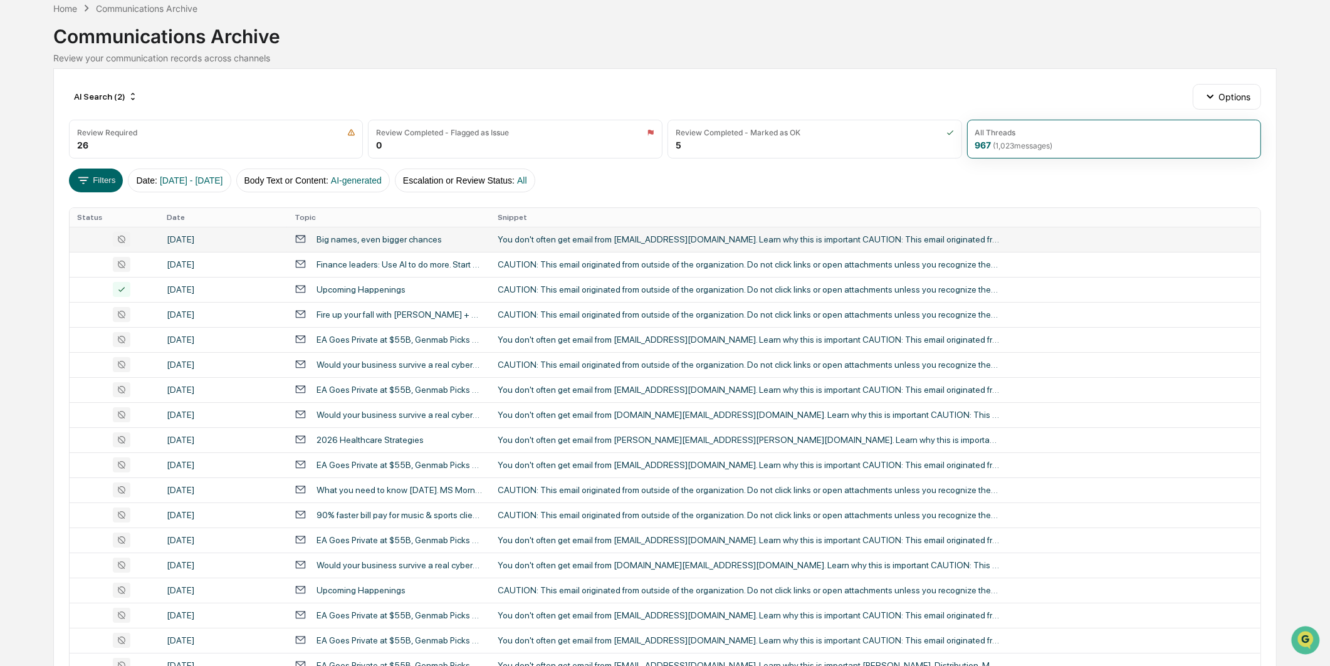
scroll to position [40, 0]
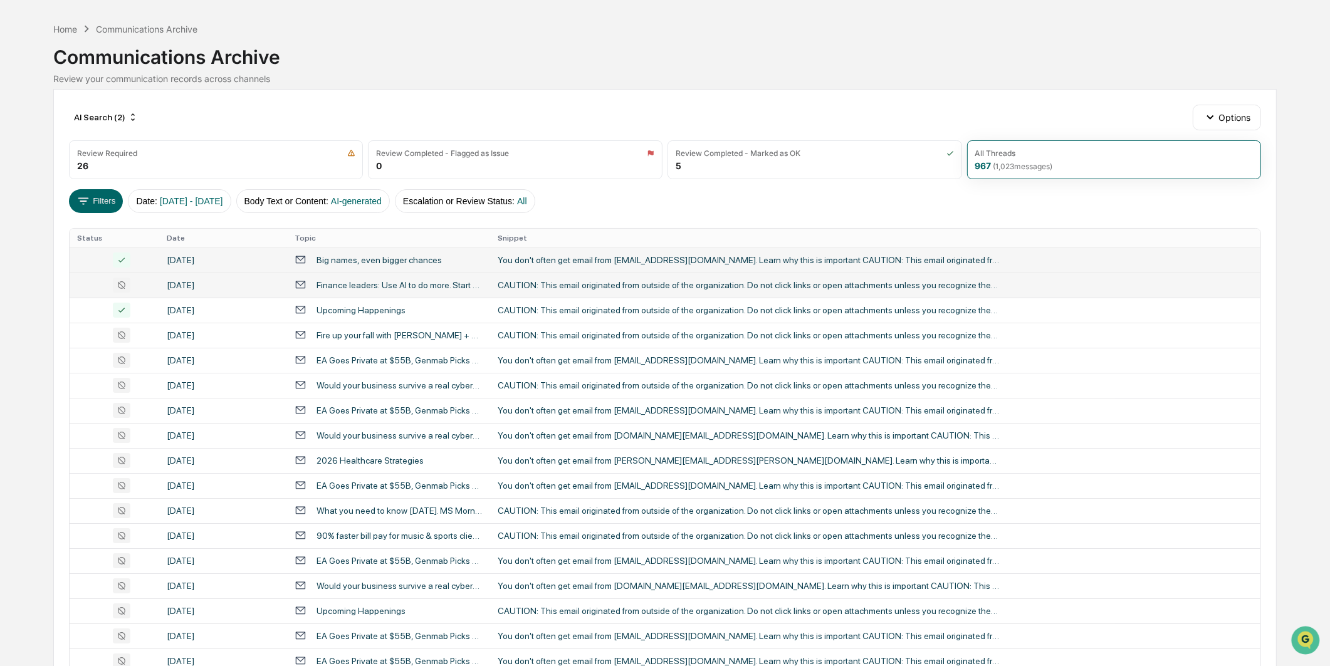
click at [176, 283] on div "[DATE]" at bounding box center [223, 285] width 113 height 10
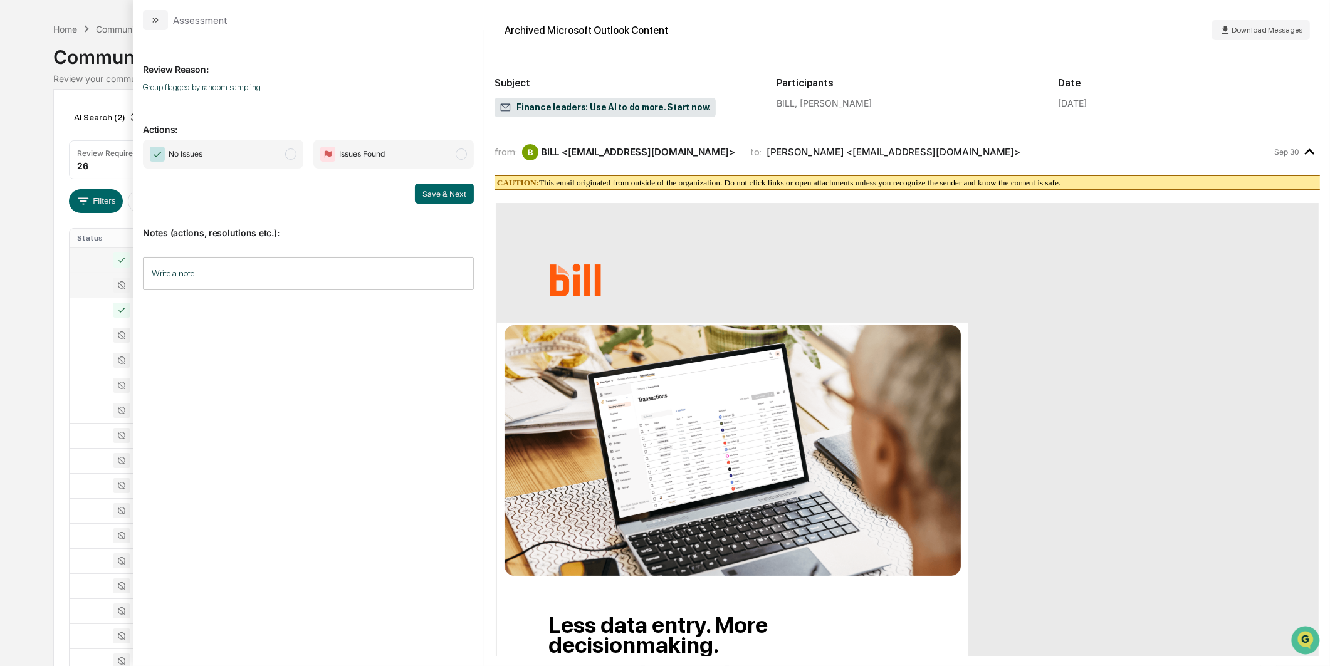
click at [241, 158] on span "No Issues" at bounding box center [223, 154] width 160 height 29
click at [436, 192] on button "Save & Next" at bounding box center [444, 194] width 59 height 20
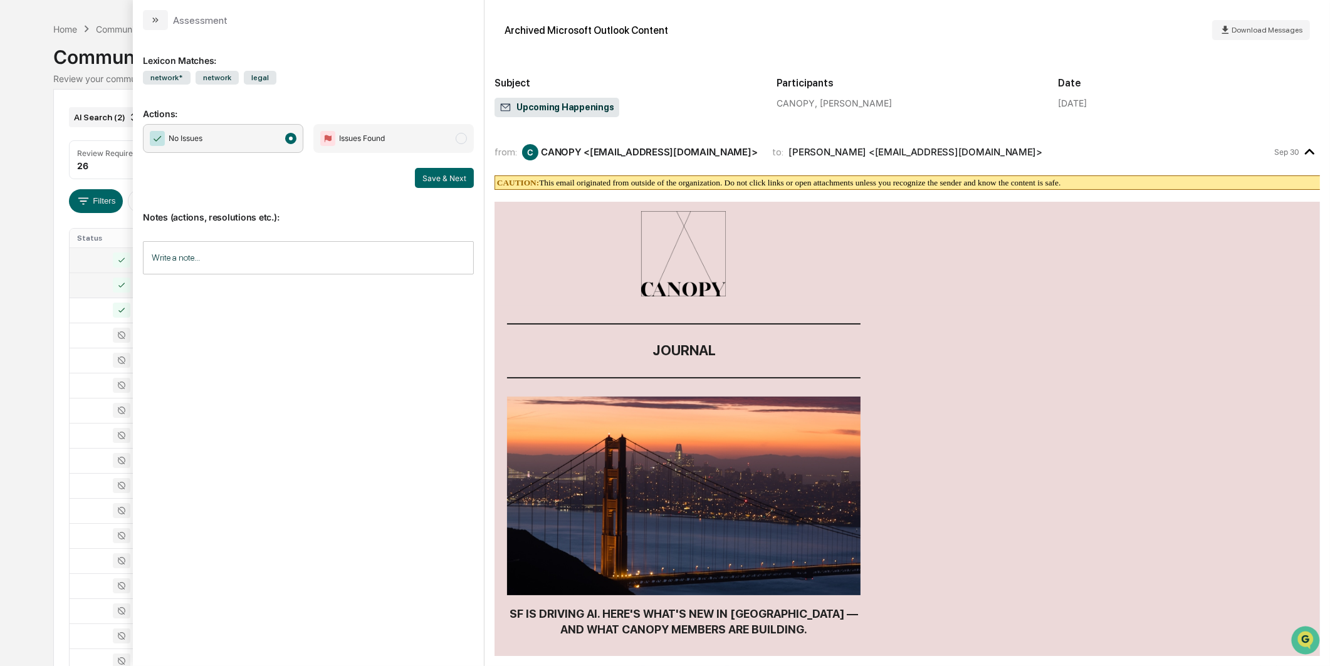
click at [112, 121] on div "AI Search (2)" at bounding box center [106, 117] width 74 height 20
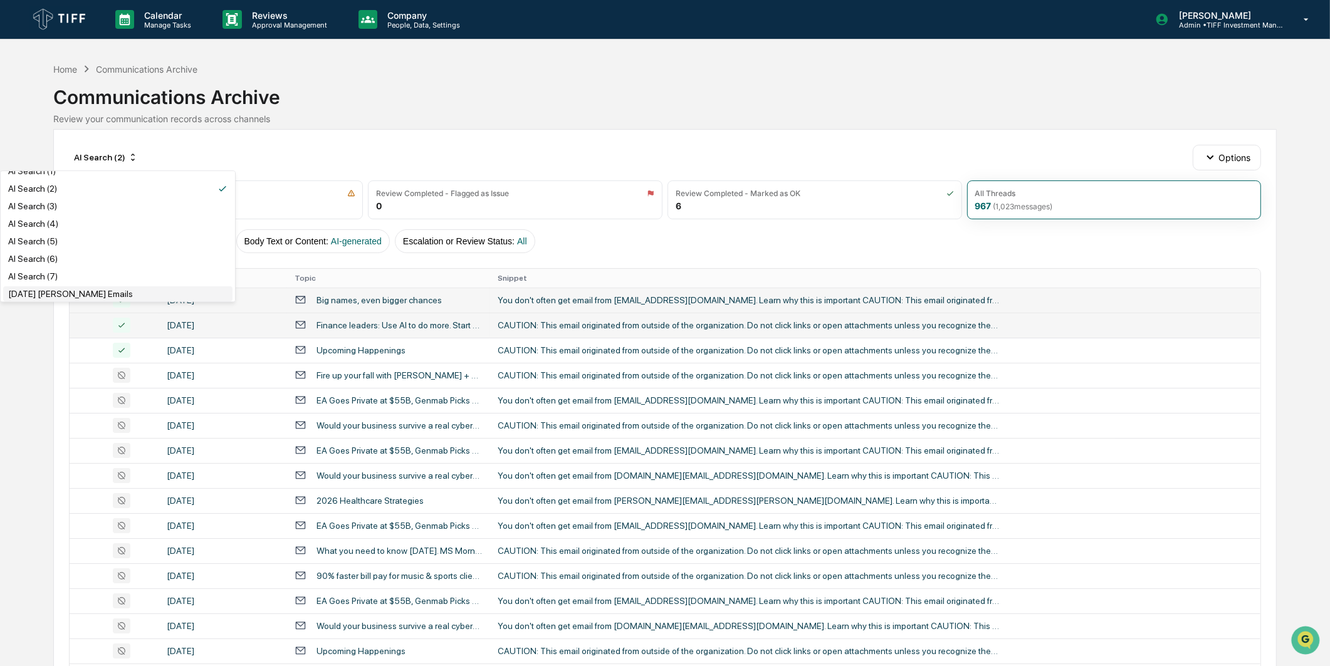
scroll to position [70, 0]
click at [370, 377] on div "Fire up your fall with BILL + Blackstone" at bounding box center [400, 375] width 166 height 10
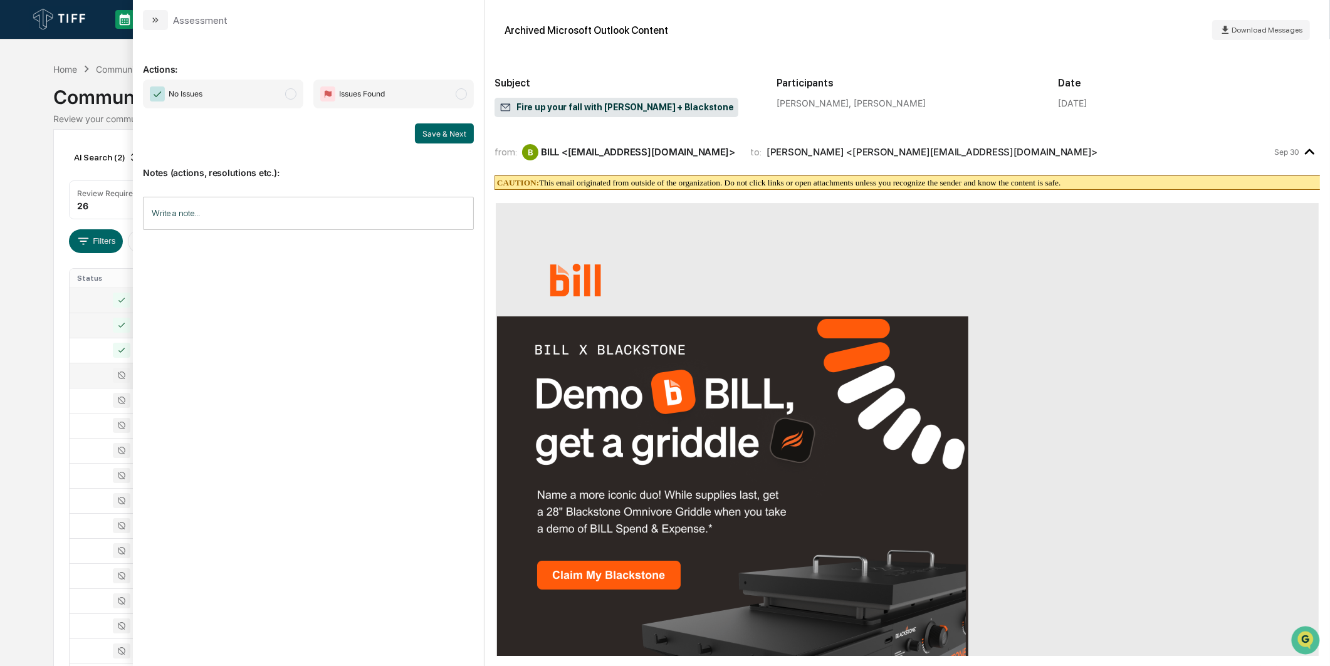
click at [263, 103] on span "No Issues" at bounding box center [223, 94] width 160 height 29
click at [433, 130] on button "Save & Next" at bounding box center [444, 133] width 59 height 20
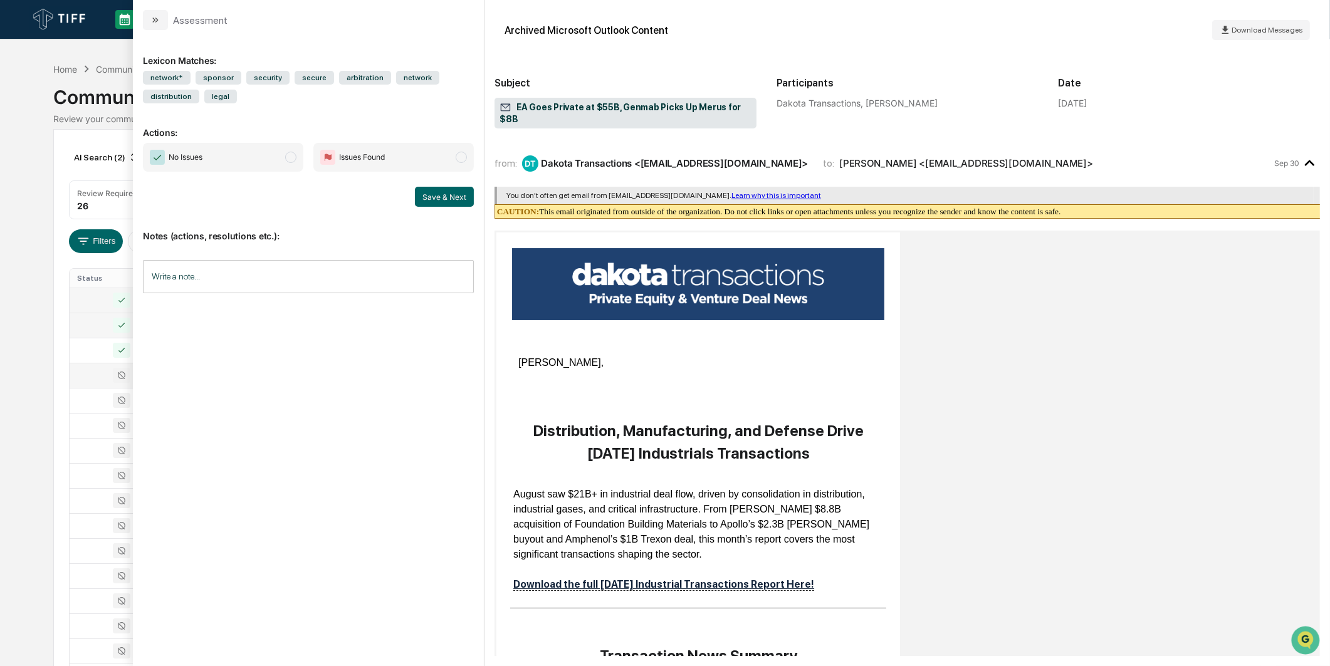
click at [249, 167] on span "No Issues" at bounding box center [223, 157] width 160 height 29
click at [439, 197] on button "Save & Next" at bounding box center [444, 197] width 59 height 20
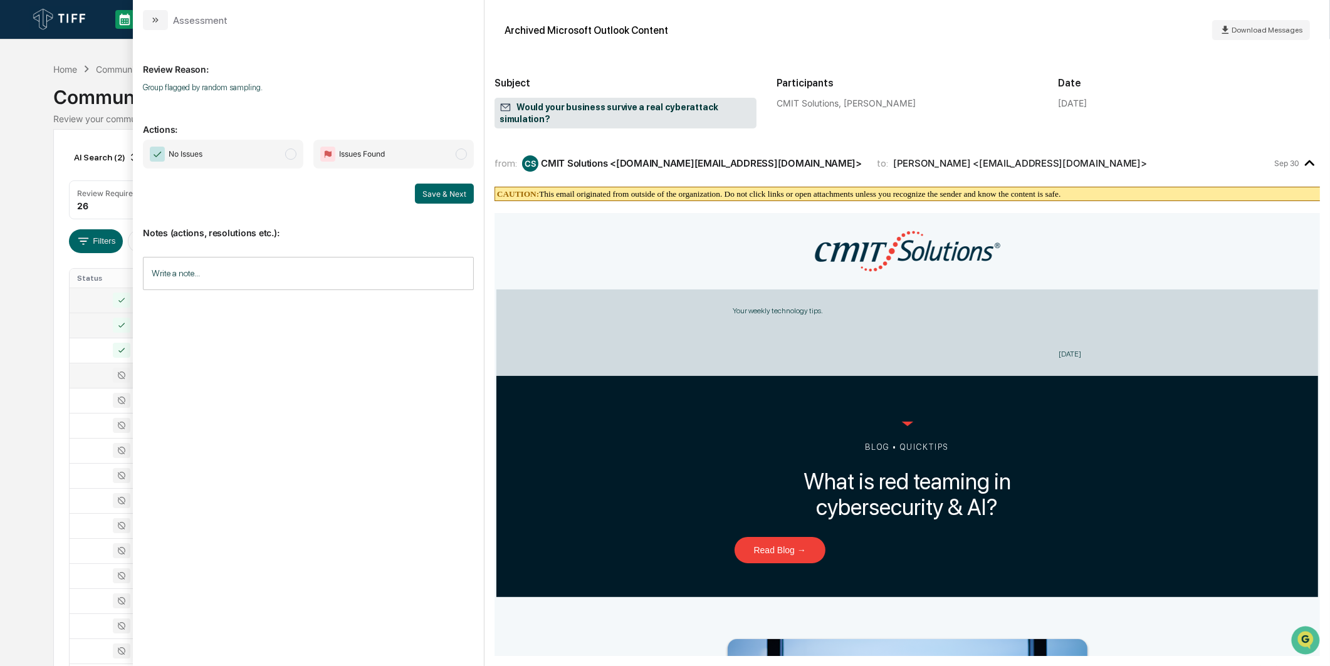
click at [265, 155] on span "No Issues" at bounding box center [223, 154] width 160 height 29
click at [439, 192] on button "Save & Next" at bounding box center [444, 194] width 59 height 20
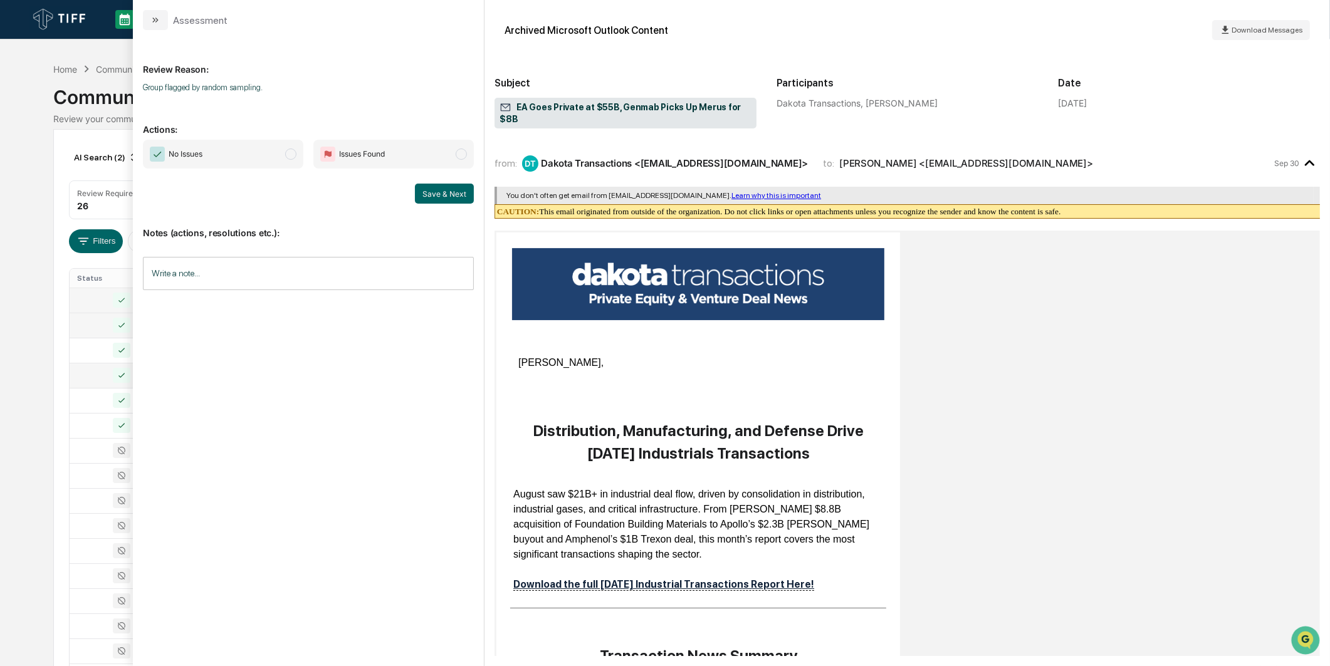
click at [288, 150] on span "modal" at bounding box center [290, 154] width 11 height 11
click at [436, 188] on button "Save & Next" at bounding box center [444, 194] width 59 height 20
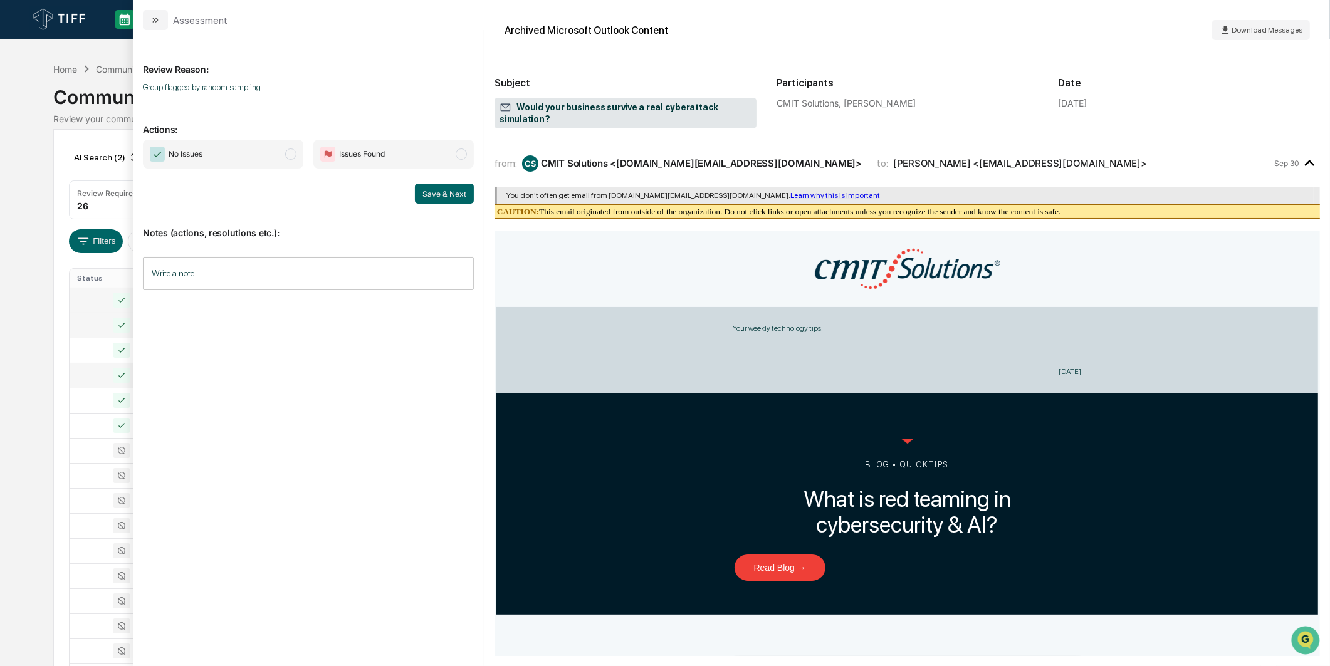
click at [286, 148] on span "No Issues" at bounding box center [223, 154] width 160 height 29
click at [445, 199] on button "Save & Next" at bounding box center [444, 194] width 59 height 20
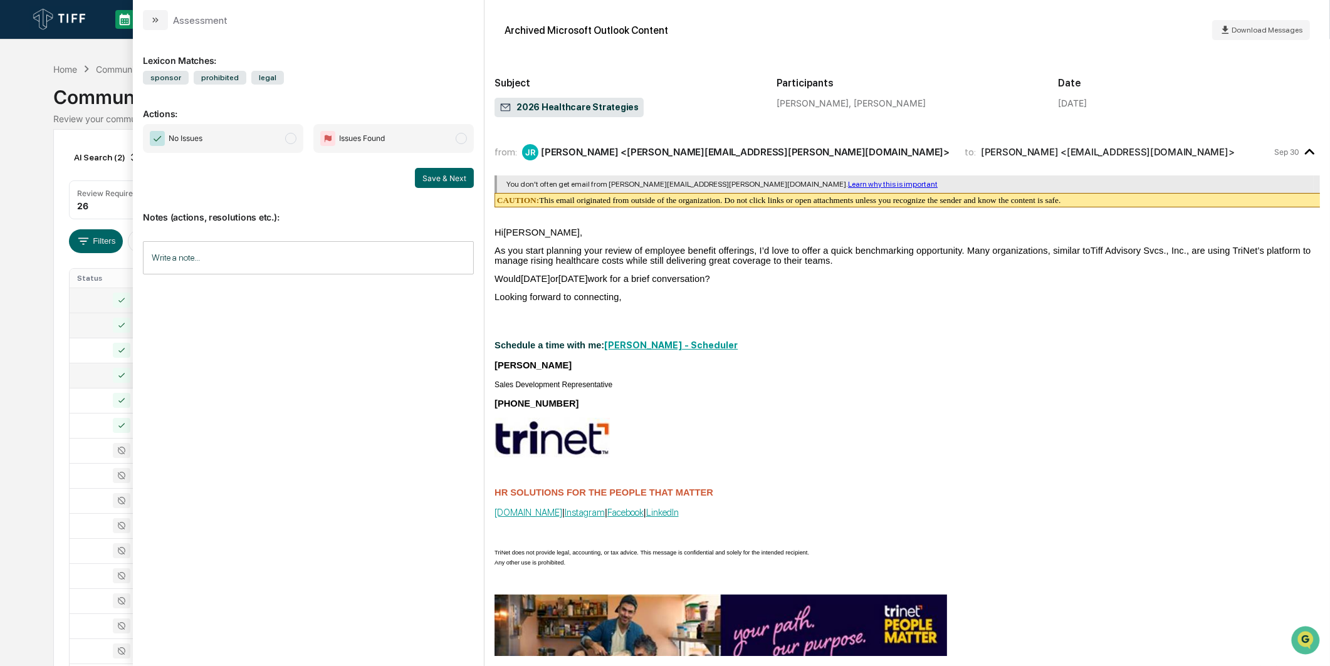
click at [283, 143] on span "No Issues" at bounding box center [223, 138] width 160 height 29
click at [434, 180] on button "Save & Next" at bounding box center [444, 178] width 59 height 20
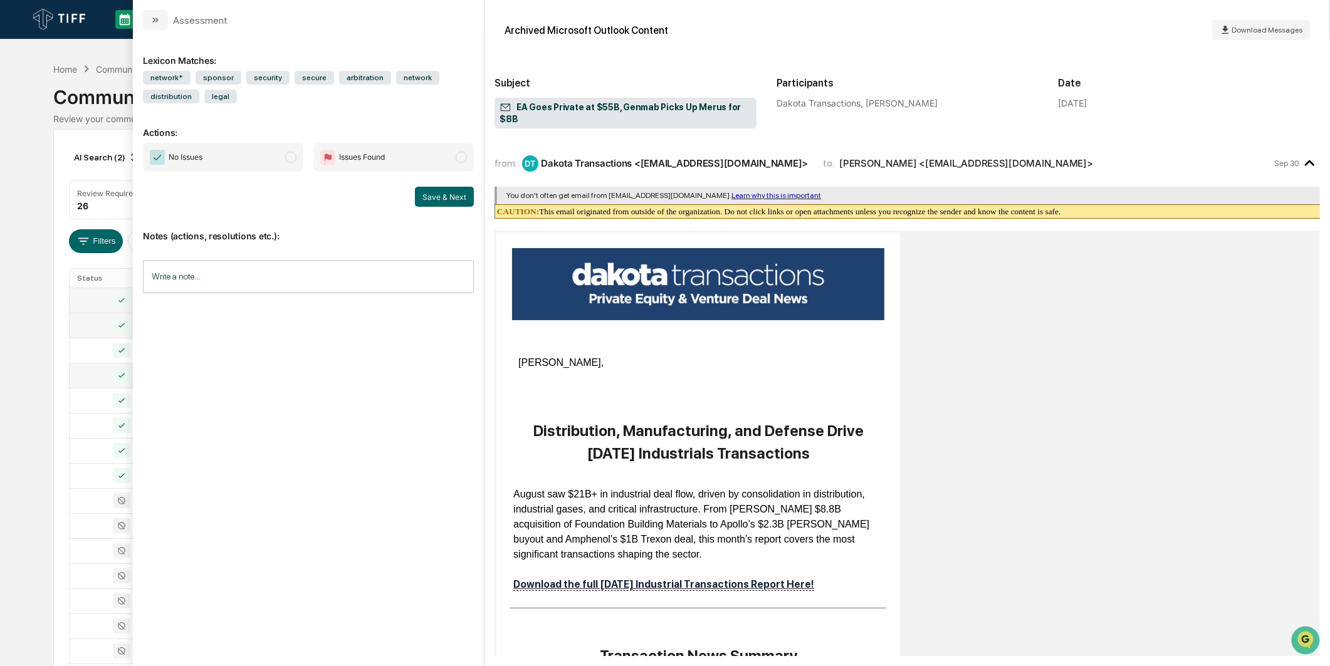
click at [273, 153] on span "No Issues" at bounding box center [223, 157] width 160 height 29
click at [429, 196] on button "Save & Next" at bounding box center [444, 197] width 59 height 20
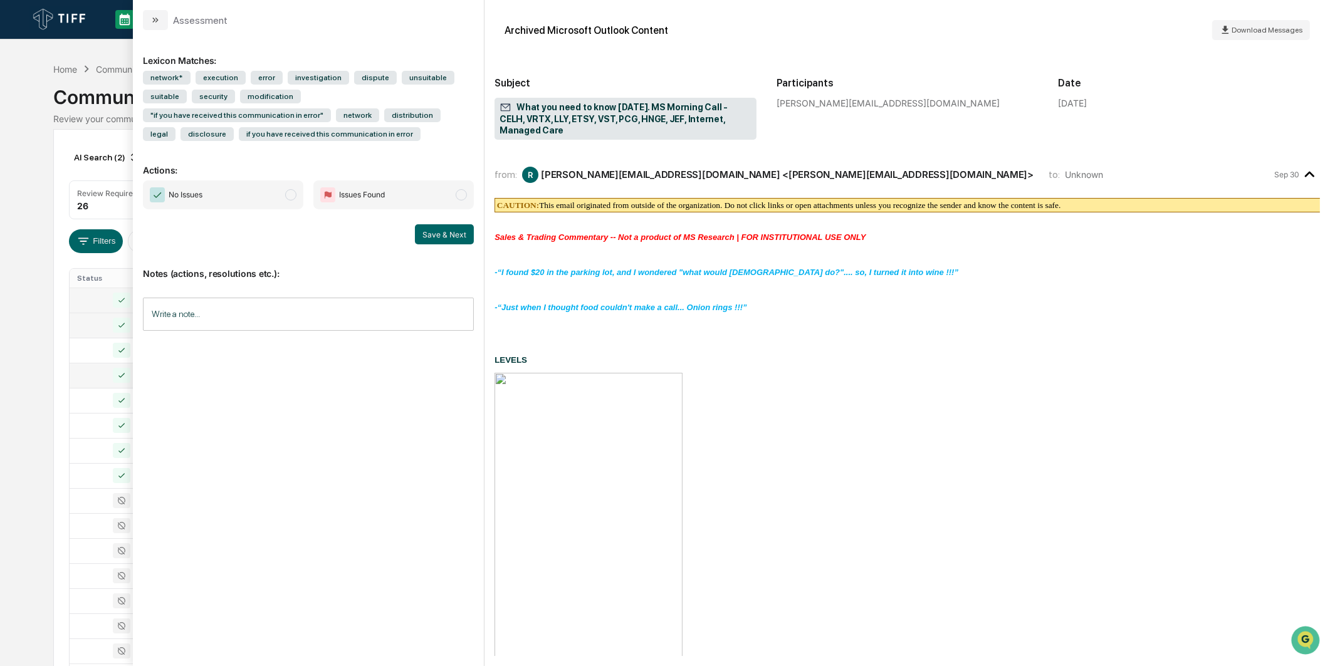
click at [283, 185] on span "No Issues" at bounding box center [223, 195] width 160 height 29
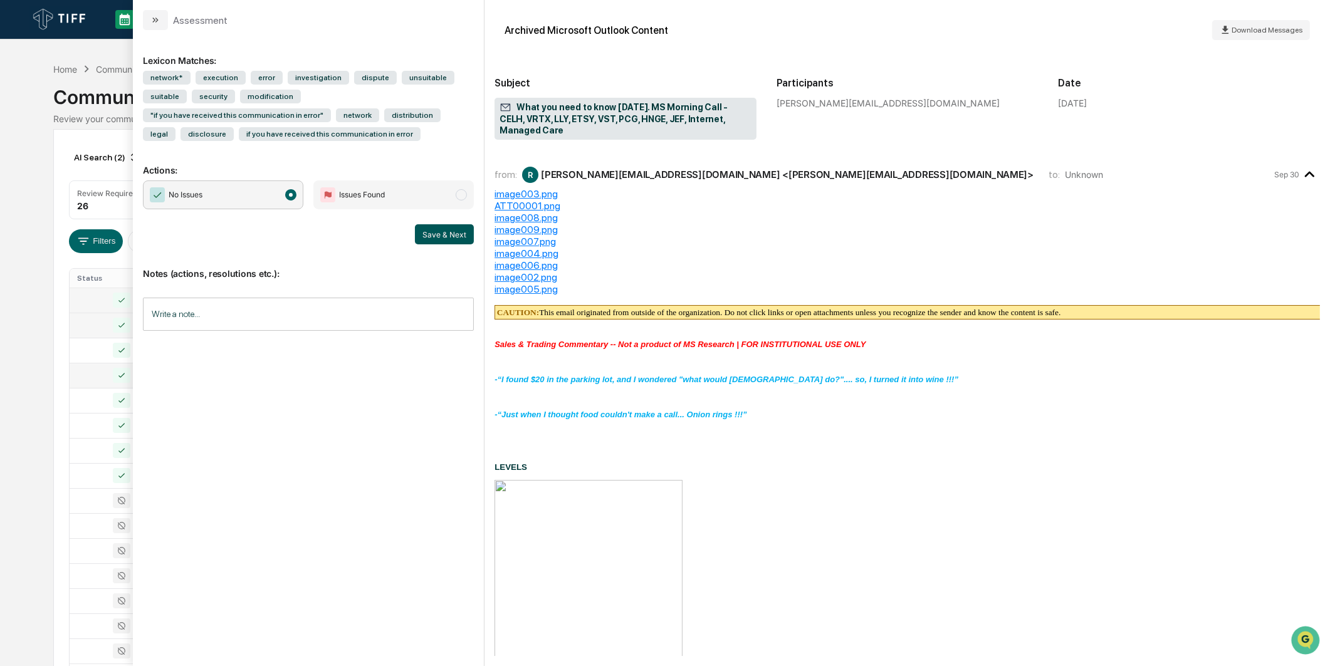
click at [427, 236] on button "Save & Next" at bounding box center [444, 234] width 59 height 20
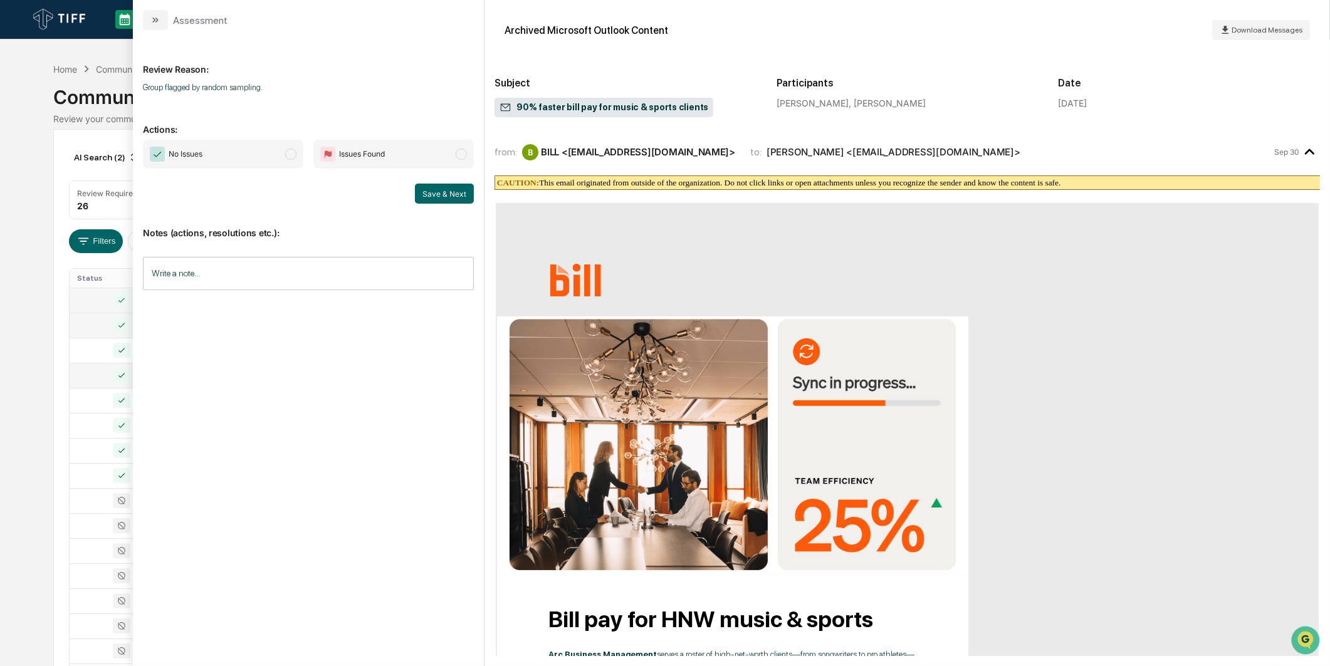
click at [241, 162] on span "No Issues" at bounding box center [223, 154] width 160 height 29
click at [443, 197] on button "Save & Next" at bounding box center [444, 194] width 59 height 20
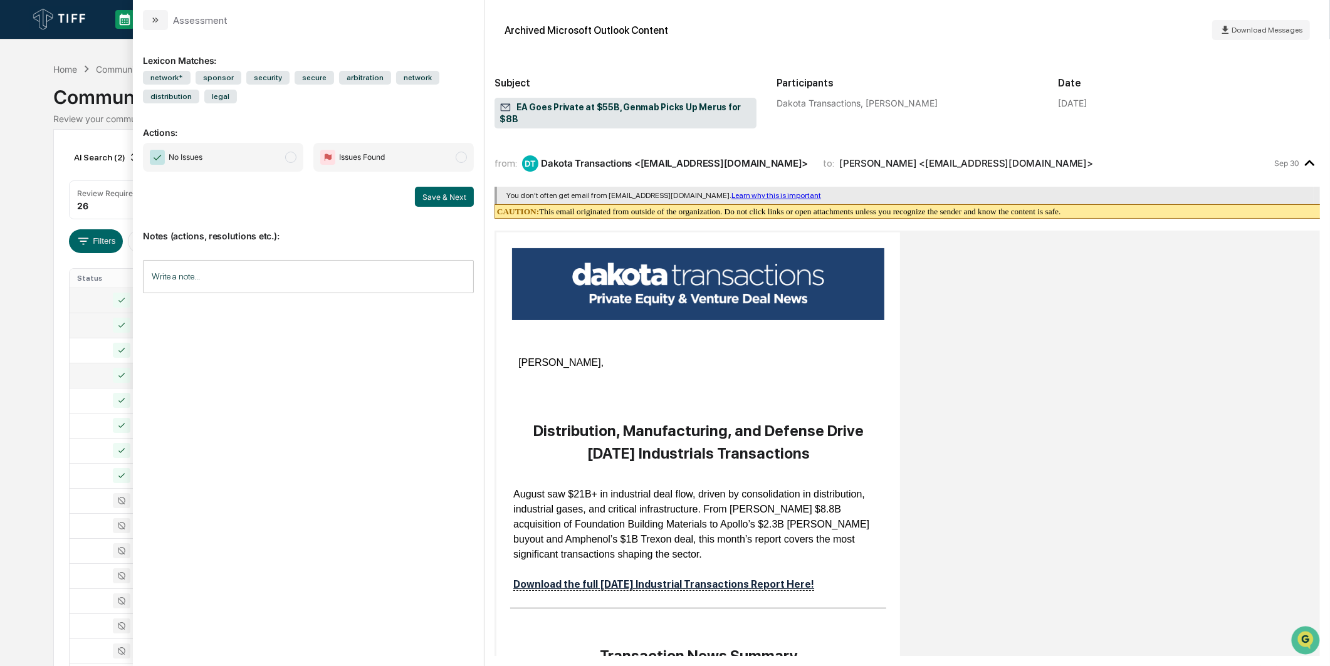
click at [276, 147] on span "No Issues" at bounding box center [223, 157] width 160 height 29
click at [419, 196] on button "Save & Next" at bounding box center [444, 197] width 59 height 20
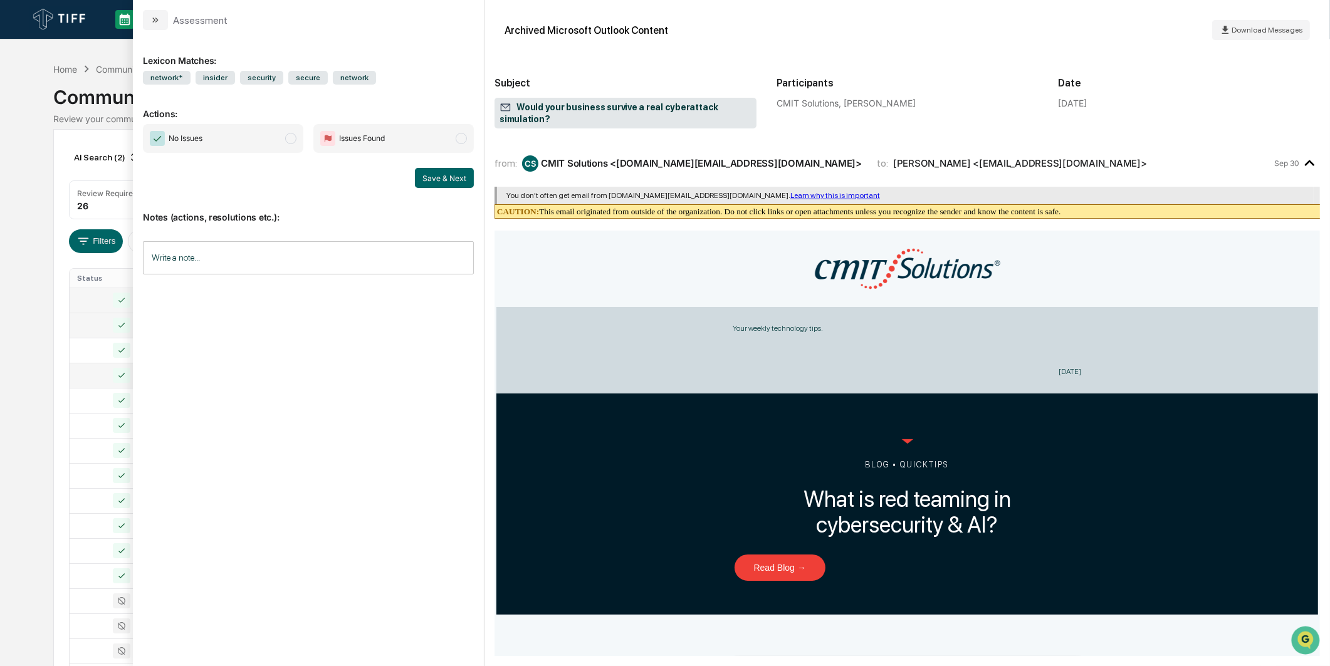
click at [286, 148] on span "No Issues" at bounding box center [223, 138] width 160 height 29
click at [434, 177] on button "Save & Next" at bounding box center [444, 178] width 59 height 20
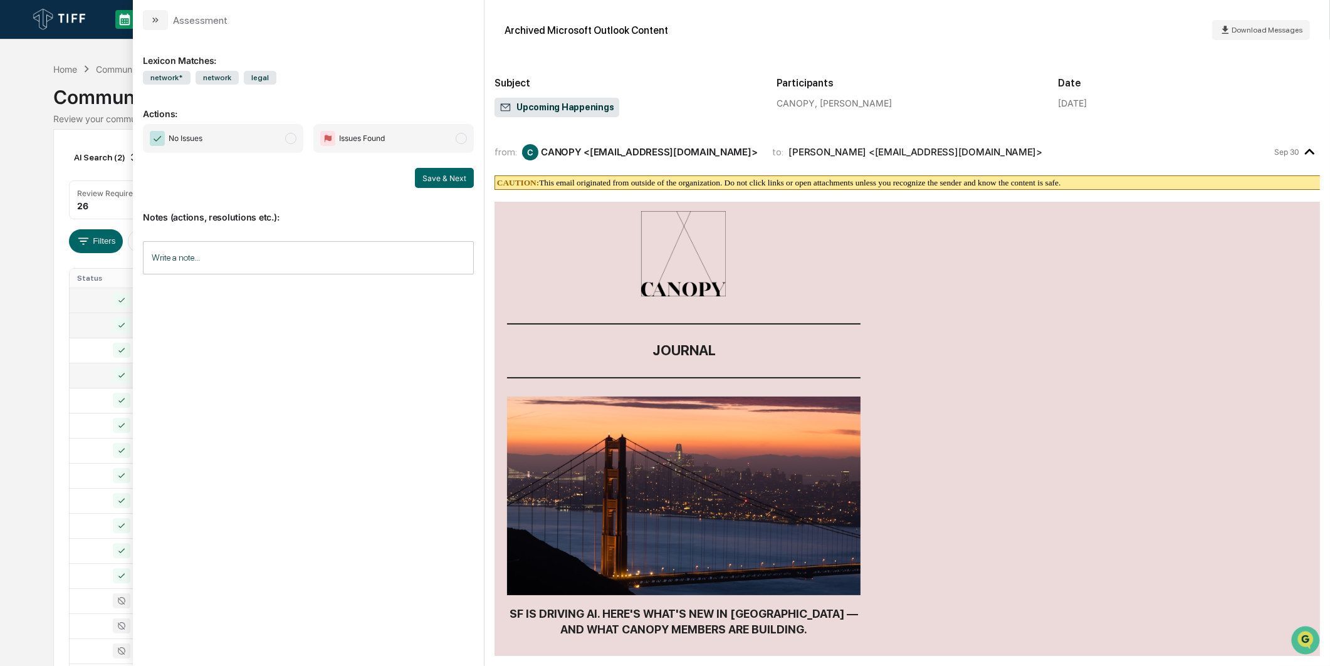
click at [289, 140] on span "modal" at bounding box center [290, 138] width 11 height 11
click at [441, 182] on button "Save & Next" at bounding box center [444, 178] width 59 height 20
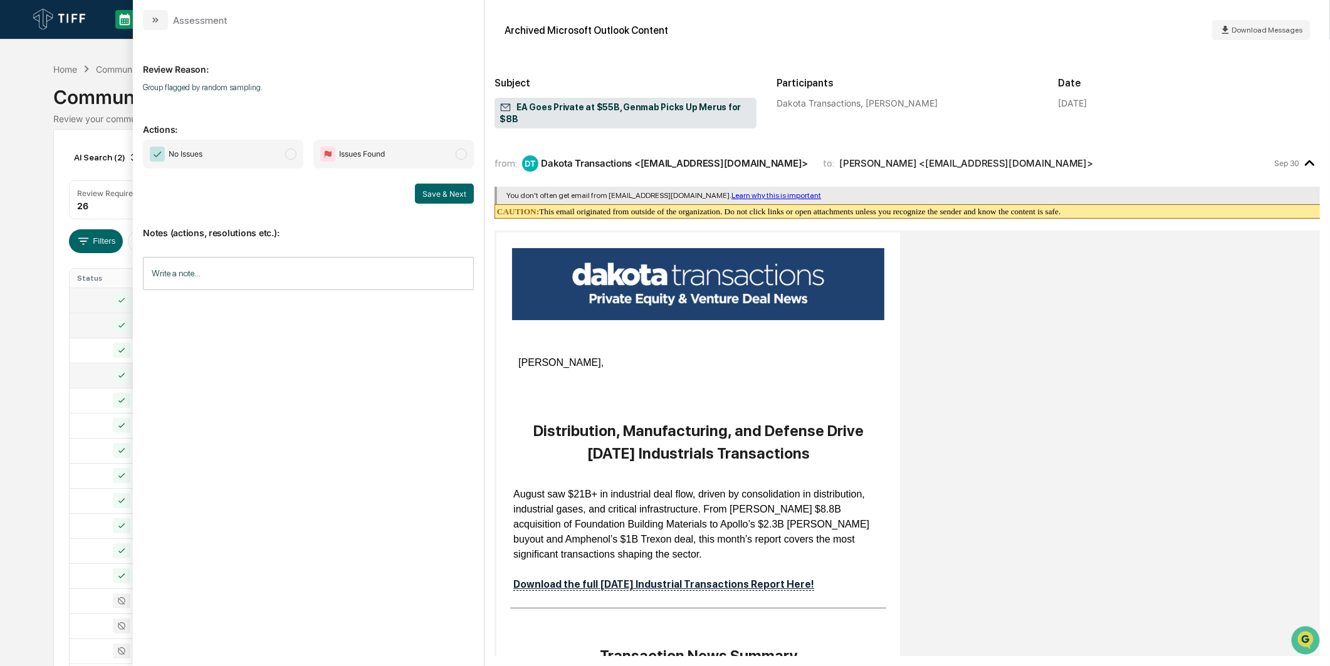
click at [293, 147] on span "No Issues" at bounding box center [223, 154] width 160 height 29
click at [426, 192] on button "Save & Next" at bounding box center [444, 194] width 59 height 20
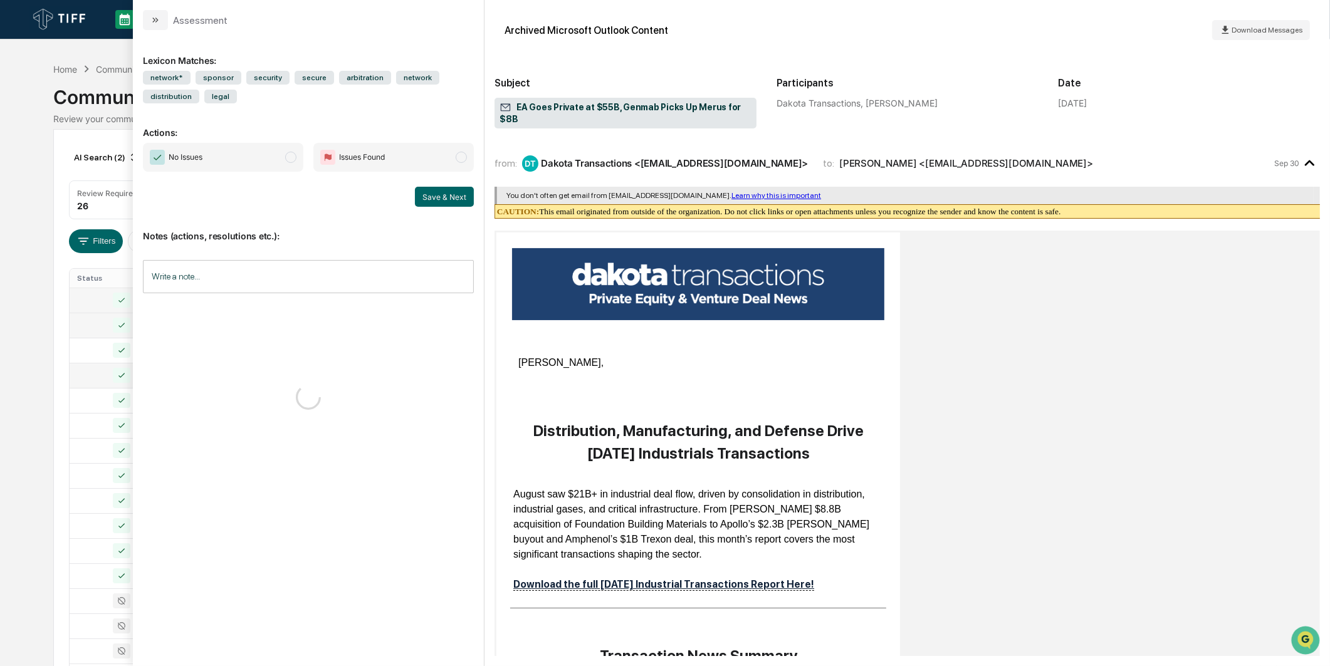
click at [289, 159] on span "modal" at bounding box center [290, 157] width 11 height 11
click at [446, 197] on button "Save & Next" at bounding box center [444, 197] width 59 height 20
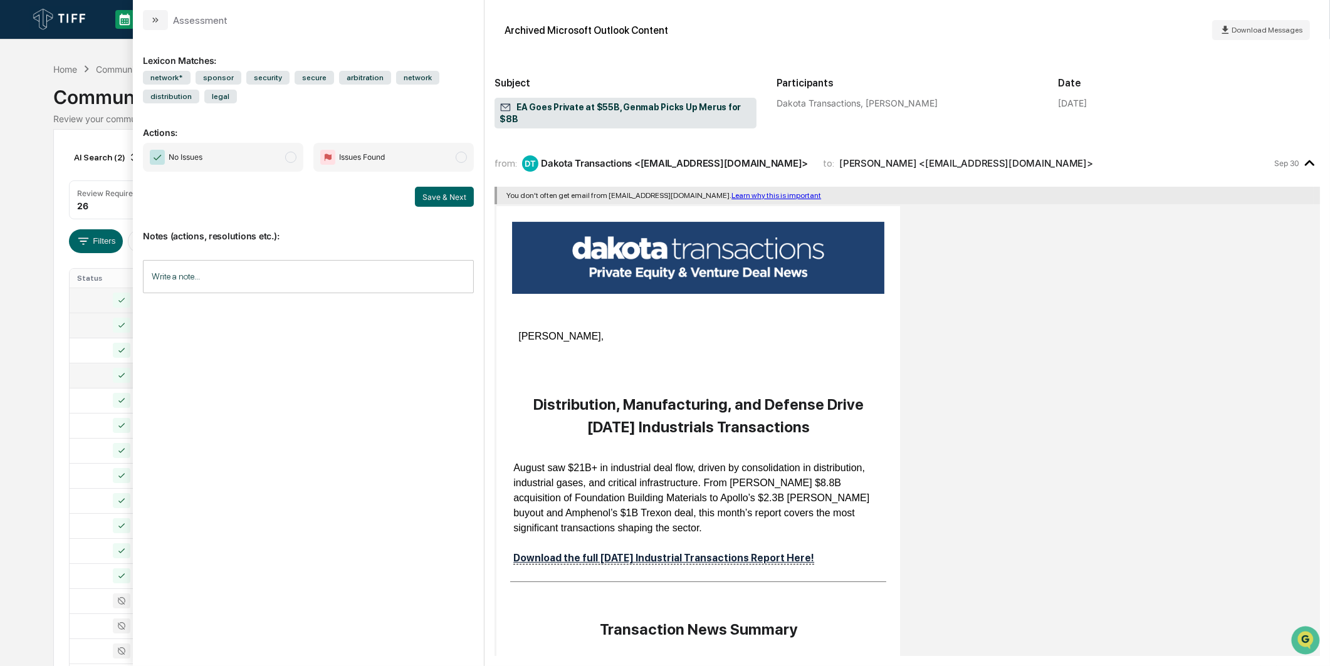
click at [291, 172] on div "No Issues Issues Found Save & Next" at bounding box center [308, 175] width 331 height 64
click at [289, 159] on span "modal" at bounding box center [290, 157] width 11 height 11
click at [456, 201] on button "Save & Next" at bounding box center [444, 197] width 59 height 20
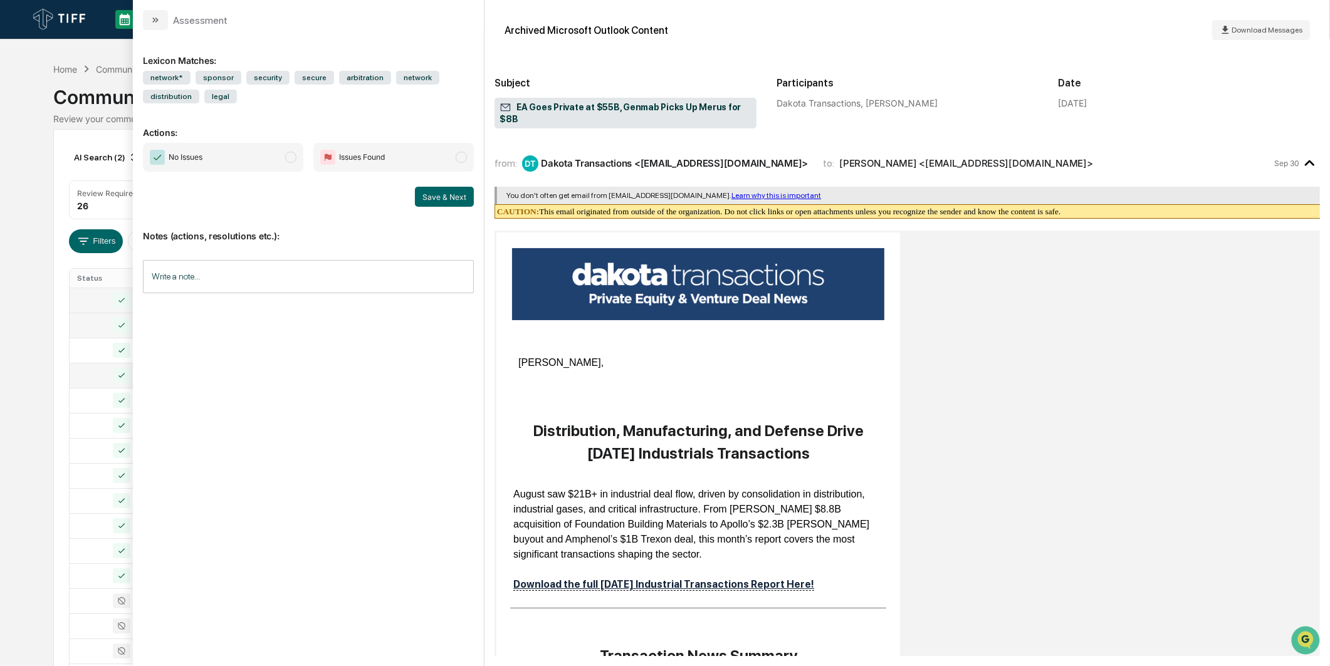
click at [292, 160] on span "modal" at bounding box center [290, 157] width 11 height 11
click at [427, 199] on button "Save & Next" at bounding box center [444, 197] width 59 height 20
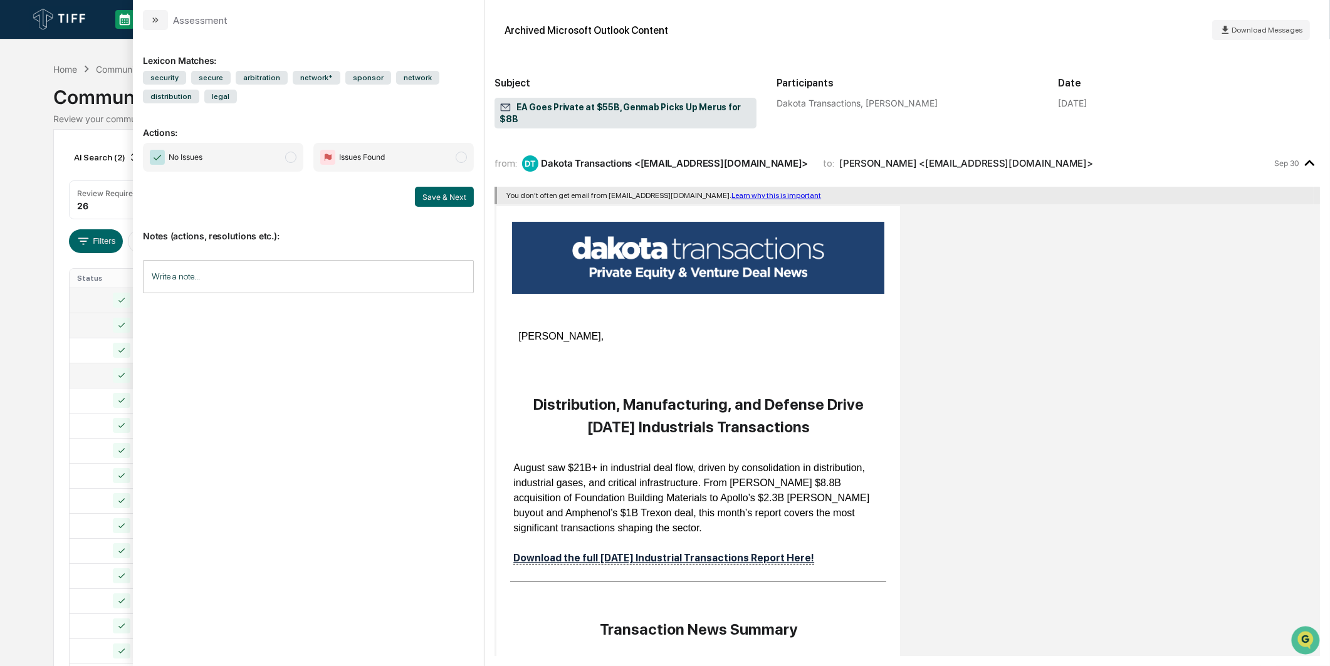
click at [280, 166] on span "No Issues" at bounding box center [223, 157] width 160 height 29
drag, startPoint x: 429, startPoint y: 192, endPoint x: 435, endPoint y: 198, distance: 8.4
click at [430, 192] on button "Save & Next" at bounding box center [444, 197] width 59 height 20
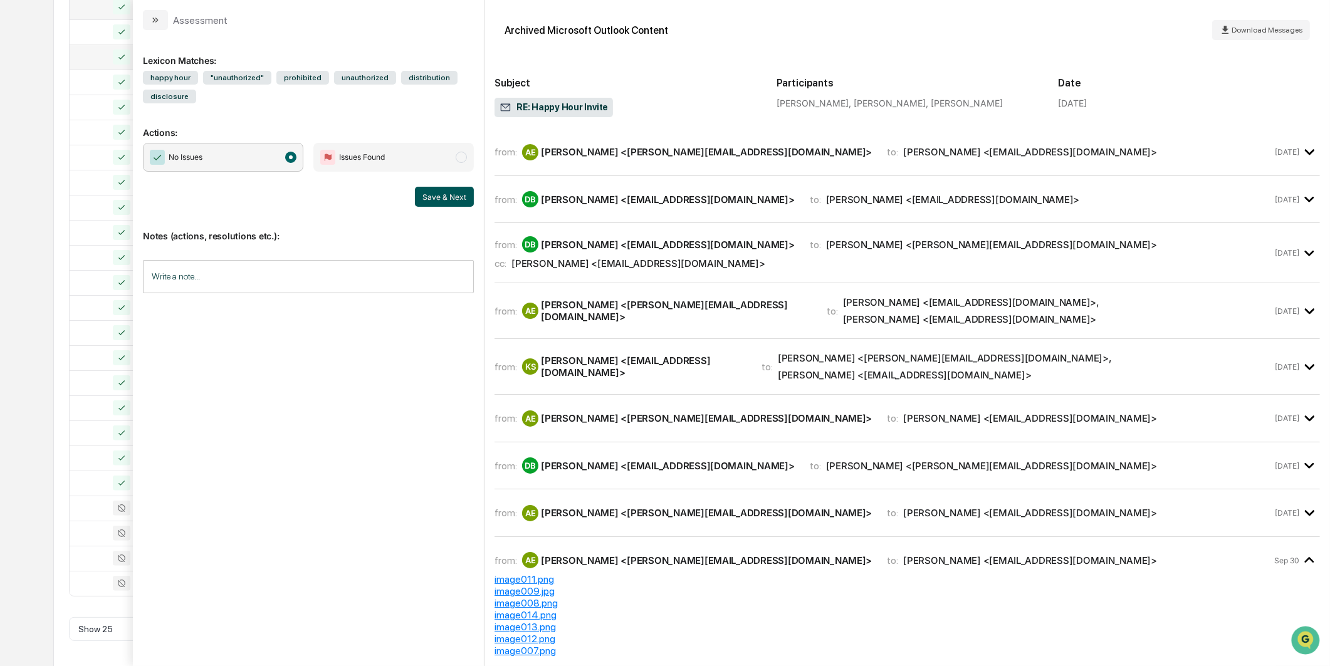
click at [468, 193] on button "Save & Next" at bounding box center [444, 197] width 59 height 20
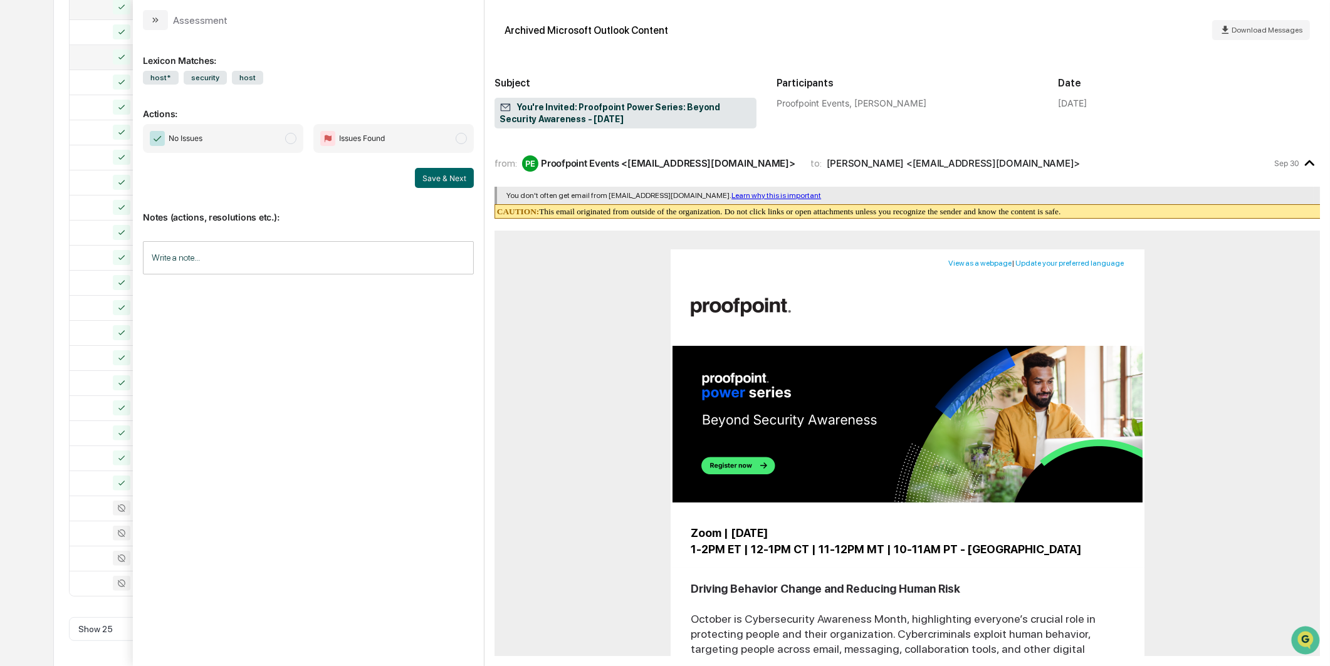
click at [254, 126] on span "No Issues" at bounding box center [223, 138] width 160 height 29
click at [434, 177] on button "Save & Next" at bounding box center [444, 178] width 59 height 20
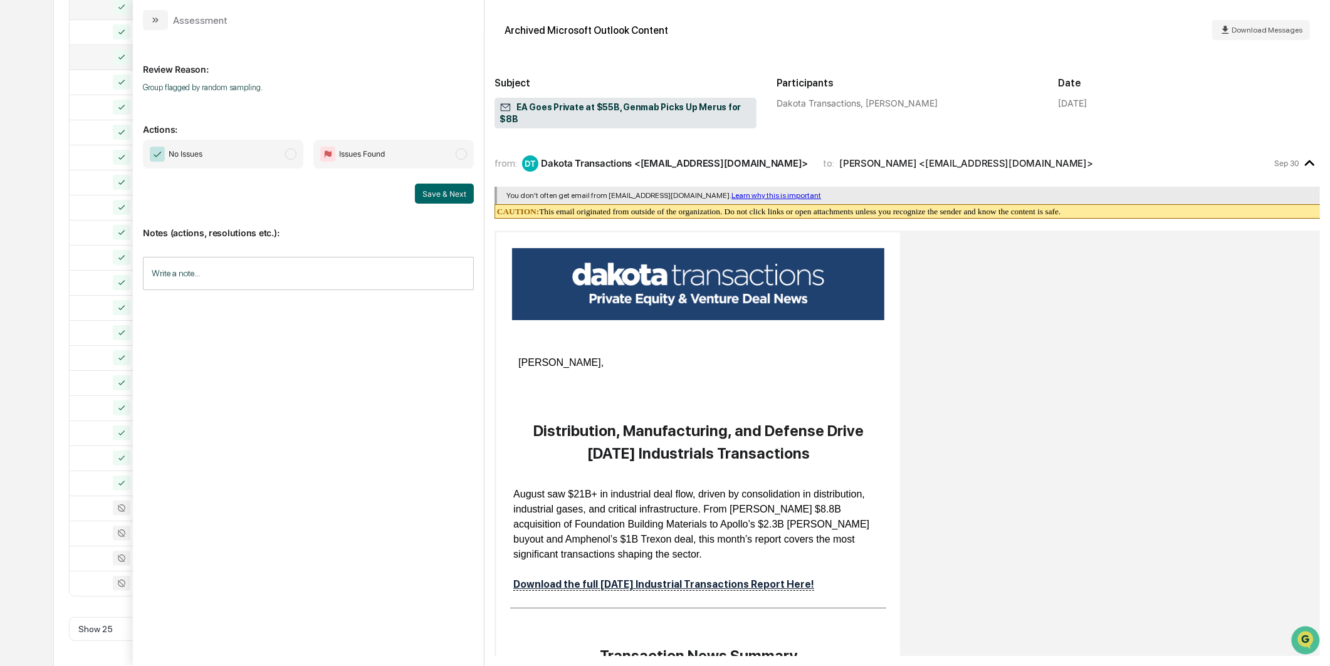
click at [293, 162] on span "No Issues" at bounding box center [223, 154] width 160 height 29
click at [466, 195] on button "Save & Next" at bounding box center [444, 194] width 59 height 20
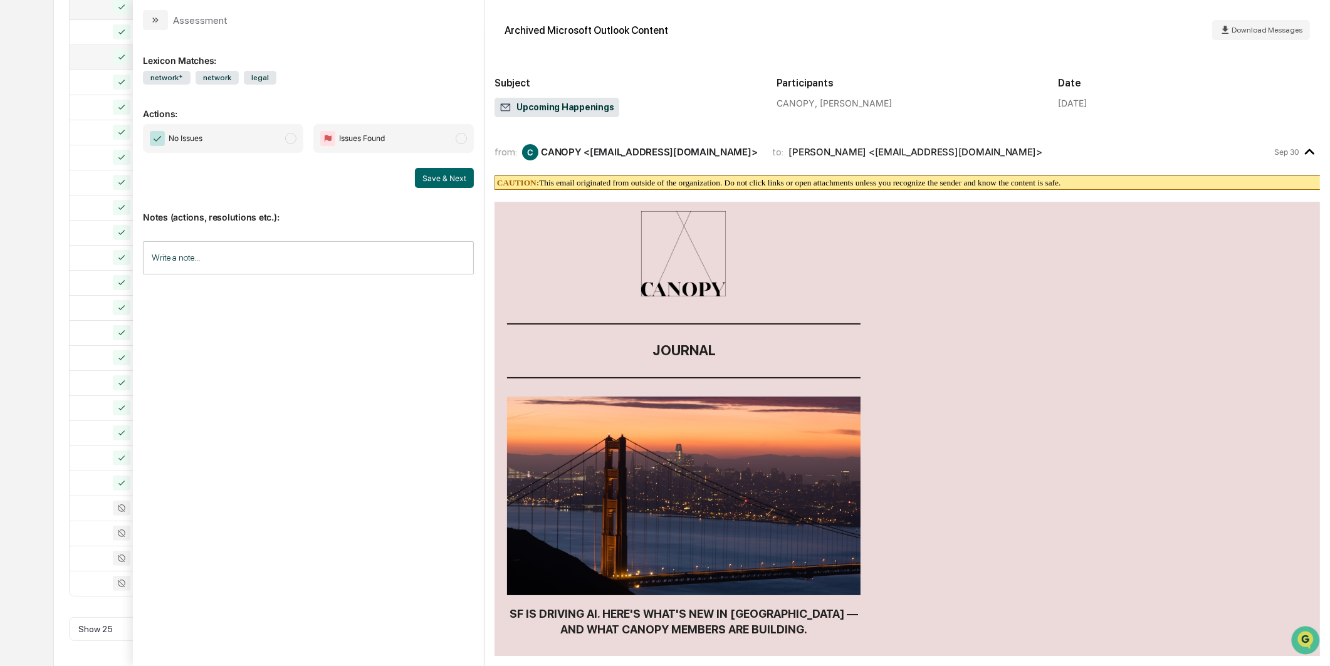
click at [276, 148] on span "No Issues" at bounding box center [223, 138] width 160 height 29
click at [454, 188] on div "Notes (actions, resolutions etc.): Write a note... Write a note..." at bounding box center [308, 239] width 331 height 102
click at [428, 181] on button "Save & Next" at bounding box center [444, 178] width 59 height 20
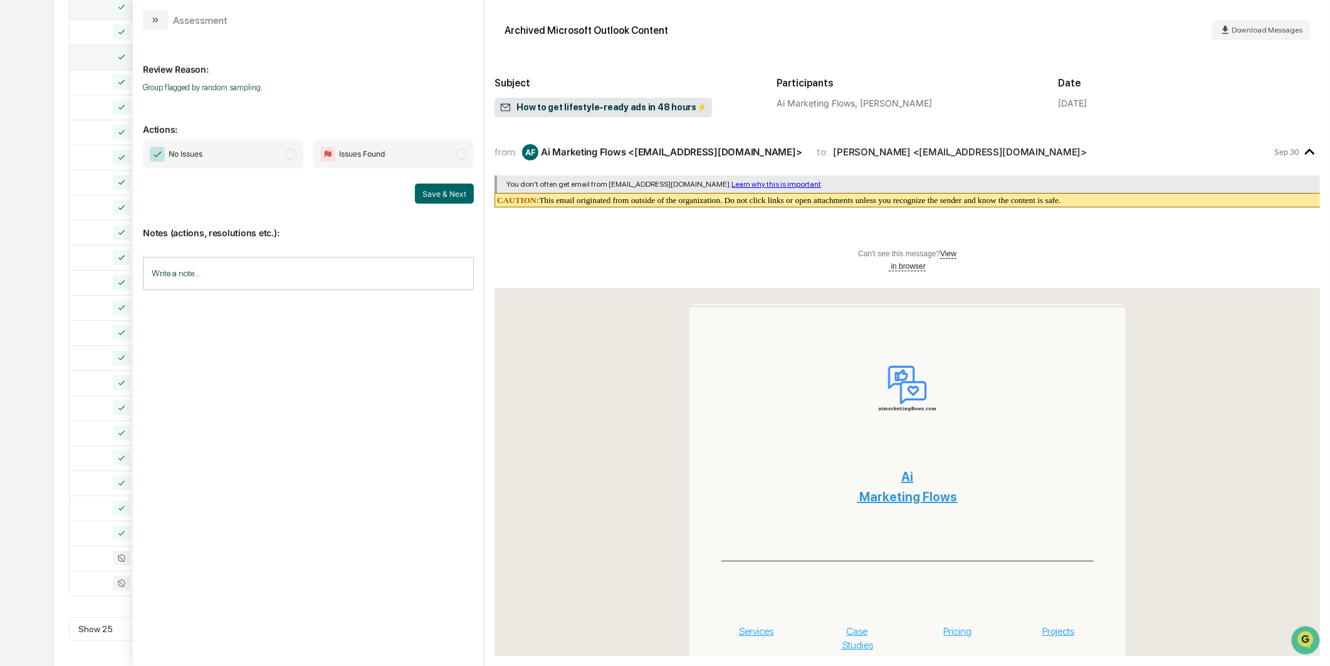
click at [268, 158] on span "No Issues" at bounding box center [223, 154] width 160 height 29
click at [445, 196] on button "Save & Next" at bounding box center [444, 194] width 59 height 20
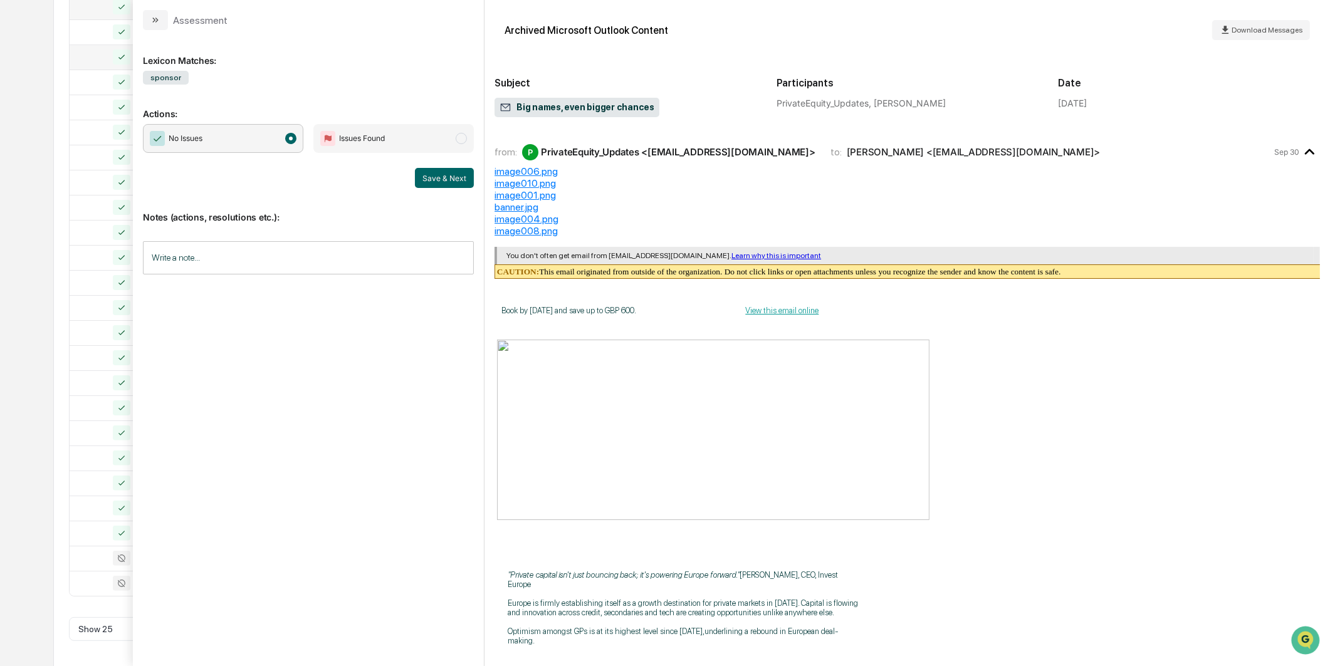
click at [276, 152] on span "No Issues" at bounding box center [223, 138] width 160 height 29
click at [443, 176] on button "Save & Next" at bounding box center [444, 178] width 59 height 20
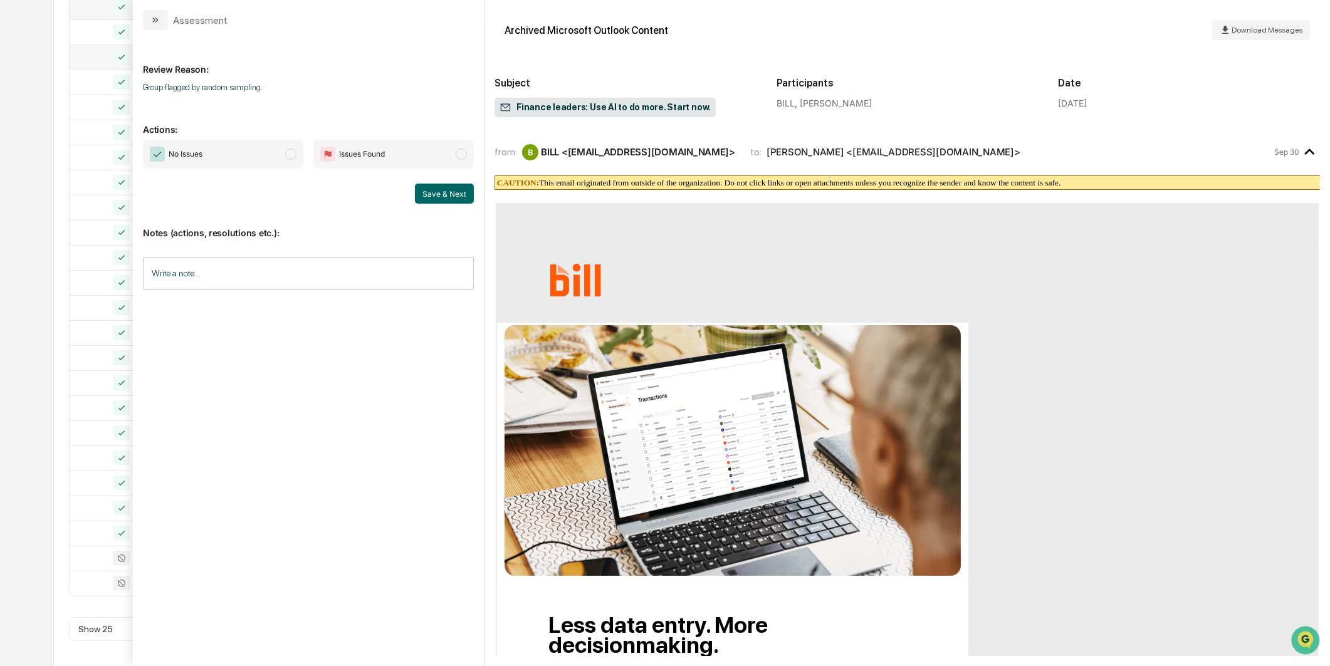
click at [266, 159] on span "No Issues" at bounding box center [223, 154] width 160 height 29
click at [408, 187] on div "Save & Next" at bounding box center [308, 194] width 331 height 20
click at [429, 195] on button "Save & Next" at bounding box center [444, 194] width 59 height 20
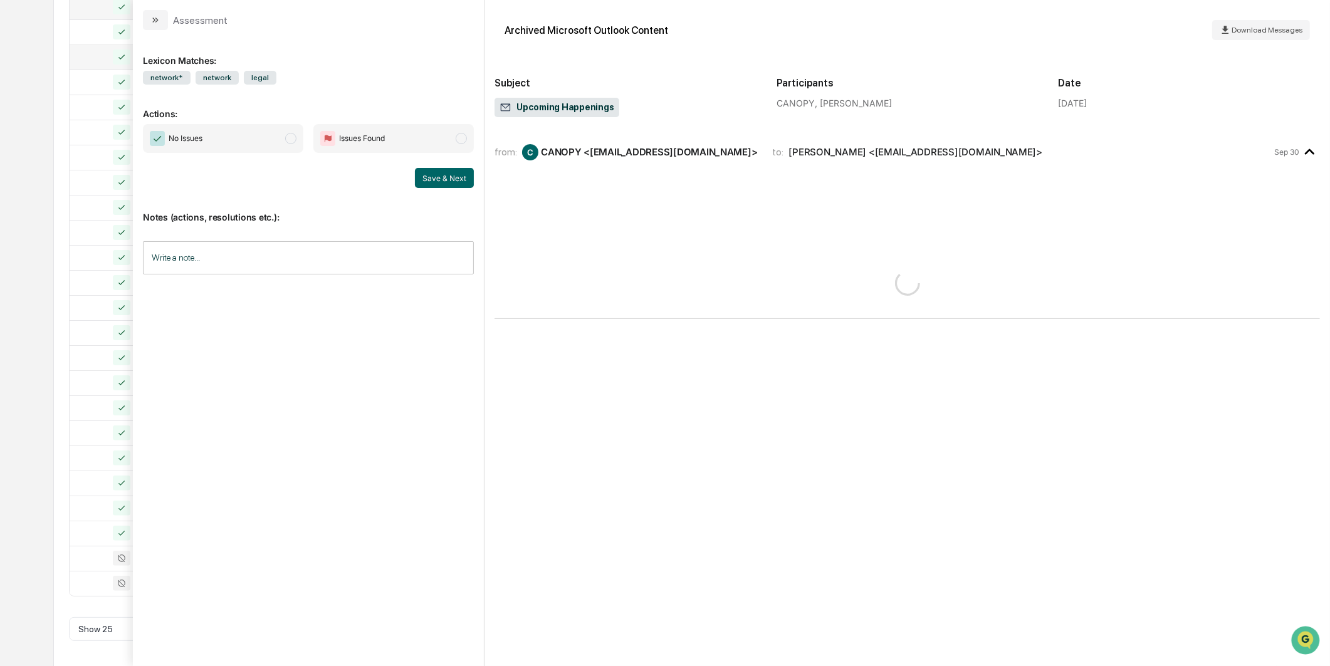
click at [266, 141] on span "No Issues" at bounding box center [223, 138] width 160 height 29
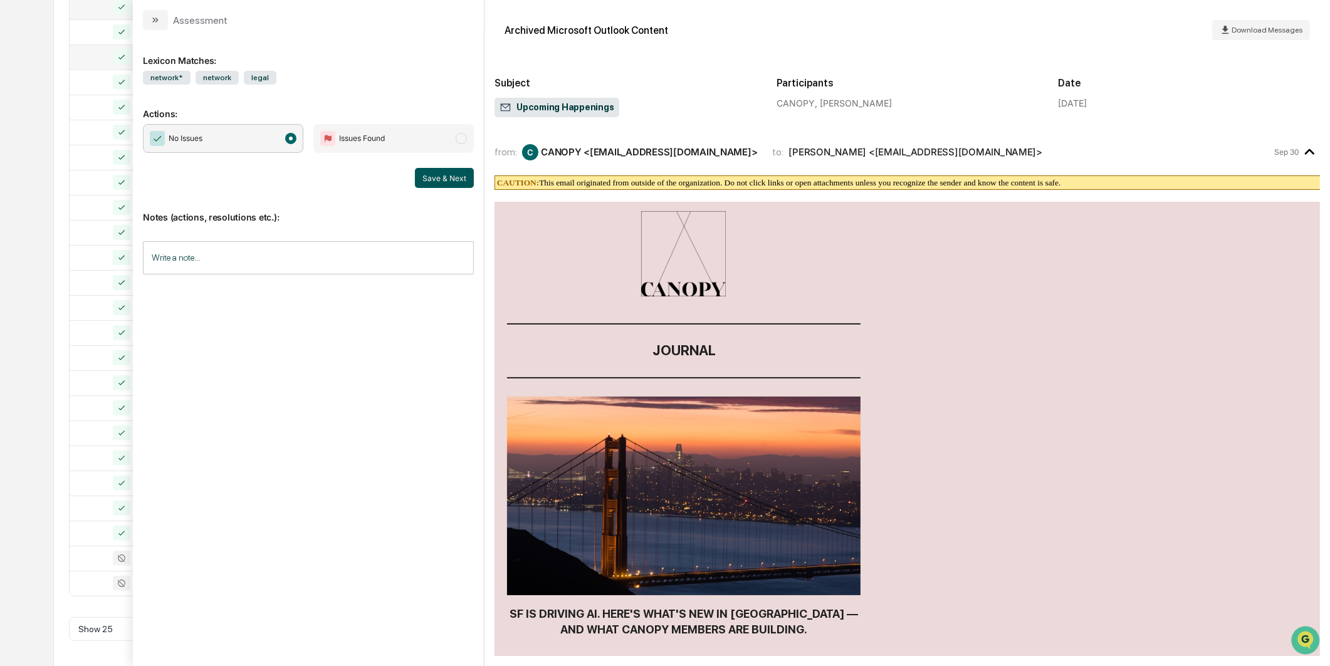
click at [443, 181] on button "Save & Next" at bounding box center [444, 178] width 59 height 20
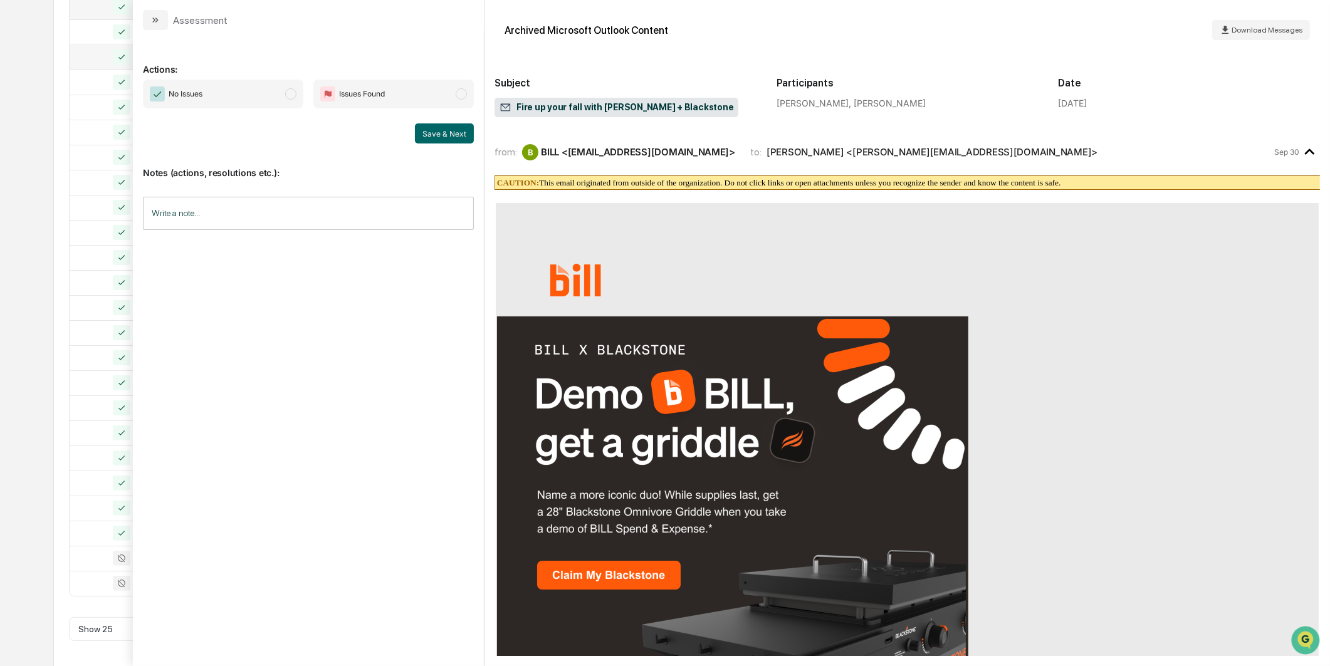
click at [278, 97] on span "No Issues" at bounding box center [223, 94] width 160 height 29
click at [431, 139] on button "Save & Next" at bounding box center [444, 133] width 59 height 20
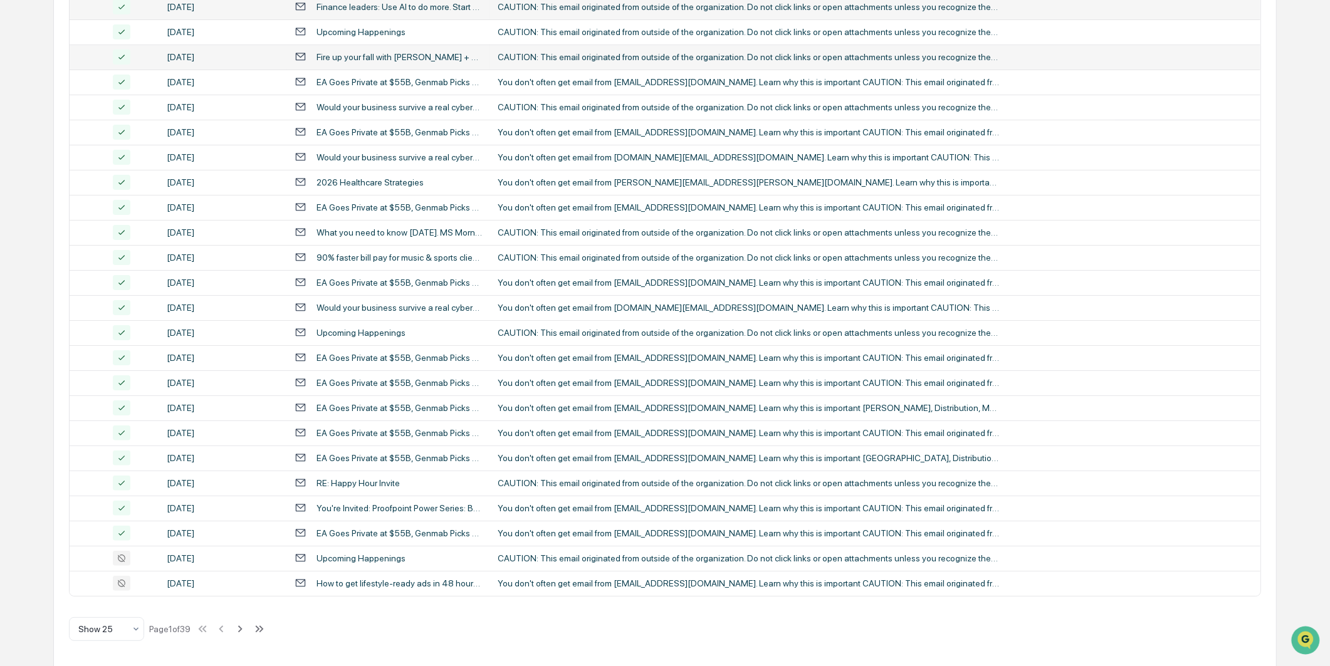
click at [41, 234] on div "Calendar Manage Tasks Reviews Approval Management Company People, Data, Setting…" at bounding box center [665, 175] width 1330 height 986
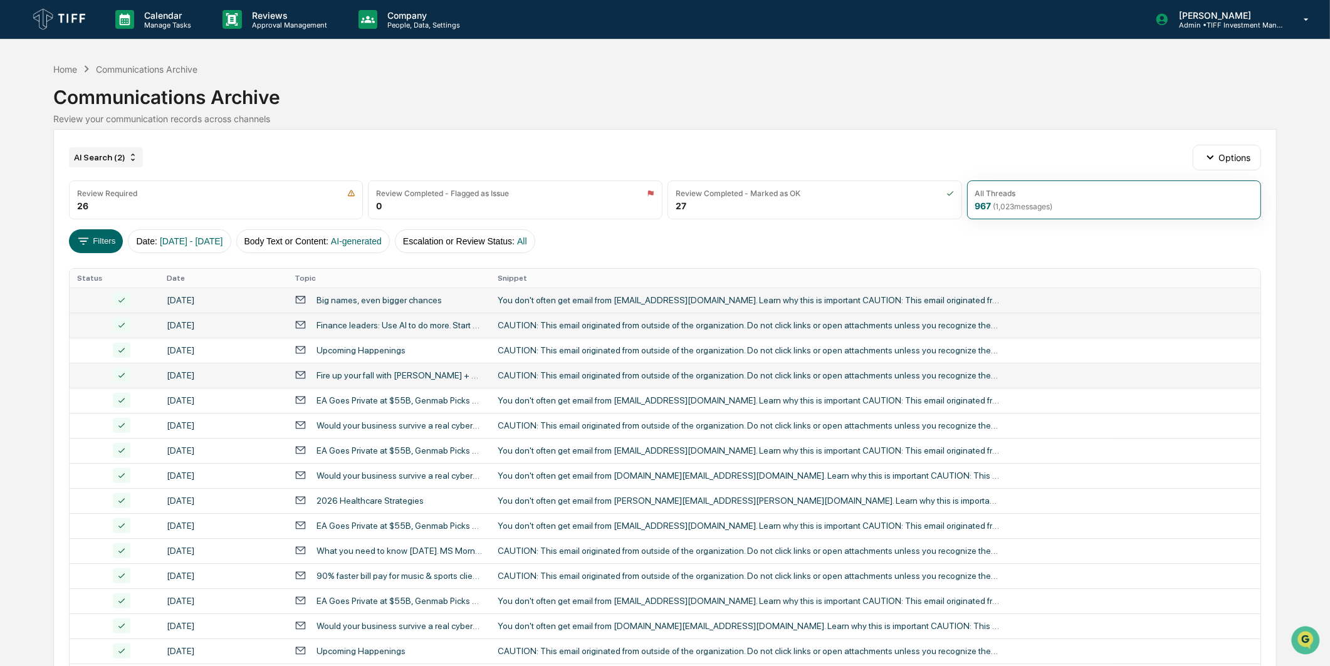
click at [102, 158] on div "AI Search (2)" at bounding box center [106, 157] width 74 height 20
click at [103, 264] on div "AI Search (4)" at bounding box center [117, 268] width 229 height 15
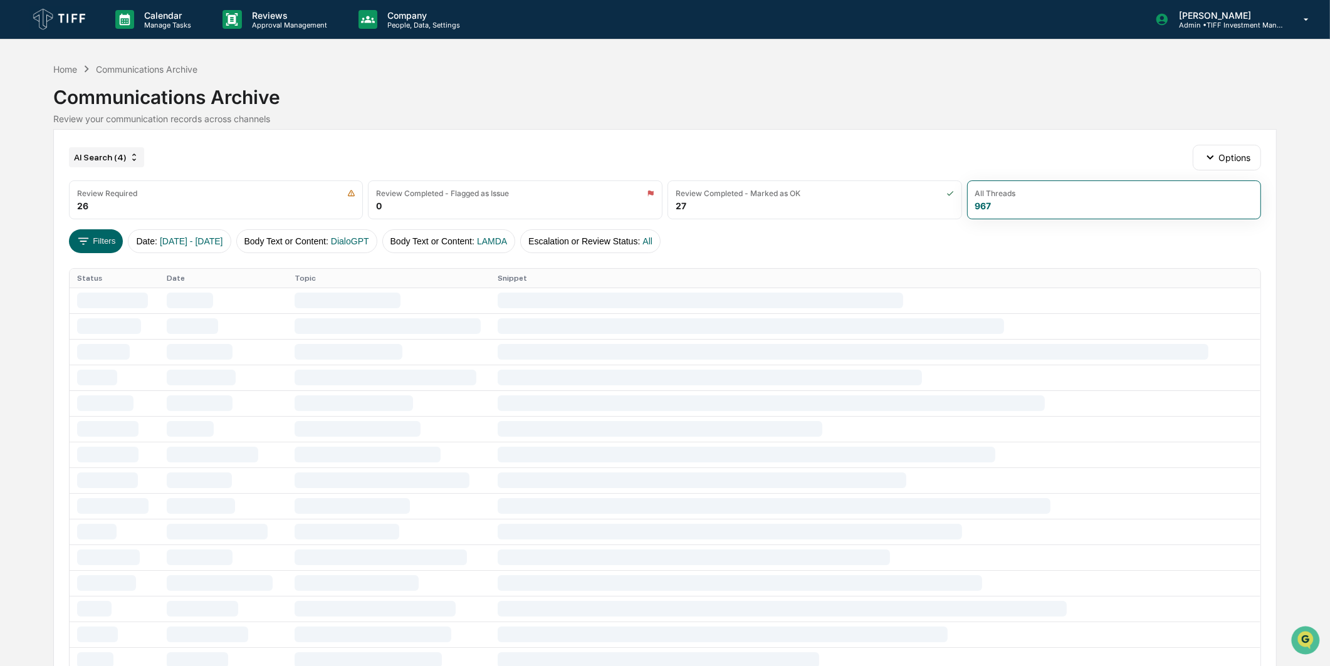
click at [97, 162] on div "AI Search (4)" at bounding box center [106, 157] width 75 height 20
click at [91, 248] on div "AI Search (3)" at bounding box center [117, 251] width 229 height 15
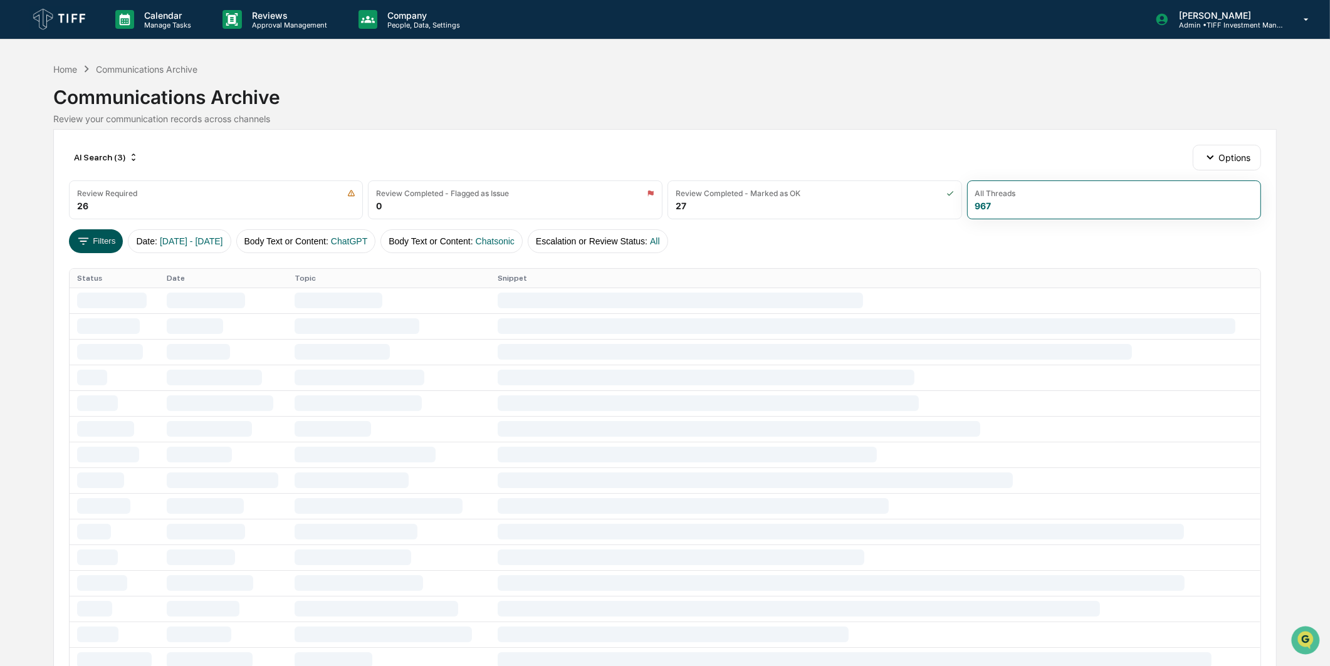
click at [116, 237] on button "Filters" at bounding box center [96, 241] width 55 height 24
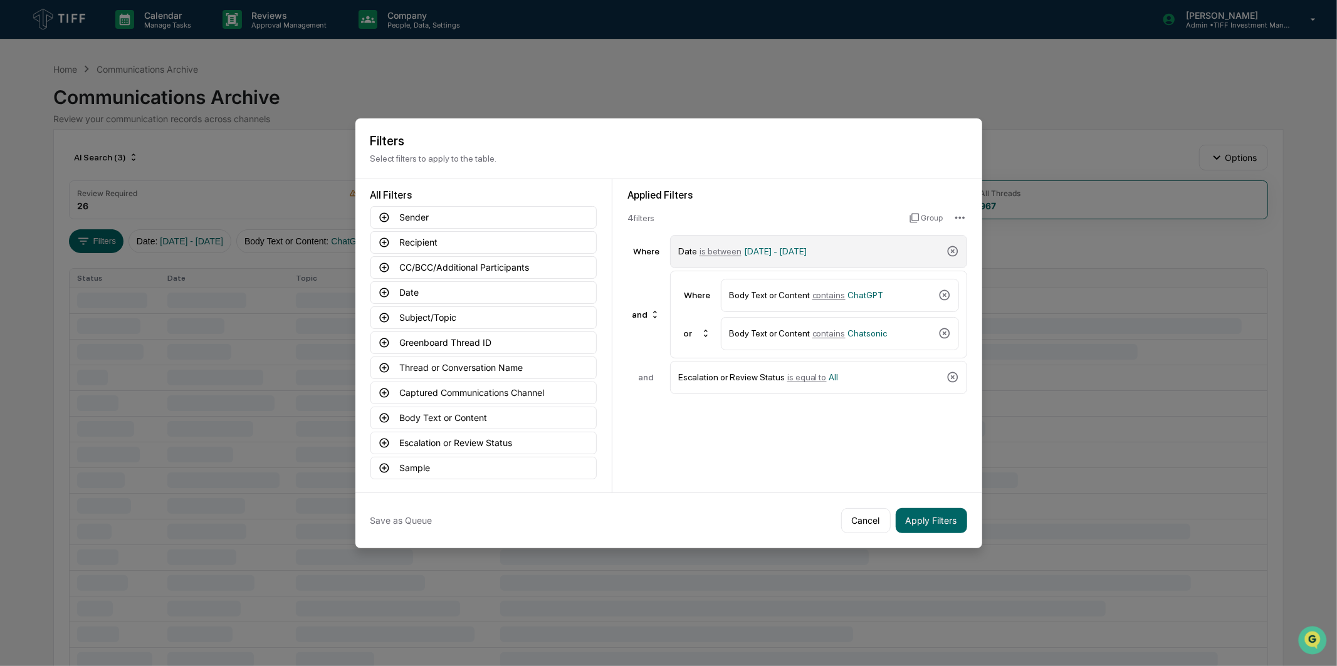
click at [768, 253] on span "05/01/2025 - 05/31/2025" at bounding box center [775, 251] width 63 height 10
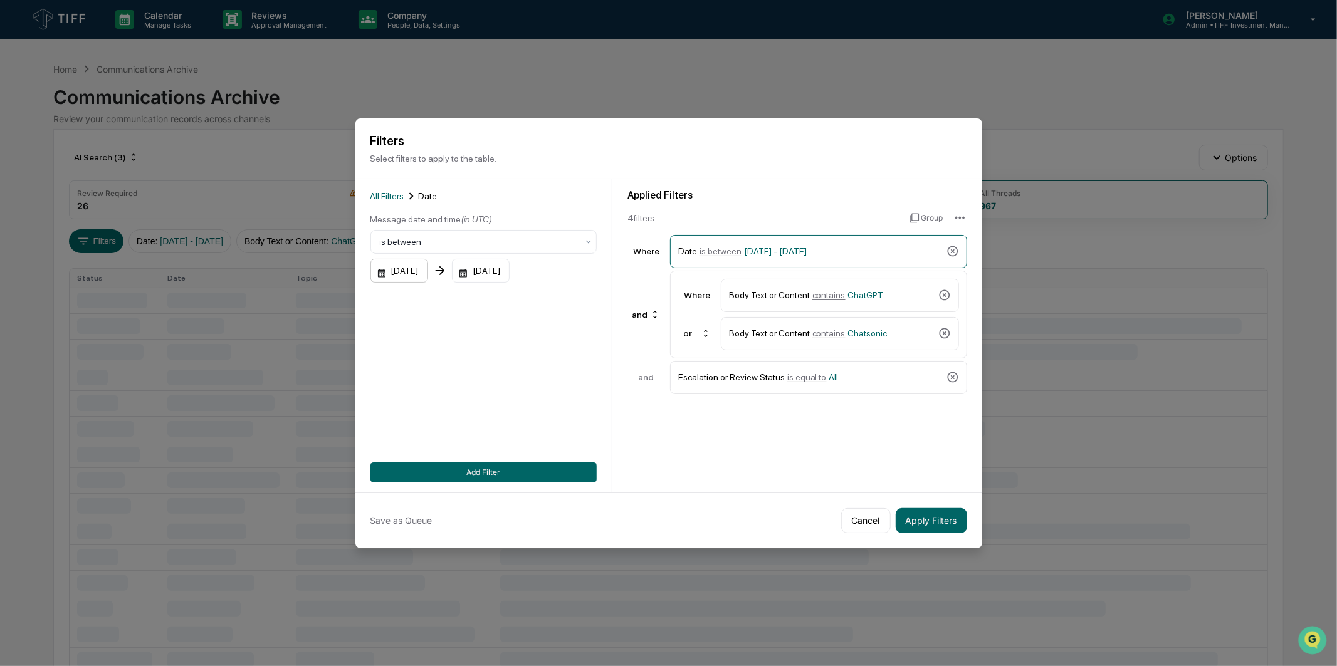
click at [417, 262] on div "05/01/2025" at bounding box center [399, 271] width 58 height 24
click at [541, 298] on icon "Next month" at bounding box center [548, 299] width 14 height 14
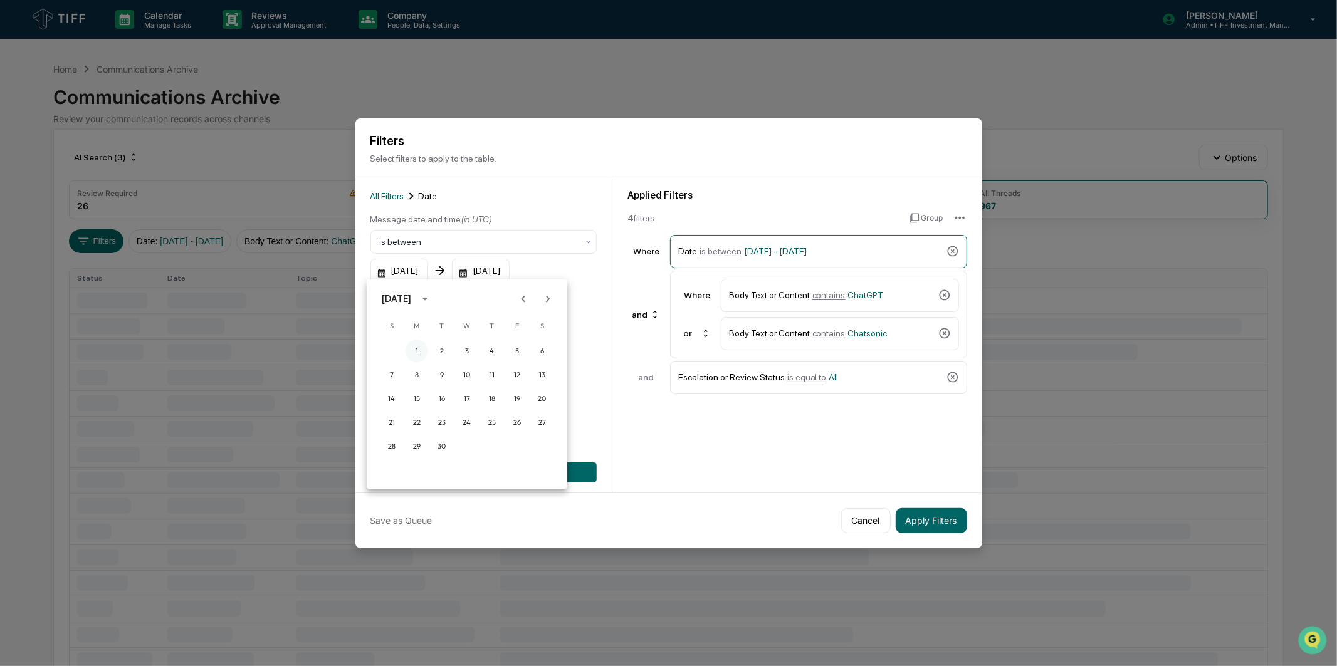
click at [421, 351] on button "1" at bounding box center [417, 351] width 23 height 23
click at [508, 276] on div "05/31/2025" at bounding box center [481, 271] width 58 height 24
click at [642, 304] on icon "Next month" at bounding box center [648, 299] width 14 height 14
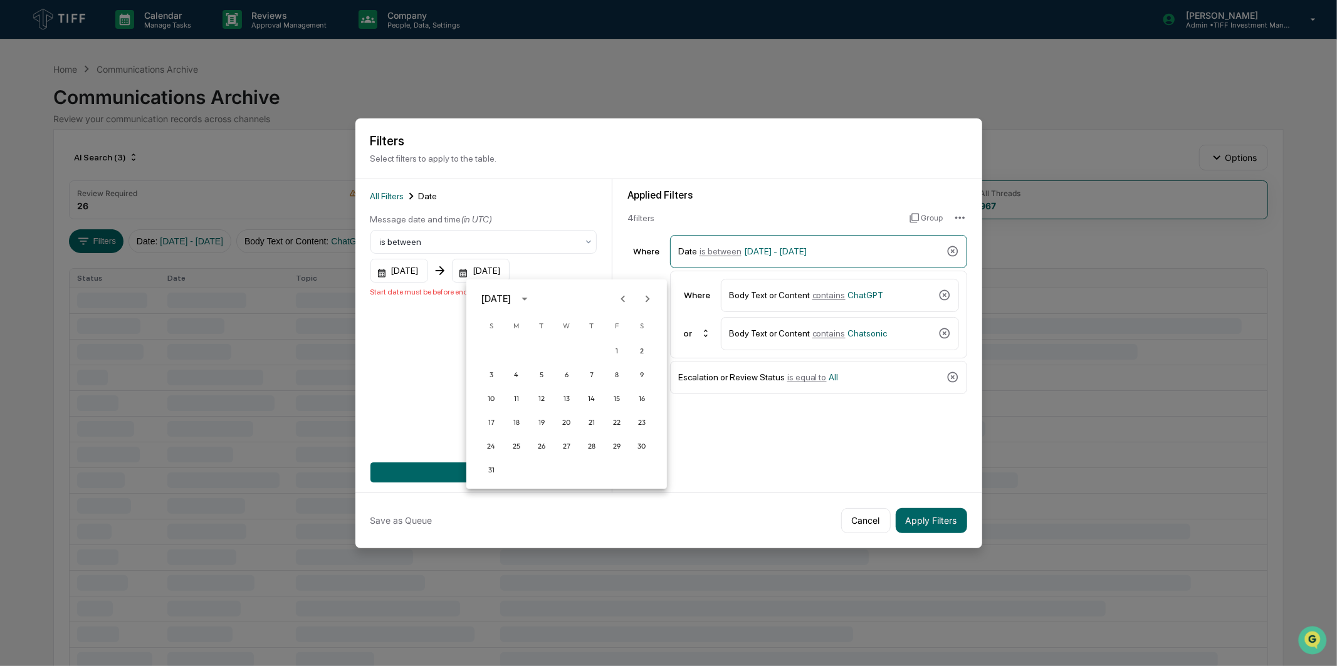
click at [642, 304] on icon "Next month" at bounding box center [648, 299] width 14 height 14
click at [545, 447] on button "30" at bounding box center [541, 446] width 23 height 23
click at [538, 466] on button "Add Filter" at bounding box center [483, 473] width 226 height 20
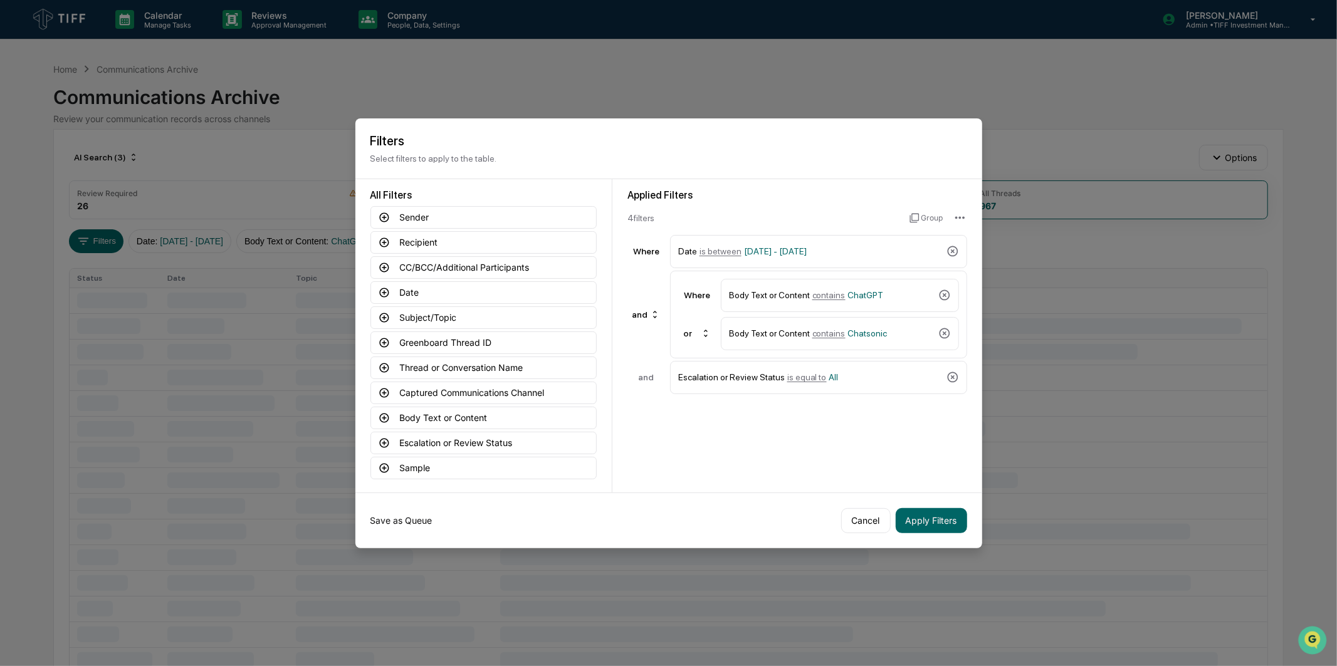
click at [402, 520] on button "Save as Queue" at bounding box center [401, 520] width 62 height 25
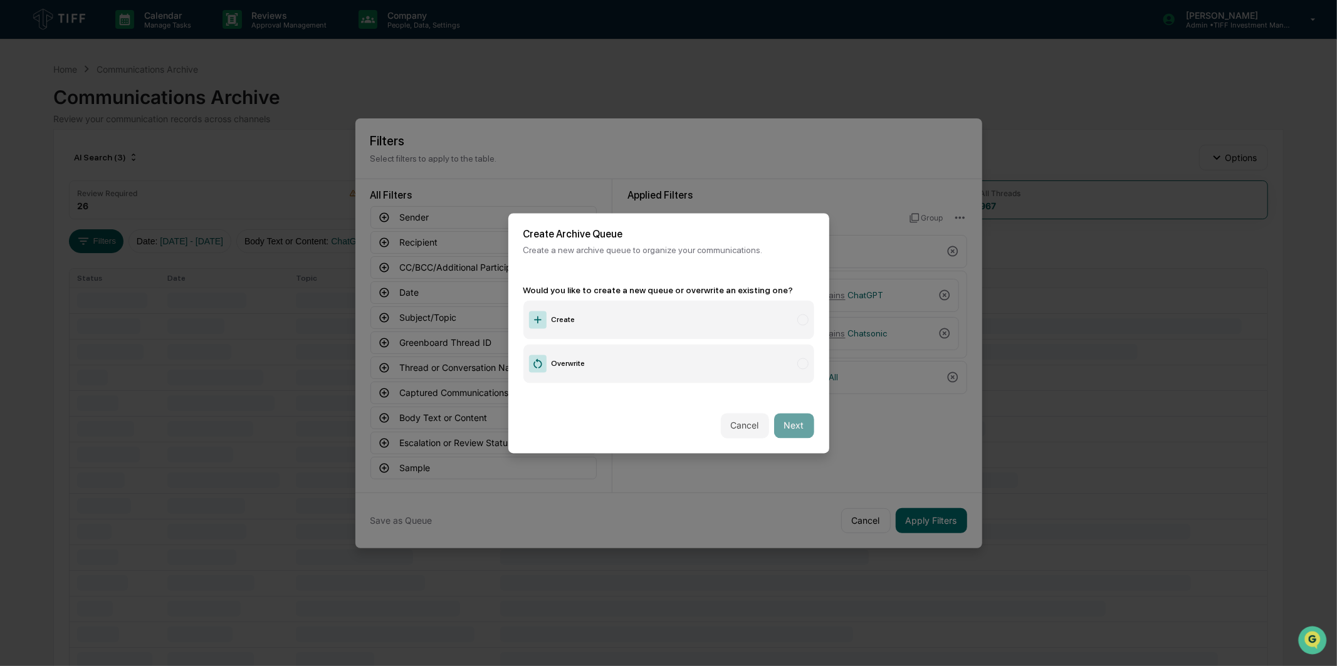
click at [611, 314] on label "Create" at bounding box center [668, 319] width 291 height 39
click at [779, 421] on button "Next" at bounding box center [794, 425] width 40 height 25
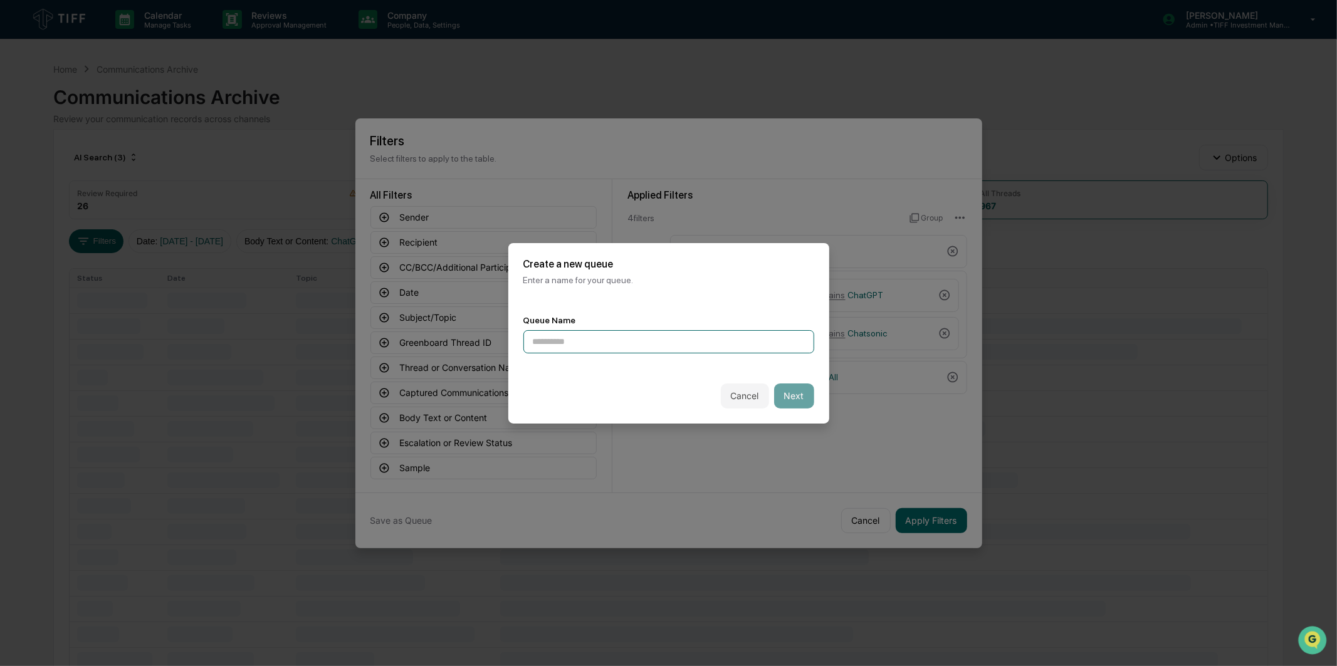
click at [750, 330] on input at bounding box center [668, 341] width 291 height 23
type input "**********"
click at [789, 393] on button "Next" at bounding box center [794, 396] width 40 height 25
click at [784, 335] on div at bounding box center [664, 341] width 262 height 13
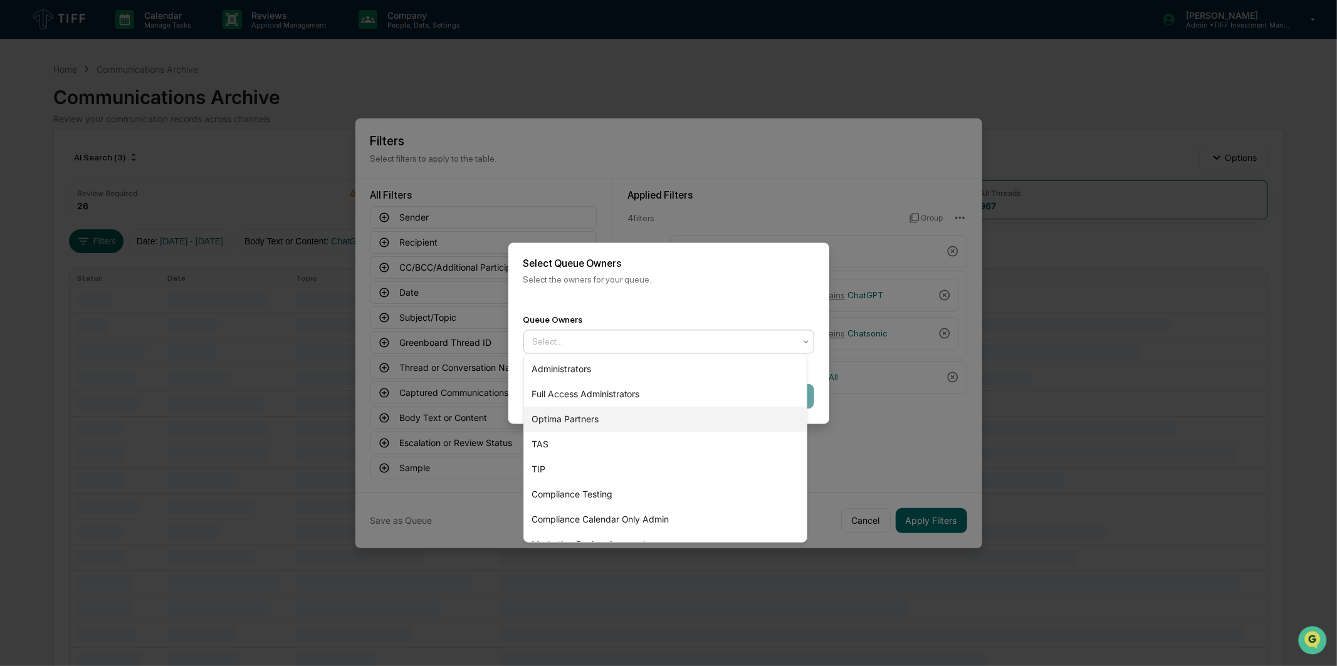
click at [718, 409] on div "Optima Partners" at bounding box center [665, 419] width 283 height 25
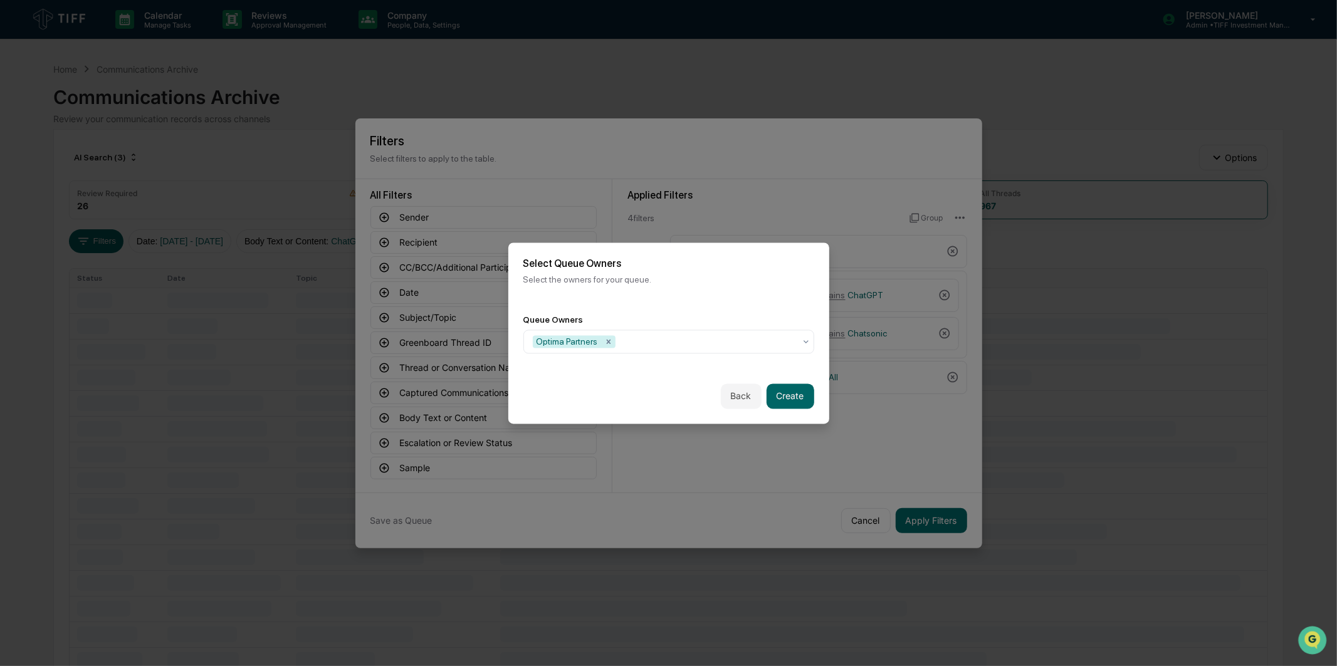
click at [748, 290] on div "Select Queue Owners Select the owners for your queue." at bounding box center [668, 271] width 321 height 57
click at [779, 385] on button "Create" at bounding box center [791, 396] width 48 height 25
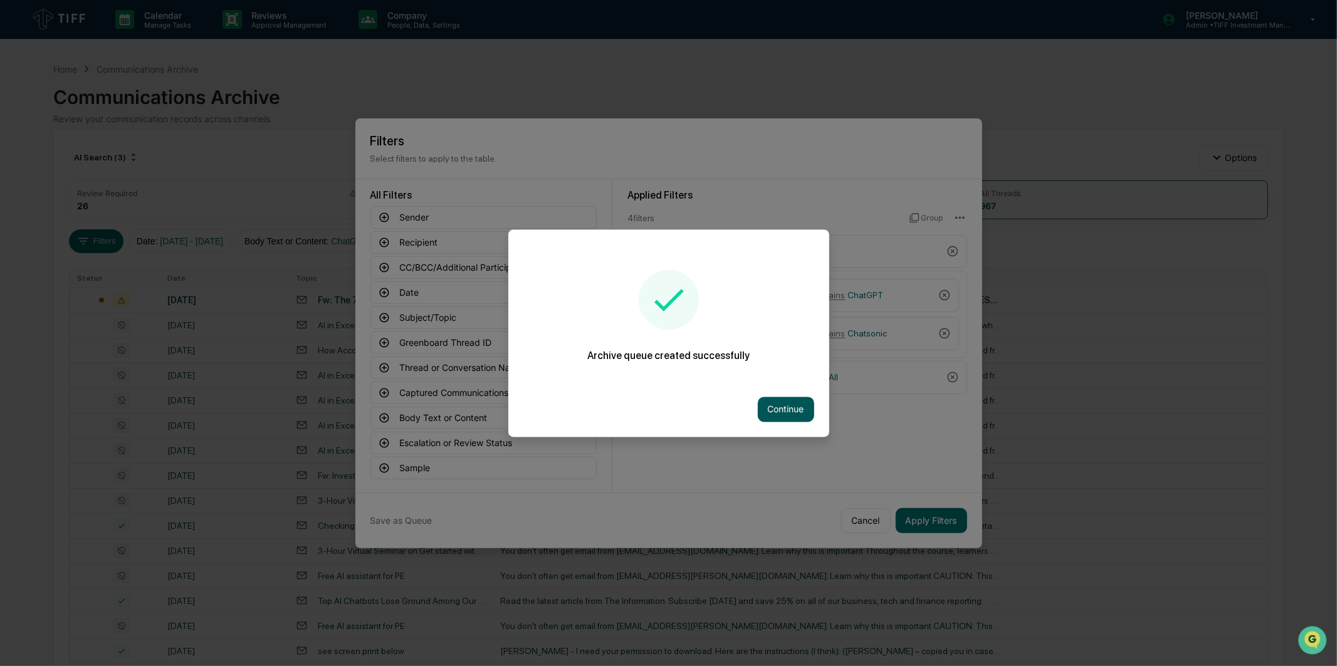
click at [779, 404] on button "Continue" at bounding box center [786, 409] width 56 height 25
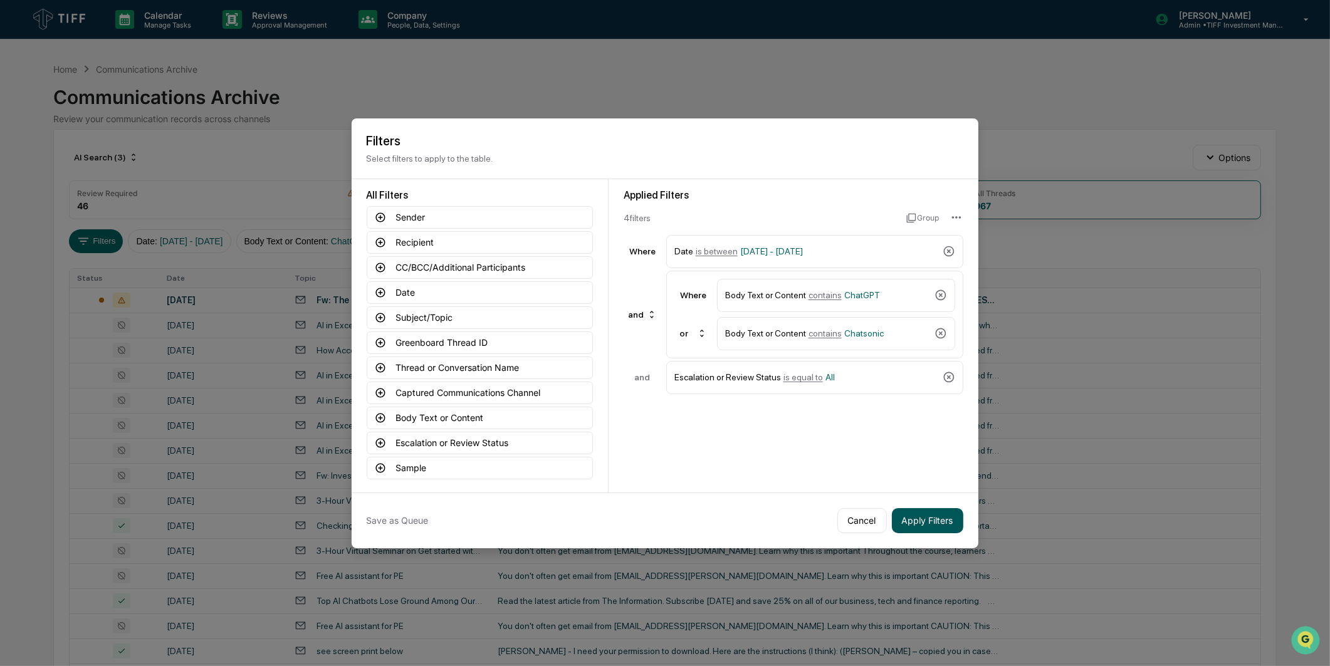
click at [898, 510] on button "Apply Filters" at bounding box center [927, 520] width 71 height 25
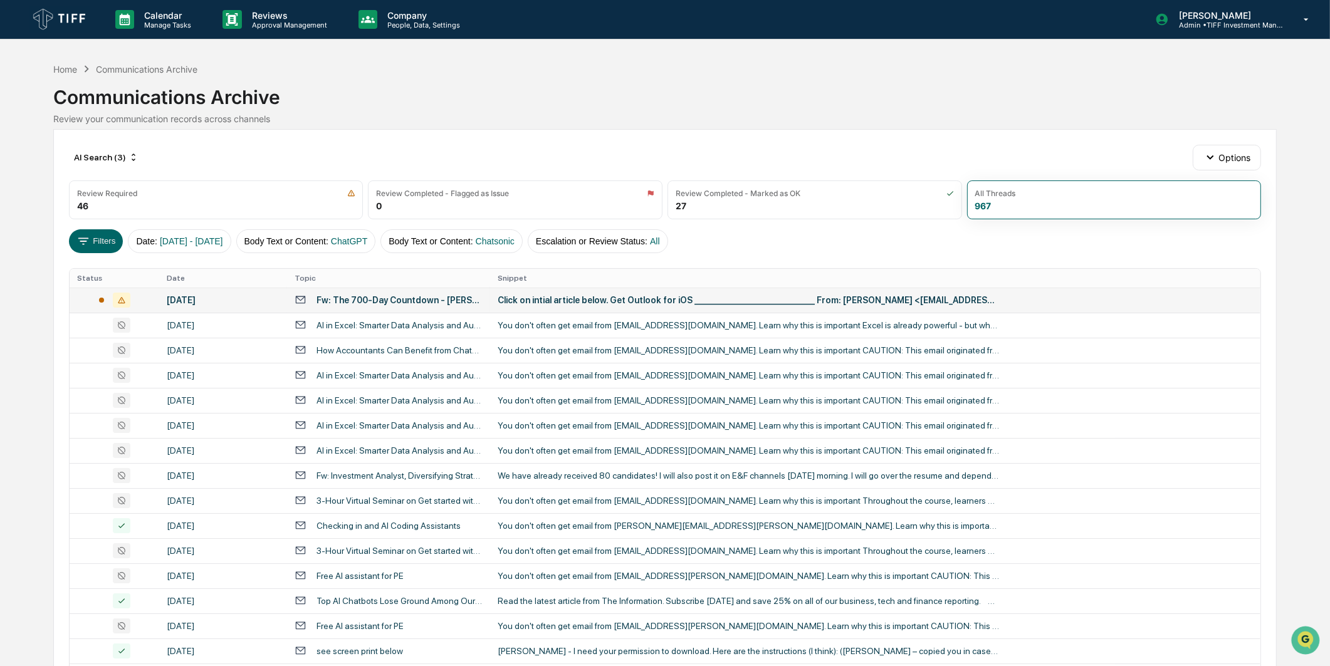
click at [418, 298] on div "Fw: The 700-Day Countdown - [PERSON_NAME]'s Quick Hits, [DATE]" at bounding box center [400, 300] width 166 height 10
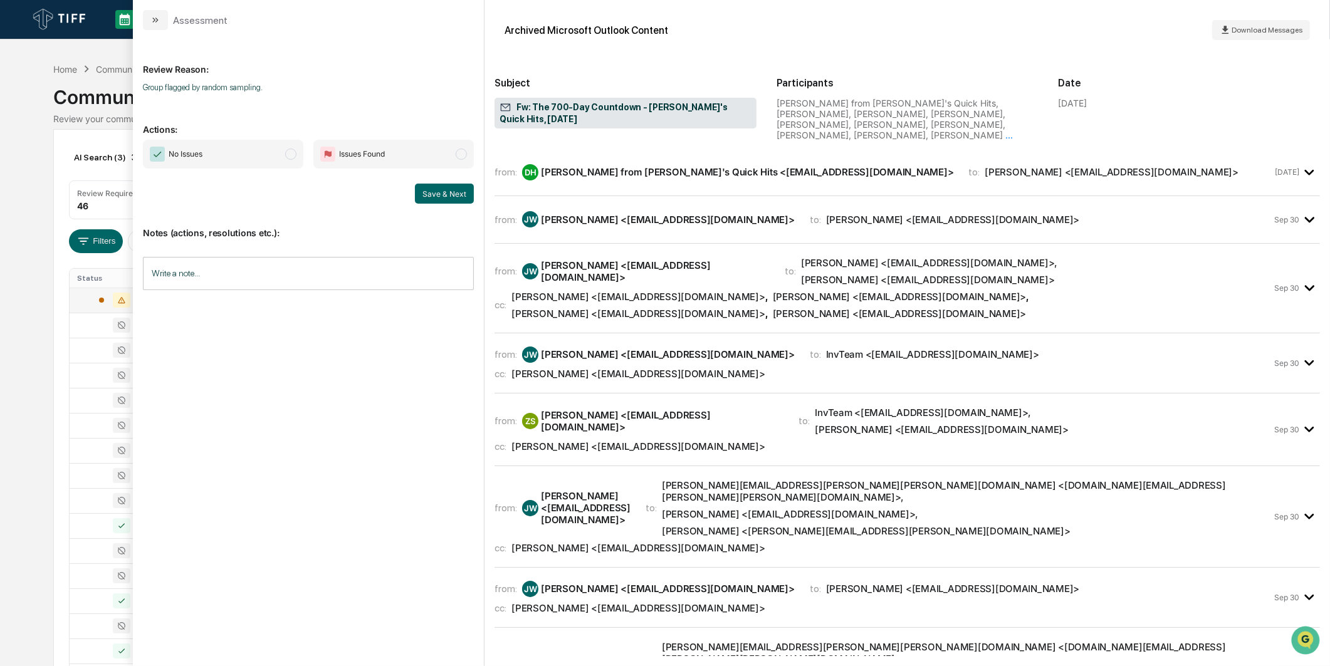
scroll to position [348, 0]
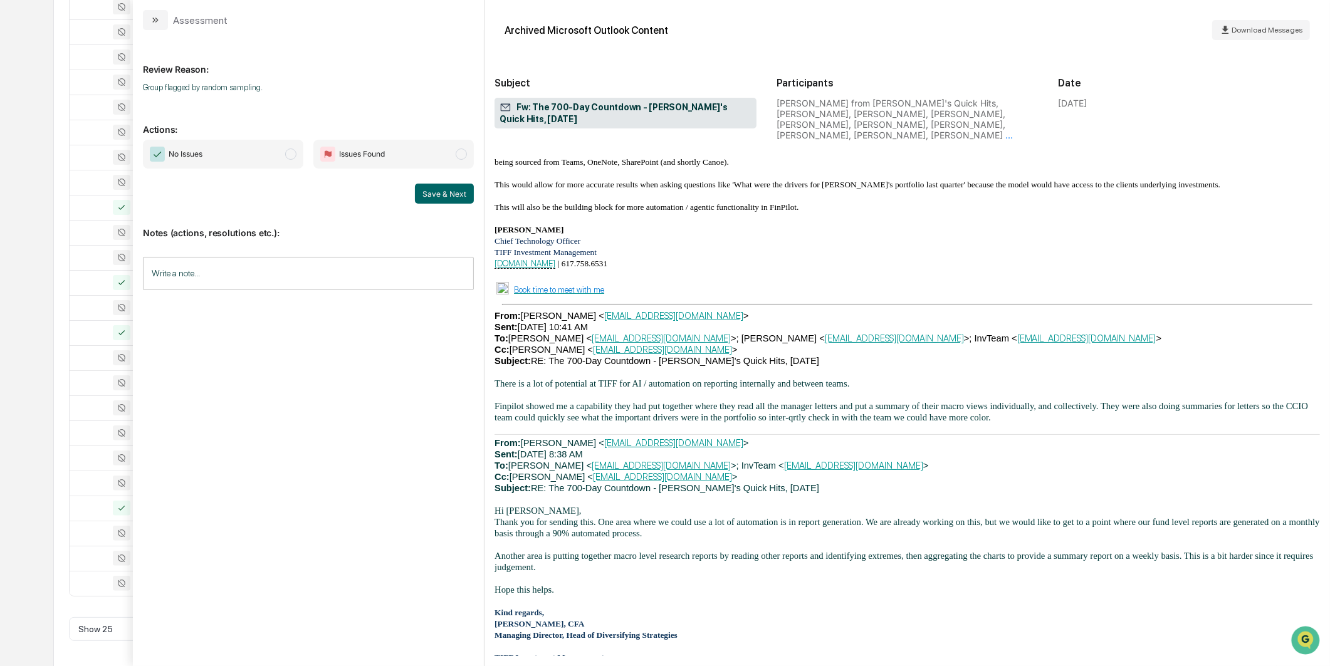
scroll to position [2786, 0]
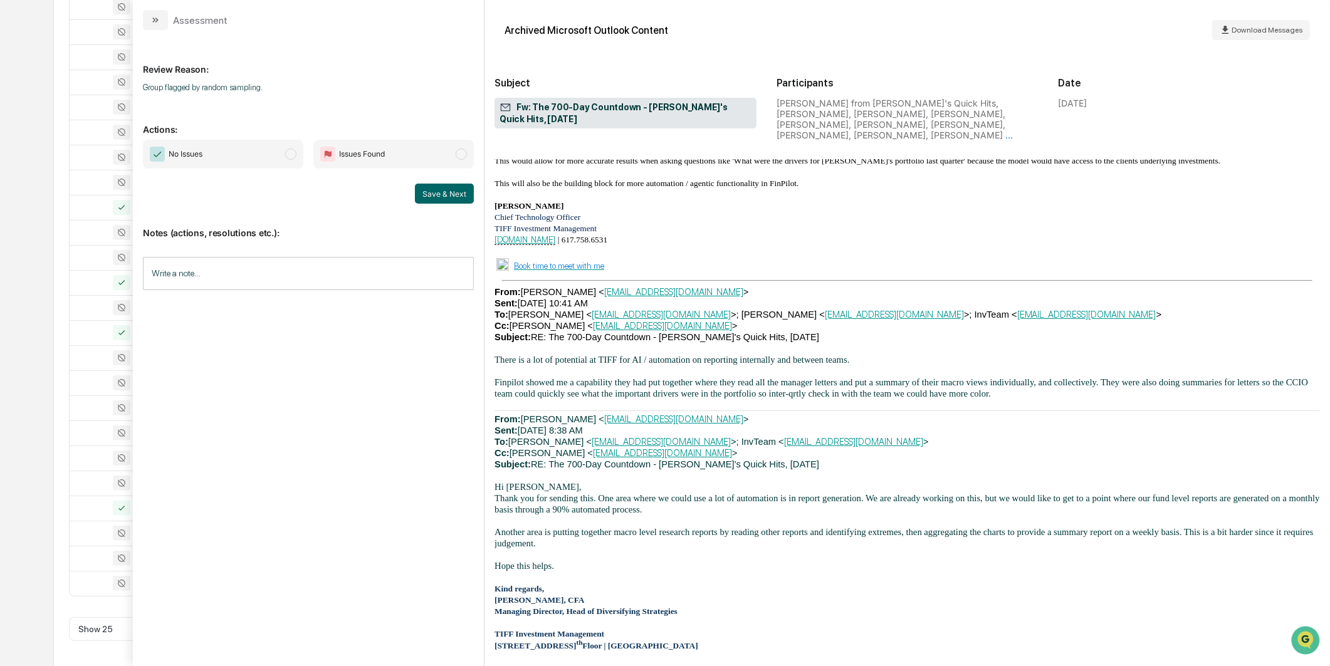
click at [35, 182] on div "Calendar Manage Tasks Reviews Approval Management Company People, Data, Setting…" at bounding box center [665, 175] width 1330 height 986
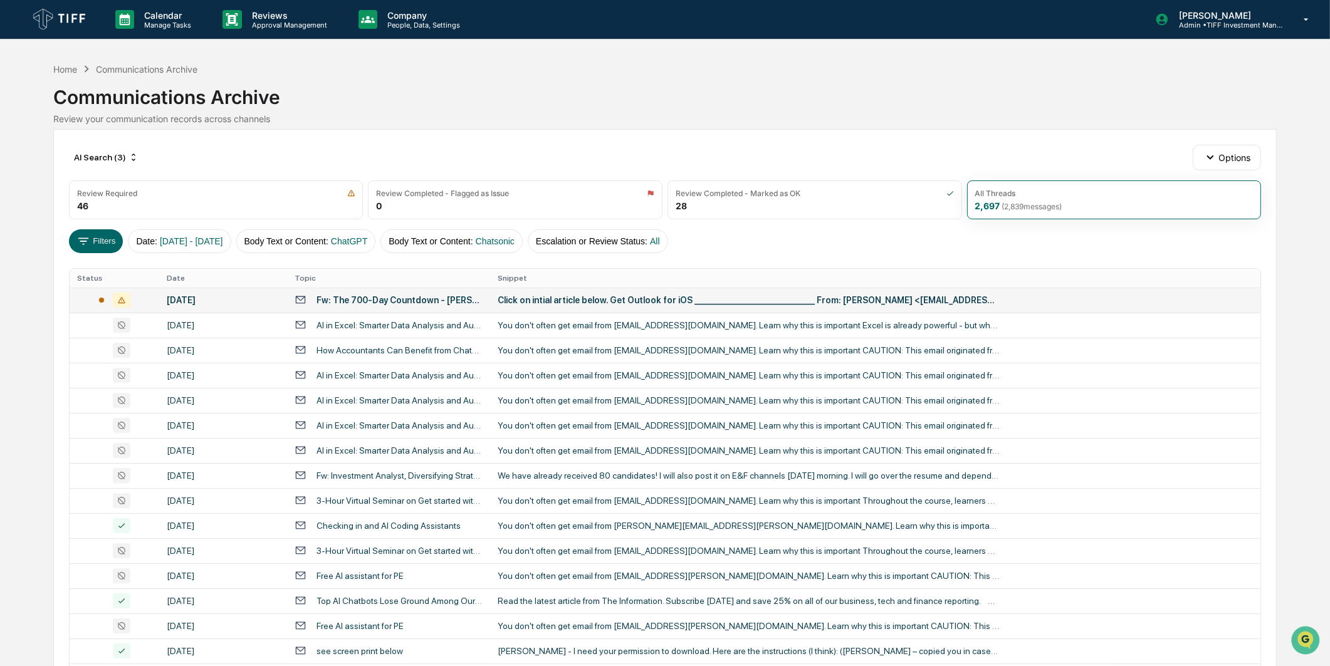
click at [390, 297] on div "Fw: The 700-Day Countdown - [PERSON_NAME]'s Quick Hits, [DATE]" at bounding box center [400, 300] width 166 height 10
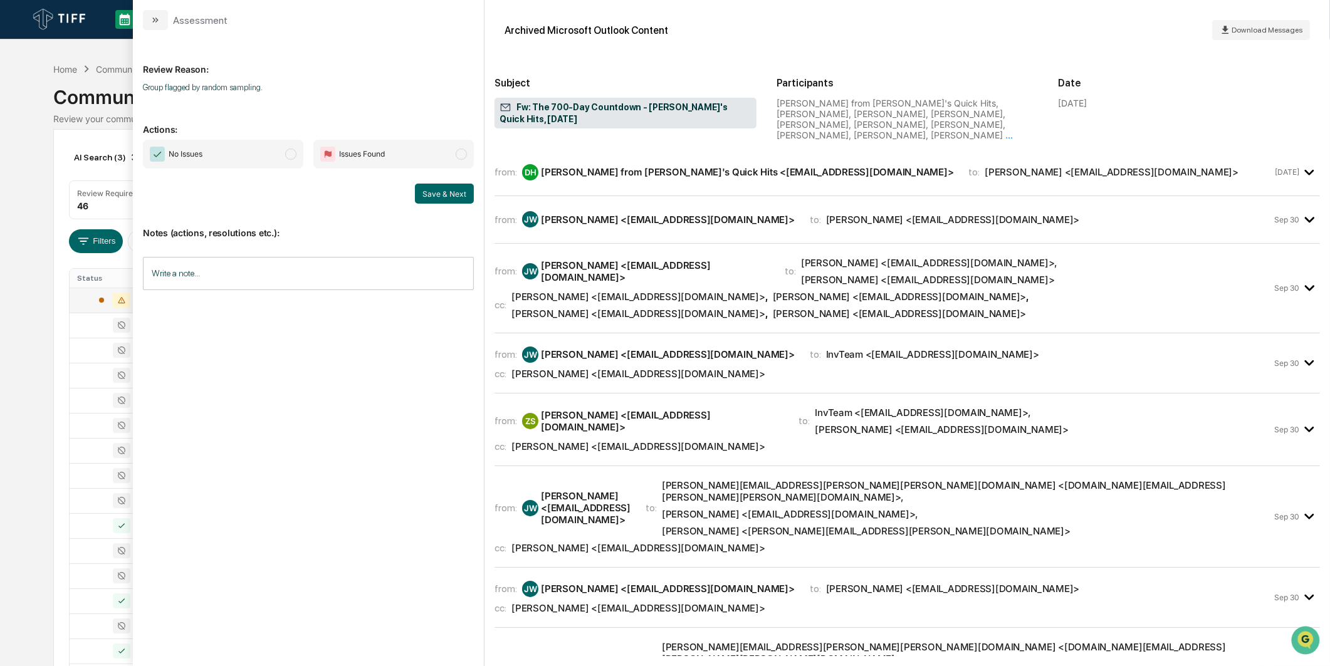
click at [271, 154] on span "No Issues" at bounding box center [223, 154] width 160 height 29
click at [468, 199] on button "Save & Next" at bounding box center [444, 194] width 59 height 20
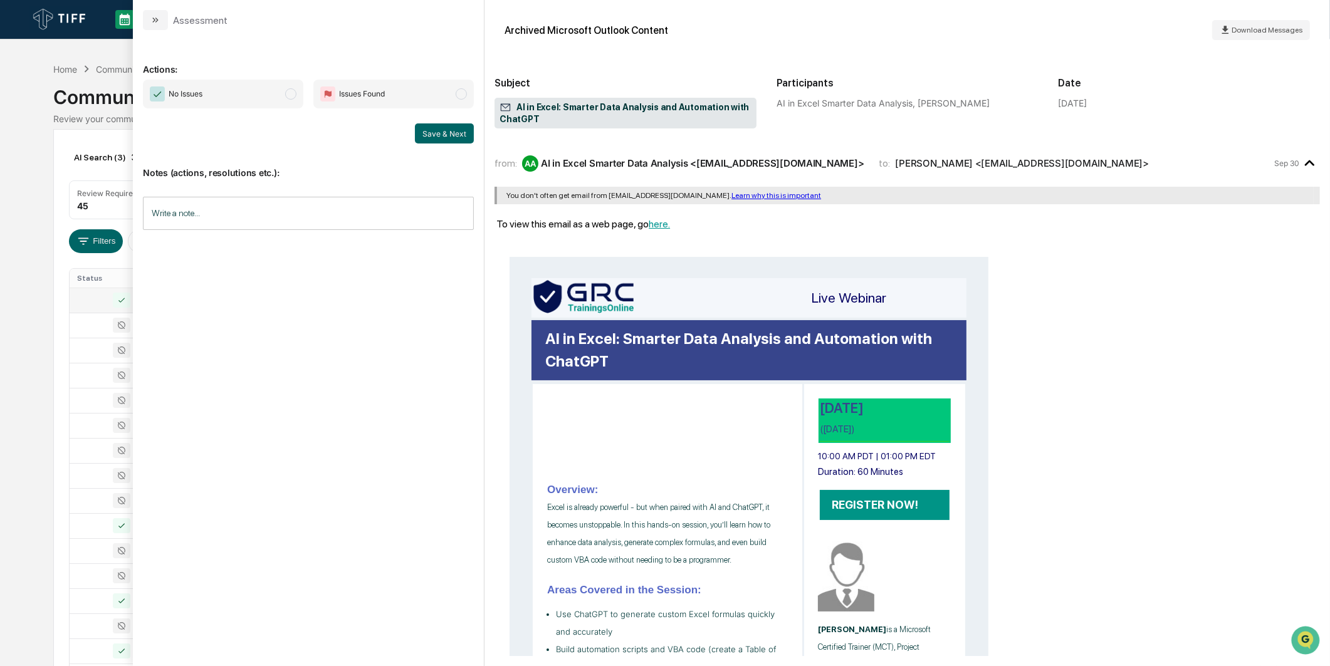
click at [279, 97] on span "No Issues" at bounding box center [223, 94] width 160 height 29
click at [431, 126] on button "Save & Next" at bounding box center [444, 133] width 59 height 20
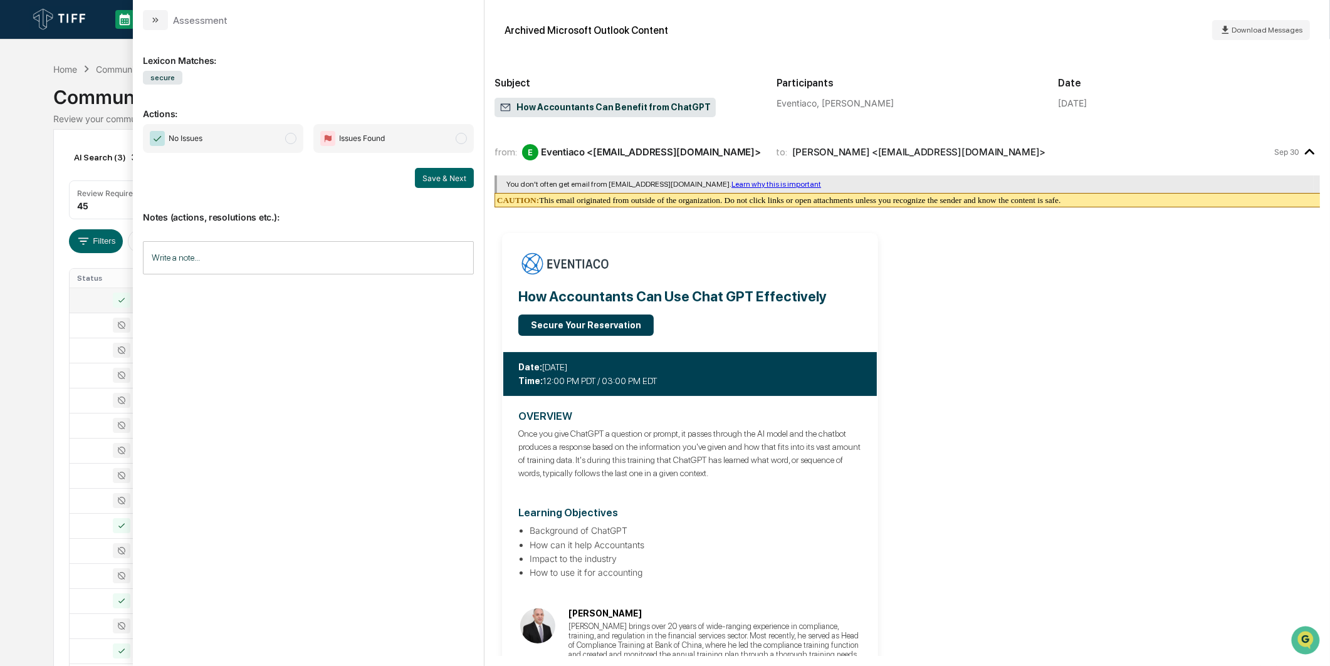
click at [282, 130] on span "No Issues" at bounding box center [223, 138] width 160 height 29
click at [435, 179] on button "Save & Next" at bounding box center [444, 178] width 59 height 20
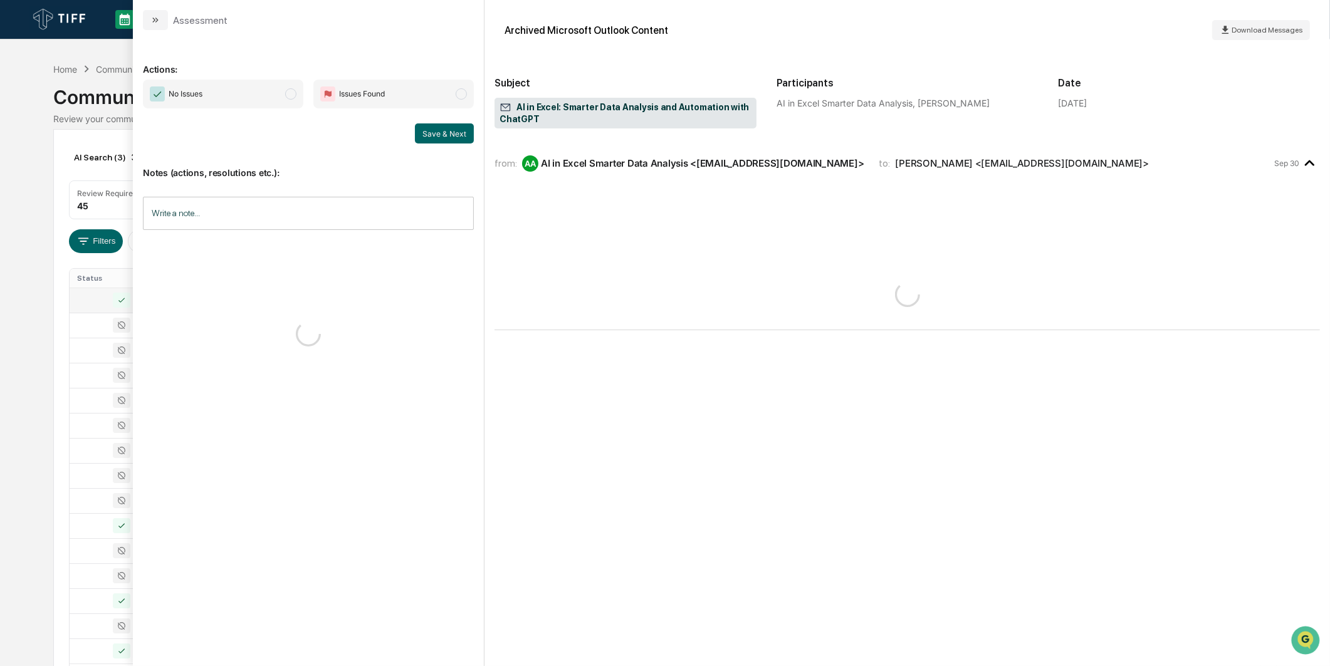
click at [6, 249] on div "Calendar Manage Tasks Reviews Approval Management Company People, Data, Setting…" at bounding box center [665, 493] width 1330 height 986
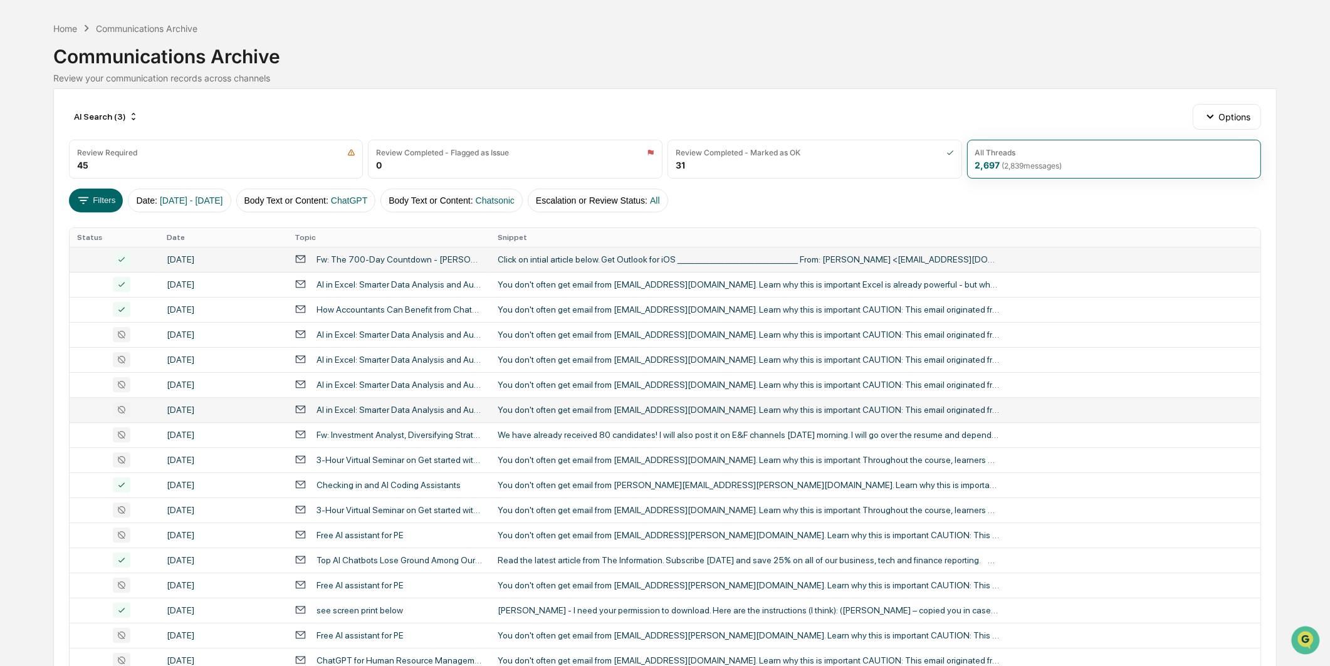
scroll to position [40, 0]
click at [276, 351] on td "[DATE]" at bounding box center [223, 360] width 128 height 25
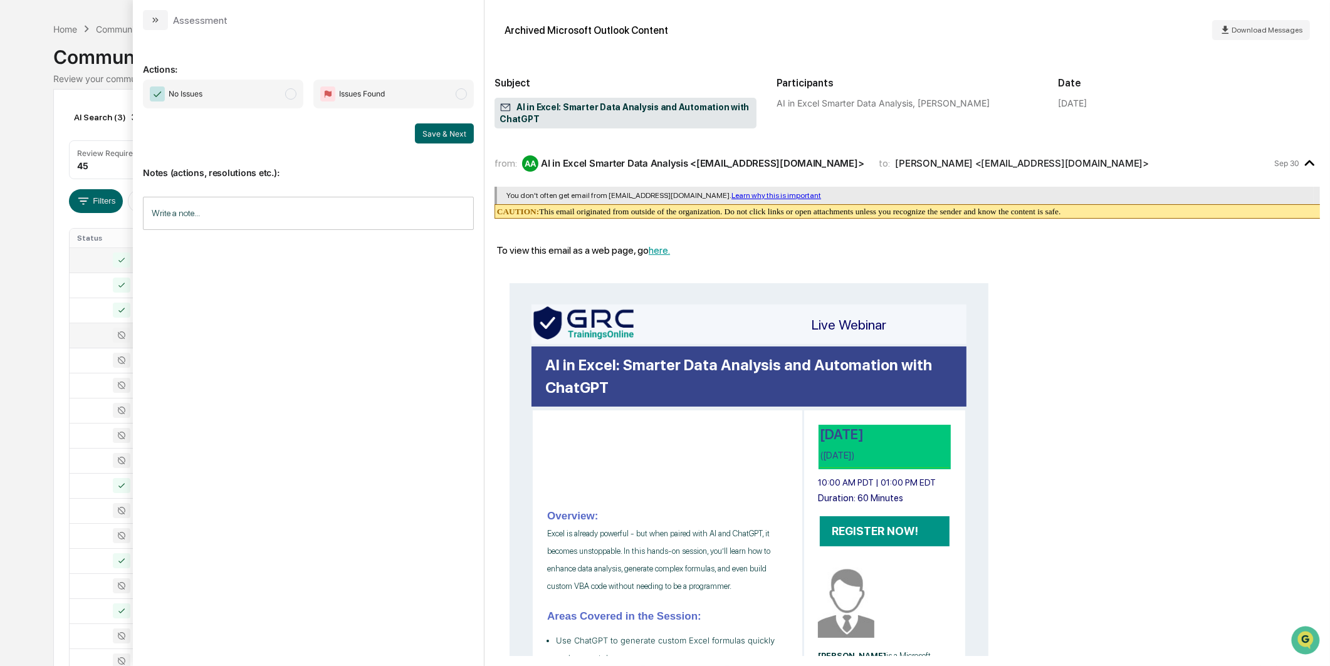
click at [118, 328] on icon at bounding box center [122, 335] width 18 height 15
click at [268, 105] on span "No Issues" at bounding box center [223, 94] width 160 height 29
click at [426, 134] on button "Save & Next" at bounding box center [444, 133] width 59 height 20
click at [258, 94] on span "No Issues" at bounding box center [223, 94] width 160 height 29
click at [461, 132] on button "Save & Next" at bounding box center [444, 133] width 59 height 20
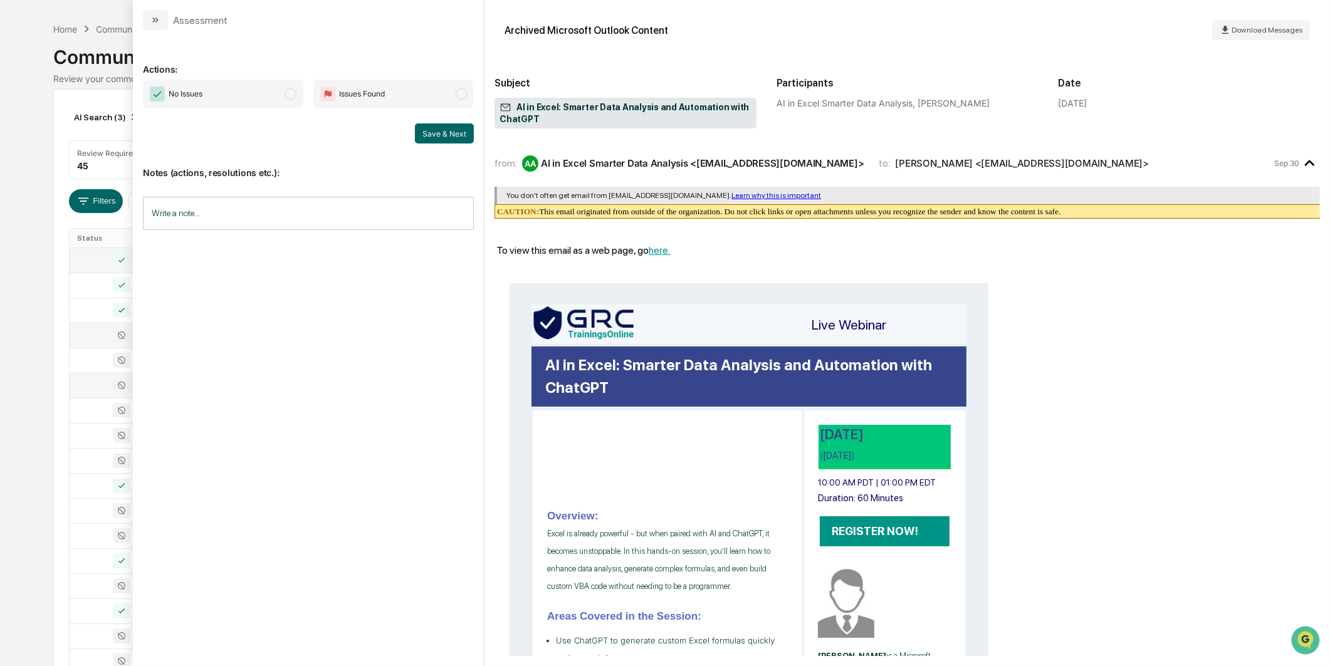
click at [103, 373] on td at bounding box center [115, 385] width 90 height 25
click at [233, 98] on span "No Issues" at bounding box center [223, 94] width 160 height 29
click at [427, 132] on button "Save & Next" at bounding box center [444, 133] width 59 height 20
click at [110, 422] on td at bounding box center [115, 410] width 90 height 25
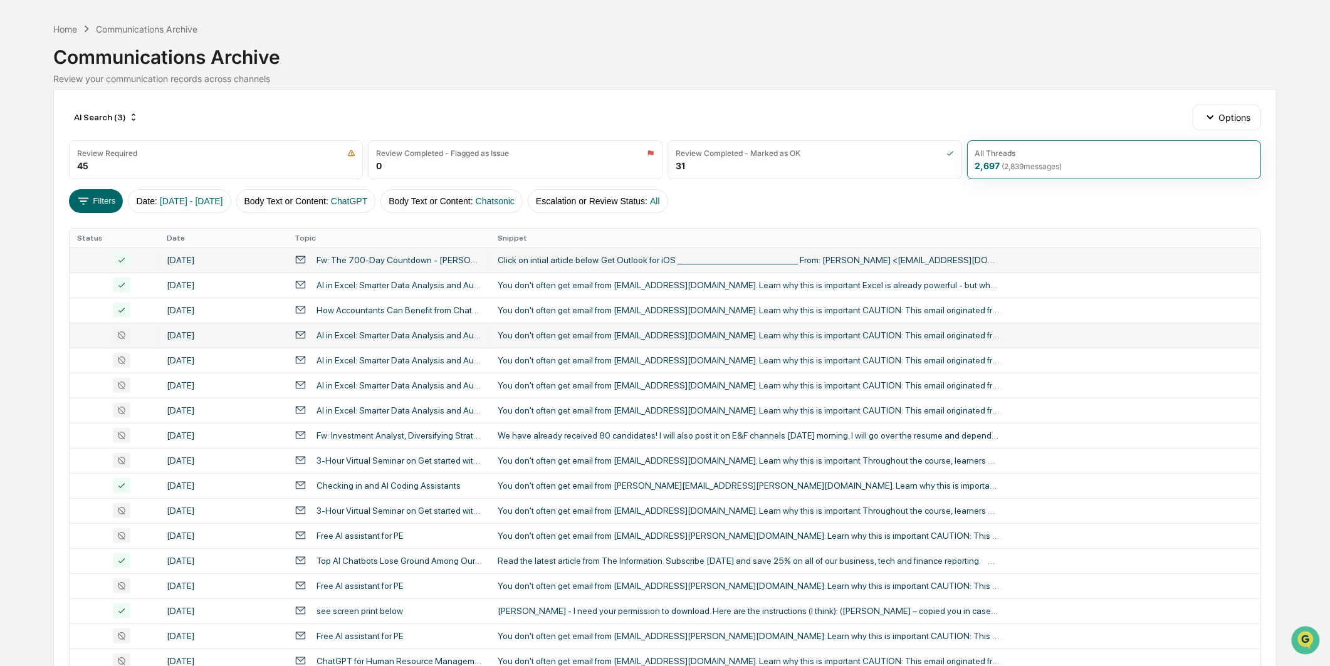
click at [3, 343] on div "Calendar Manage Tasks Reviews Approval Management Company People, Data, Setting…" at bounding box center [665, 453] width 1330 height 986
click at [154, 415] on td at bounding box center [115, 410] width 90 height 25
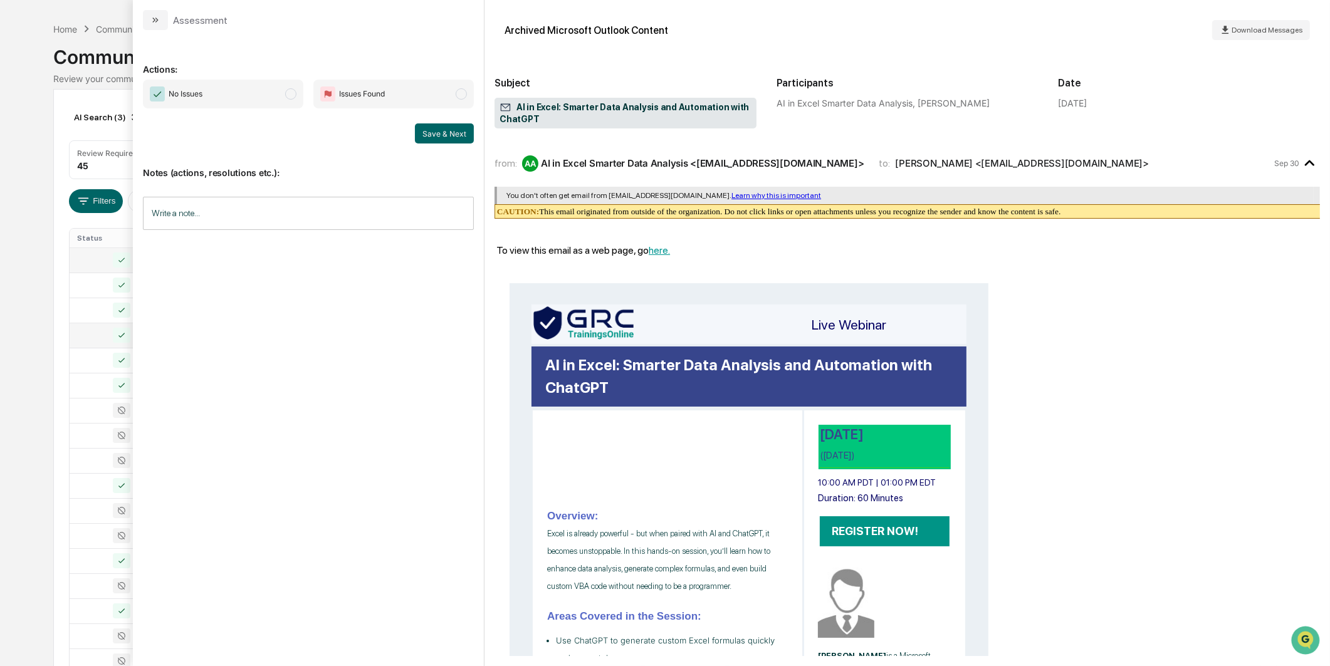
click at [271, 86] on span "No Issues" at bounding box center [223, 94] width 160 height 29
click at [434, 128] on button "Save & Next" at bounding box center [444, 133] width 59 height 20
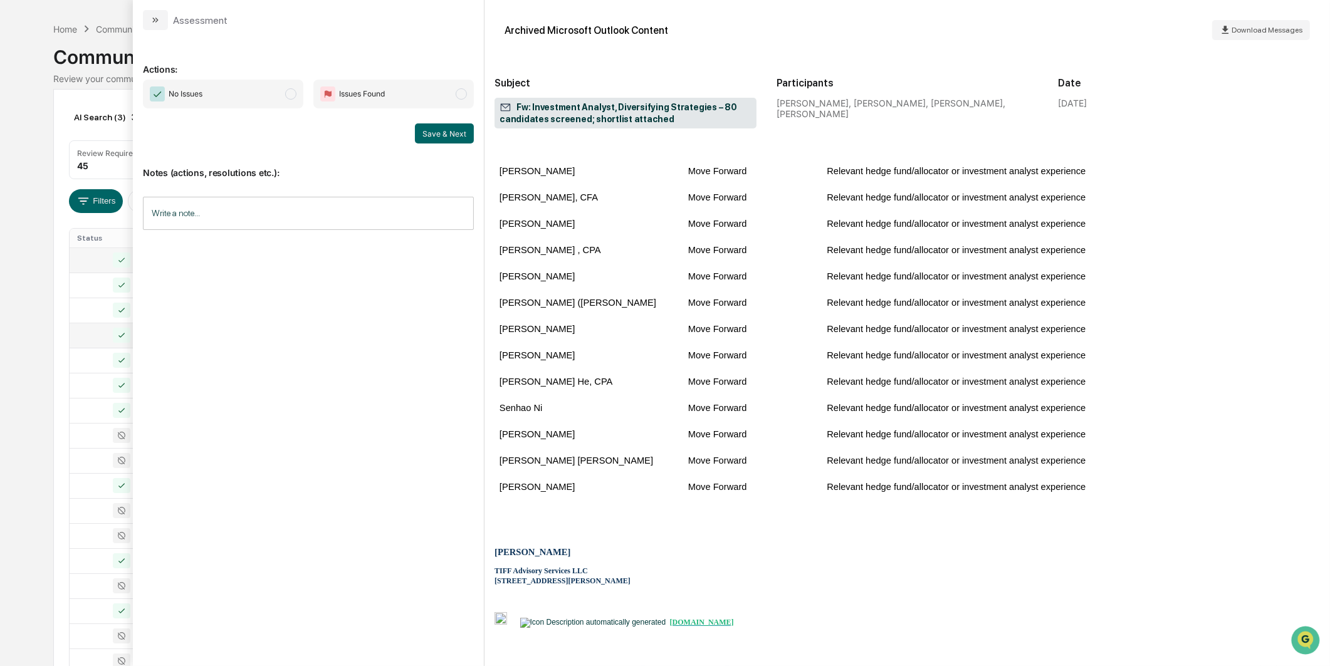
scroll to position [1990, 0]
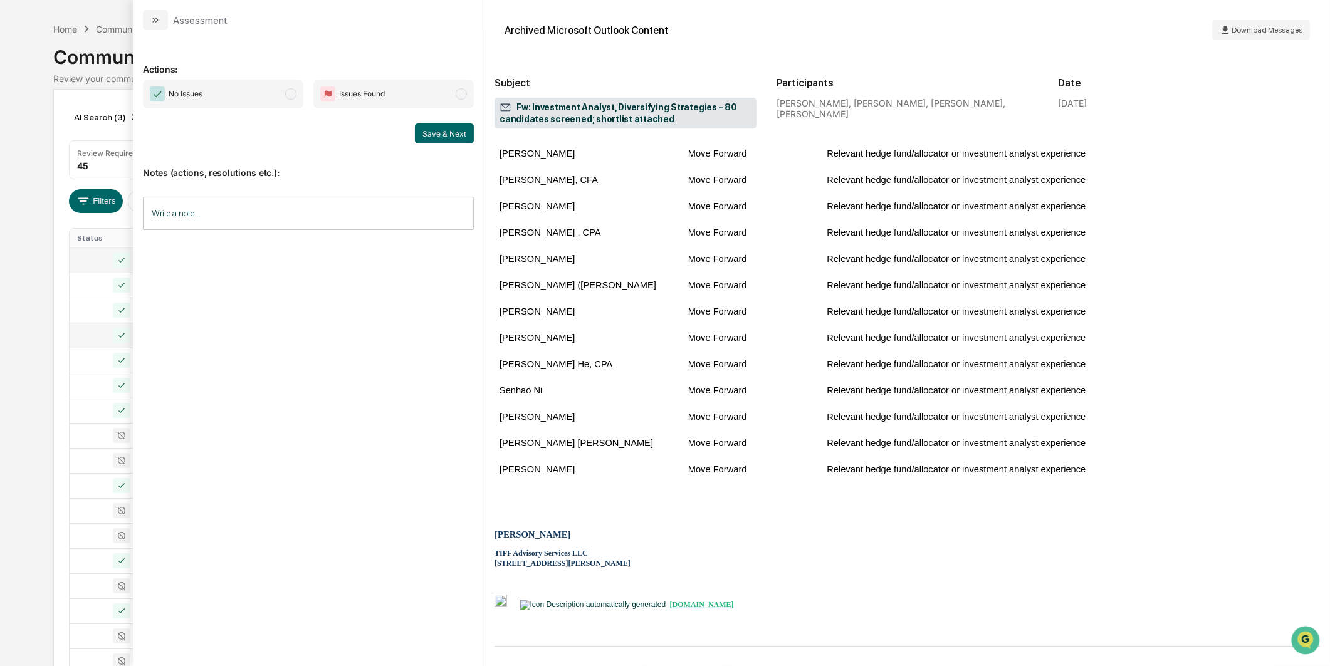
click at [288, 95] on span "modal" at bounding box center [290, 93] width 11 height 11
click at [417, 128] on button "Save & Next" at bounding box center [444, 133] width 59 height 20
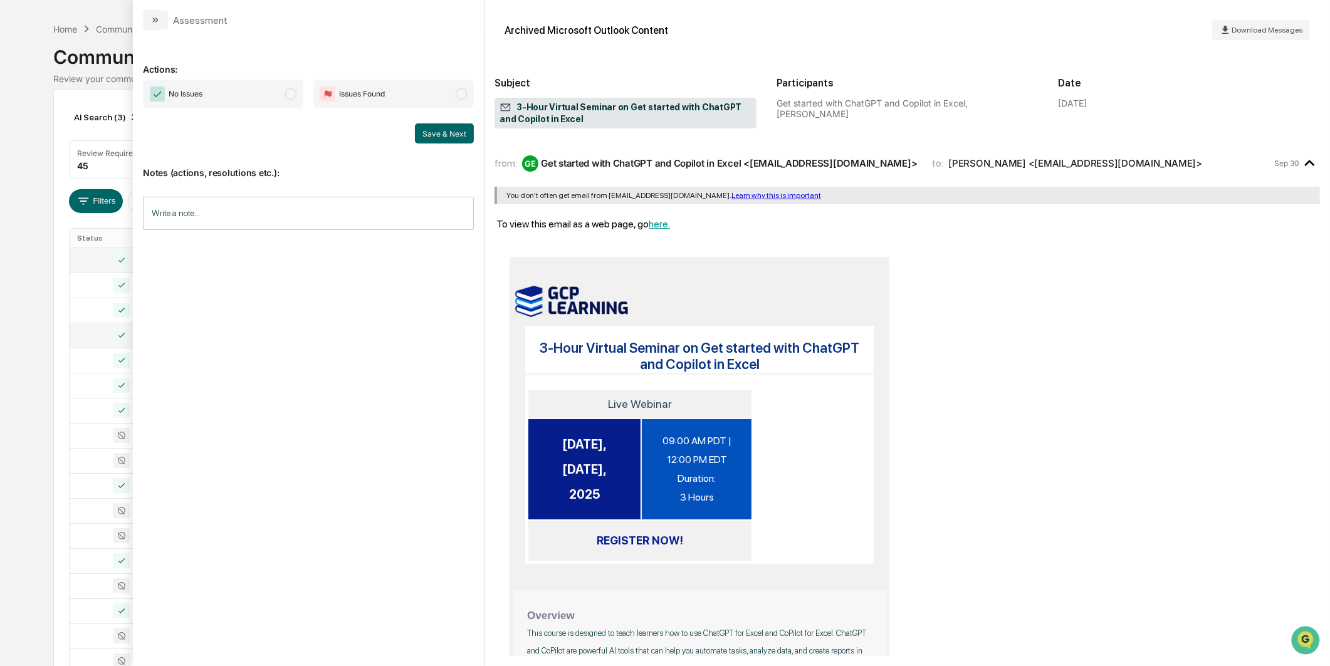
click at [263, 103] on span "No Issues" at bounding box center [223, 94] width 160 height 29
click at [429, 133] on button "Save & Next" at bounding box center [444, 133] width 59 height 20
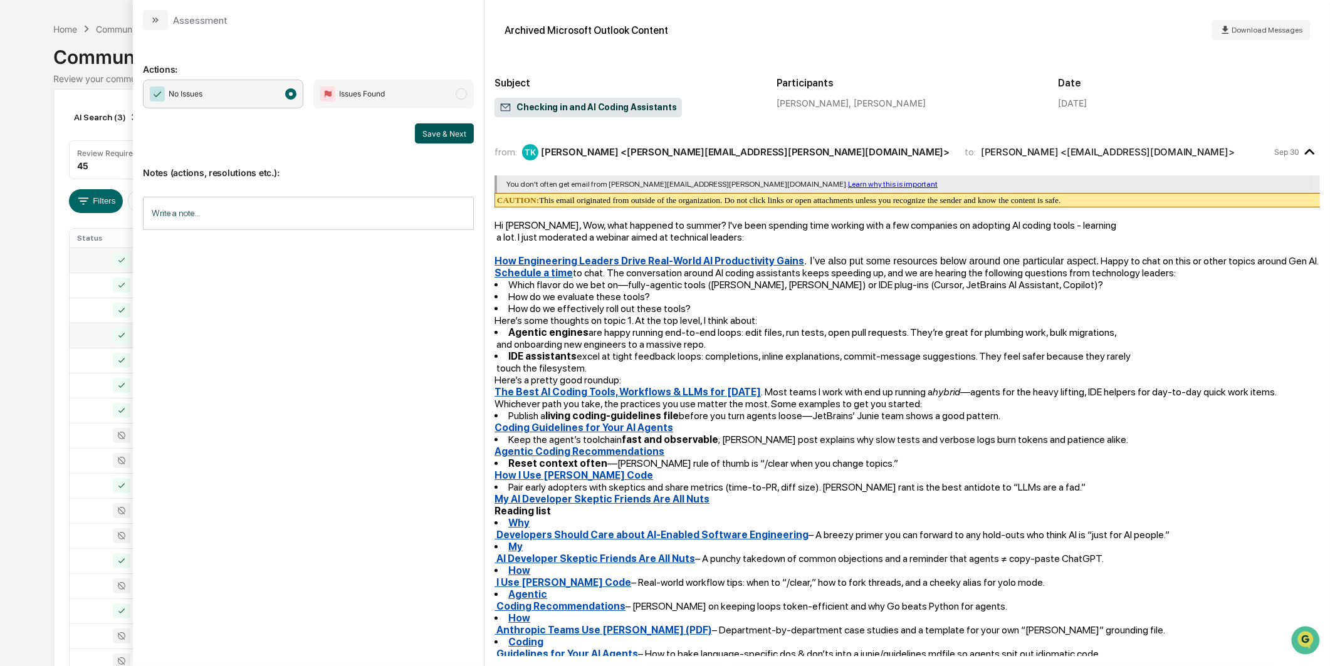
click at [473, 132] on button "Save & Next" at bounding box center [444, 133] width 59 height 20
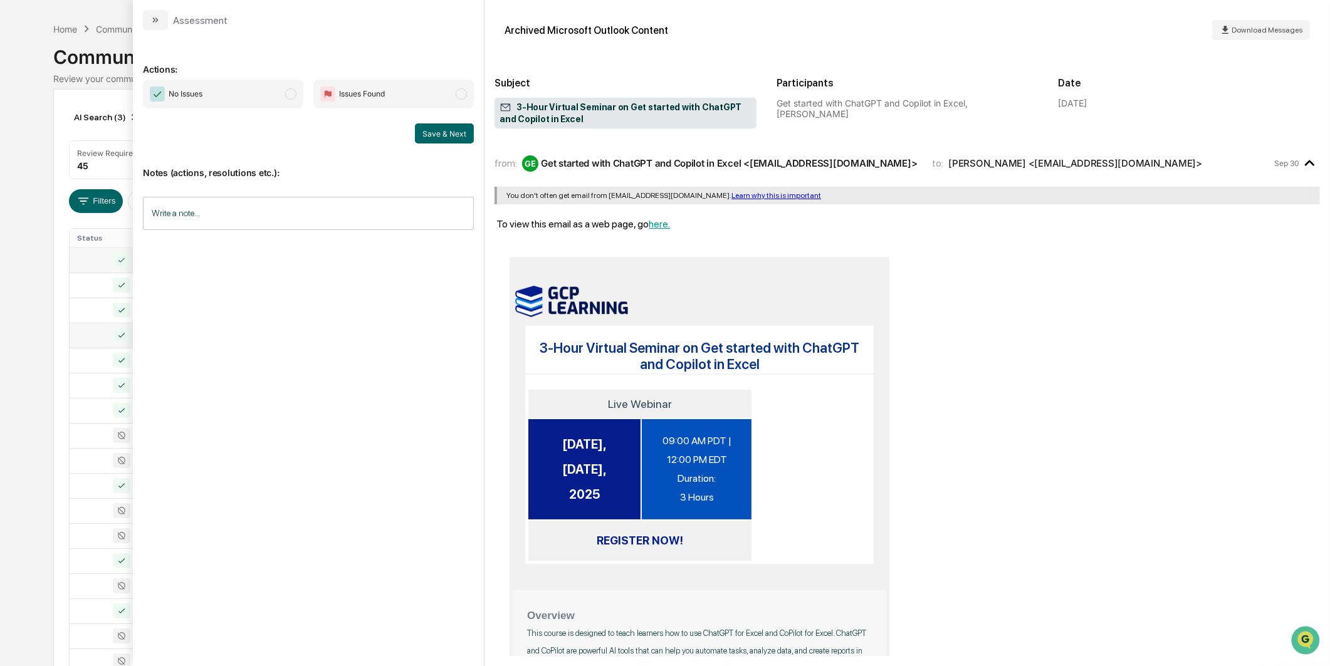
click at [290, 95] on span "modal" at bounding box center [290, 93] width 11 height 11
click at [443, 142] on div "Actions: No Issues Issues Found Save & Next Notes (actions, resolutions etc.): …" at bounding box center [308, 342] width 331 height 604
click at [446, 128] on button "Save & Next" at bounding box center [444, 133] width 59 height 20
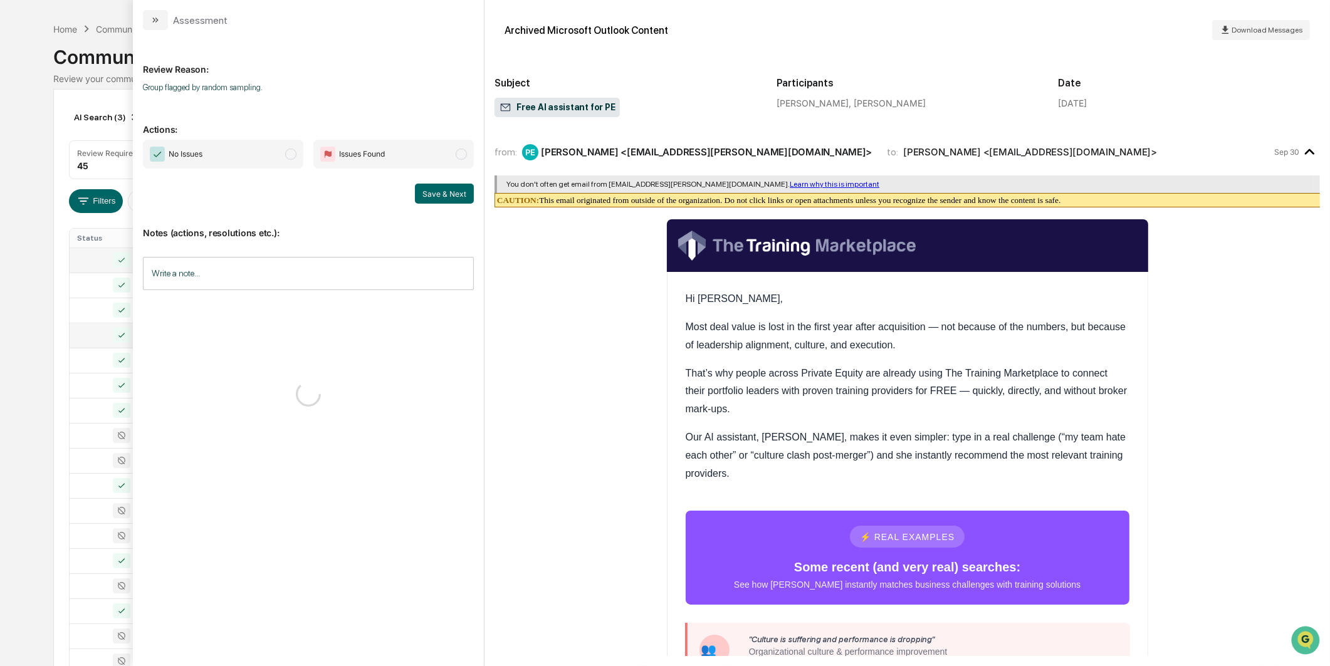
click at [283, 148] on span "No Issues" at bounding box center [223, 154] width 160 height 29
click at [444, 192] on button "Save & Next" at bounding box center [444, 194] width 59 height 20
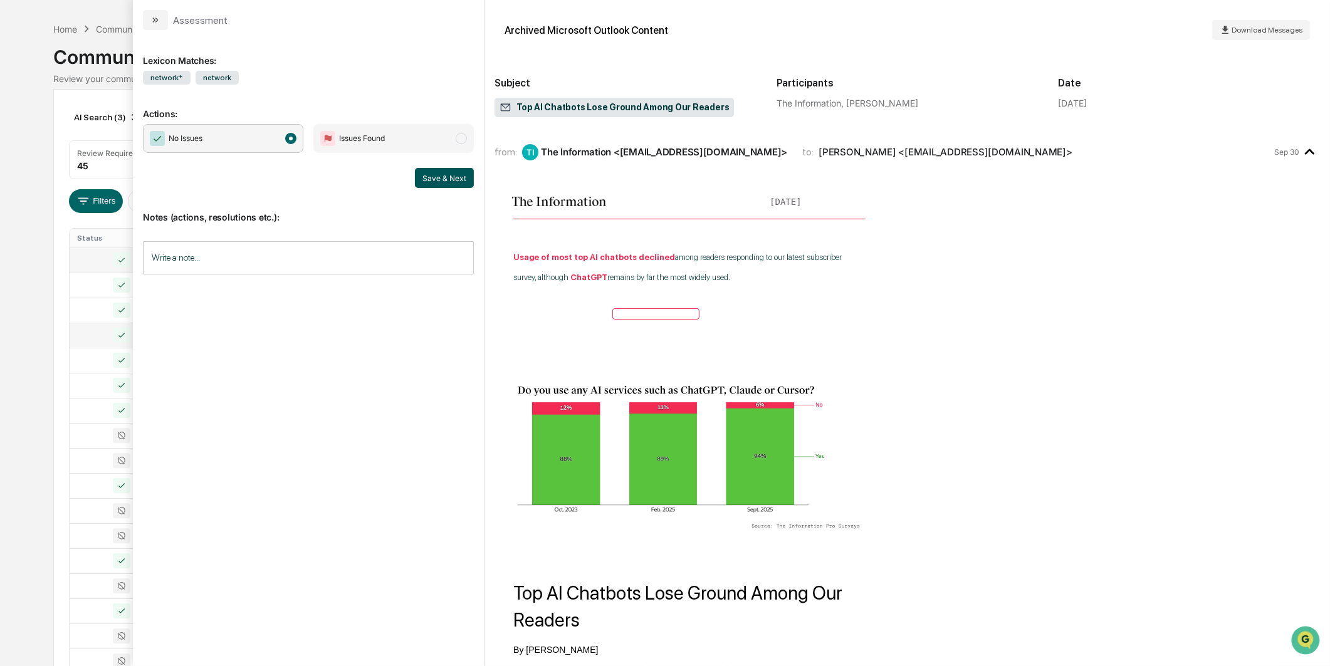
click at [430, 174] on button "Save & Next" at bounding box center [444, 178] width 59 height 20
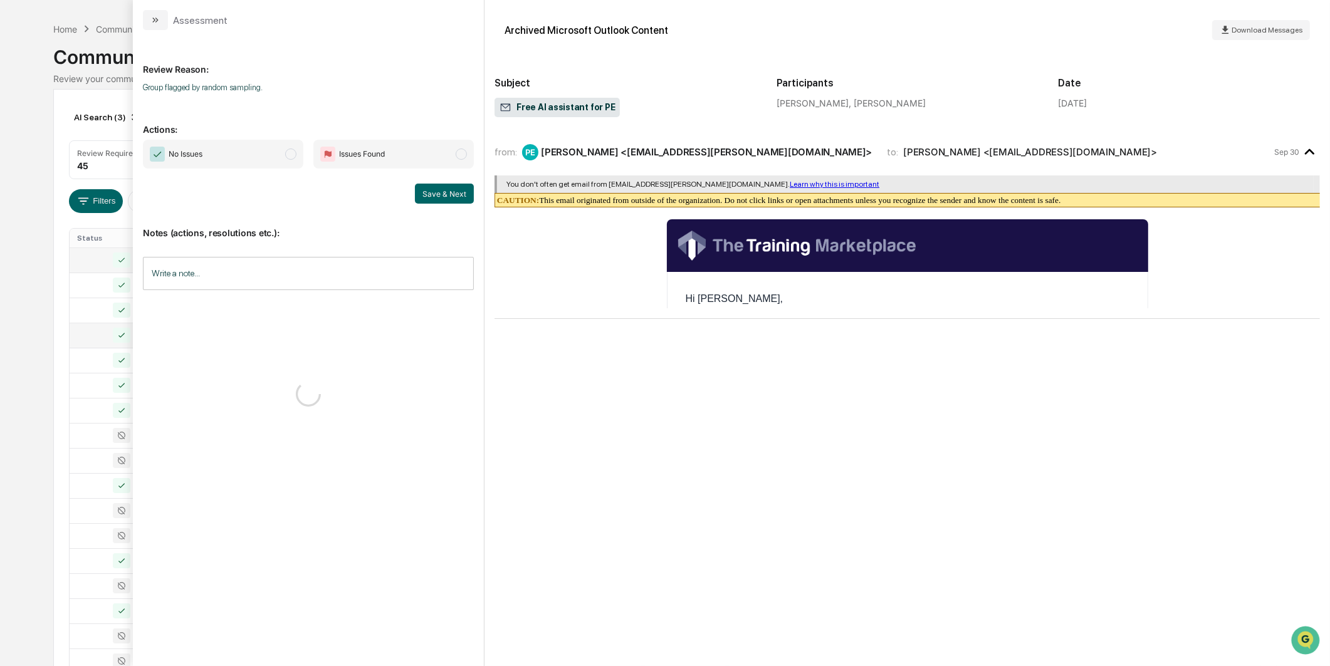
click at [35, 371] on div "Calendar Manage Tasks Reviews Approval Management Company People, Data, Setting…" at bounding box center [665, 453] width 1330 height 986
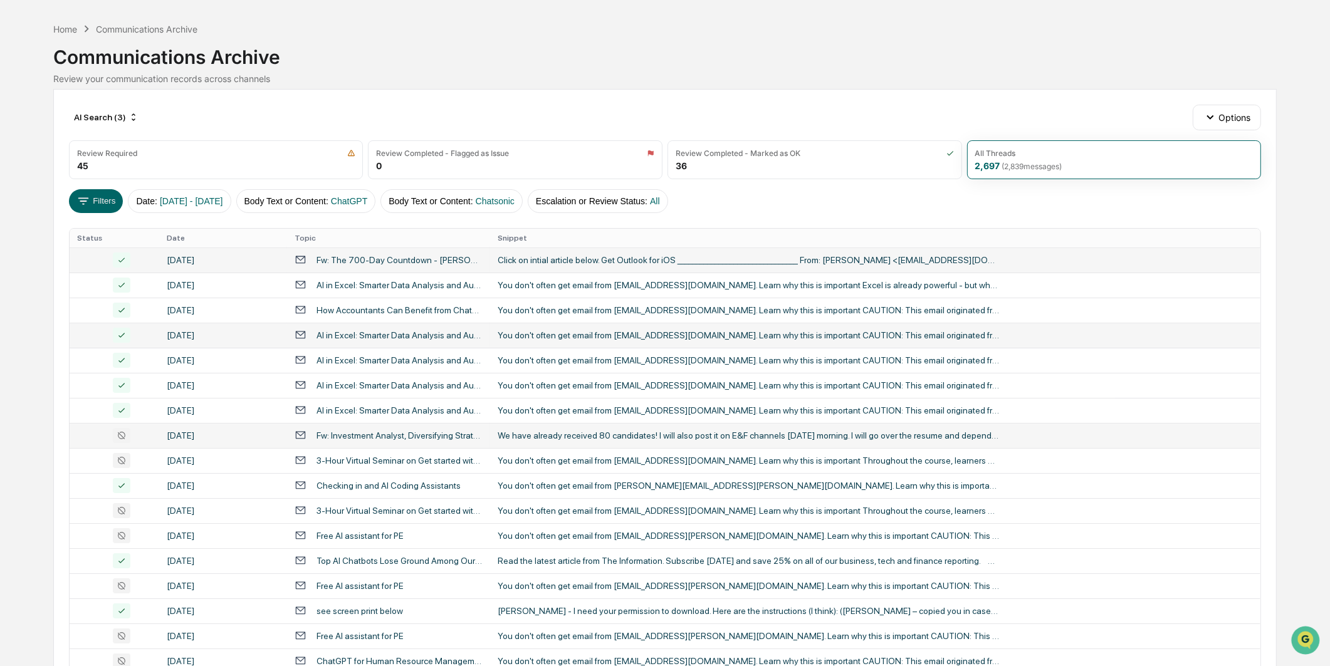
click at [172, 438] on div "[DATE]" at bounding box center [223, 436] width 113 height 10
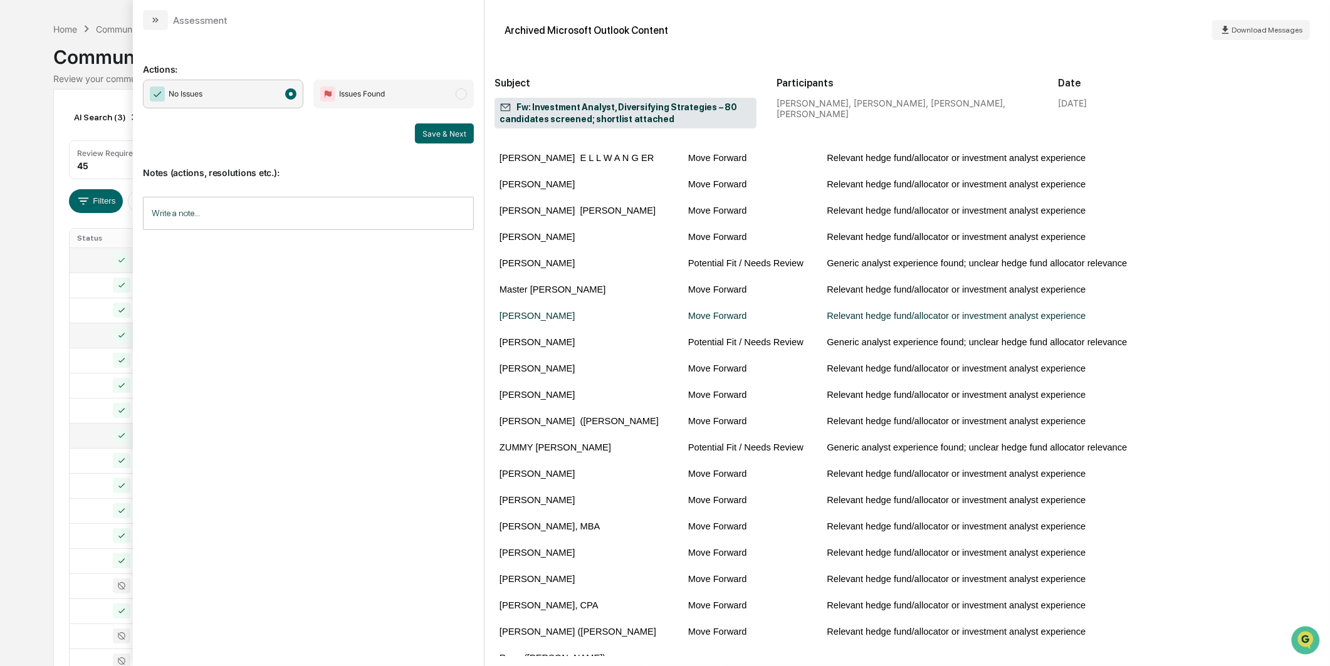
scroll to position [1393, 0]
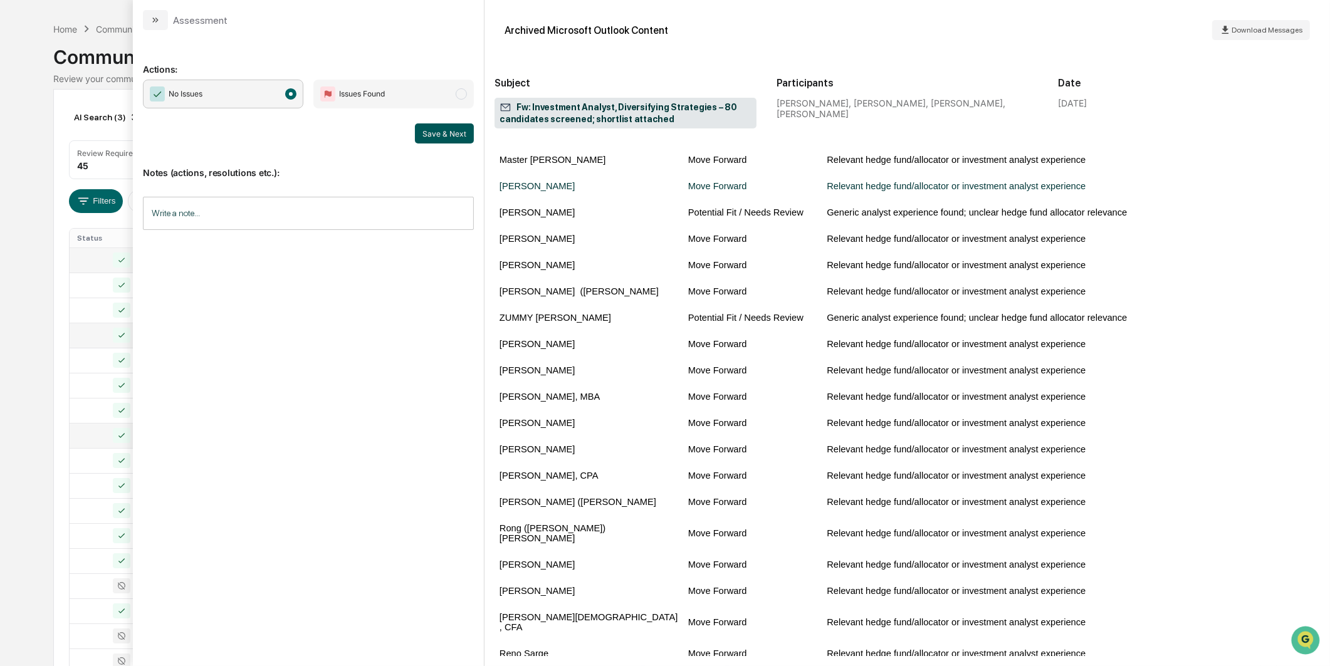
click at [428, 126] on button "Save & Next" at bounding box center [444, 133] width 59 height 20
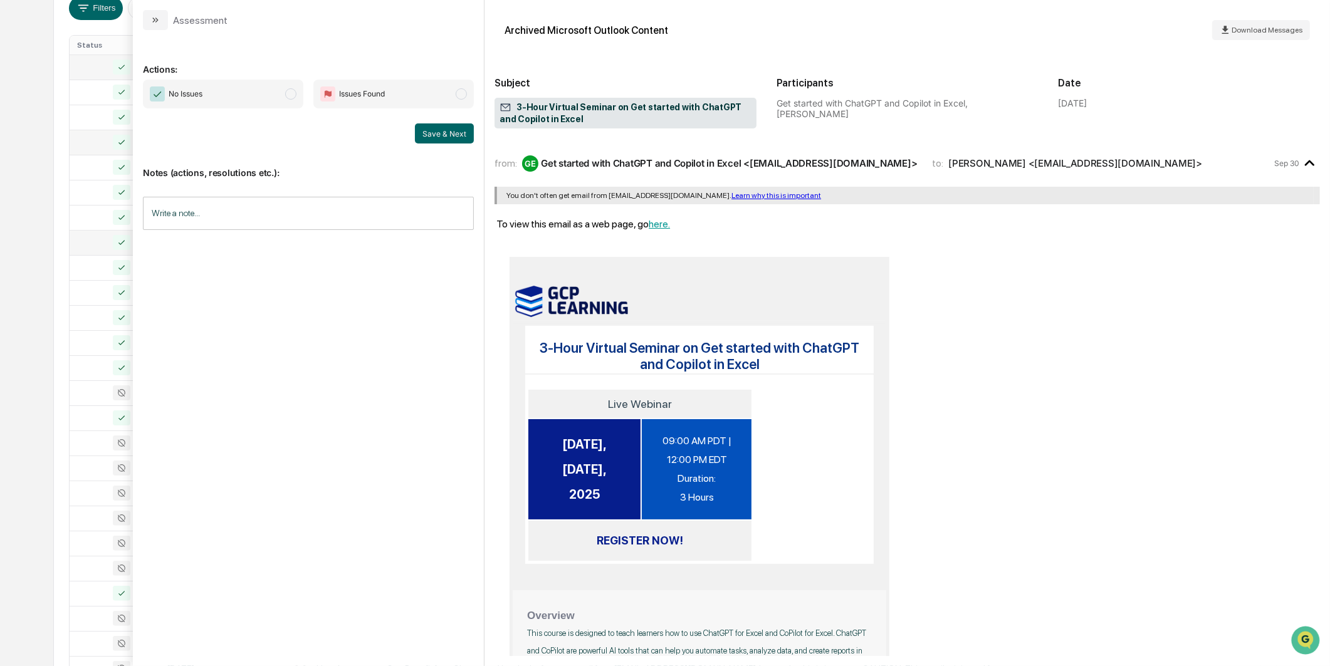
scroll to position [249, 0]
click at [116, 374] on icon at bounding box center [122, 377] width 18 height 15
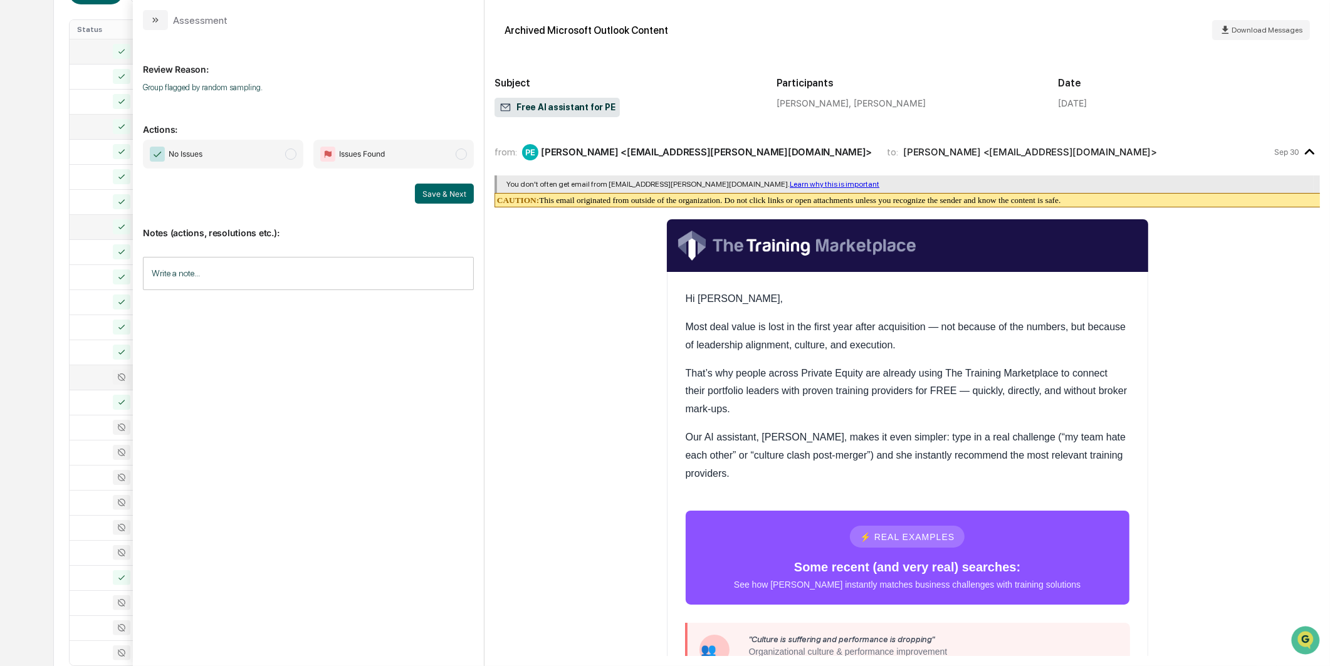
click at [243, 140] on span "No Issues" at bounding box center [223, 154] width 160 height 29
click at [423, 196] on button "Save & Next" at bounding box center [444, 194] width 59 height 20
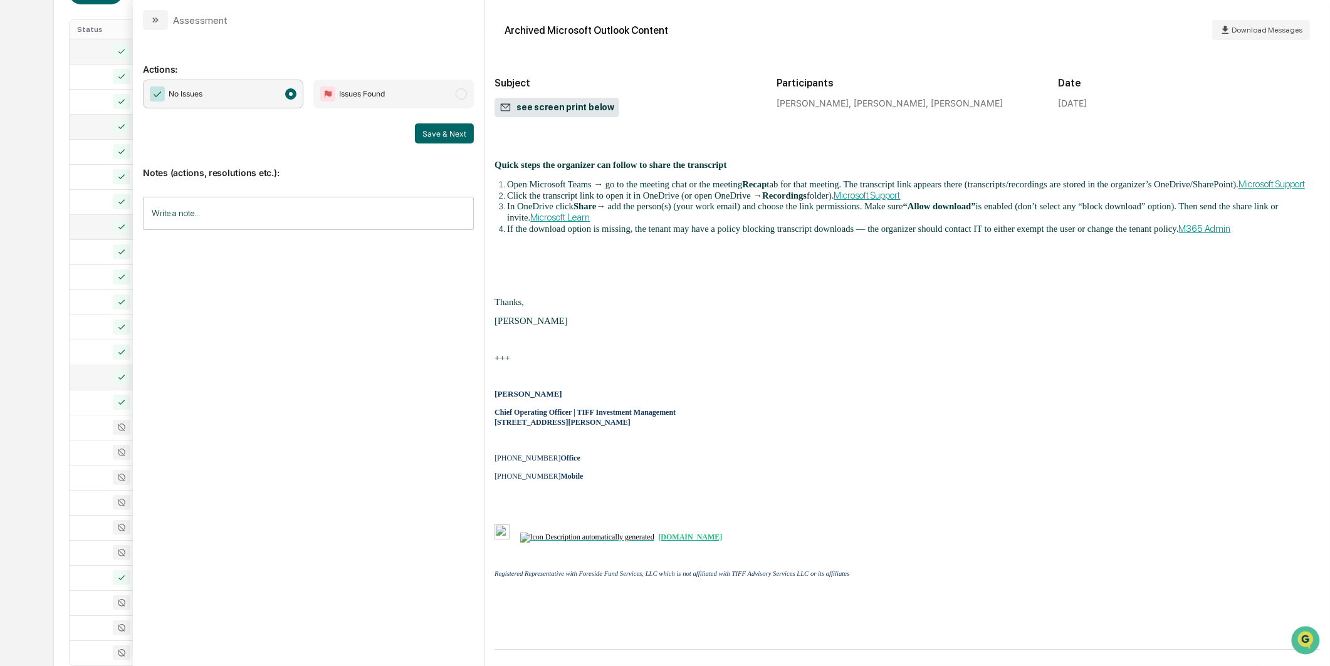
scroll to position [829, 0]
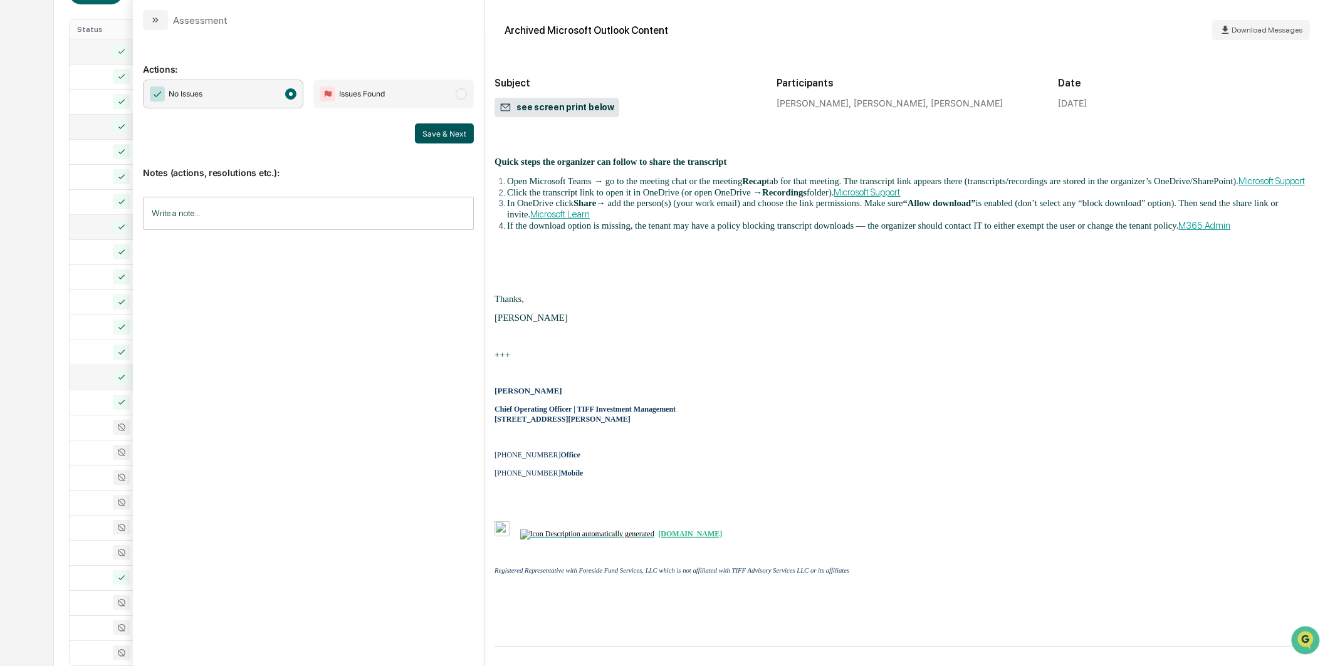
click at [426, 130] on button "Save & Next" at bounding box center [444, 133] width 59 height 20
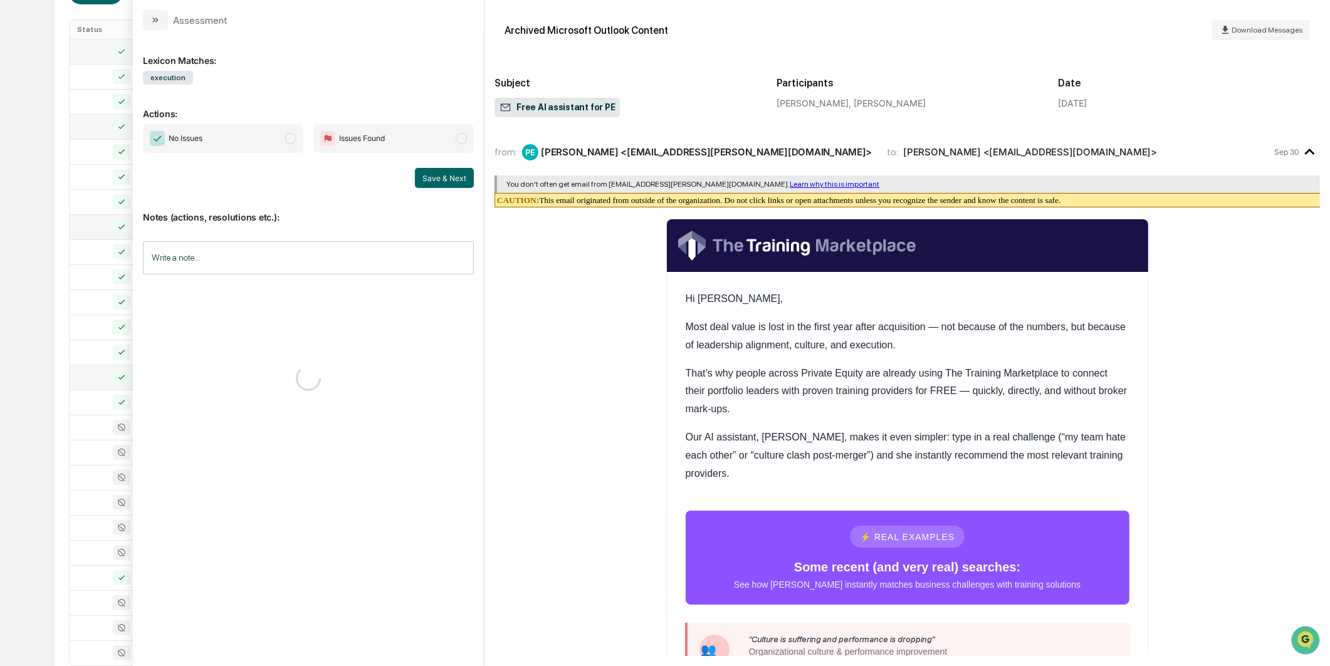
click at [36, 412] on div "Calendar Manage Tasks Reviews Approval Management Company People, Data, Setting…" at bounding box center [665, 244] width 1330 height 986
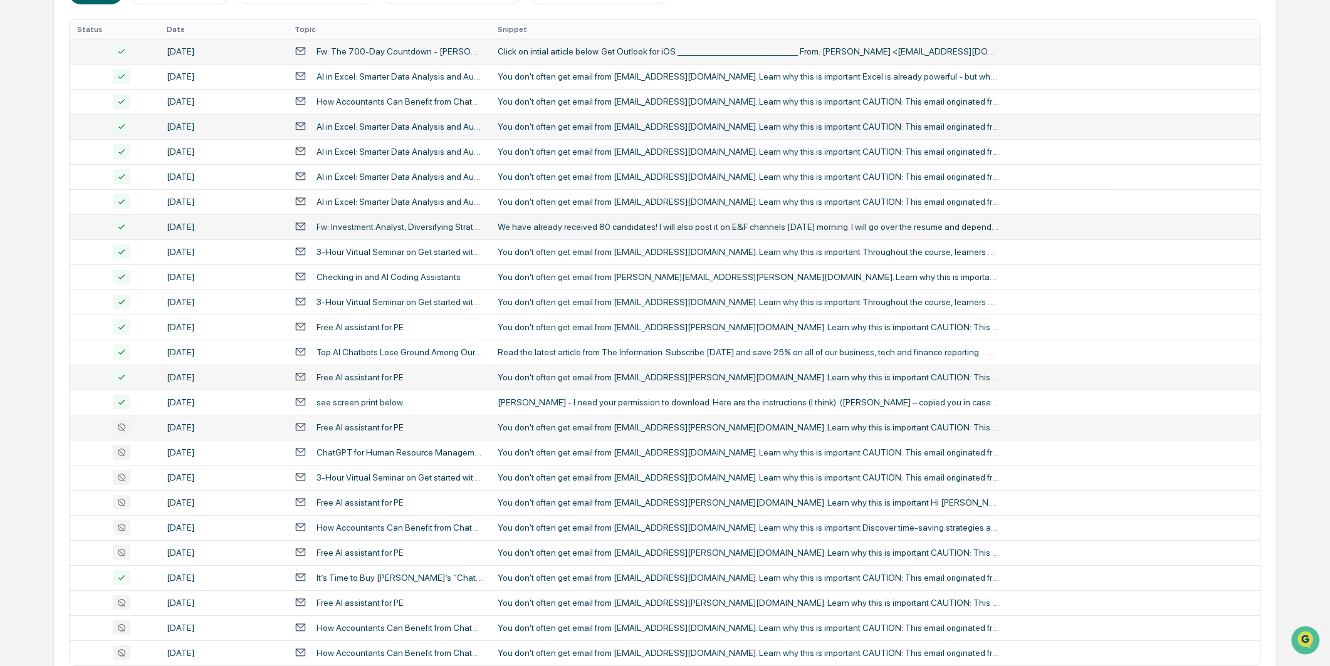
click at [128, 431] on icon at bounding box center [122, 427] width 18 height 15
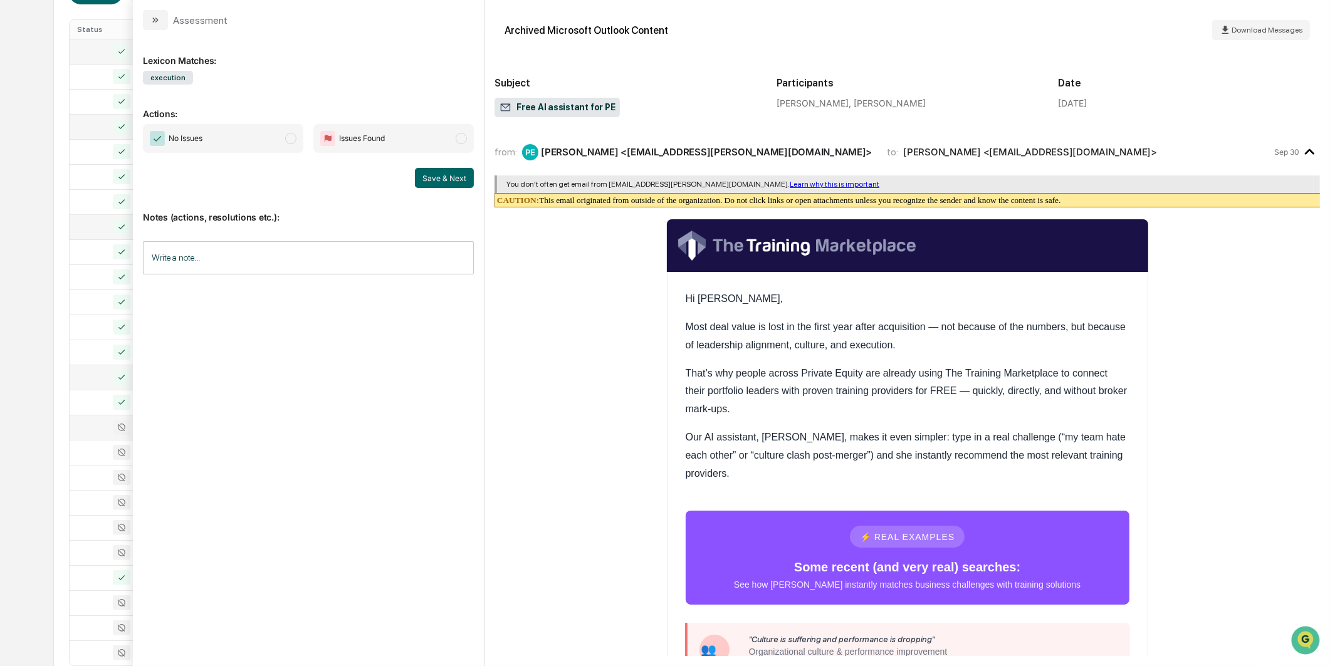
click at [305, 138] on div "No Issues Issues Found" at bounding box center [308, 138] width 331 height 29
click at [281, 138] on span "No Issues" at bounding box center [223, 138] width 160 height 29
click at [418, 167] on div "No Issues Issues Found Save & Next" at bounding box center [308, 156] width 331 height 64
click at [424, 174] on button "Save & Next" at bounding box center [444, 178] width 59 height 20
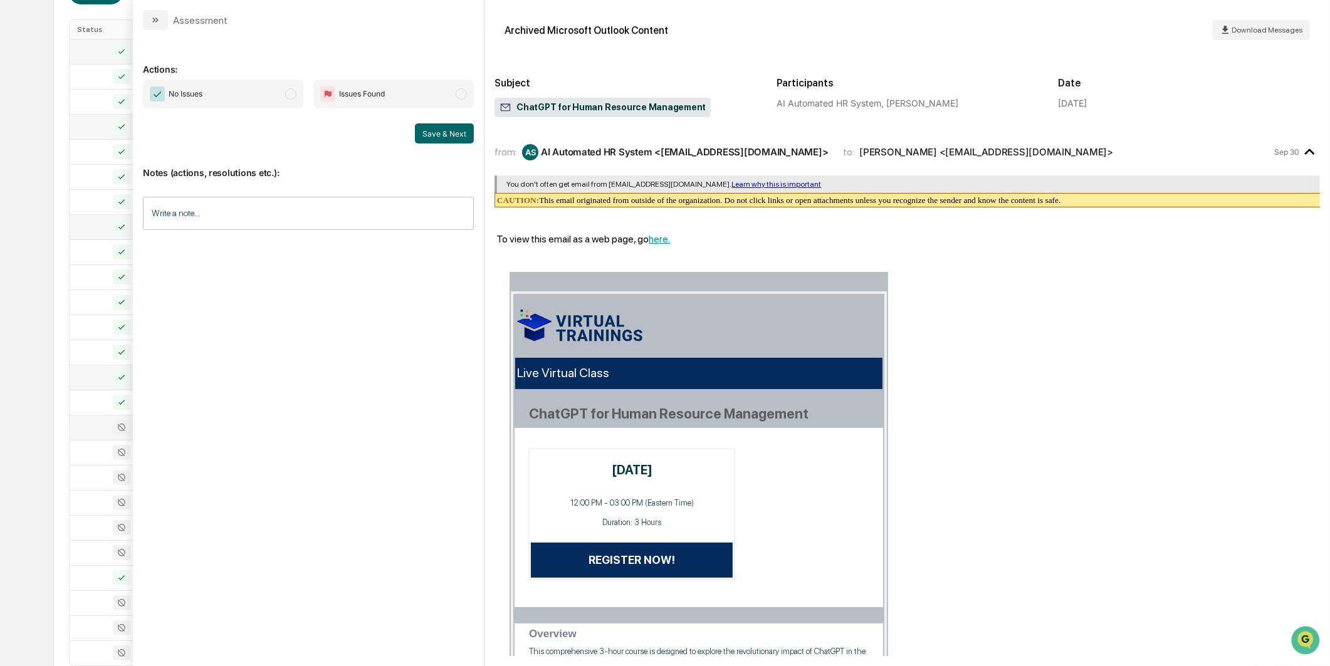
click at [273, 97] on span "No Issues" at bounding box center [223, 94] width 160 height 29
click at [434, 138] on button "Save & Next" at bounding box center [444, 133] width 59 height 20
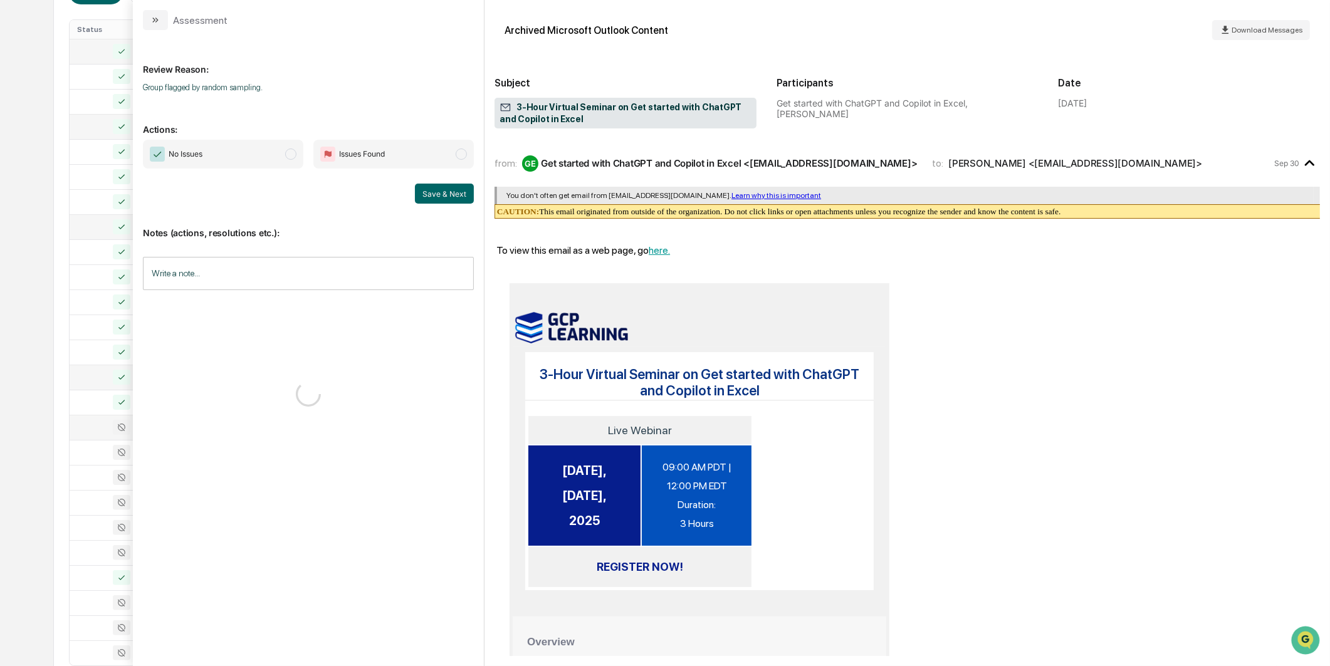
click at [270, 147] on span "No Issues" at bounding box center [223, 154] width 160 height 29
click at [454, 189] on button "Save & Next" at bounding box center [444, 194] width 59 height 20
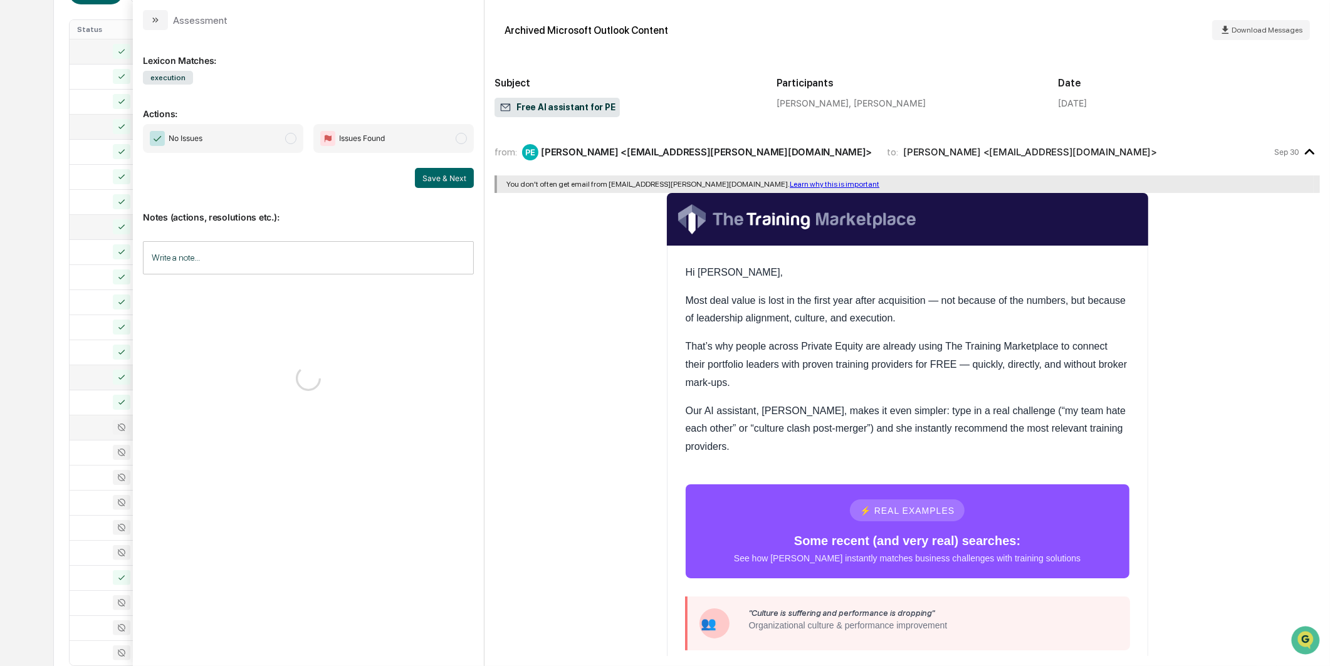
click at [276, 140] on span "No Issues" at bounding box center [223, 138] width 160 height 29
click at [420, 179] on button "Save & Next" at bounding box center [444, 178] width 59 height 20
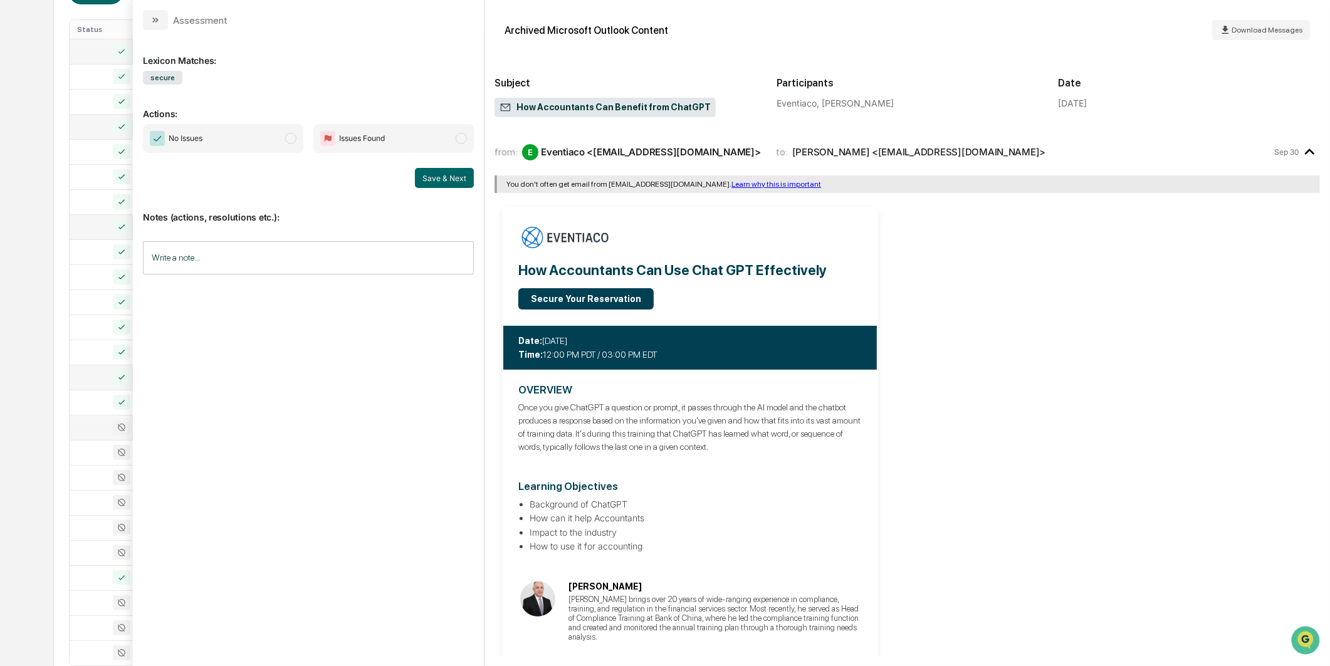
click at [234, 149] on span "No Issues" at bounding box center [223, 138] width 160 height 29
click at [450, 181] on button "Save & Next" at bounding box center [444, 178] width 59 height 20
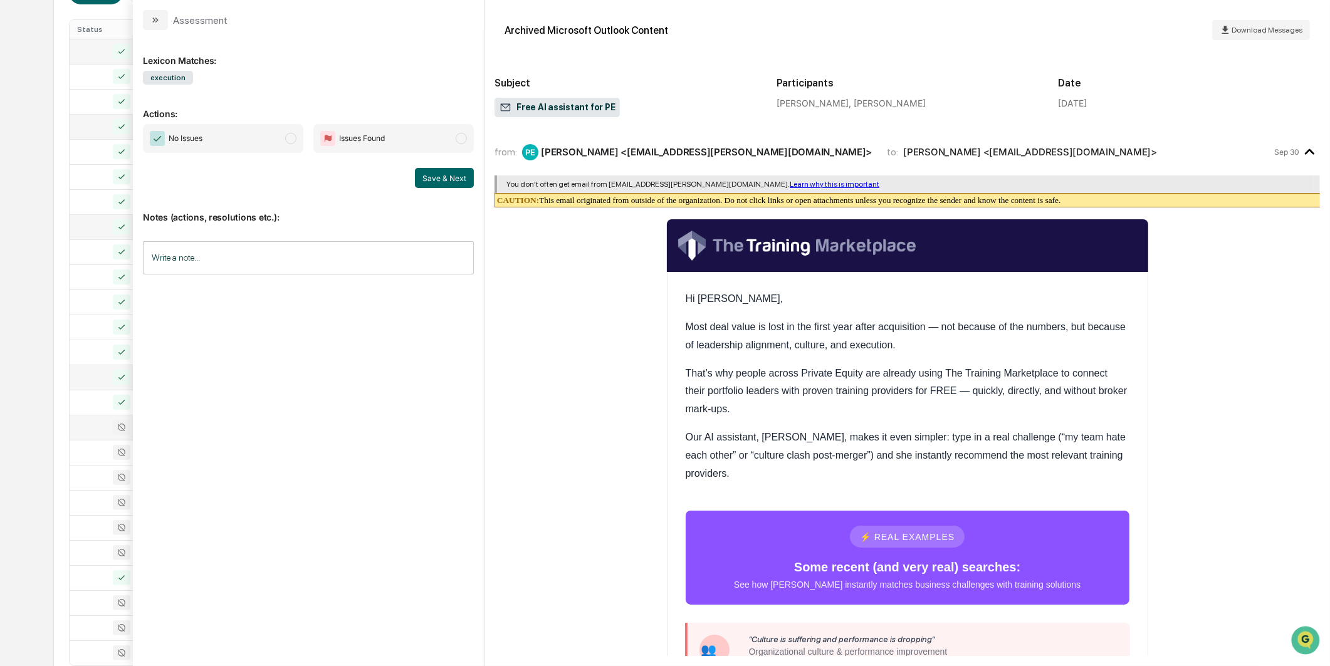
click at [291, 140] on span "modal" at bounding box center [290, 138] width 11 height 11
click at [424, 182] on button "Save & Next" at bounding box center [444, 178] width 59 height 20
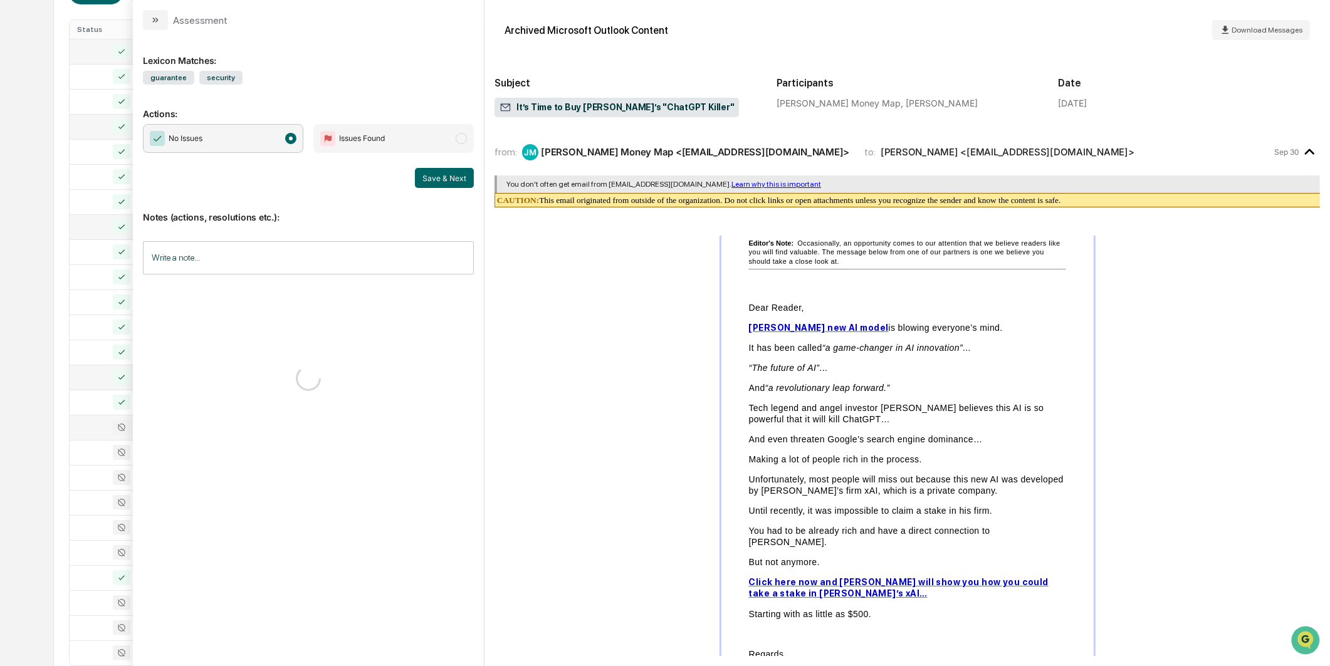
click at [291, 143] on span "modal" at bounding box center [290, 138] width 11 height 11
click at [425, 190] on div "Notes (actions, resolutions etc.): Write a note... Write a note..." at bounding box center [308, 239] width 331 height 102
click at [429, 177] on button "Save & Next" at bounding box center [444, 178] width 59 height 20
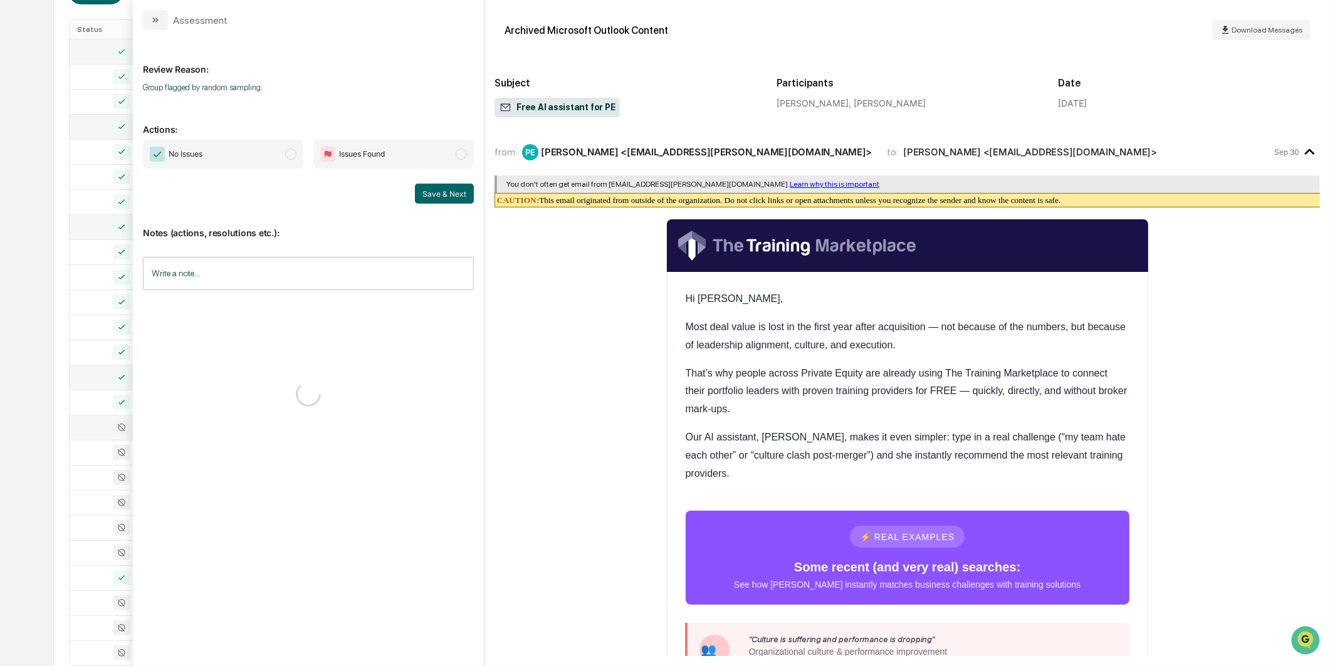
click at [47, 426] on div "Calendar Manage Tasks Reviews Approval Management Company People, Data, Setting…" at bounding box center [665, 244] width 1330 height 986
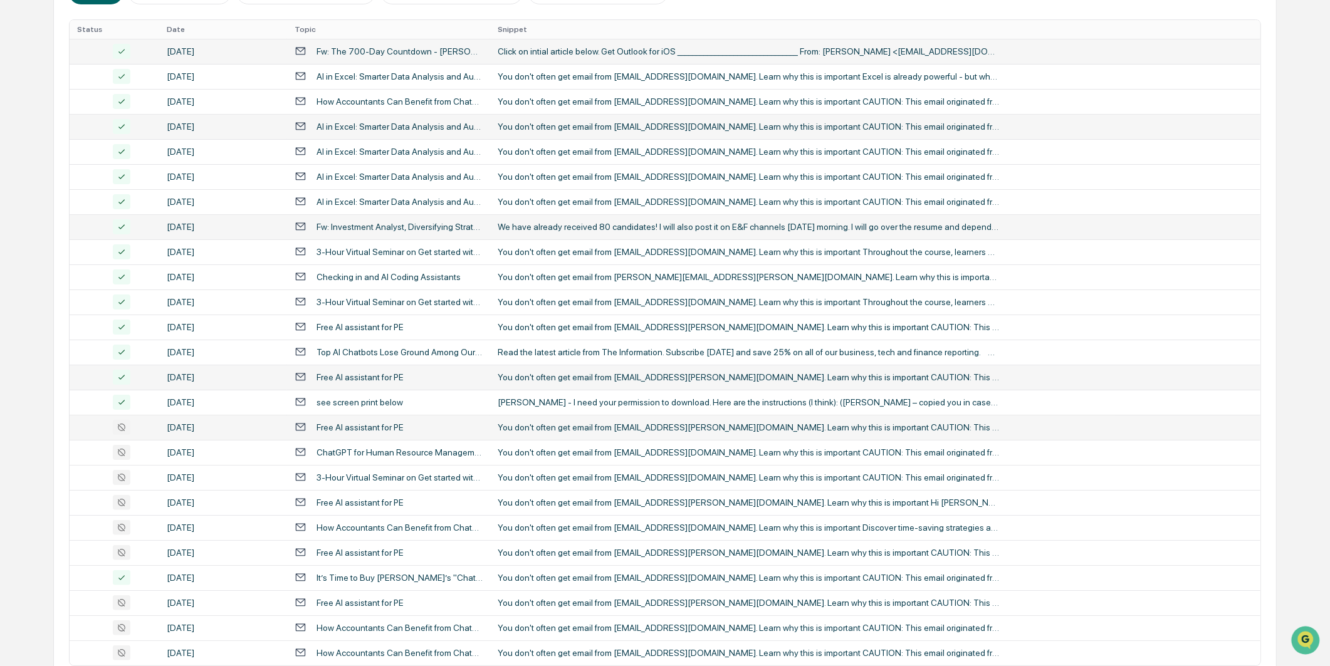
click at [202, 433] on td "[DATE]" at bounding box center [223, 427] width 128 height 25
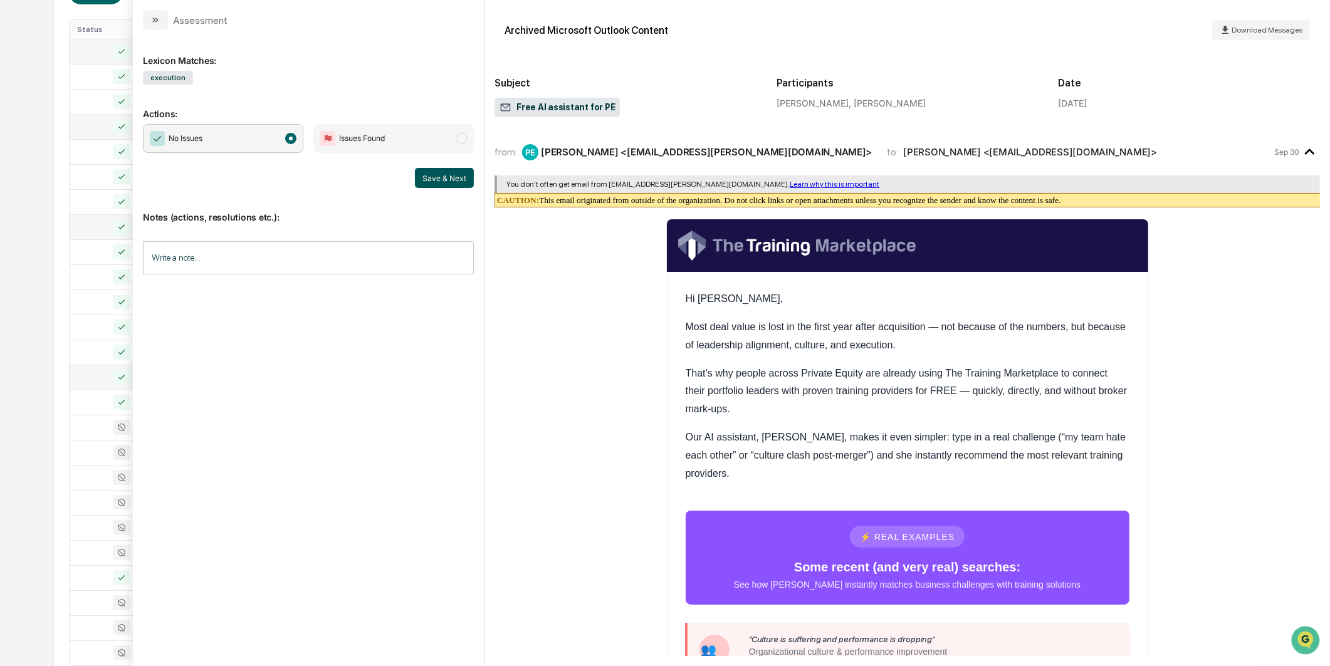
click at [453, 179] on button "Save & Next" at bounding box center [444, 178] width 59 height 20
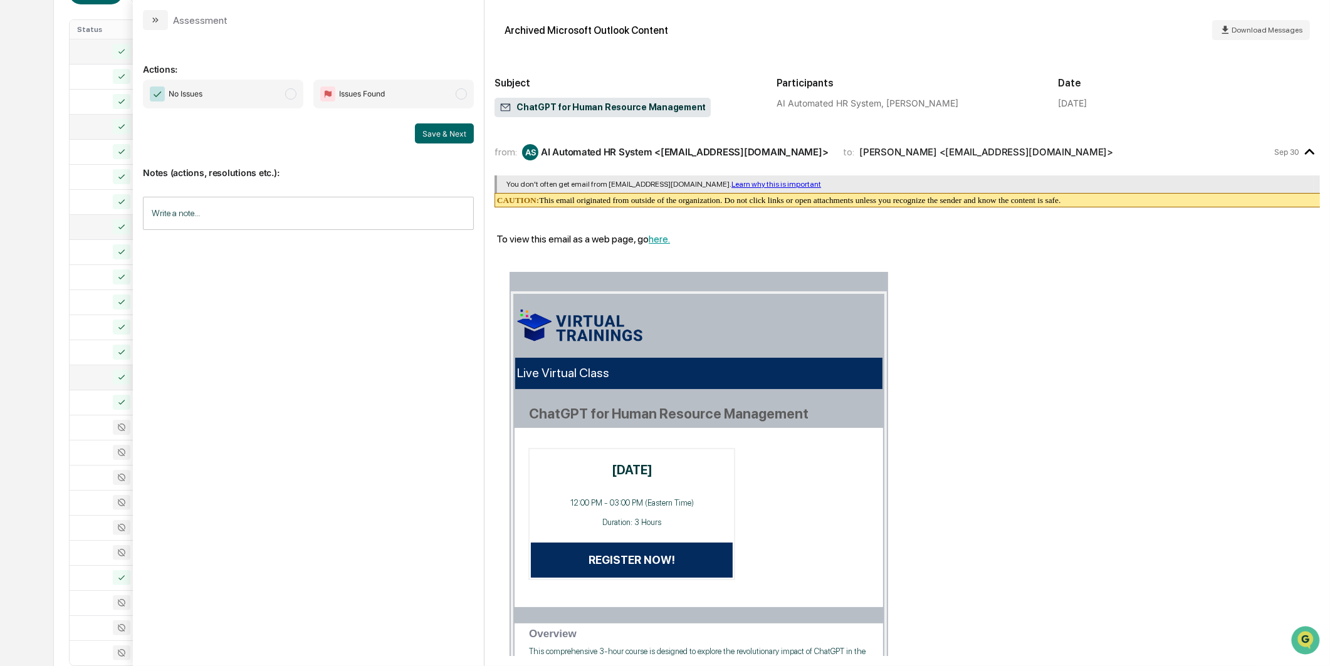
click at [118, 438] on td at bounding box center [115, 427] width 90 height 25
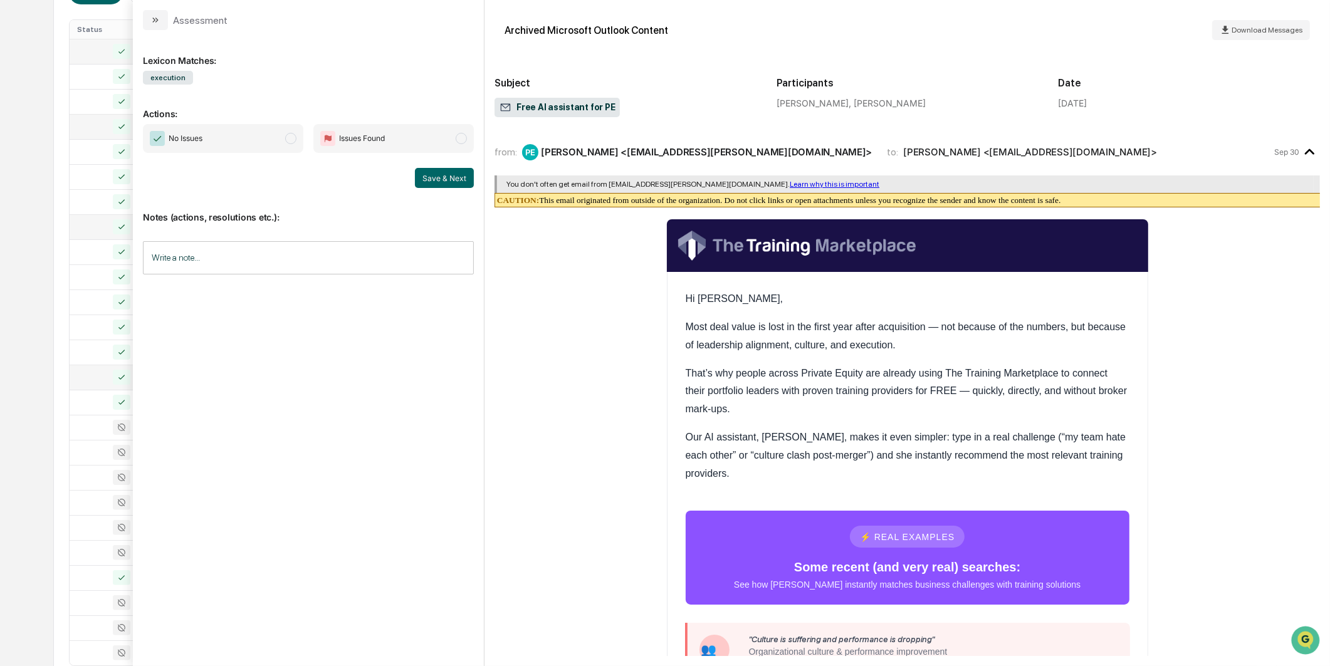
click at [266, 134] on span "No Issues" at bounding box center [223, 138] width 160 height 29
click at [421, 179] on button "Save & Next" at bounding box center [444, 178] width 59 height 20
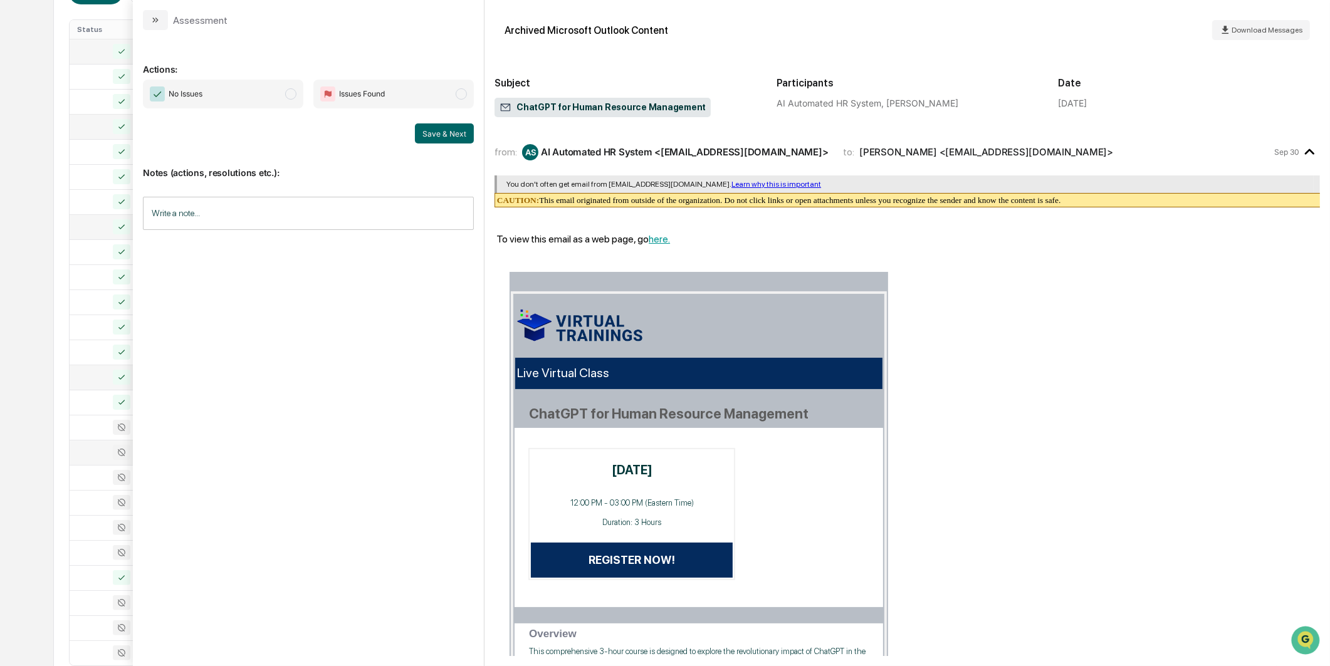
click at [112, 441] on td at bounding box center [115, 452] width 90 height 25
drag, startPoint x: 278, startPoint y: 97, endPoint x: 293, endPoint y: 102, distance: 15.5
click at [278, 97] on span "No Issues" at bounding box center [223, 94] width 160 height 29
click at [448, 139] on button "Save & Next" at bounding box center [444, 133] width 59 height 20
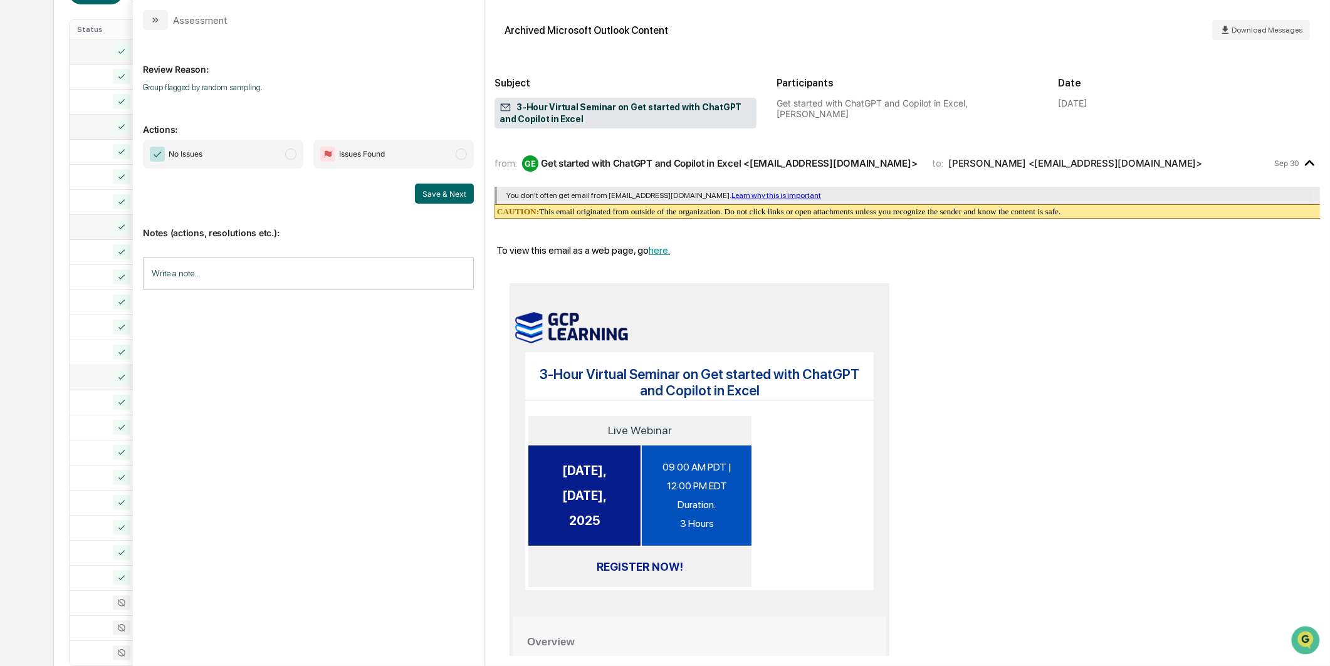
click at [41, 164] on div "Calendar Manage Tasks Reviews Approval Management Company People, Data, Setting…" at bounding box center [665, 244] width 1330 height 986
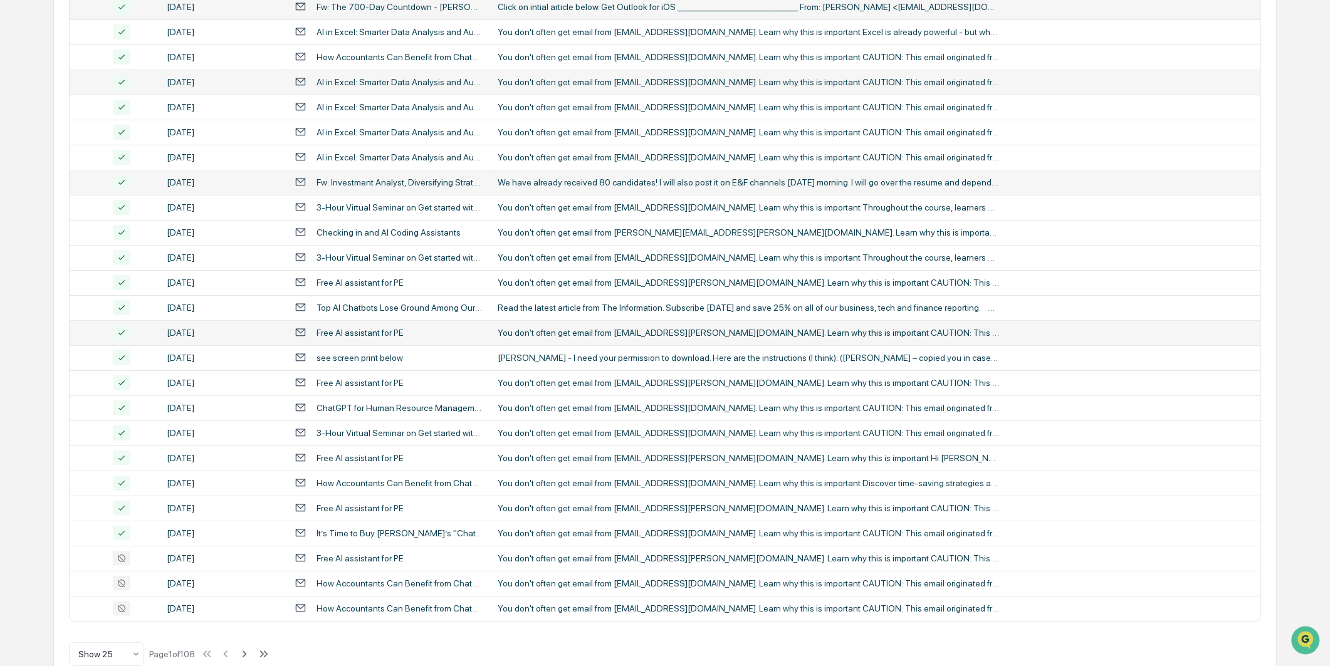
scroll to position [318, 0]
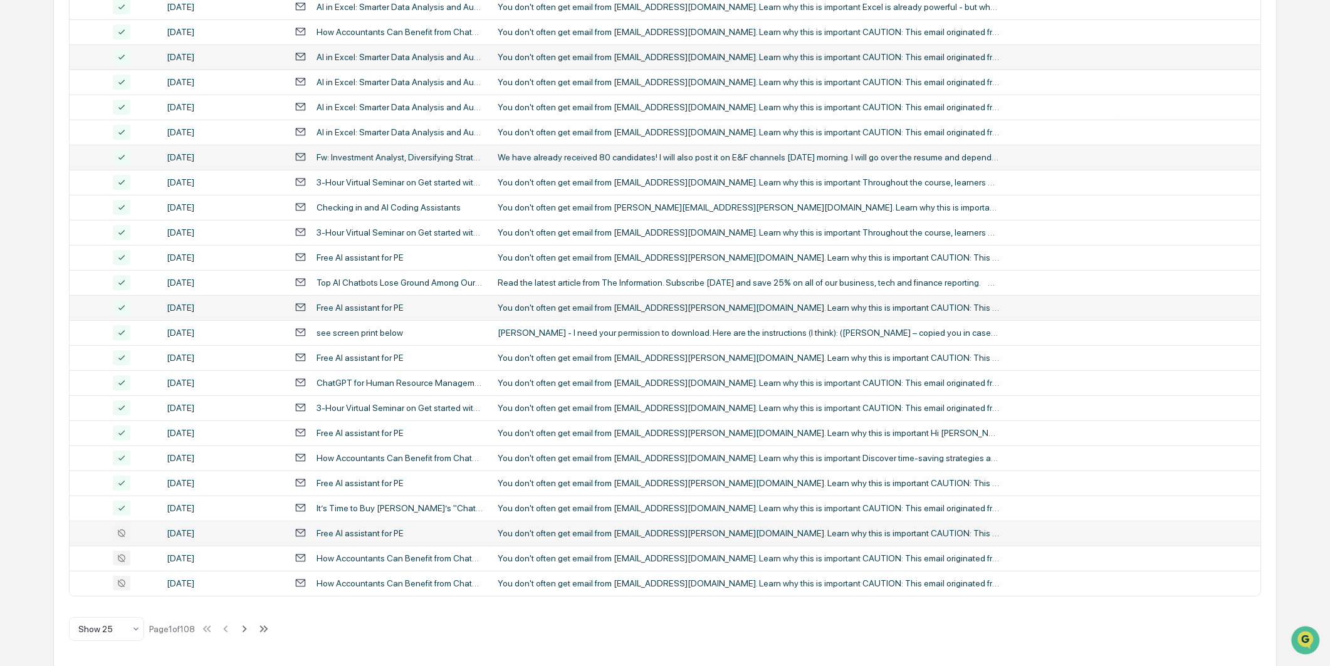
click at [298, 527] on icon at bounding box center [301, 533] width 12 height 12
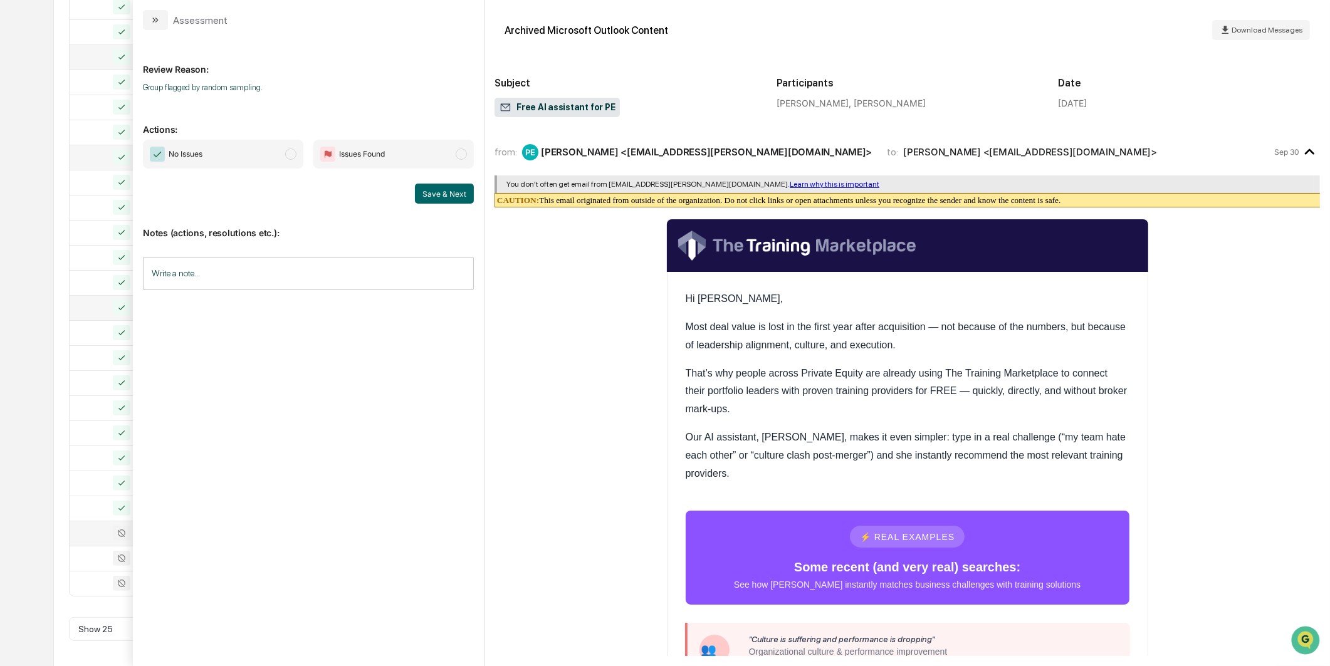
click at [256, 152] on span "No Issues" at bounding box center [223, 154] width 160 height 29
click at [442, 191] on button "Save & Next" at bounding box center [444, 194] width 59 height 20
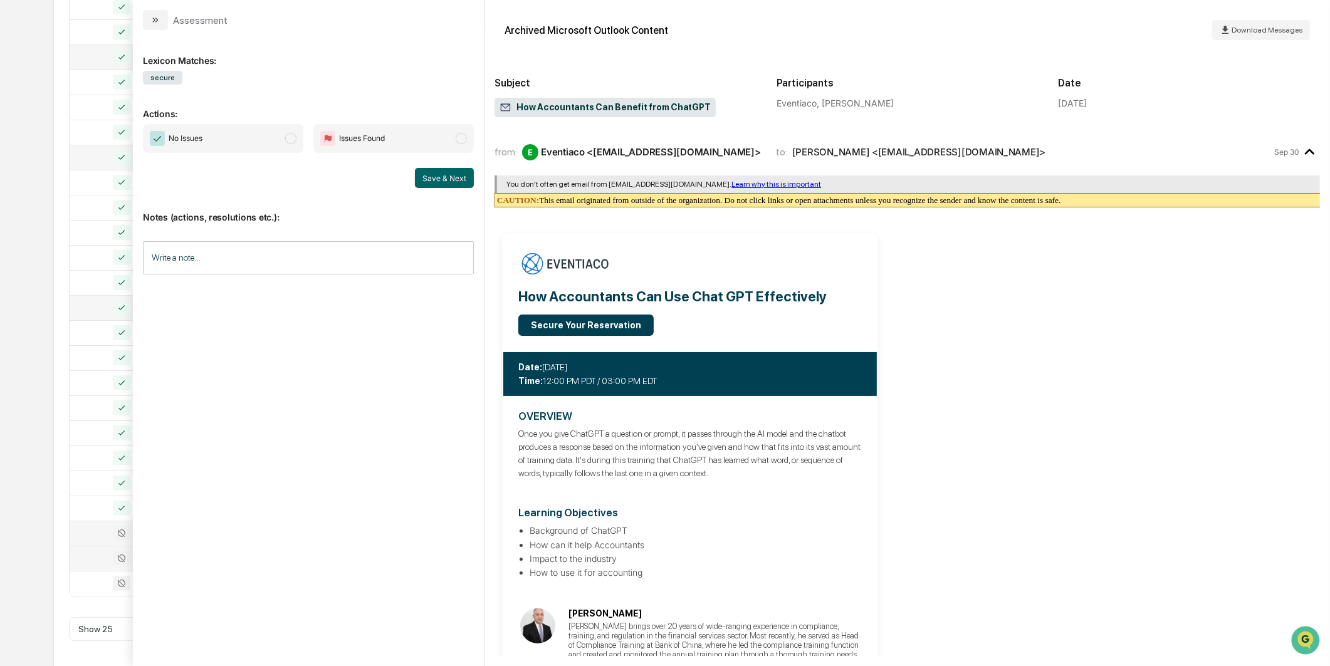
click at [113, 567] on td at bounding box center [115, 558] width 90 height 25
click at [122, 583] on icon at bounding box center [122, 583] width 18 height 15
click at [281, 139] on span "No Issues" at bounding box center [223, 138] width 160 height 29
click at [415, 178] on div "Save & Next" at bounding box center [308, 178] width 331 height 20
click at [427, 178] on button "Save & Next" at bounding box center [444, 178] width 59 height 20
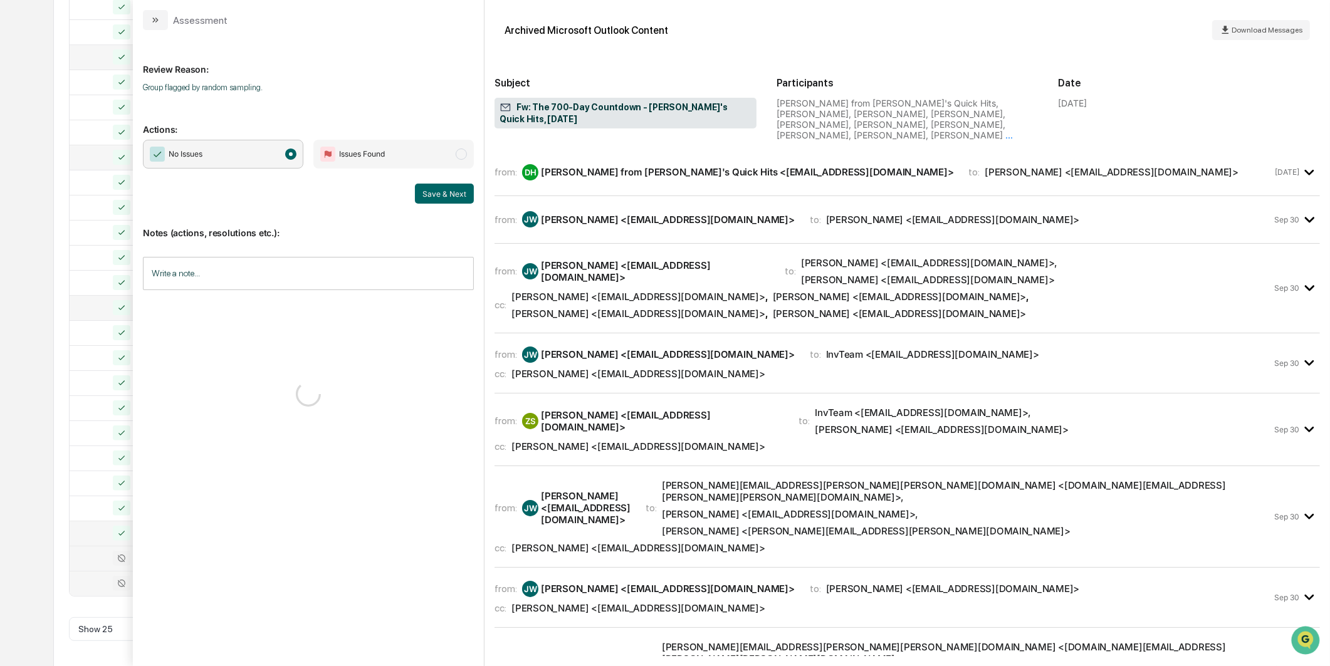
click at [118, 557] on icon at bounding box center [122, 559] width 8 height 8
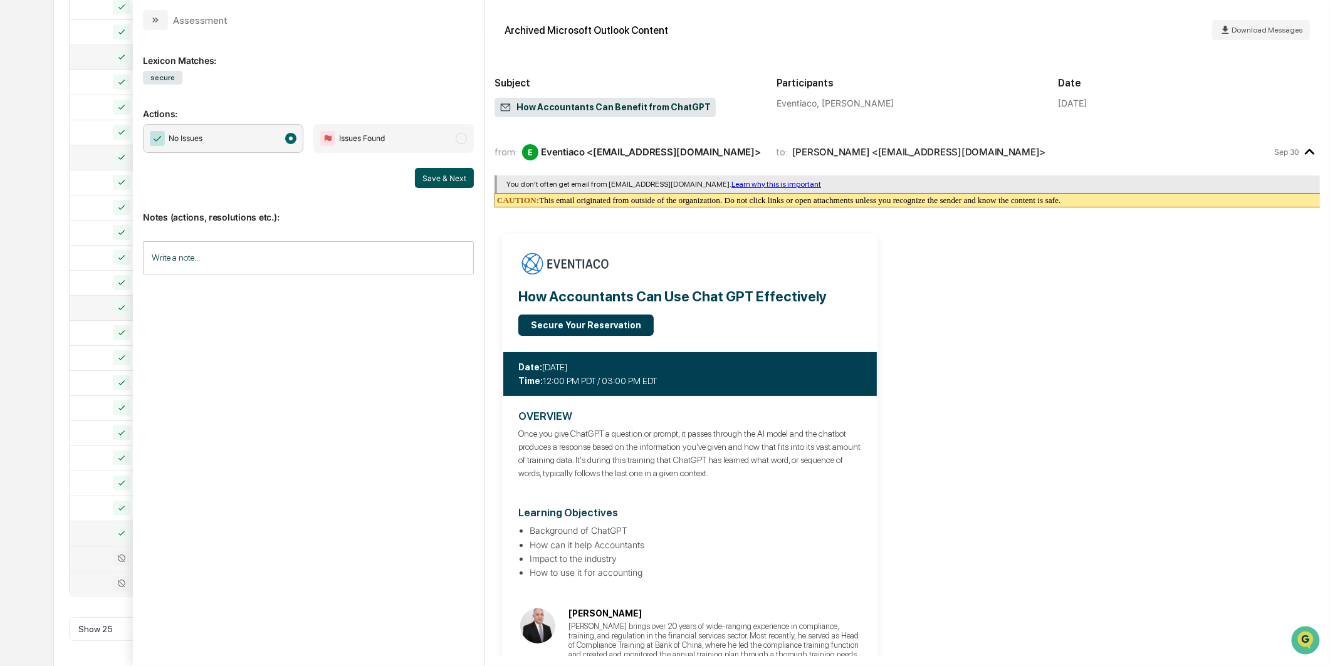
click at [437, 174] on button "Save & Next" at bounding box center [444, 178] width 59 height 20
click at [41, 365] on div "Calendar Manage Tasks Reviews Approval Management Company People, Data, Setting…" at bounding box center [665, 175] width 1330 height 986
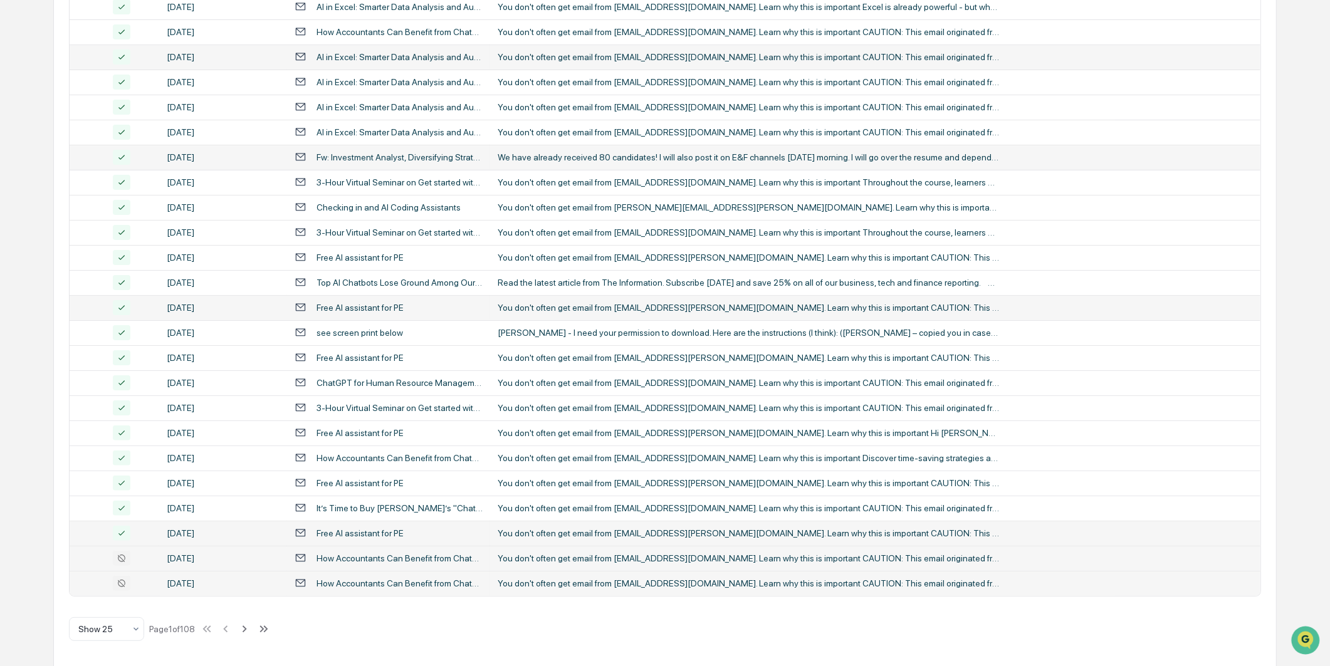
click at [258, 564] on td "[DATE]" at bounding box center [223, 558] width 128 height 25
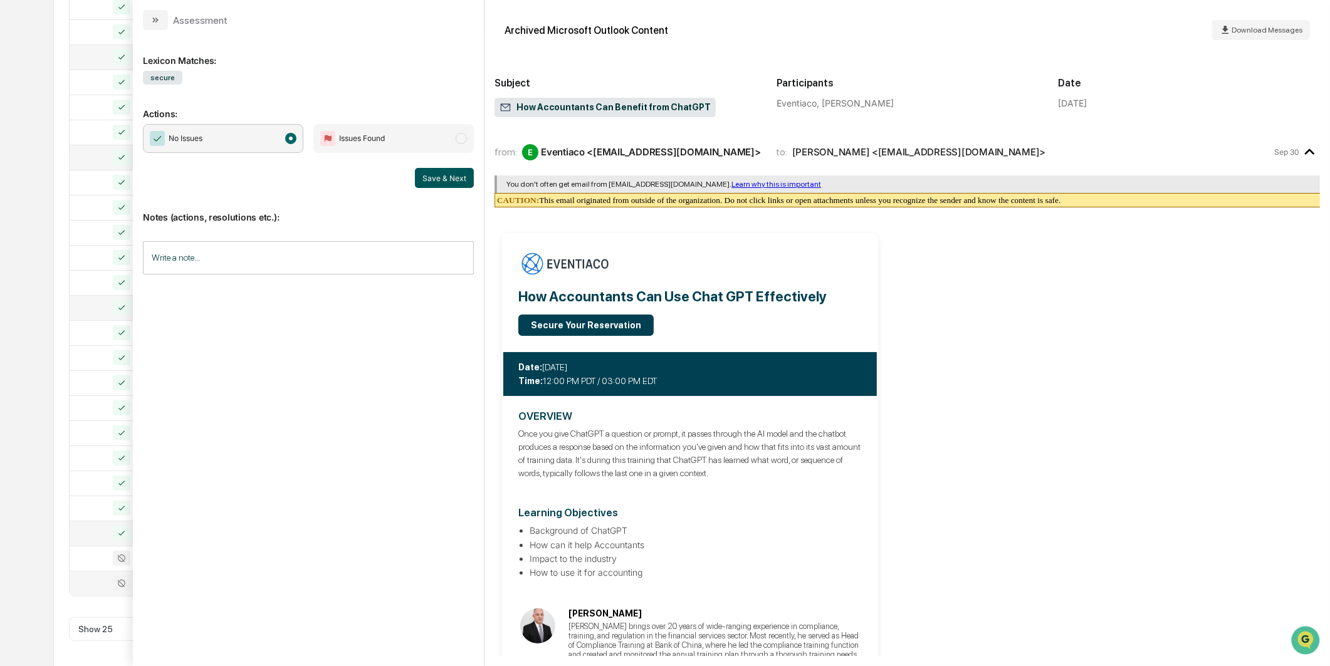
click at [426, 177] on button "Save & Next" at bounding box center [444, 178] width 59 height 20
click at [55, 396] on div "AI Search (3) Options Review Required 45 Review Completed - Flagged as Issue 0 …" at bounding box center [665, 239] width 1224 height 857
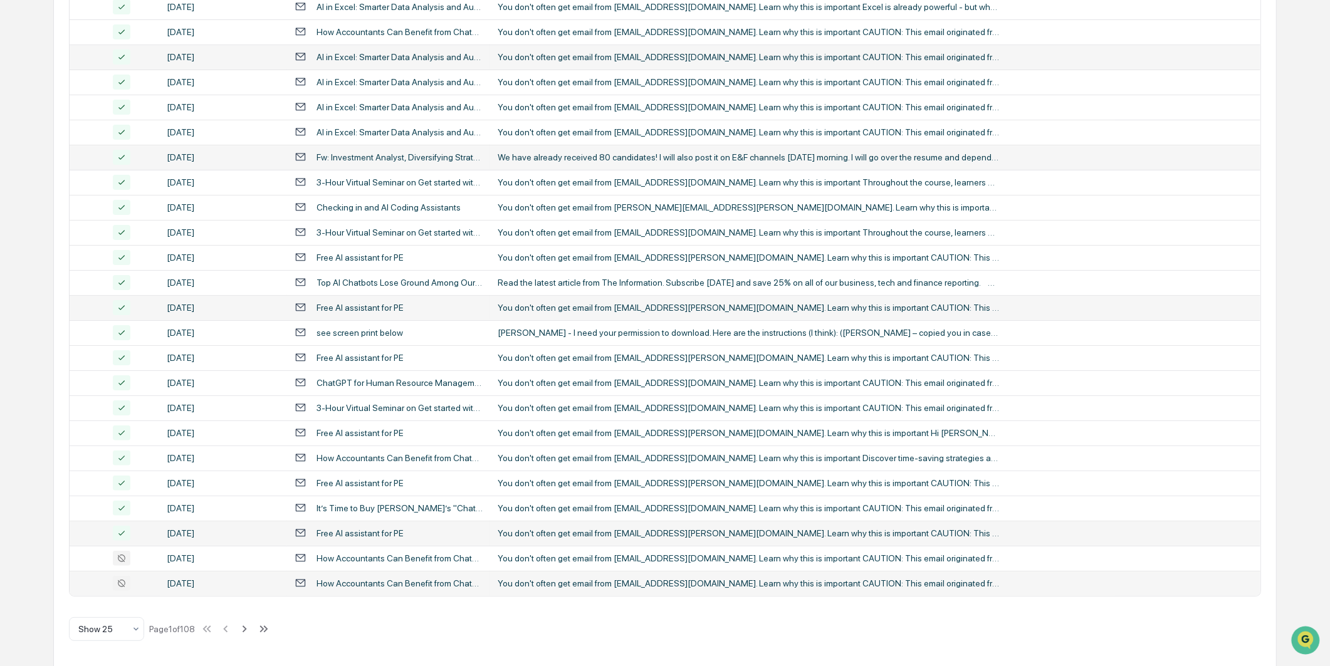
click at [211, 571] on td "[DATE]" at bounding box center [223, 583] width 128 height 25
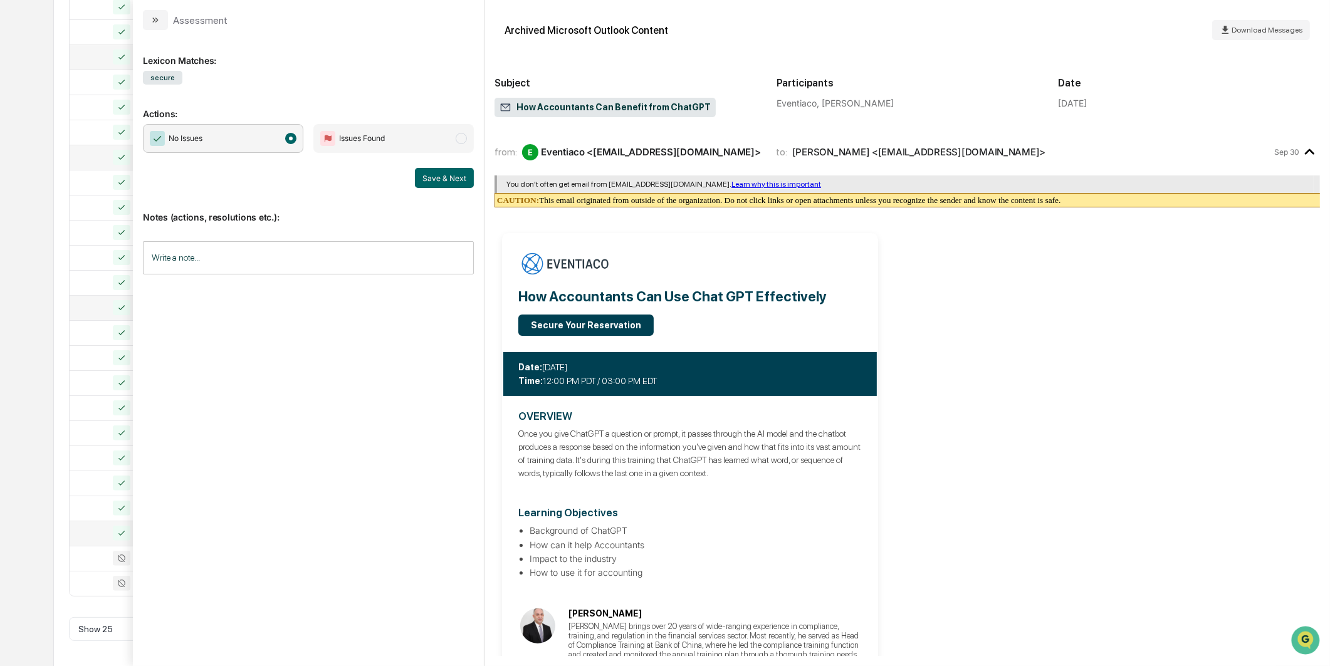
click at [273, 140] on span "No Issues" at bounding box center [223, 138] width 160 height 29
click at [428, 179] on button "Save & Next" at bounding box center [444, 178] width 59 height 20
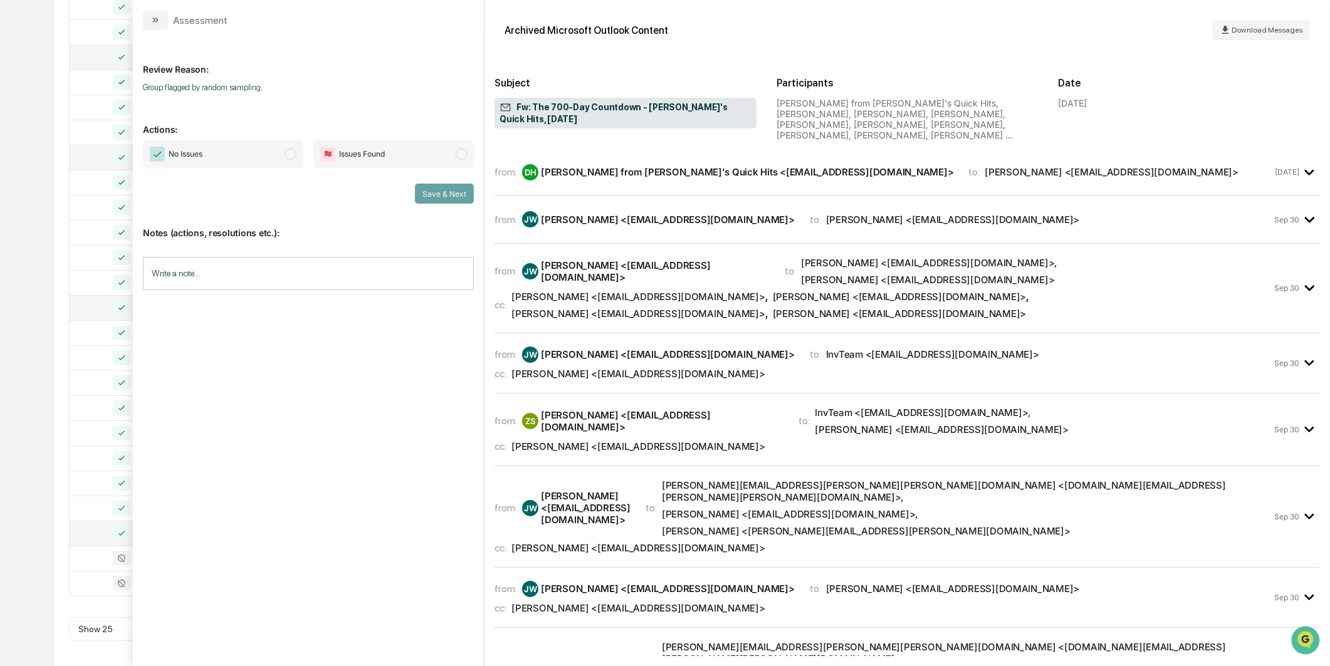
click at [26, 281] on div "Calendar Manage Tasks Reviews Approval Management Company People, Data, Setting…" at bounding box center [665, 175] width 1330 height 986
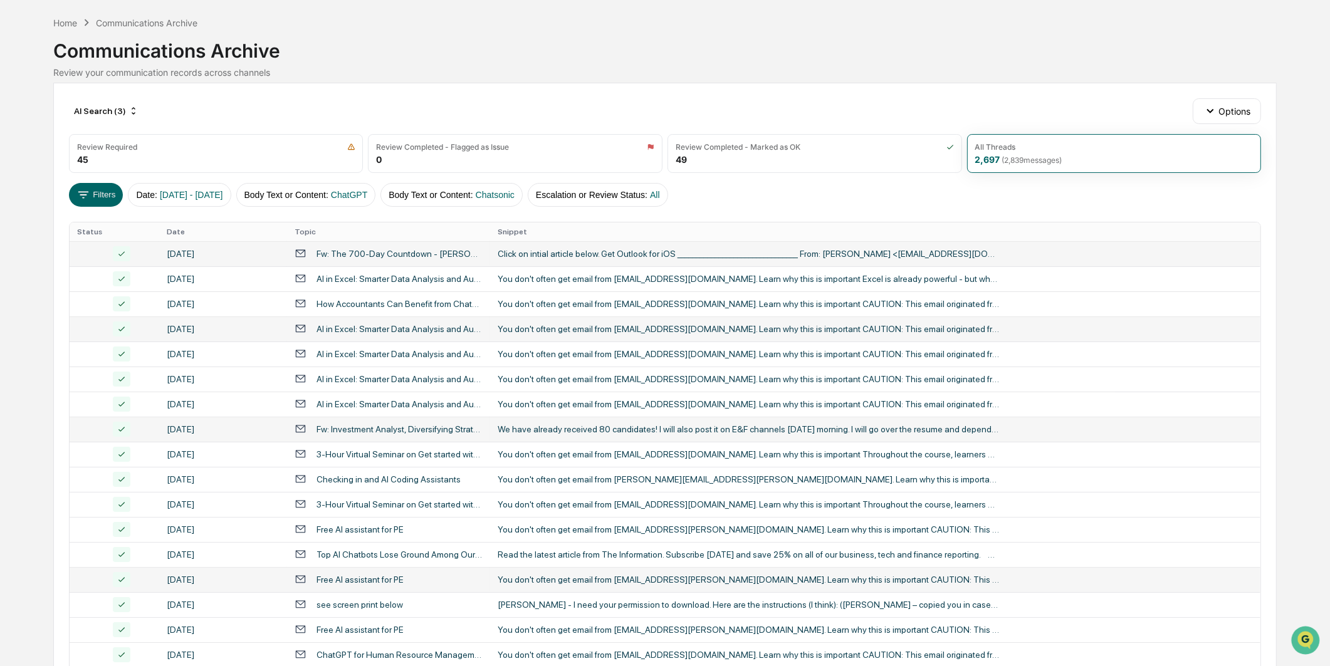
scroll to position [40, 0]
